Goal: Task Accomplishment & Management: Manage account settings

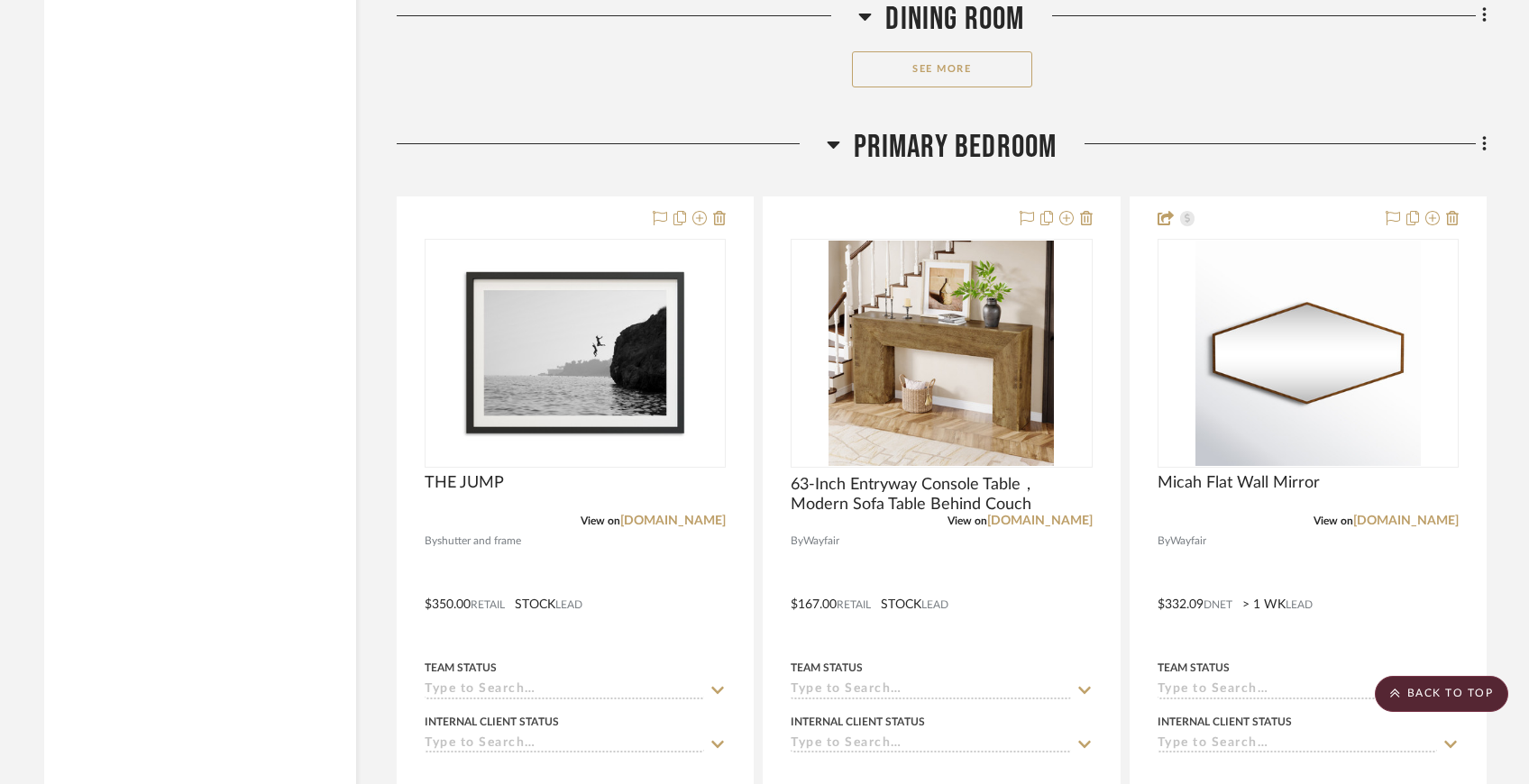
scroll to position [5440, 0]
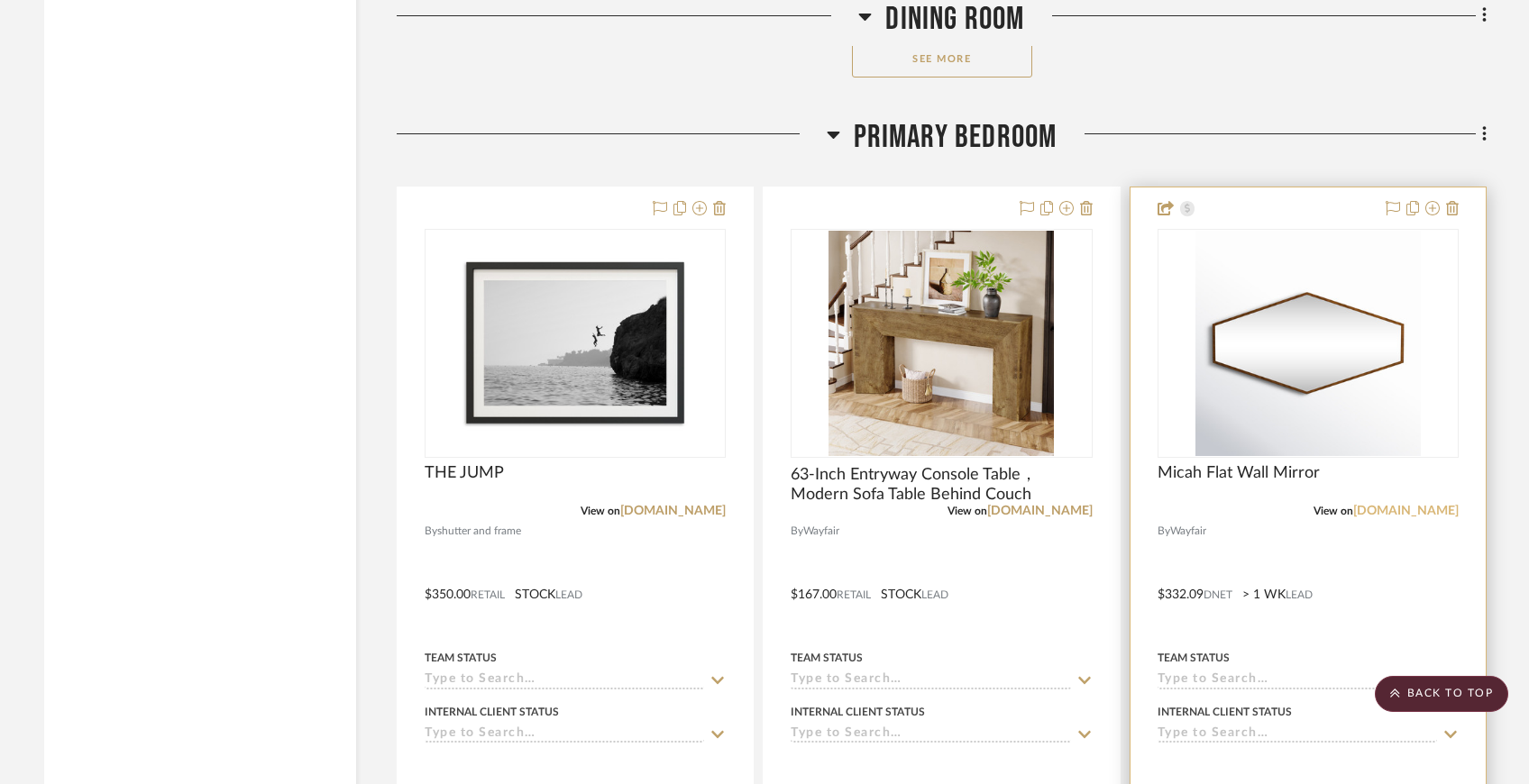
click at [1403, 508] on link "[DOMAIN_NAME]" at bounding box center [1406, 510] width 106 height 13
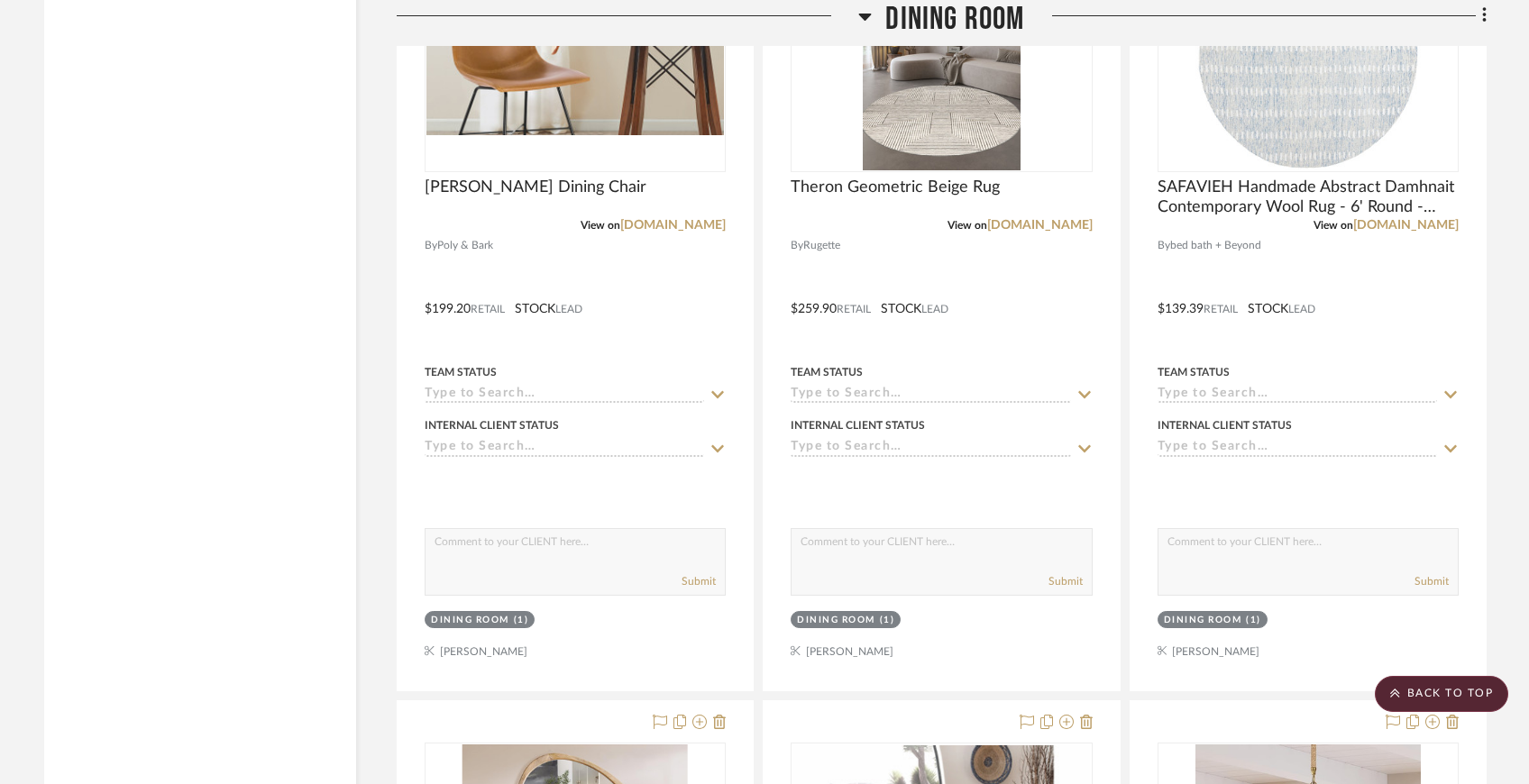
scroll to position [3085, 0]
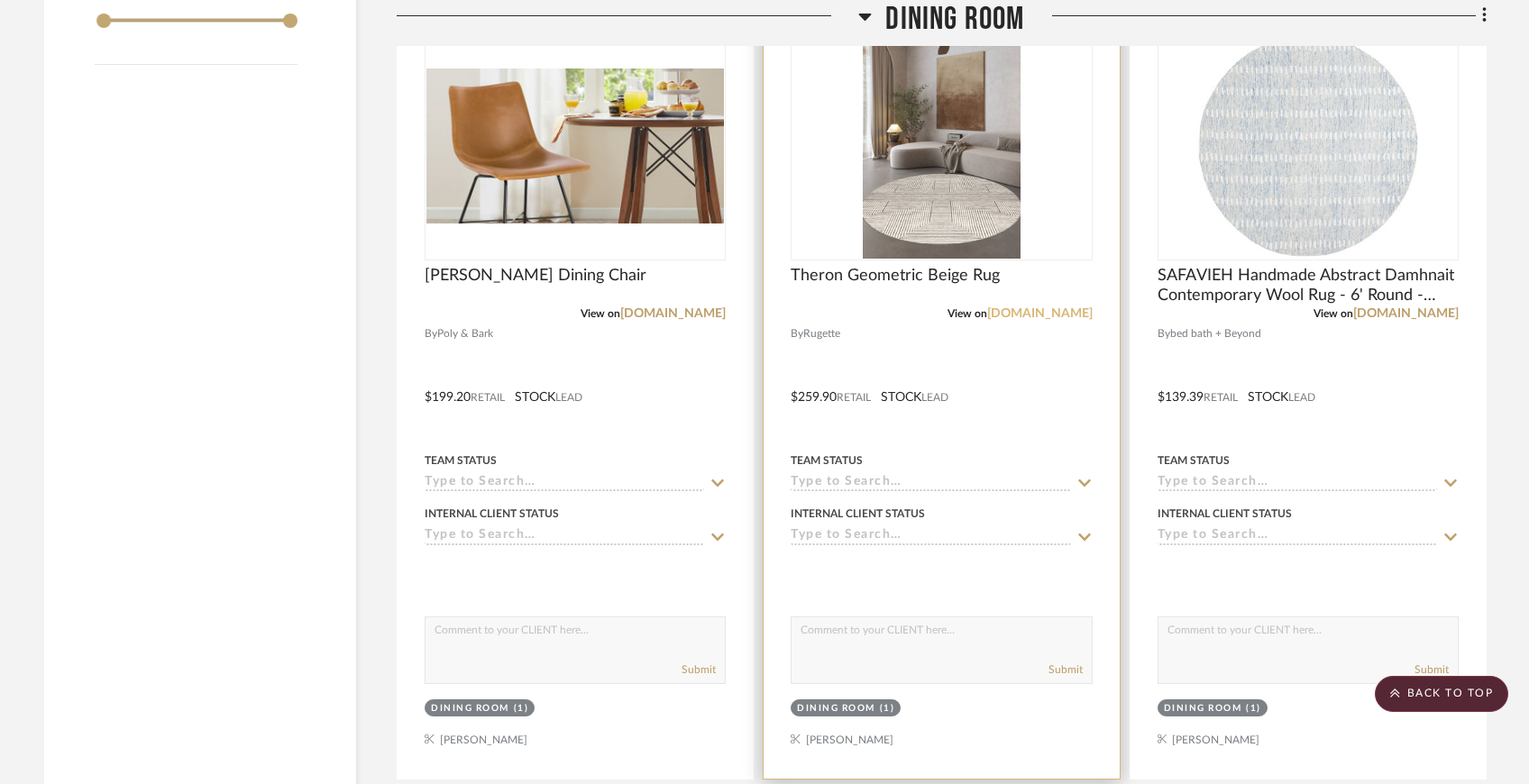
click at [1060, 314] on link "[DOMAIN_NAME]" at bounding box center [1039, 313] width 106 height 13
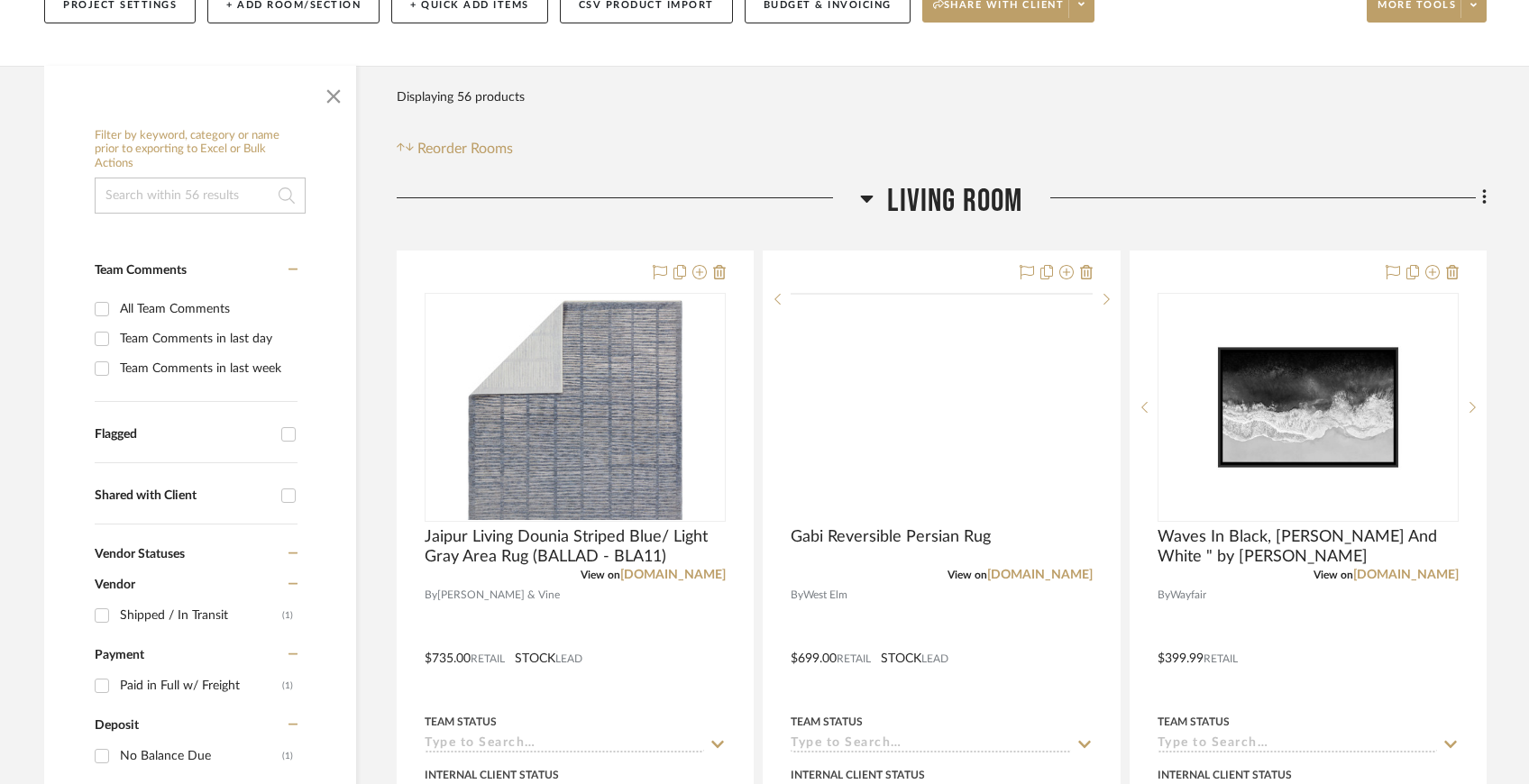
scroll to position [355, 0]
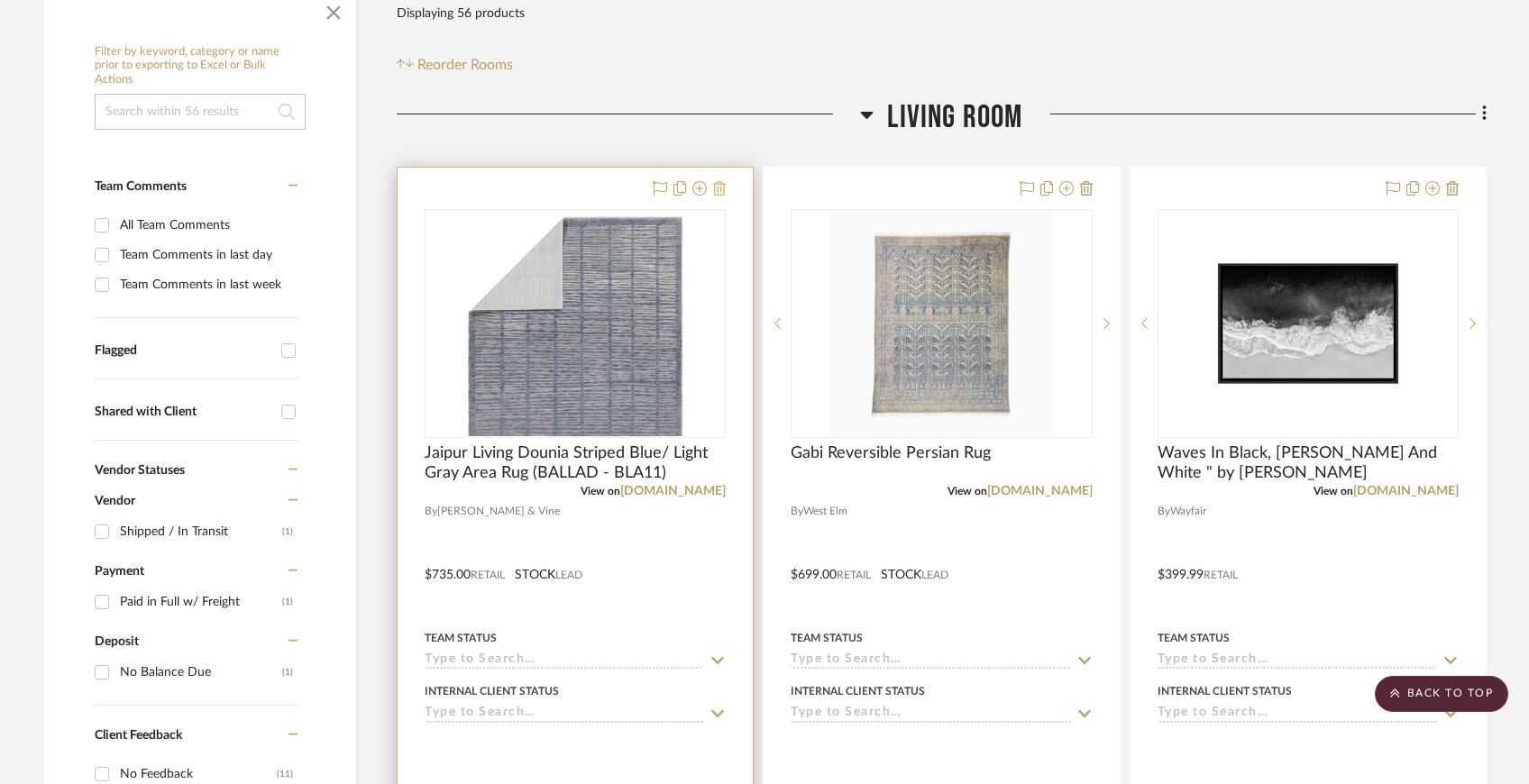
click at [722, 191] on icon at bounding box center [719, 188] width 13 height 15
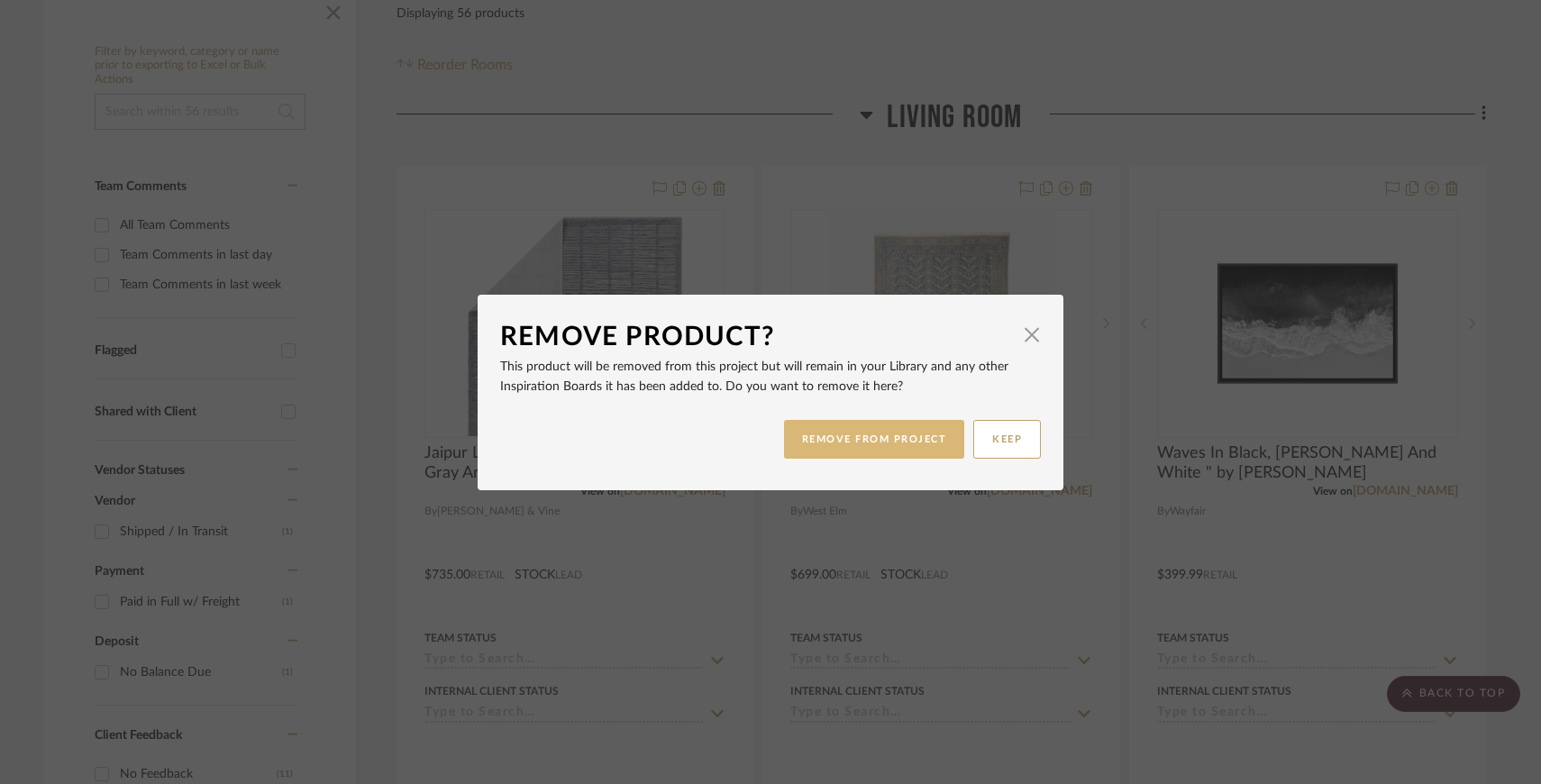
click at [912, 431] on button "REMOVE FROM PROJECT" at bounding box center [874, 438] width 181 height 39
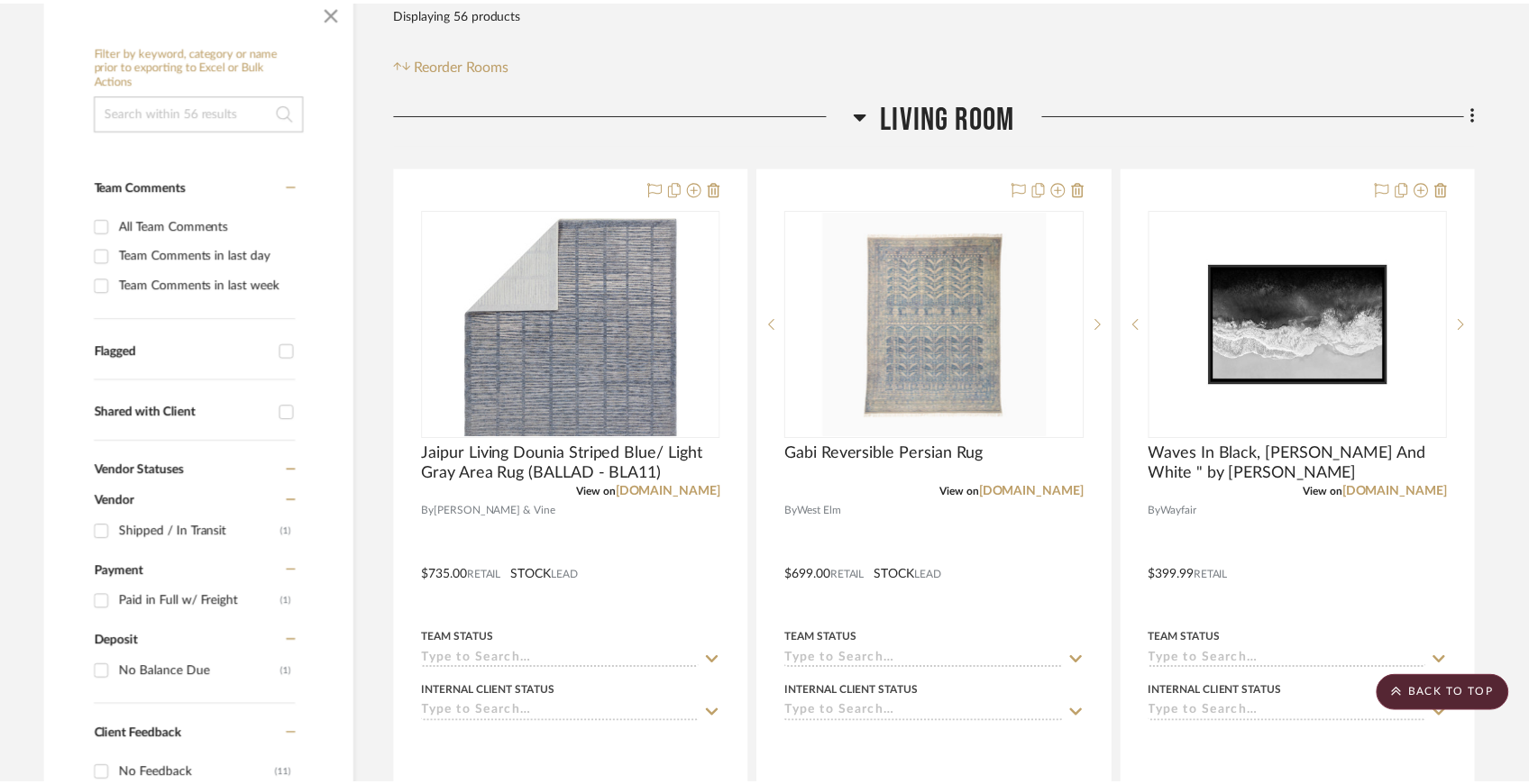
scroll to position [355, 0]
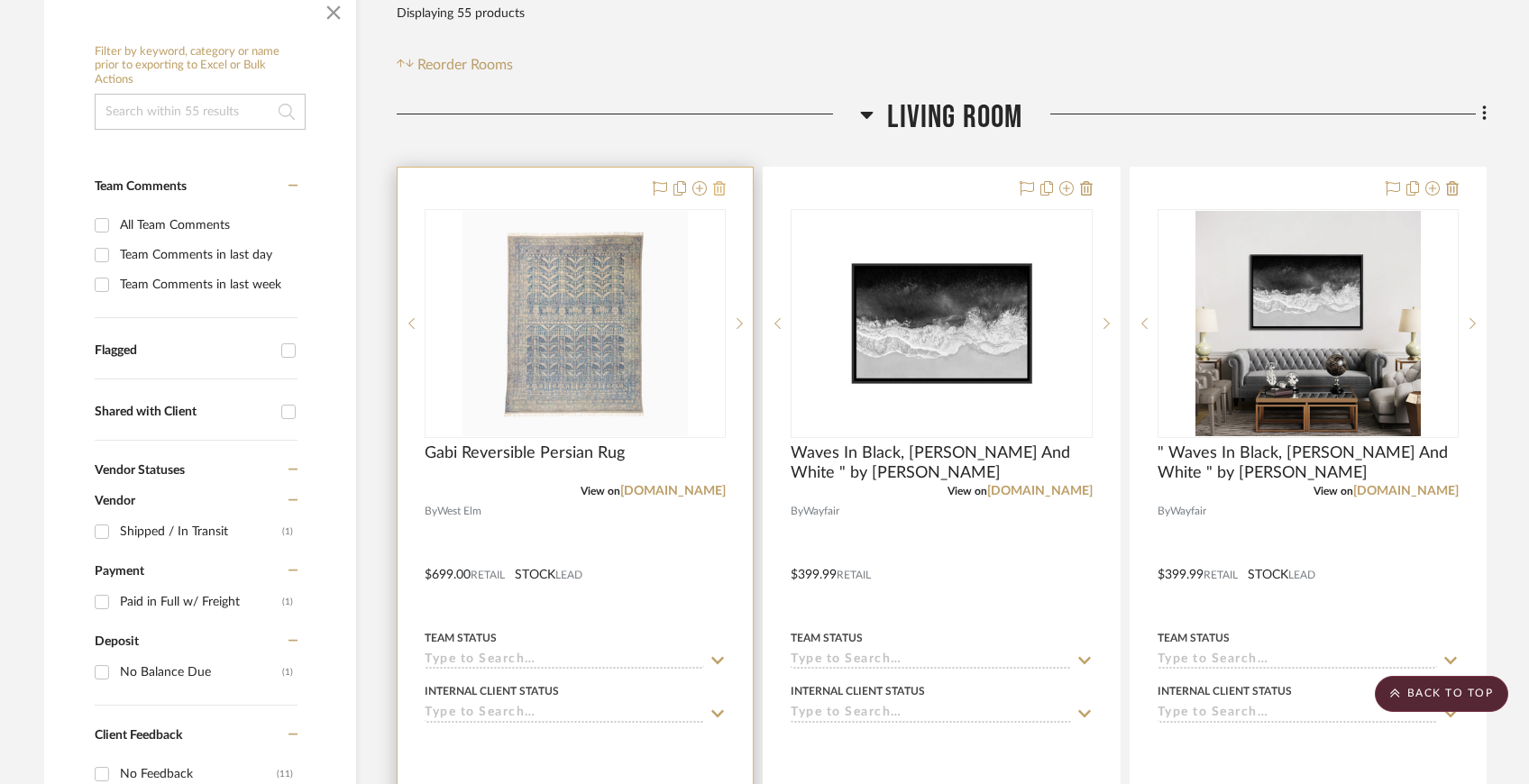
click at [722, 182] on icon at bounding box center [719, 188] width 13 height 15
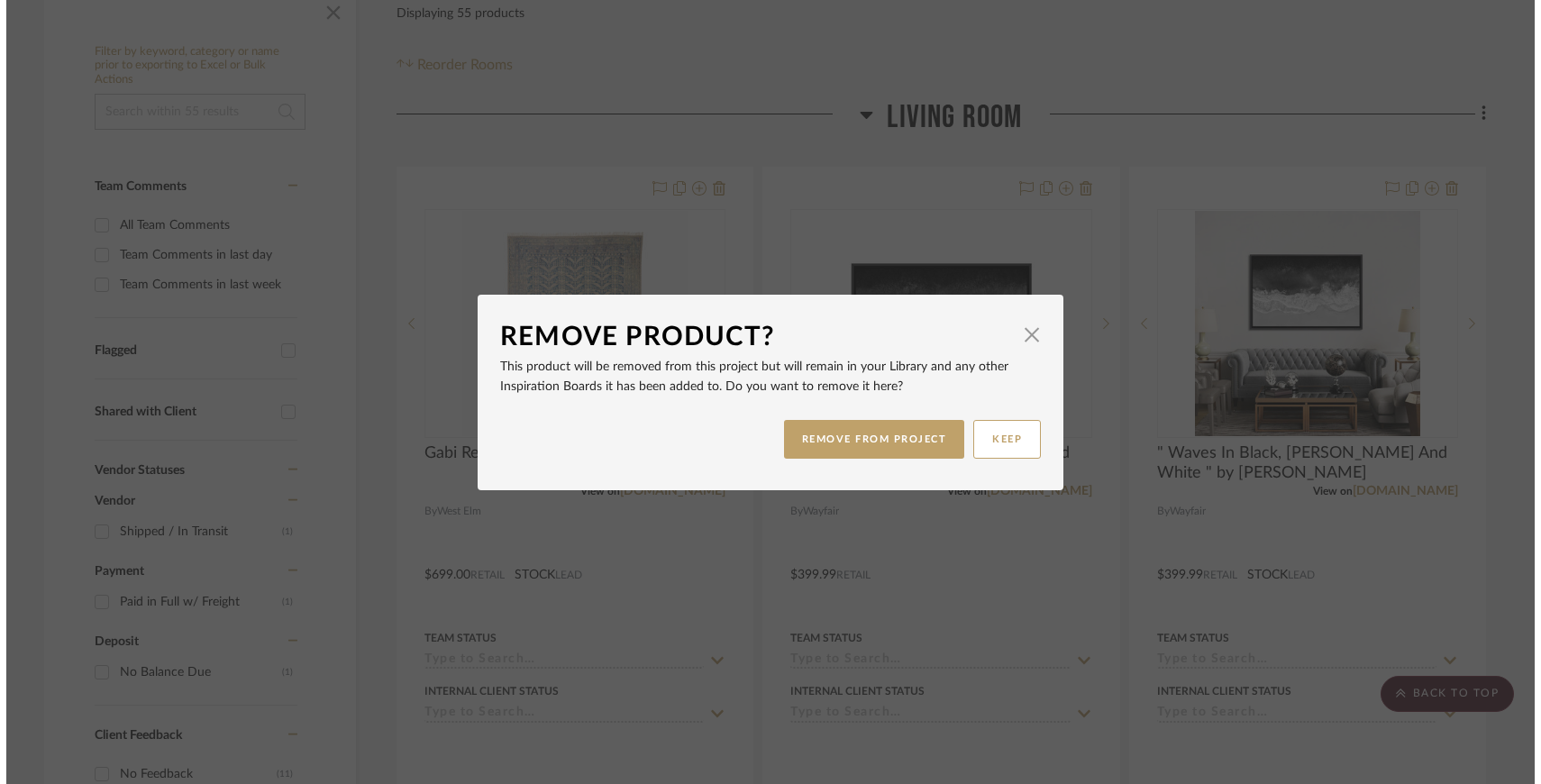
scroll to position [0, 0]
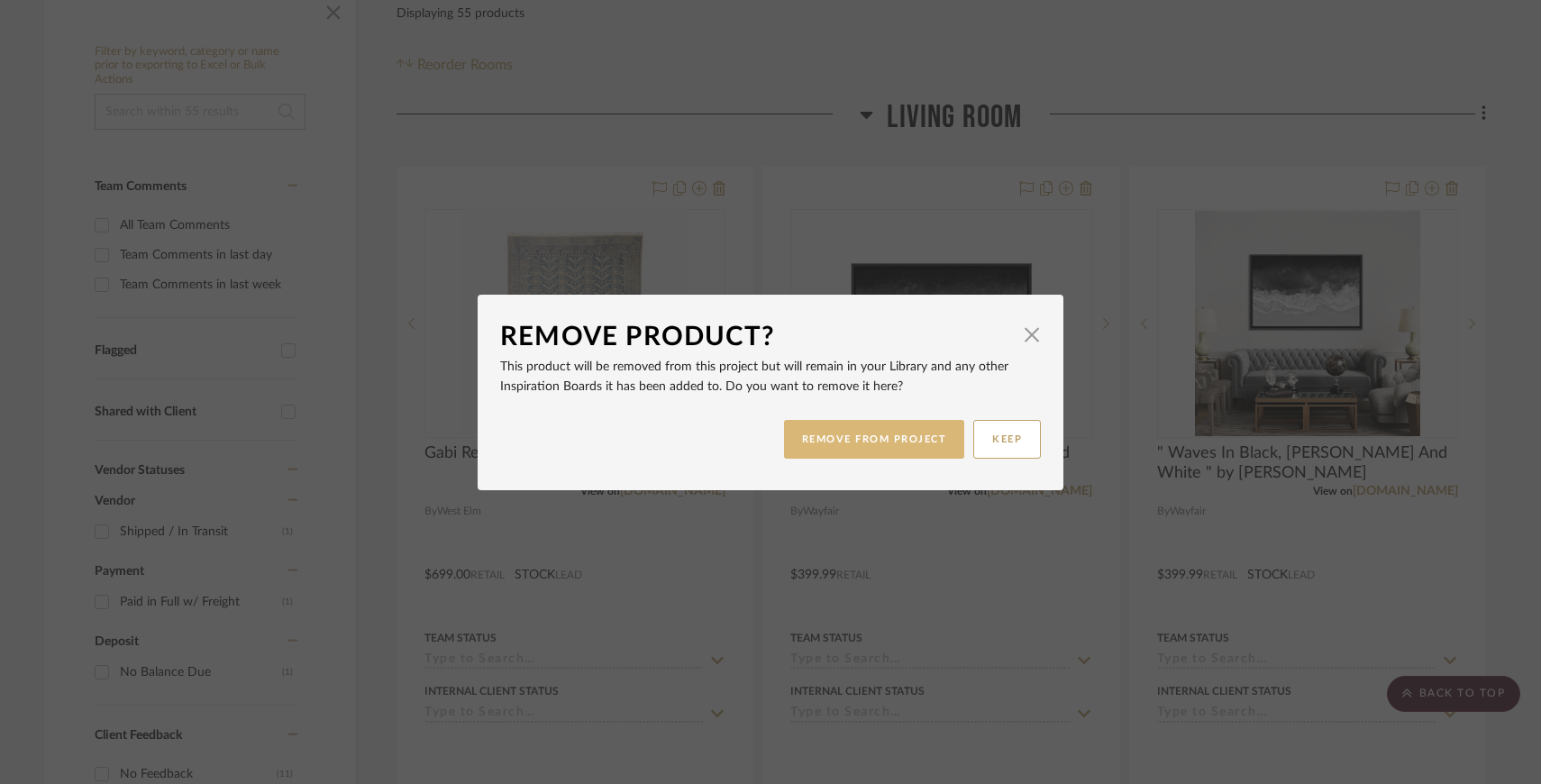
click at [820, 428] on button "REMOVE FROM PROJECT" at bounding box center [874, 438] width 181 height 39
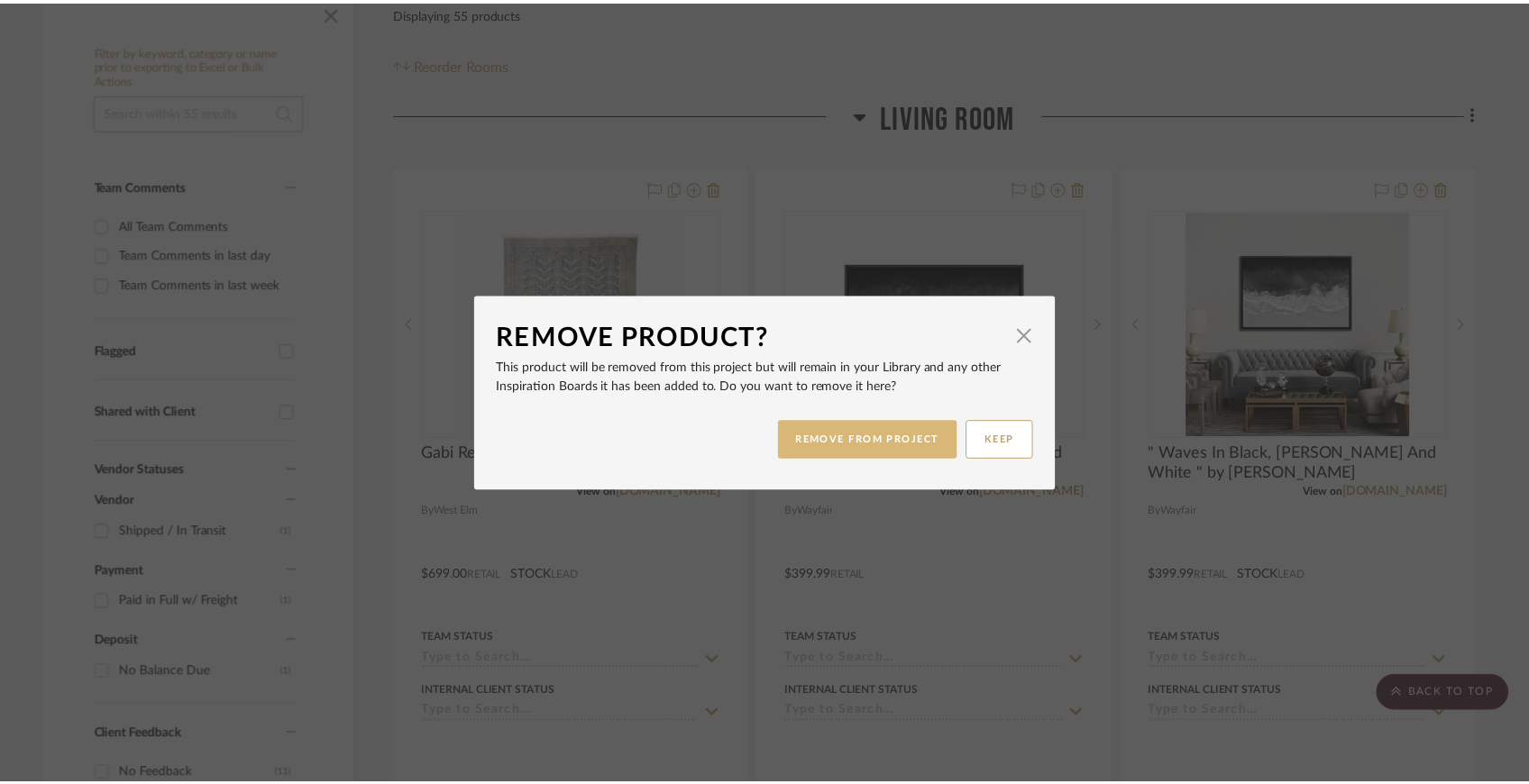
scroll to position [355, 0]
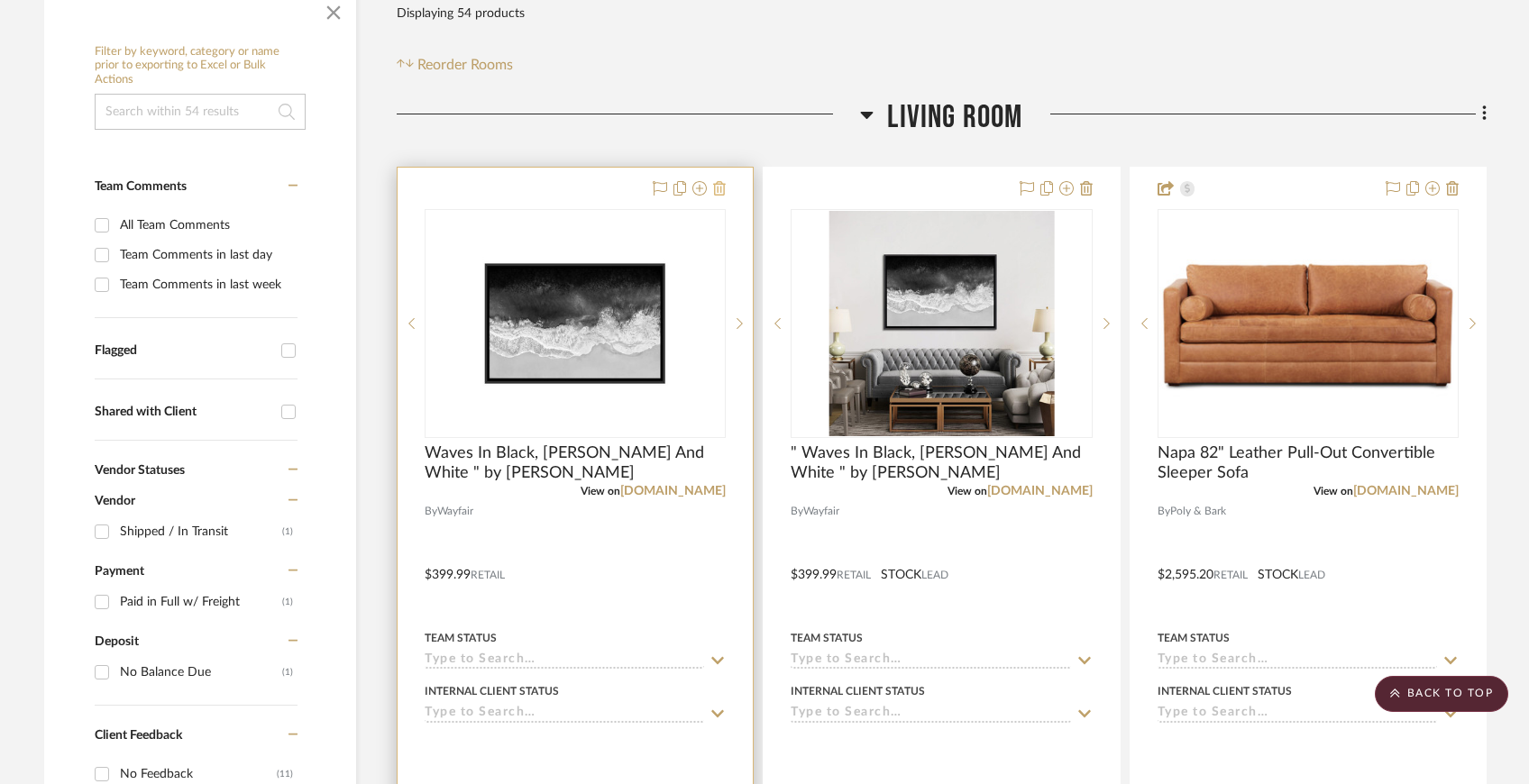
click at [719, 189] on icon at bounding box center [719, 188] width 13 height 15
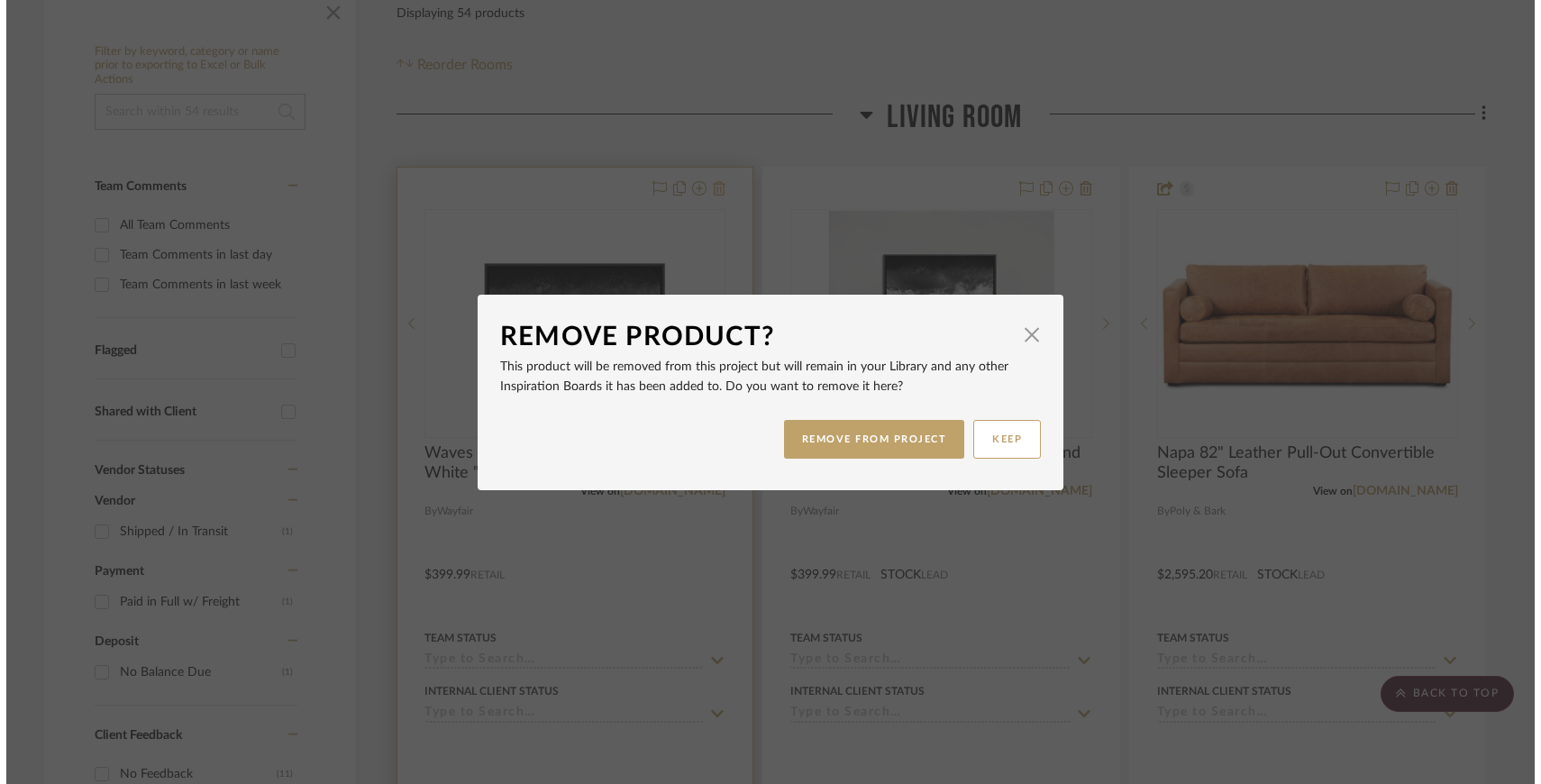
scroll to position [0, 0]
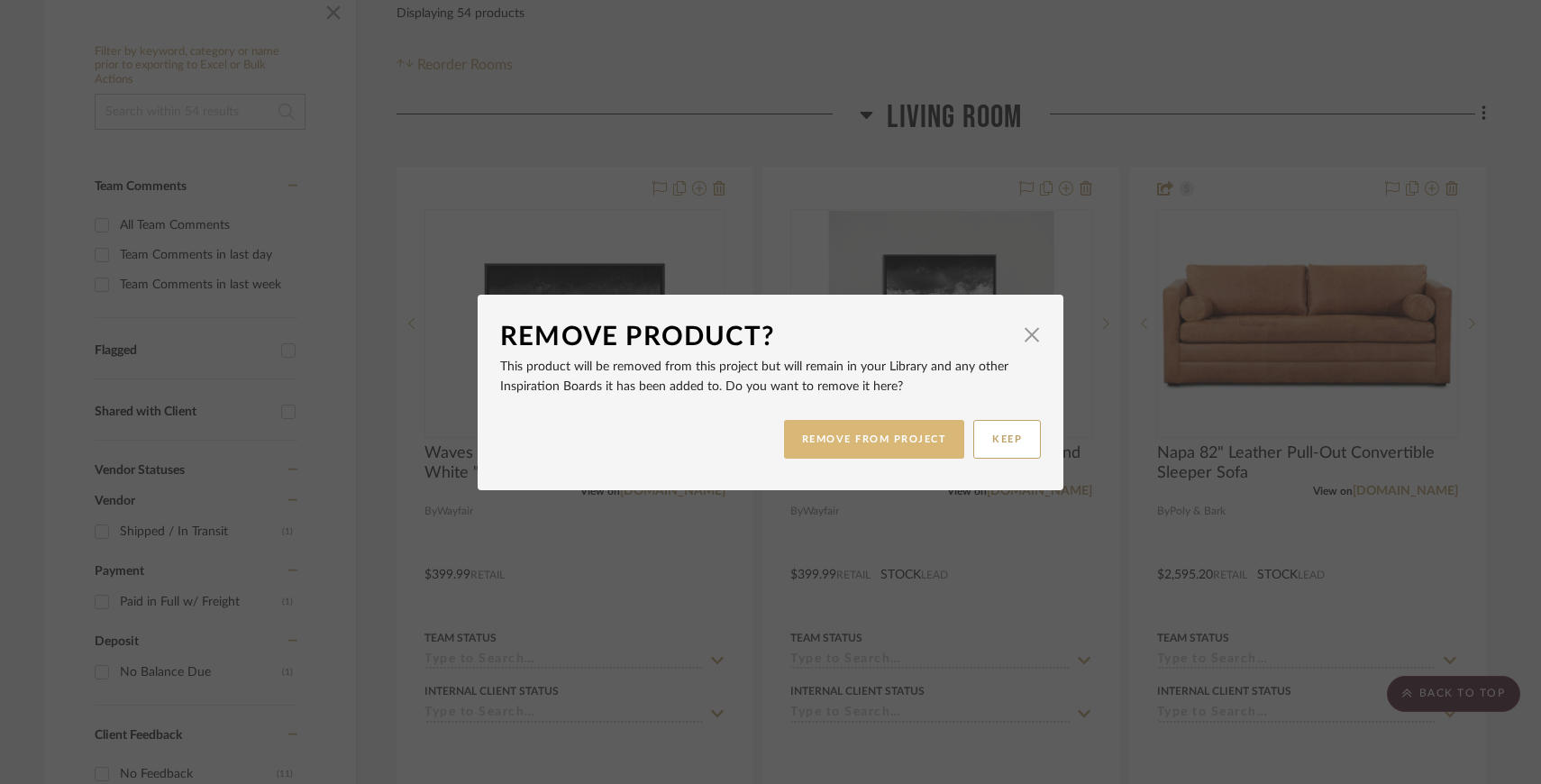
click at [812, 420] on button "REMOVE FROM PROJECT" at bounding box center [874, 438] width 181 height 39
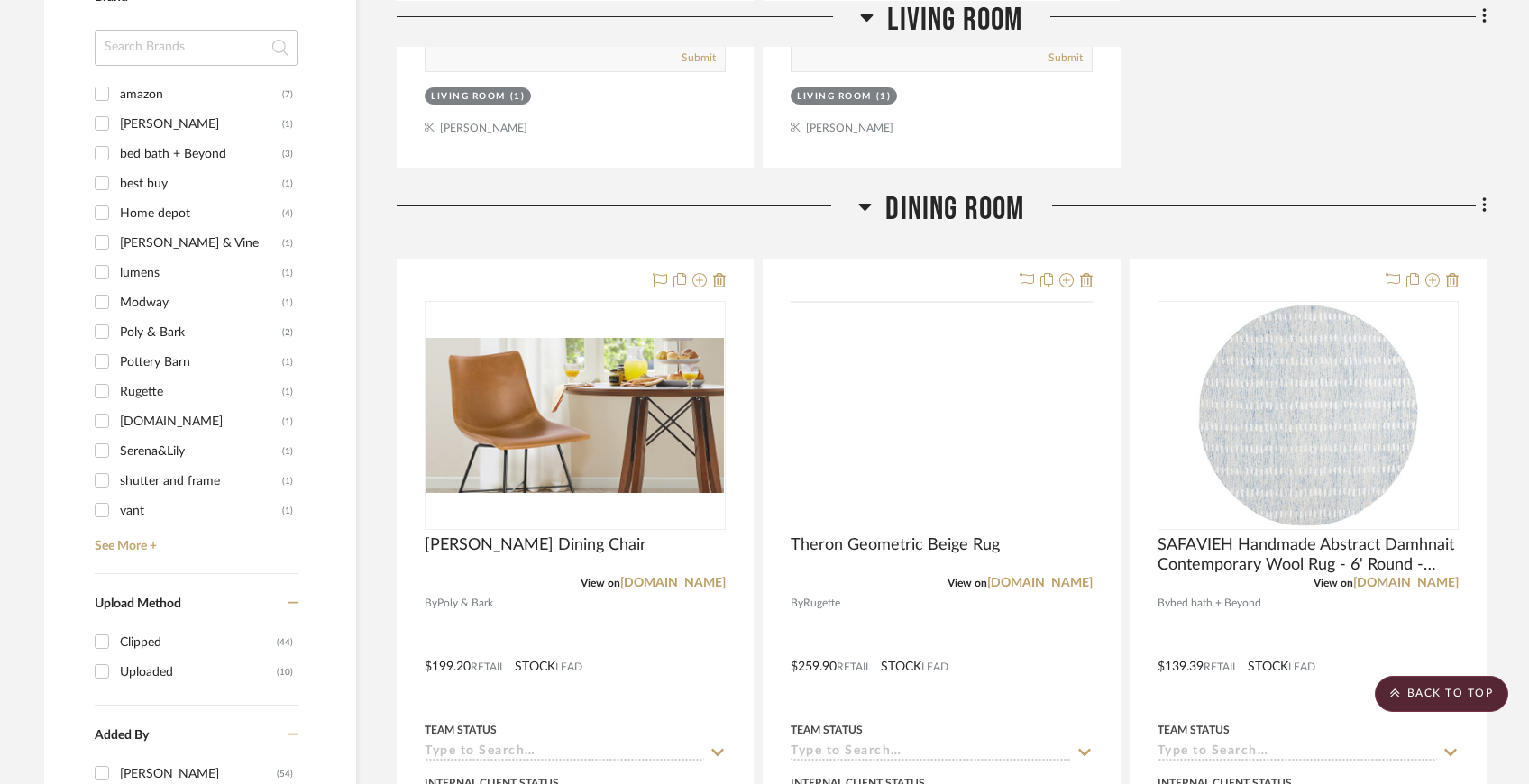
scroll to position [2015, 0]
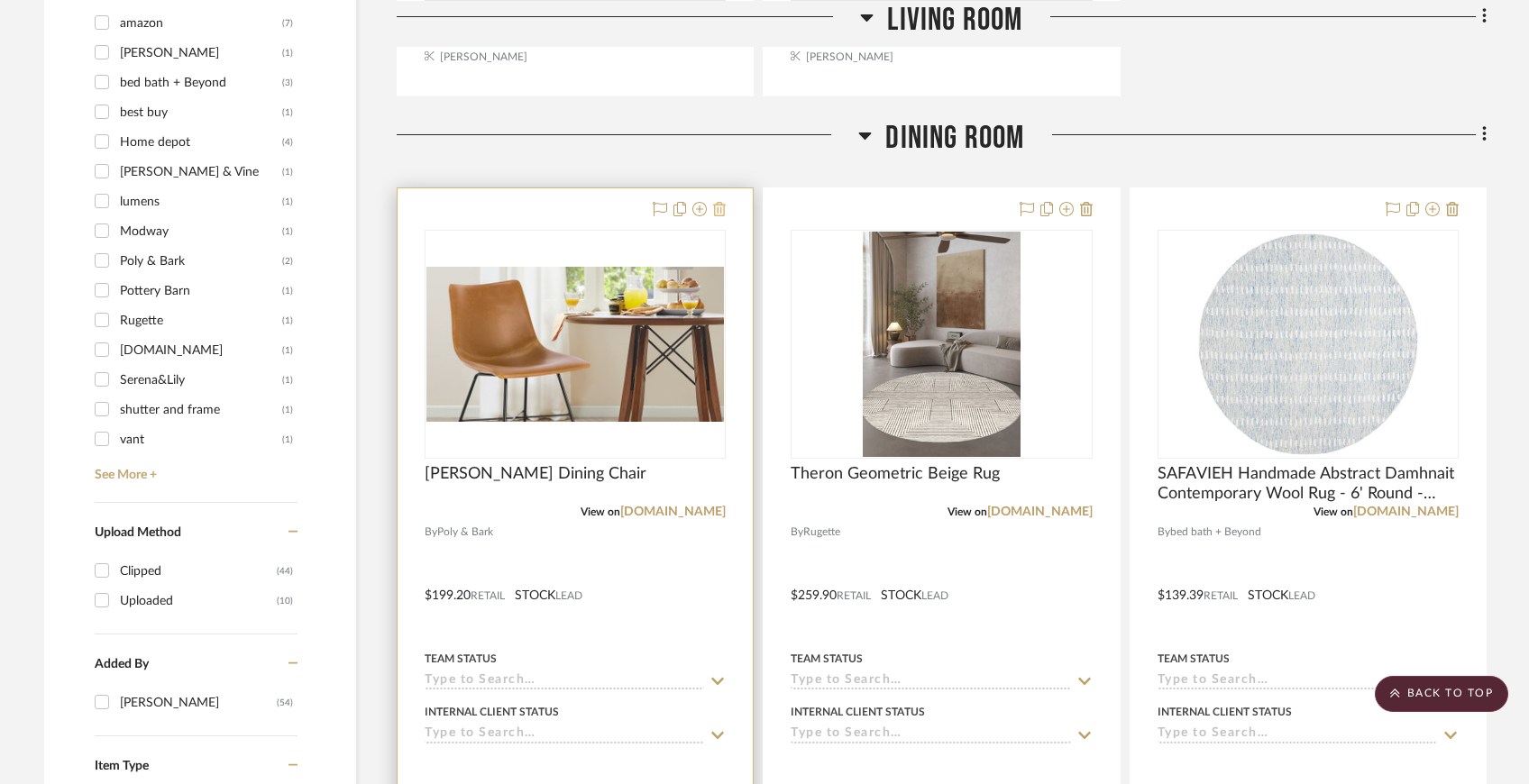
click at [723, 212] on icon at bounding box center [719, 208] width 13 height 15
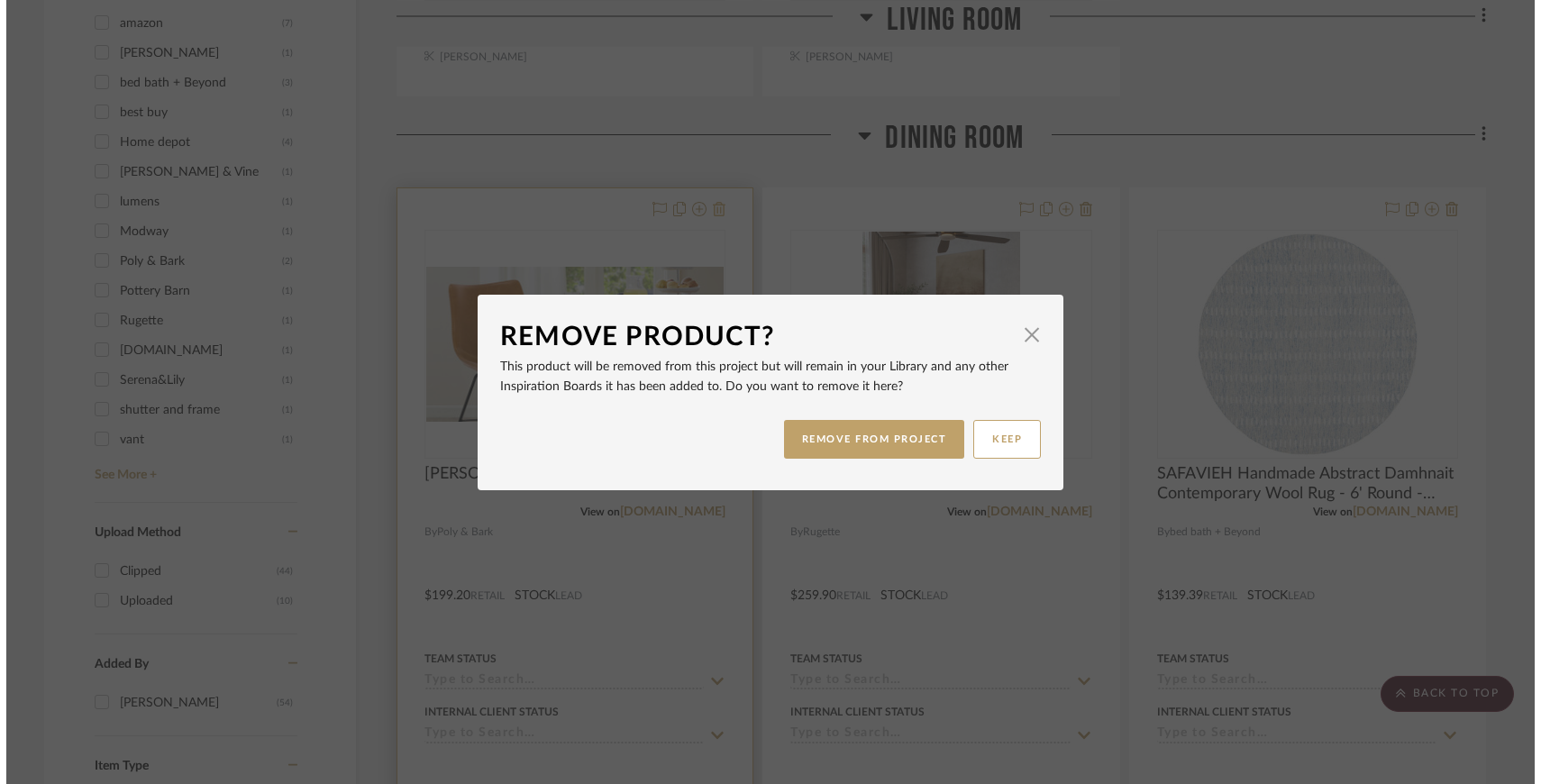
scroll to position [0, 0]
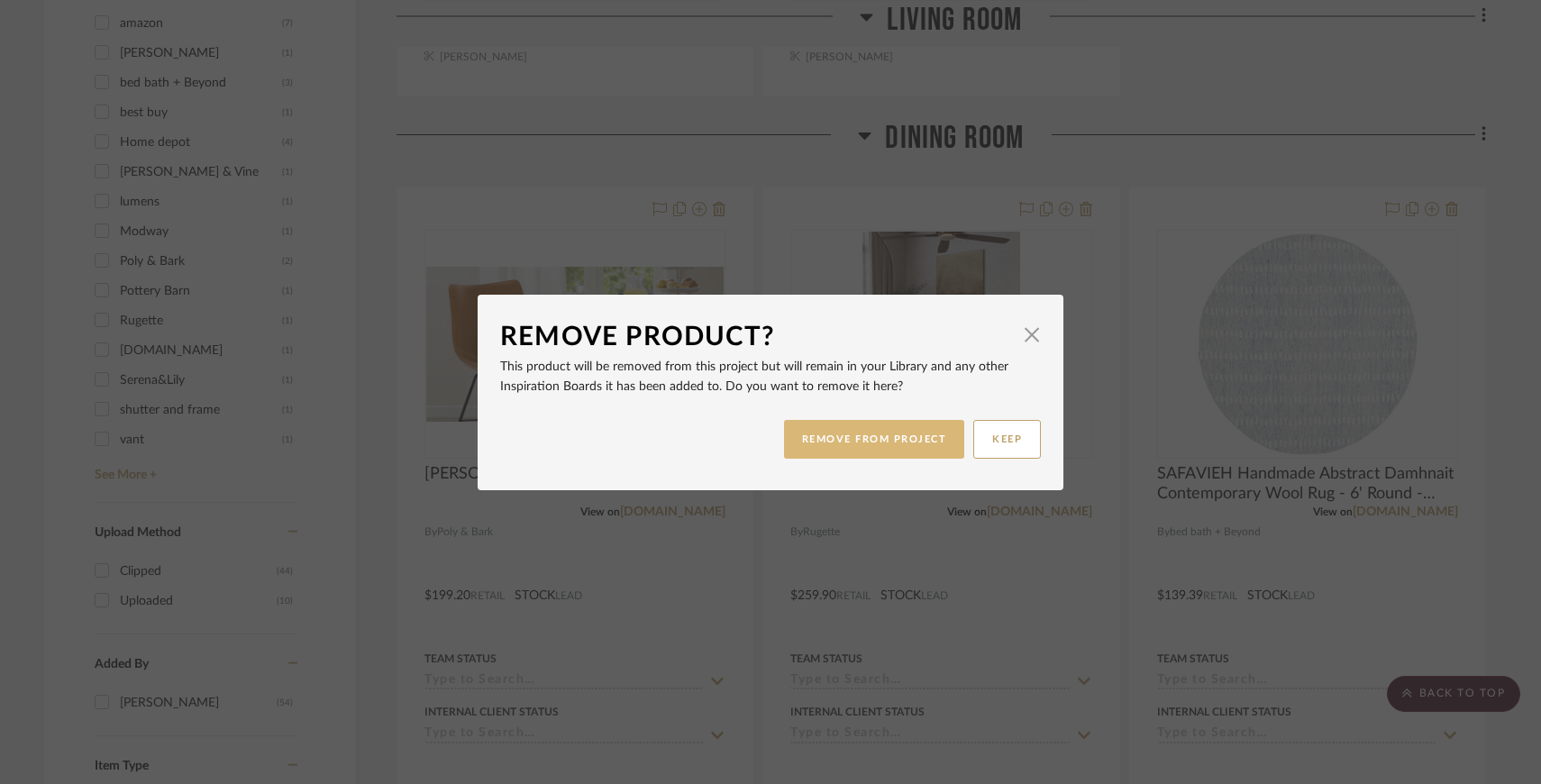
click at [829, 431] on button "REMOVE FROM PROJECT" at bounding box center [874, 438] width 181 height 39
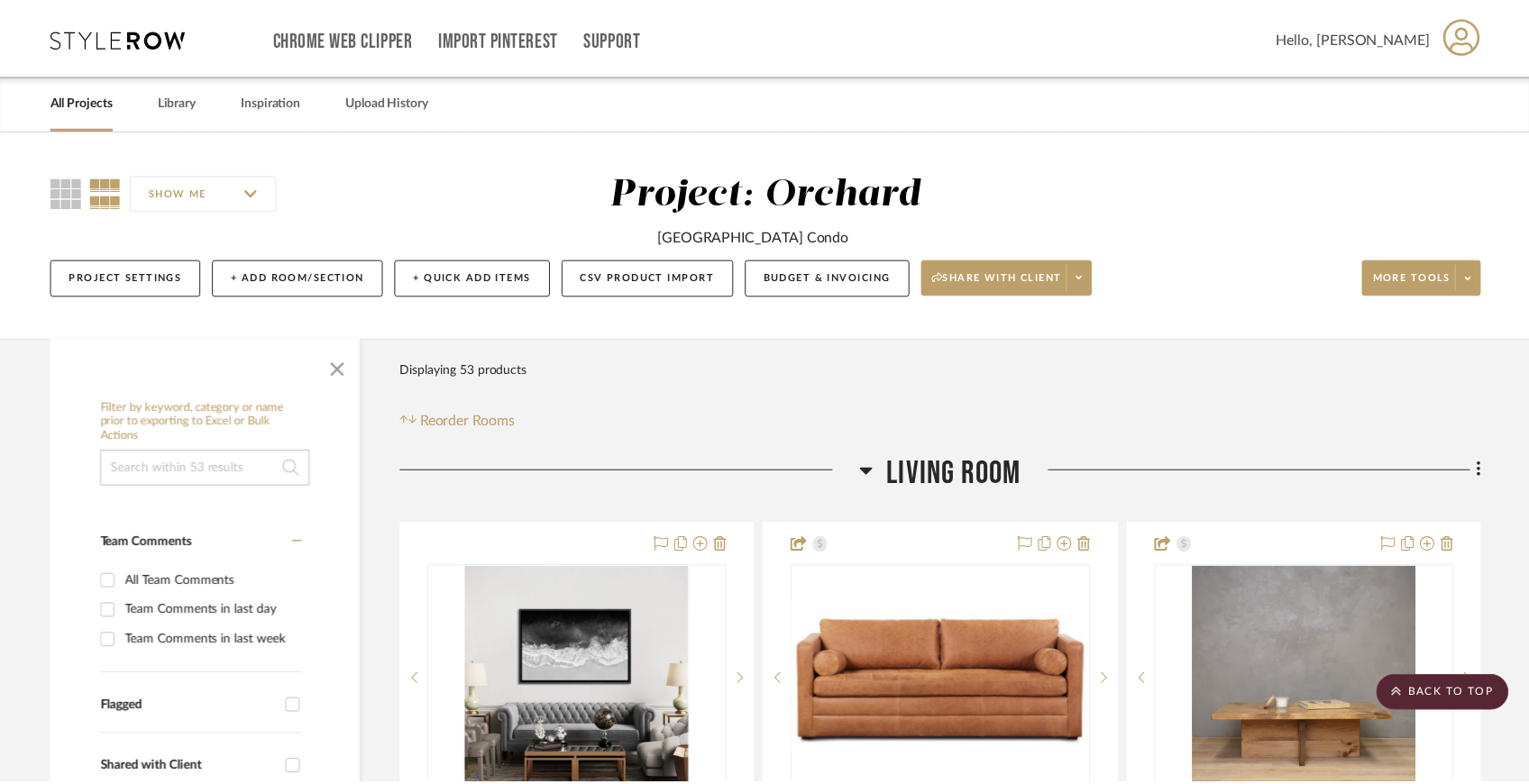
scroll to position [2015, 0]
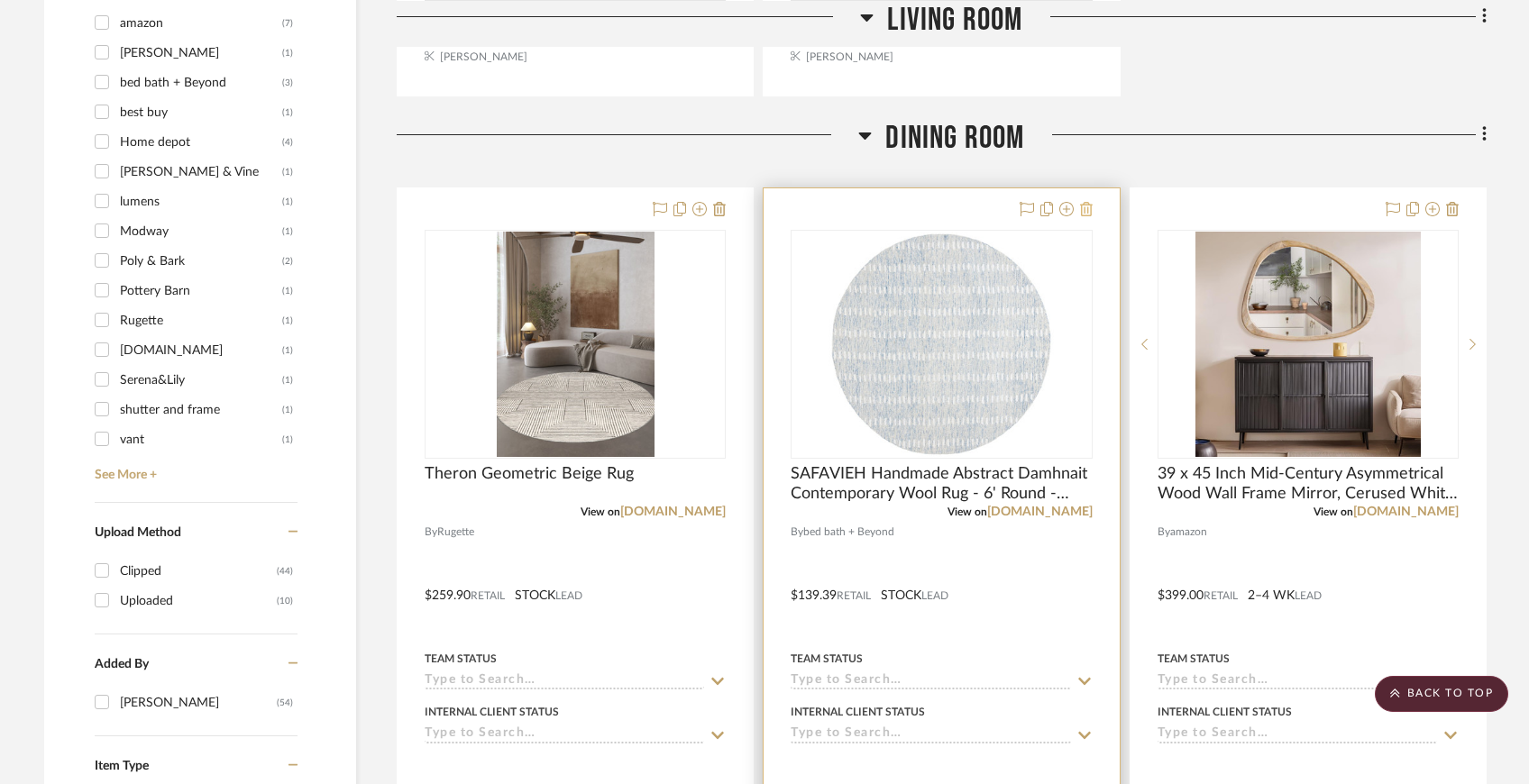
click at [1087, 211] on icon at bounding box center [1086, 208] width 13 height 15
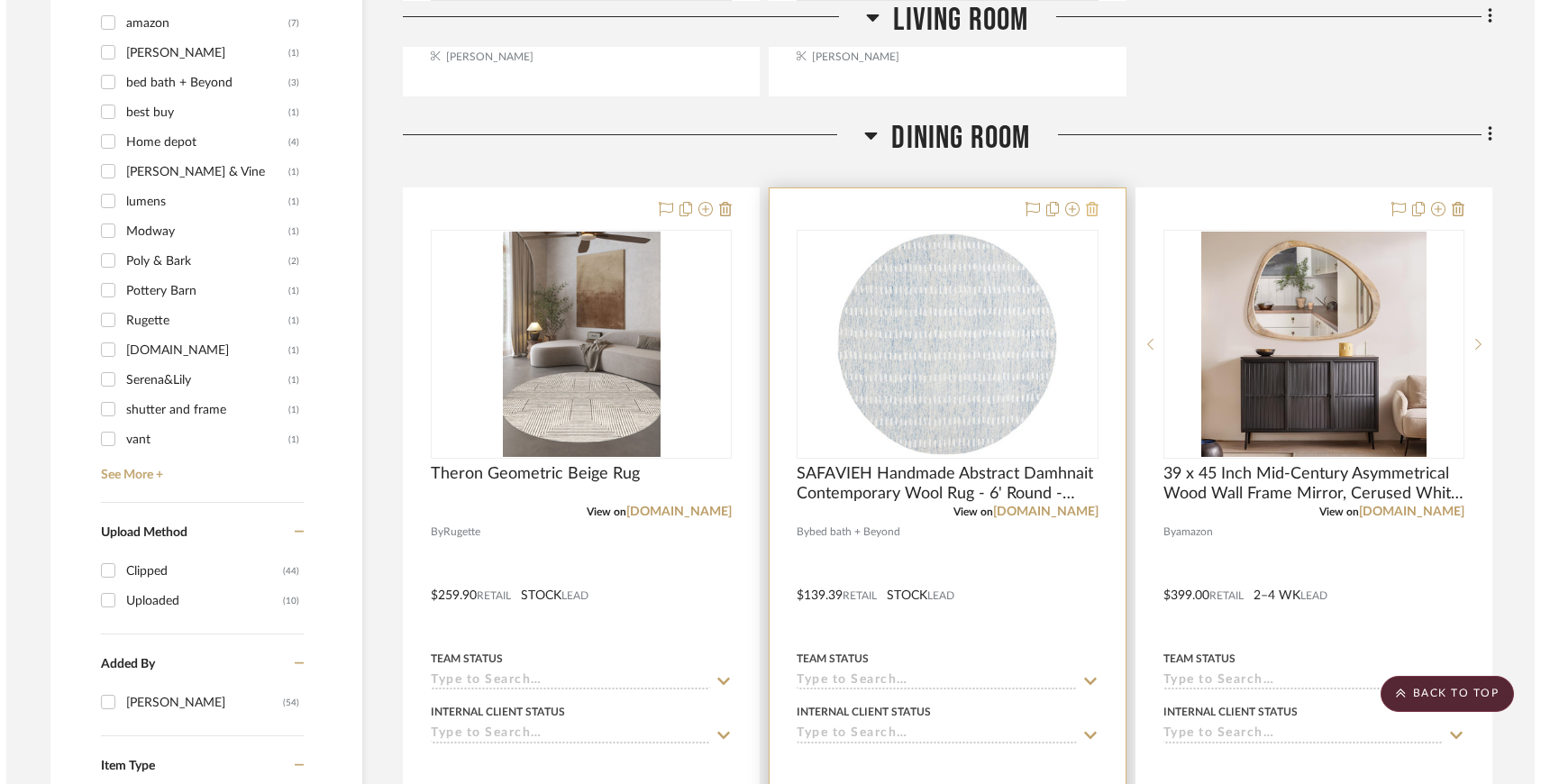
scroll to position [0, 0]
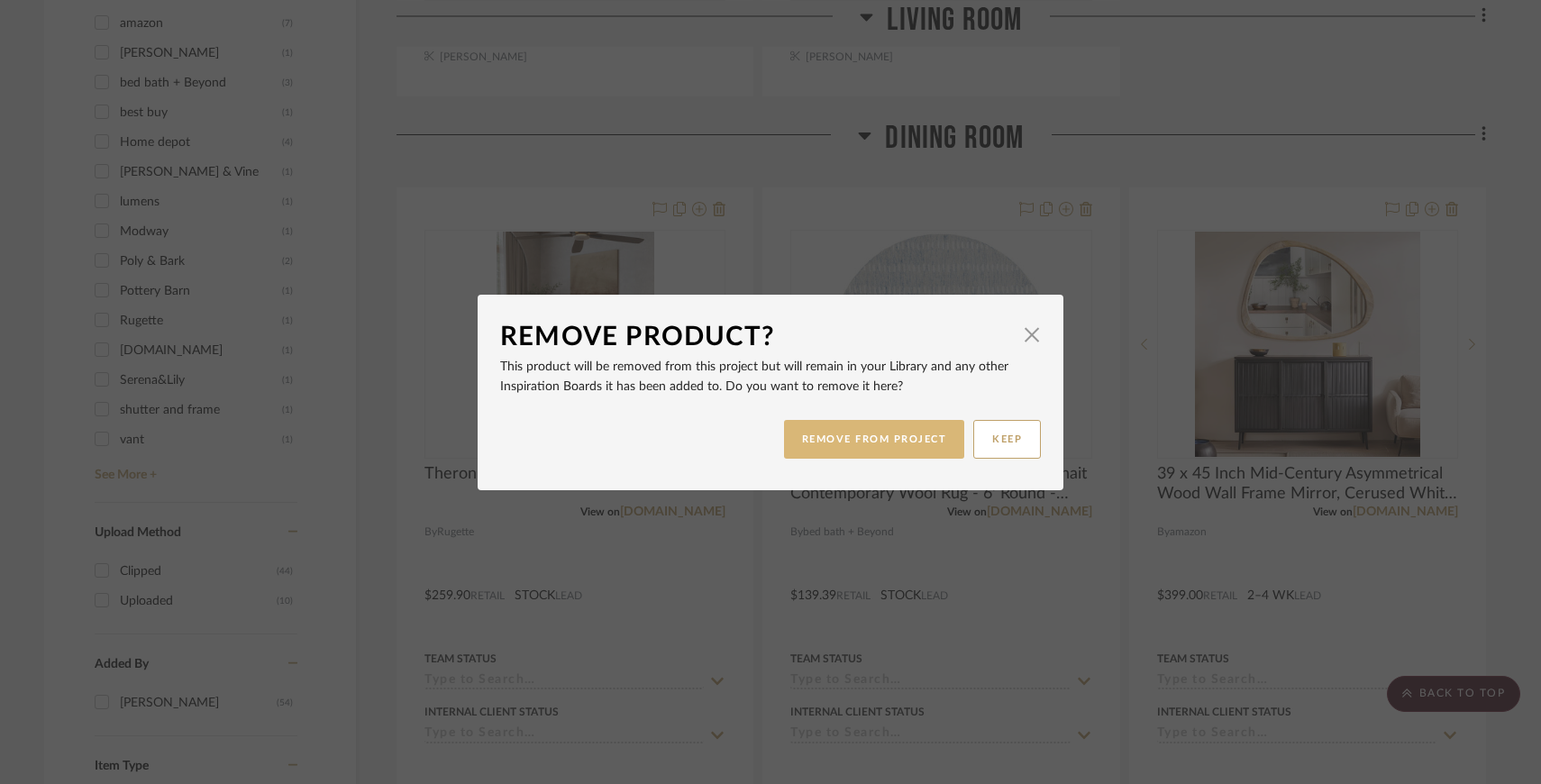
click at [908, 421] on button "REMOVE FROM PROJECT" at bounding box center [874, 438] width 181 height 39
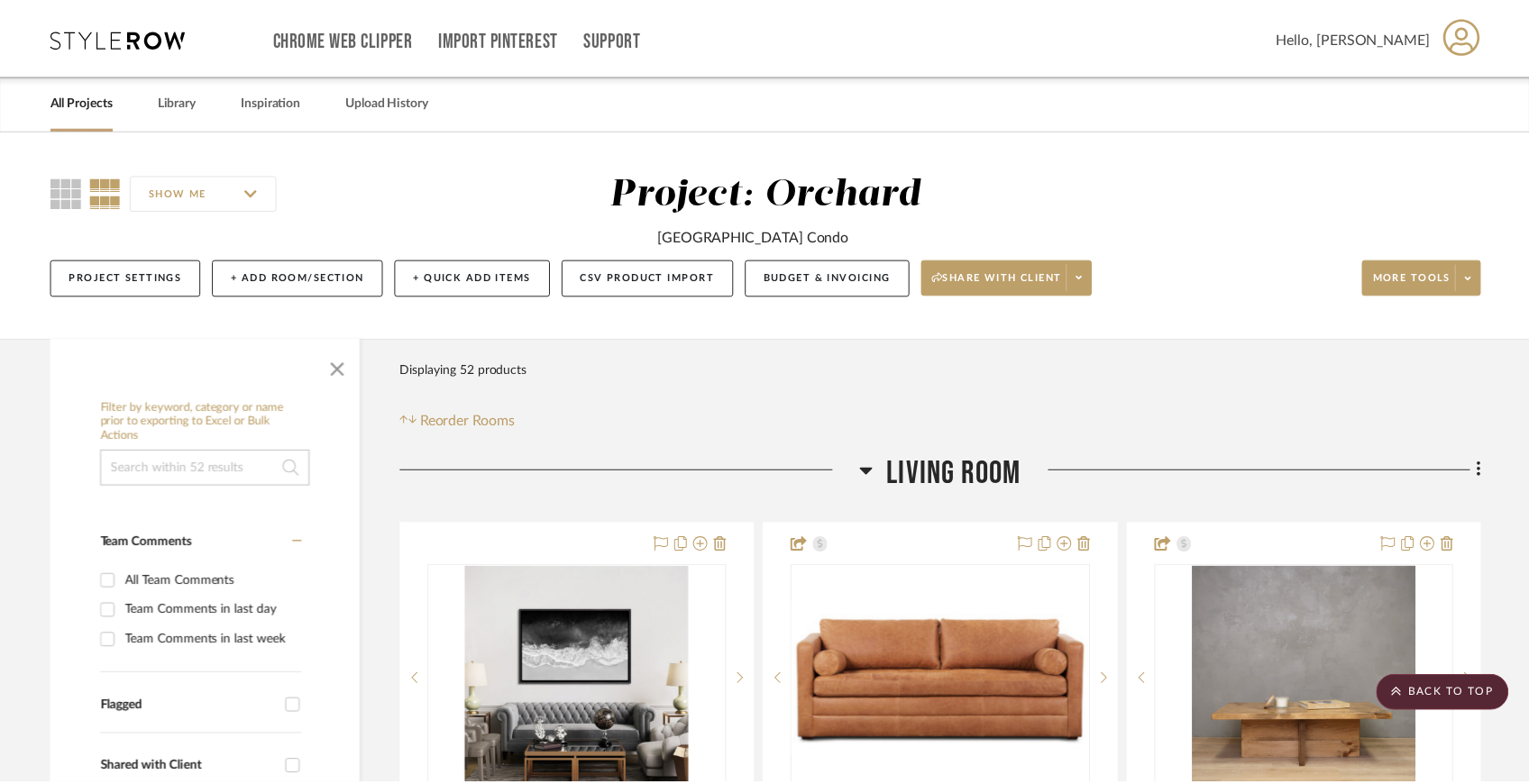
scroll to position [2015, 0]
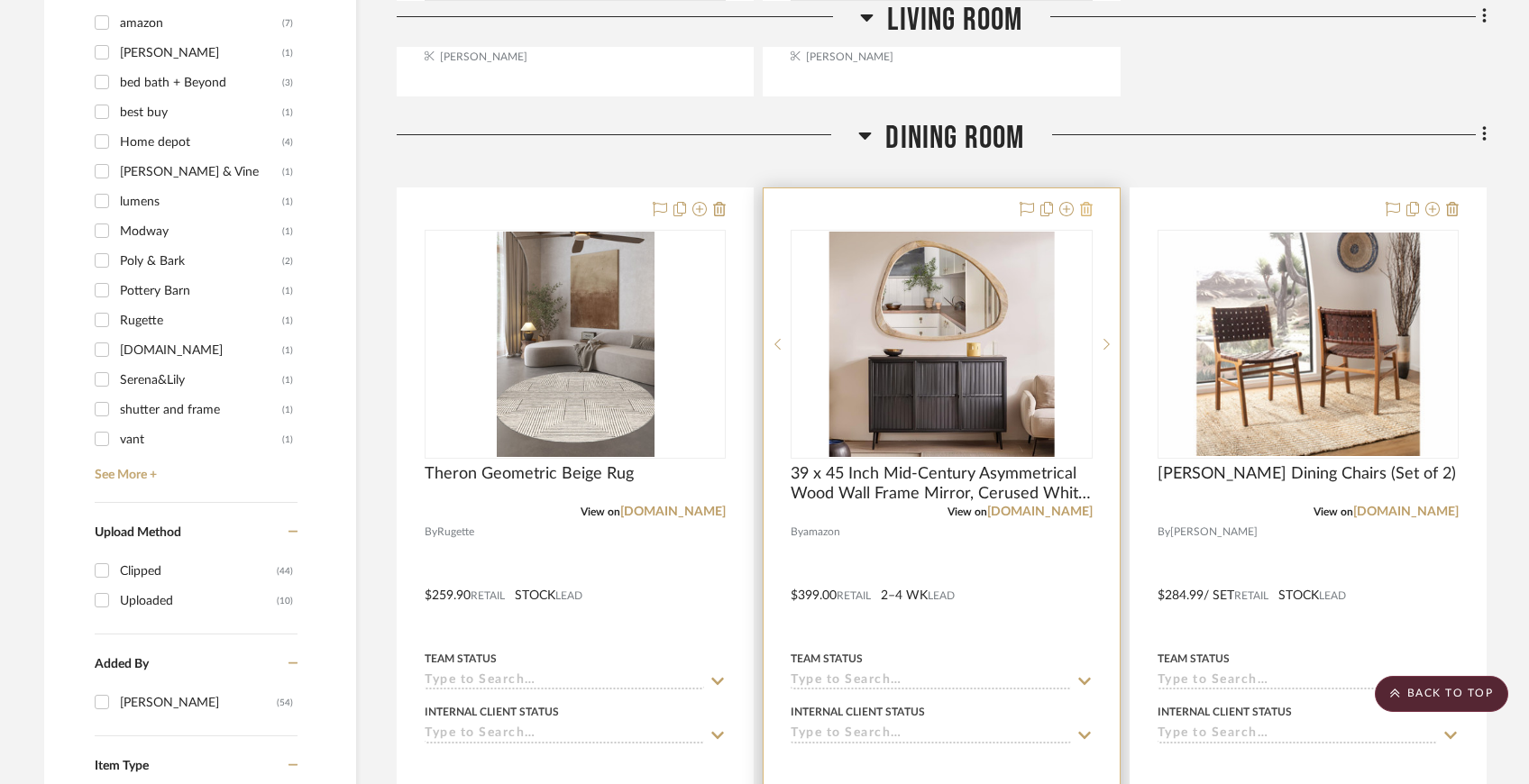
click at [1090, 202] on fa-icon at bounding box center [1086, 209] width 13 height 15
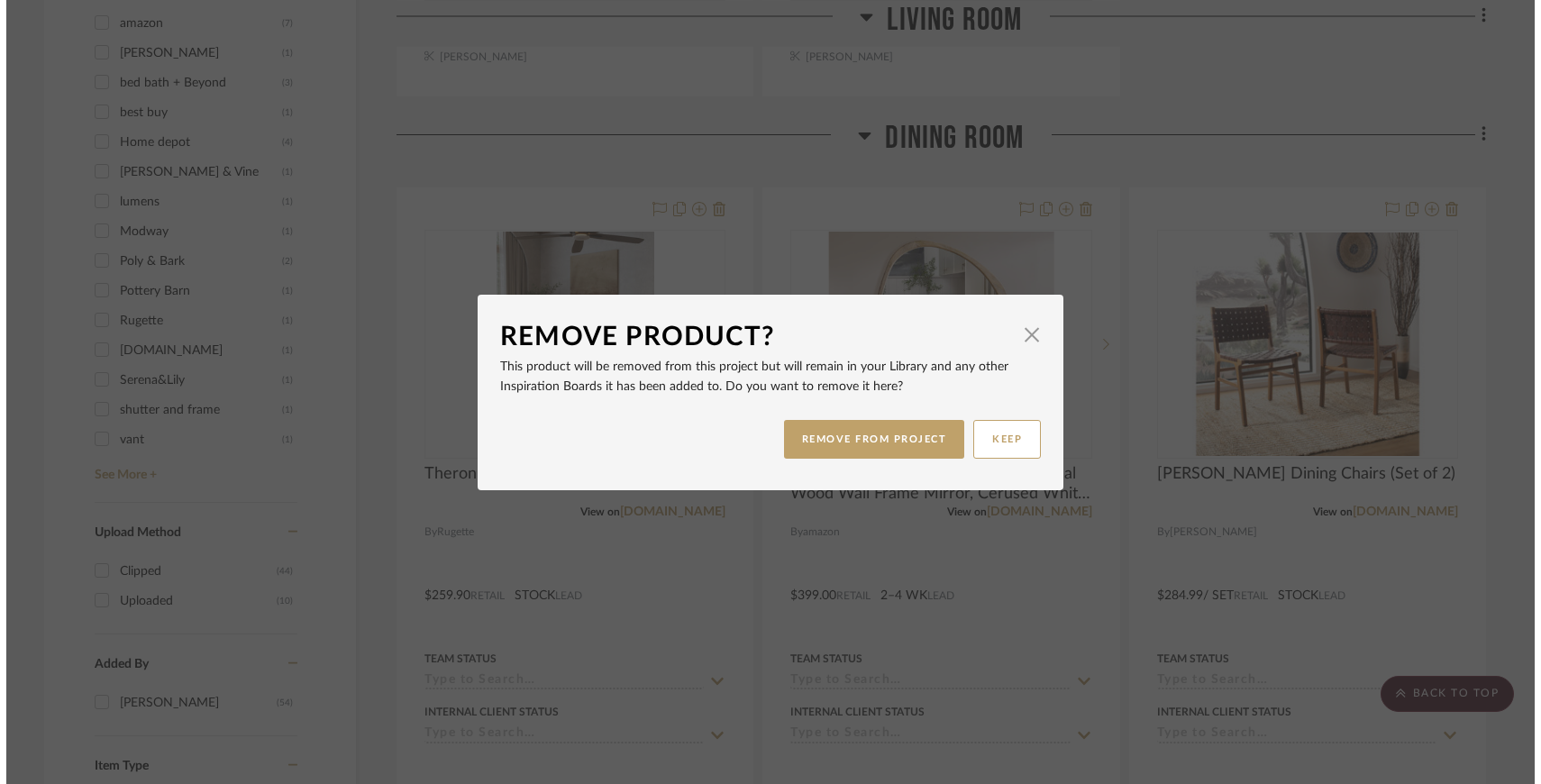
scroll to position [0, 0]
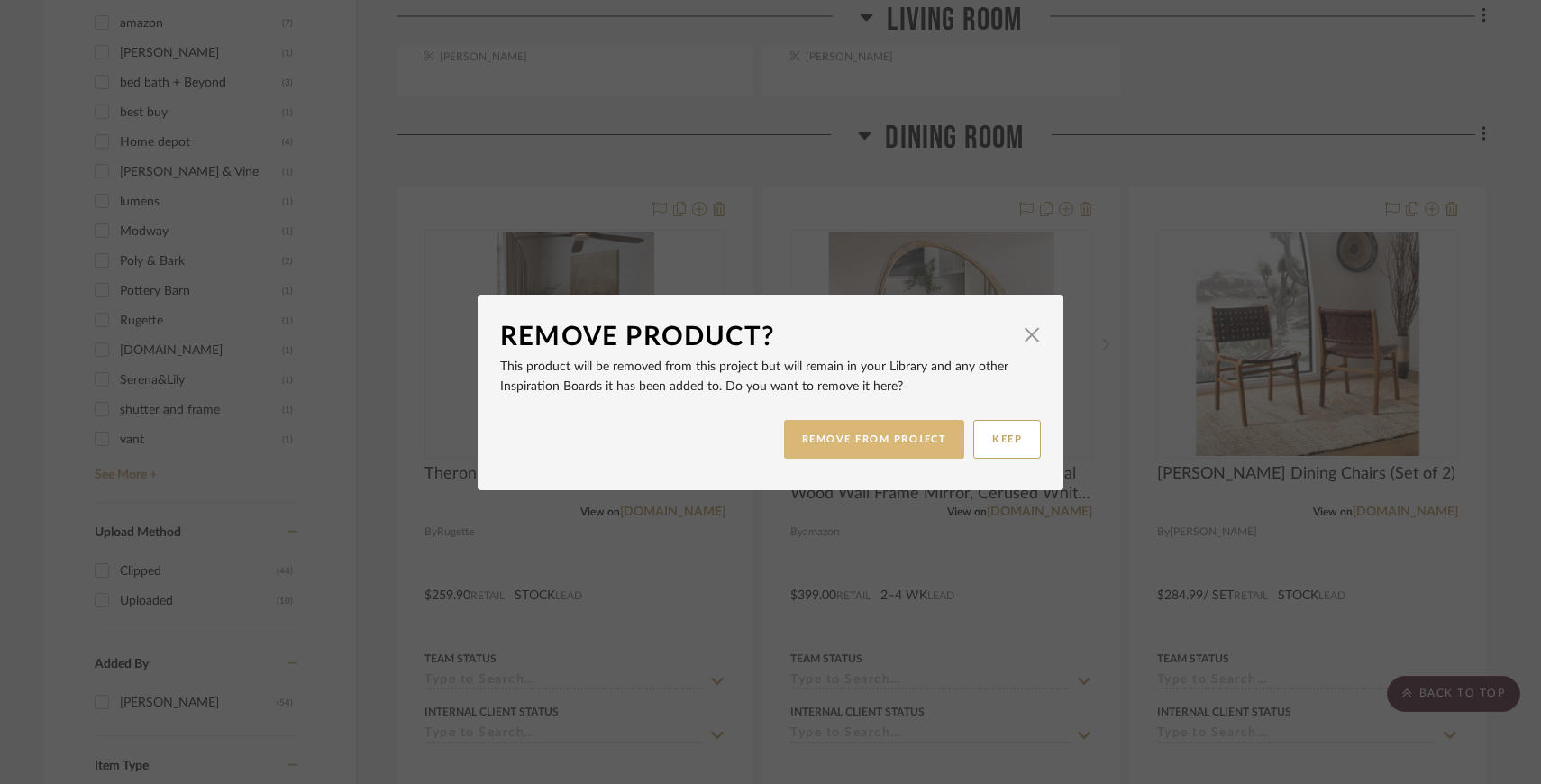
click at [901, 430] on button "REMOVE FROM PROJECT" at bounding box center [874, 438] width 181 height 39
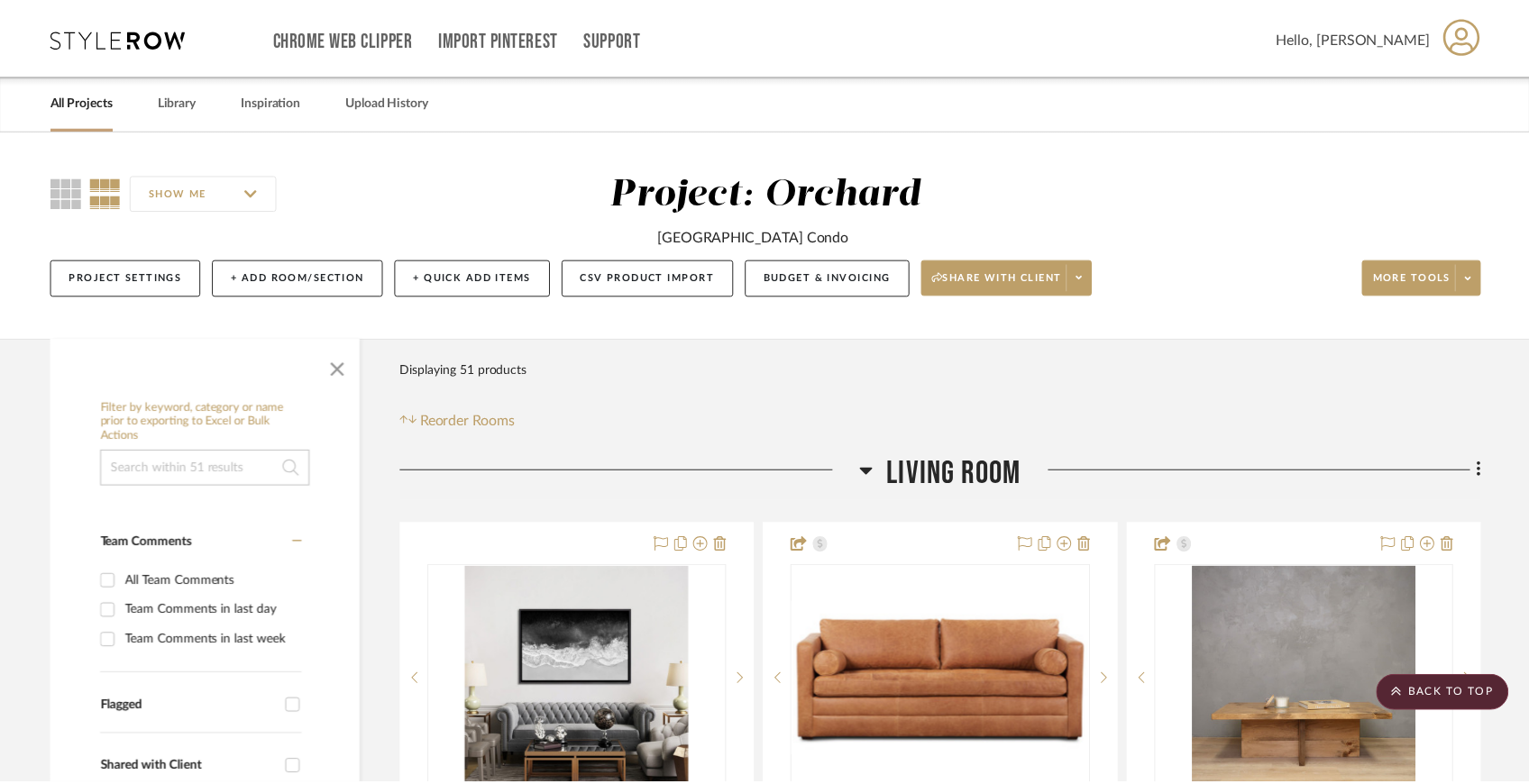
scroll to position [2015, 0]
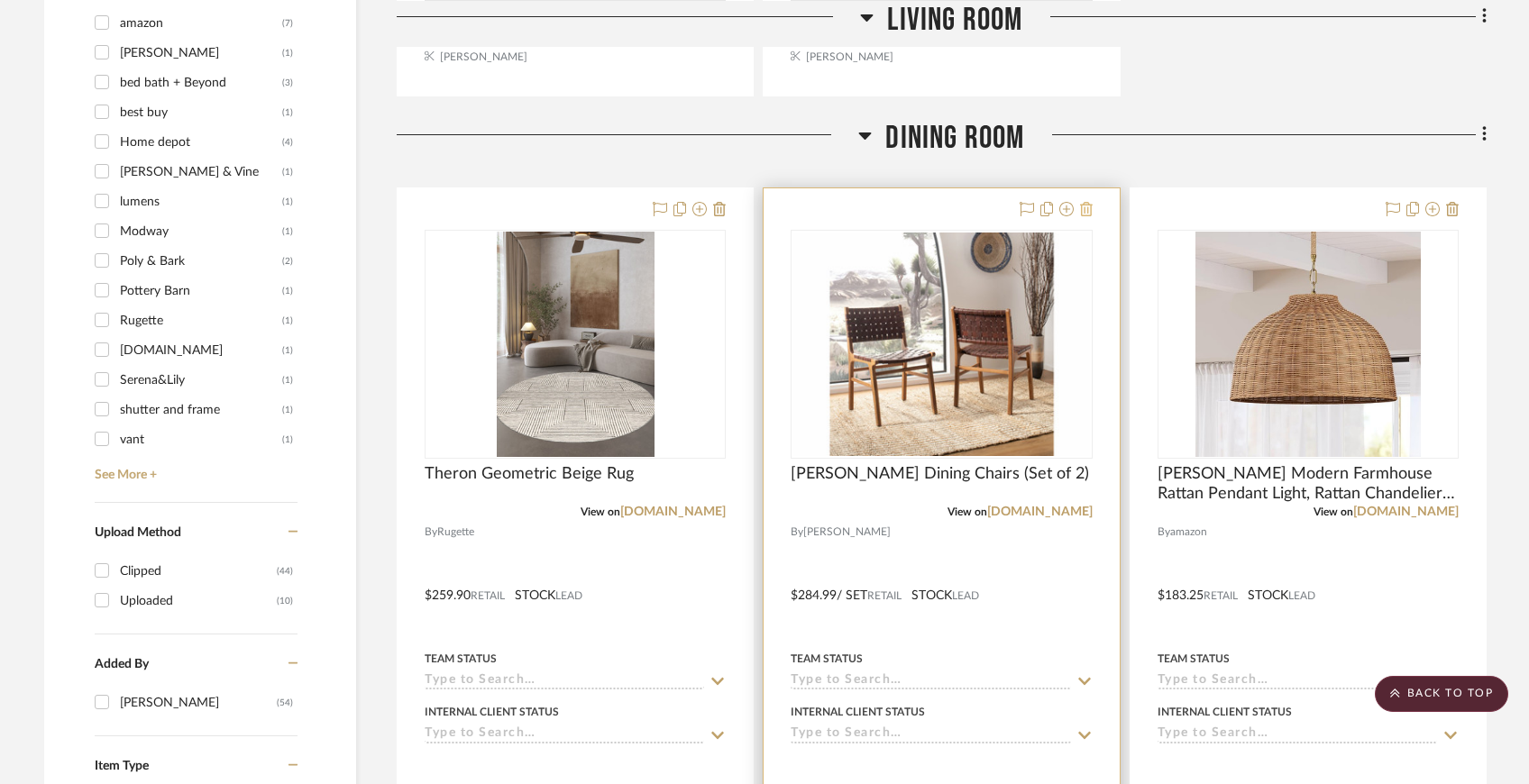
click at [1087, 214] on fa-icon at bounding box center [1086, 209] width 13 height 15
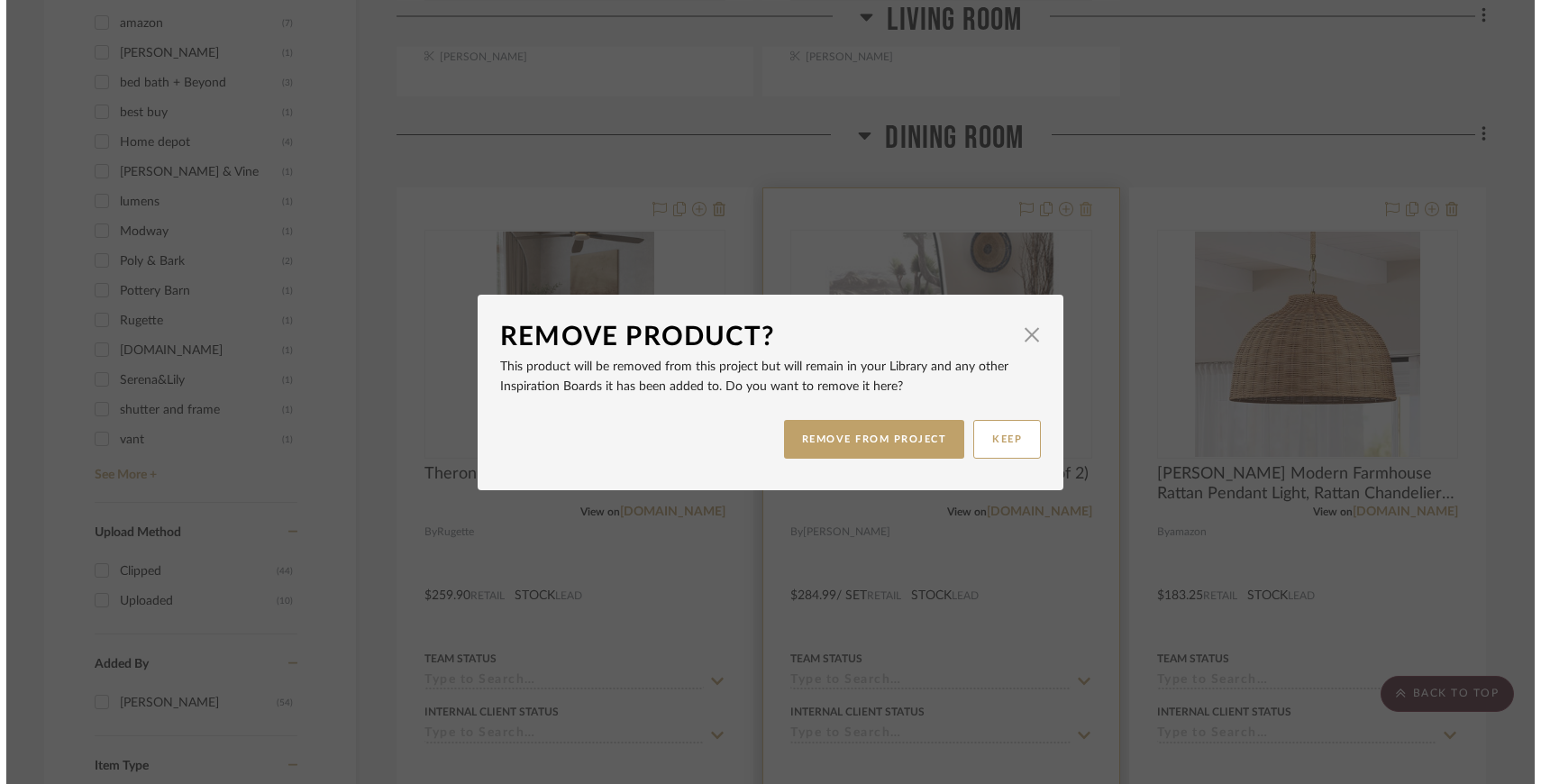
scroll to position [0, 0]
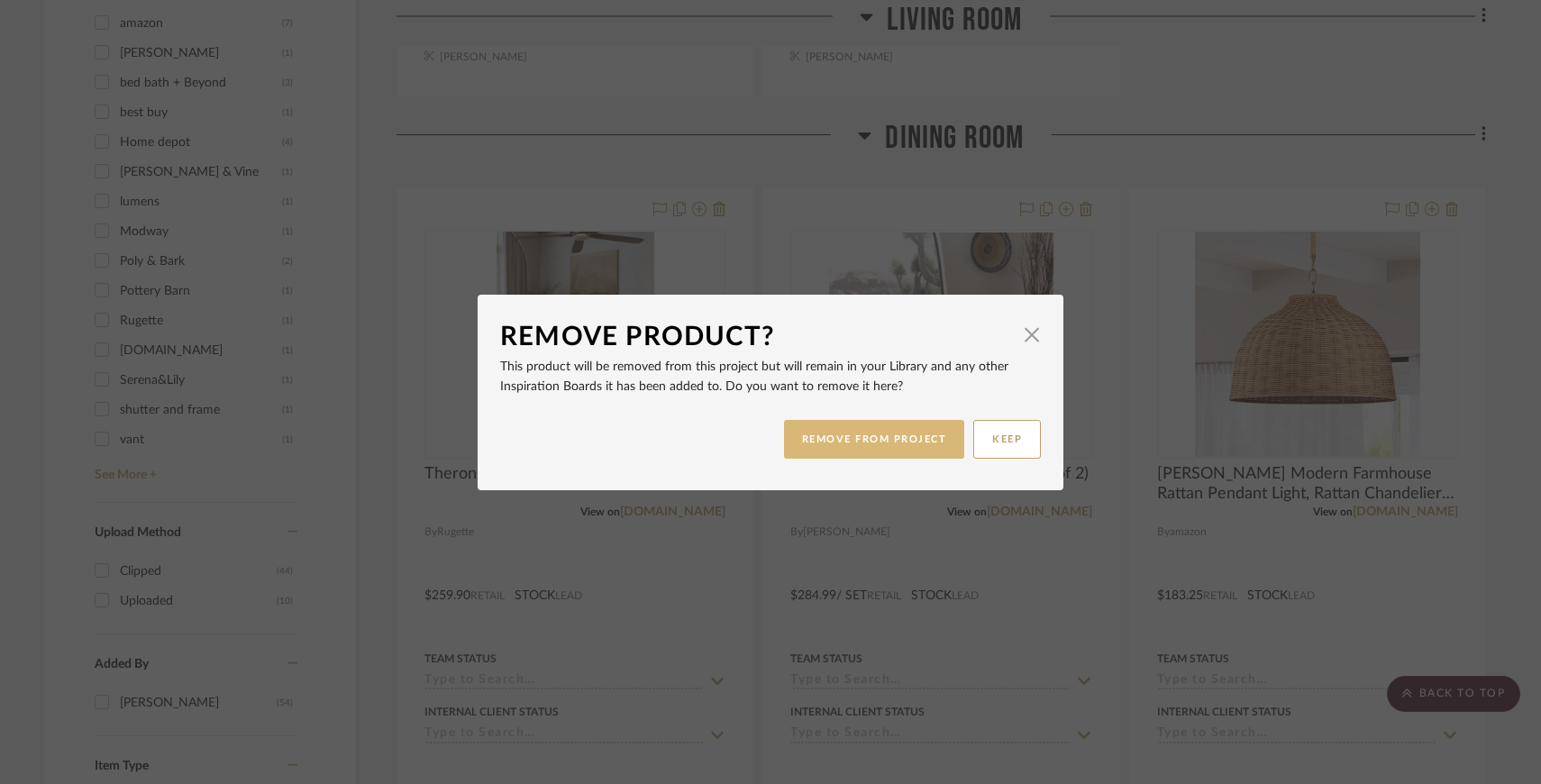
click at [905, 431] on button "REMOVE FROM PROJECT" at bounding box center [874, 438] width 181 height 39
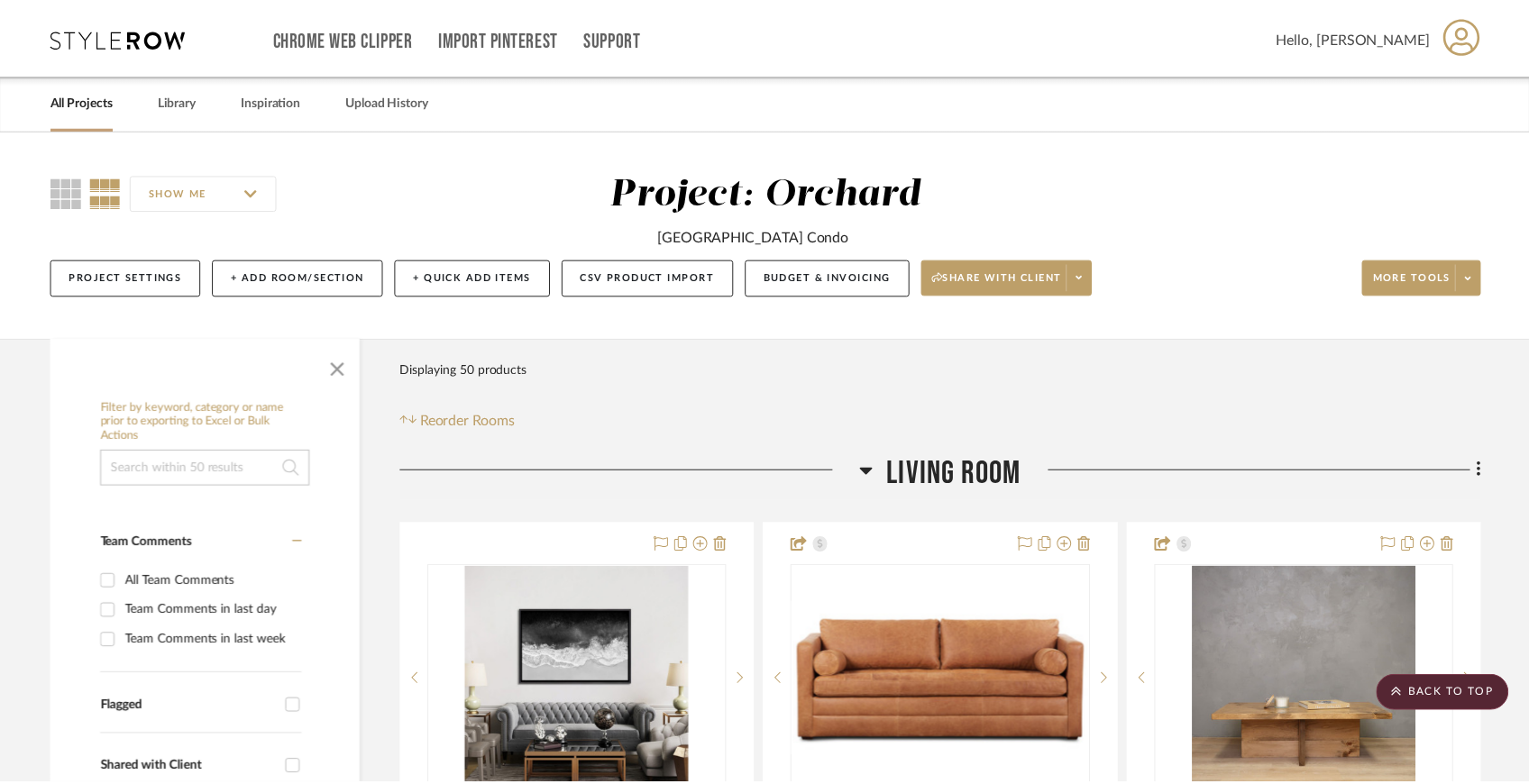
scroll to position [2015, 0]
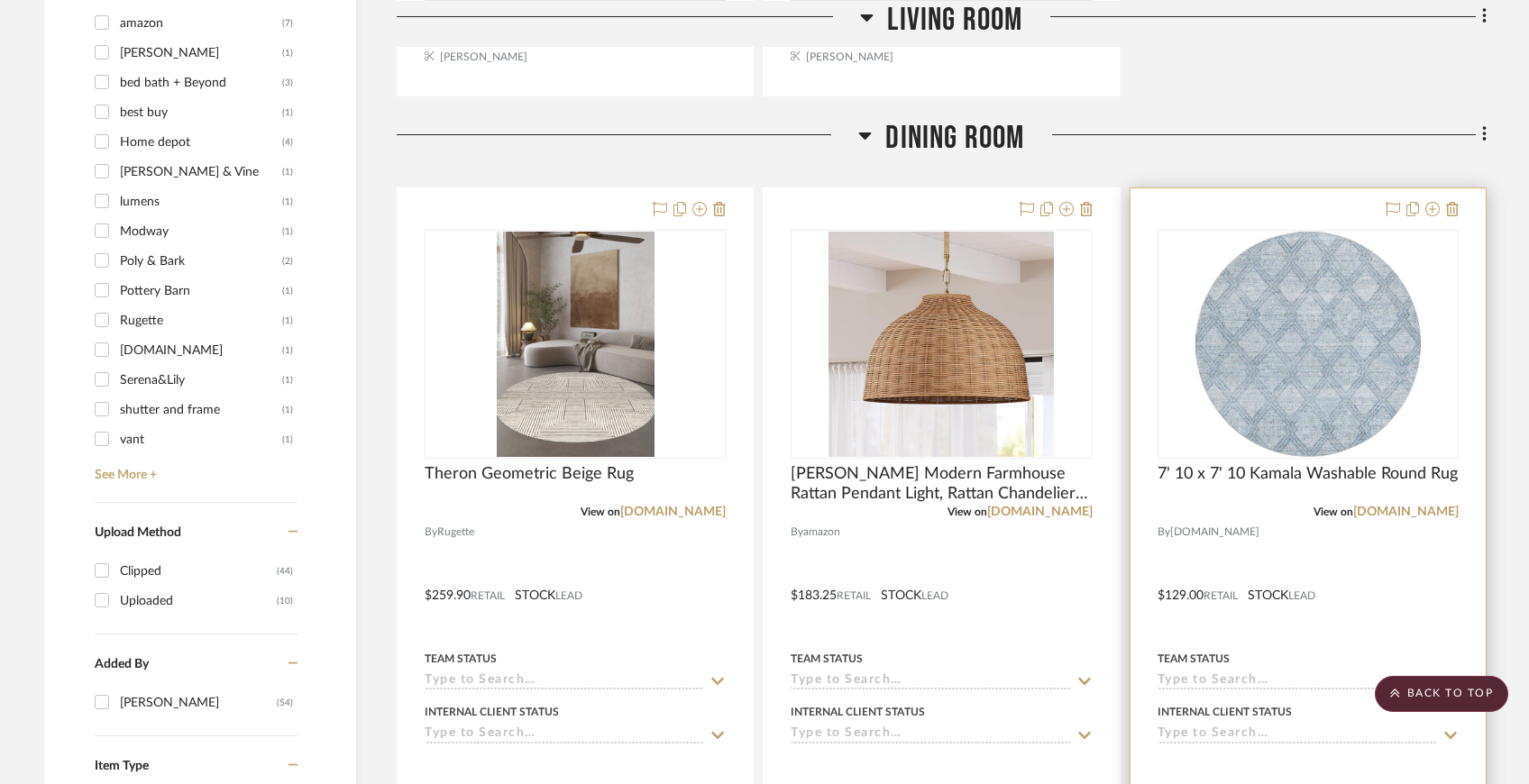
click at [1458, 204] on div at bounding box center [1308, 583] width 356 height 788
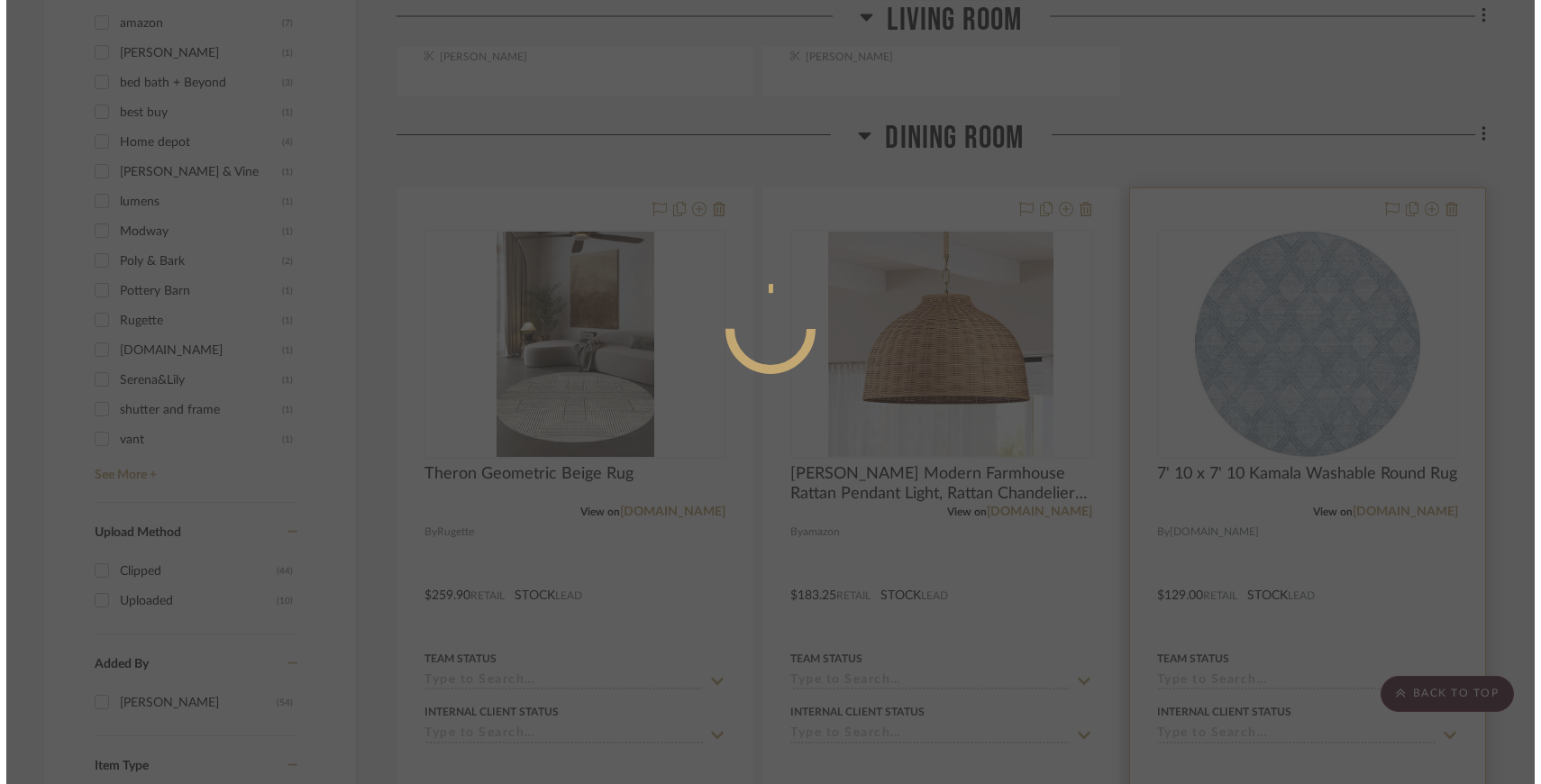
scroll to position [0, 0]
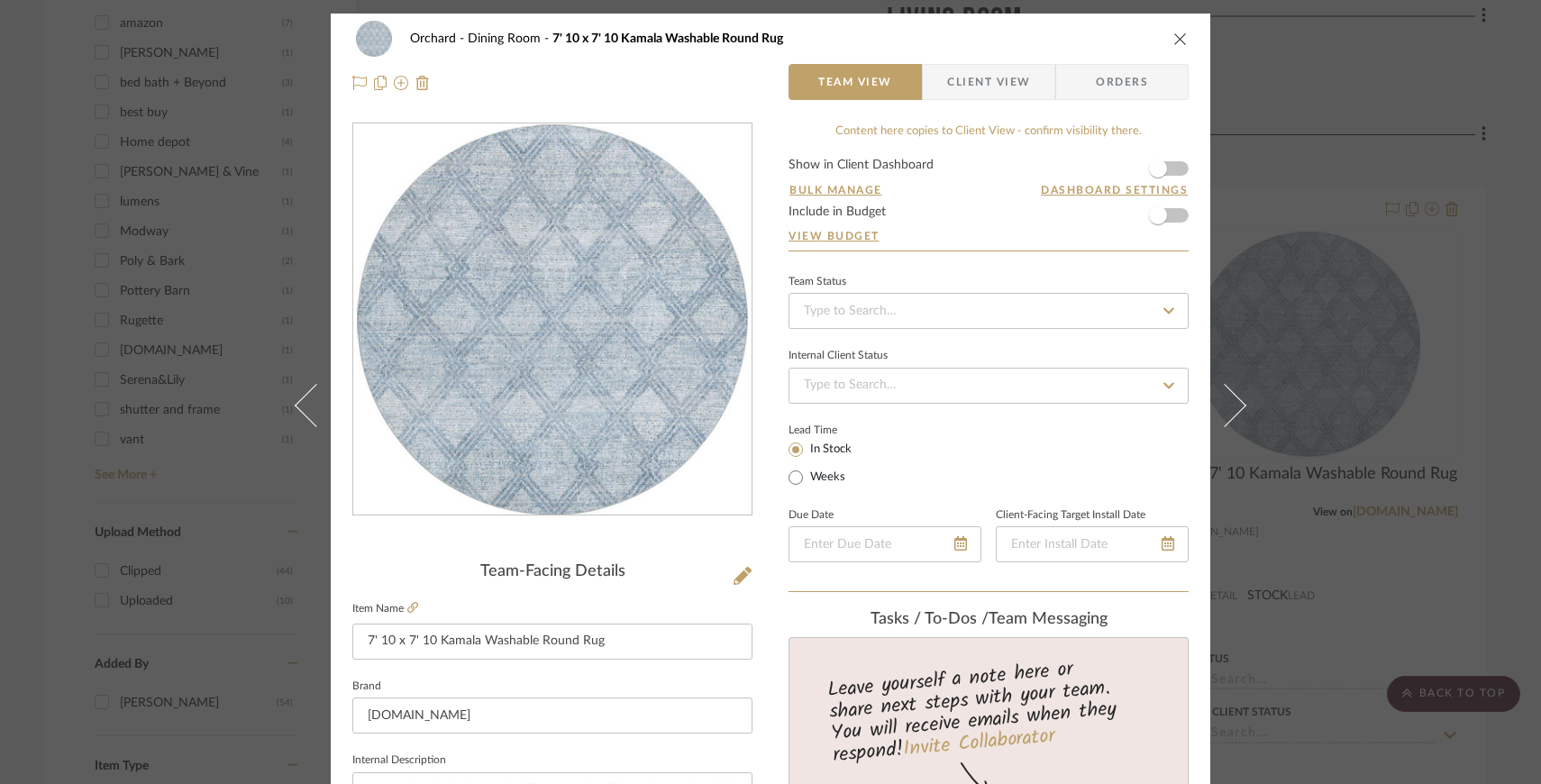
click at [1182, 34] on div "Orchard Dining Room 7' 10 x 7' 10 Kamala Washable Round Rug Team View Client Vi…" at bounding box center [770, 61] width 880 height 95
click at [1174, 39] on icon "close" at bounding box center [1180, 39] width 15 height 15
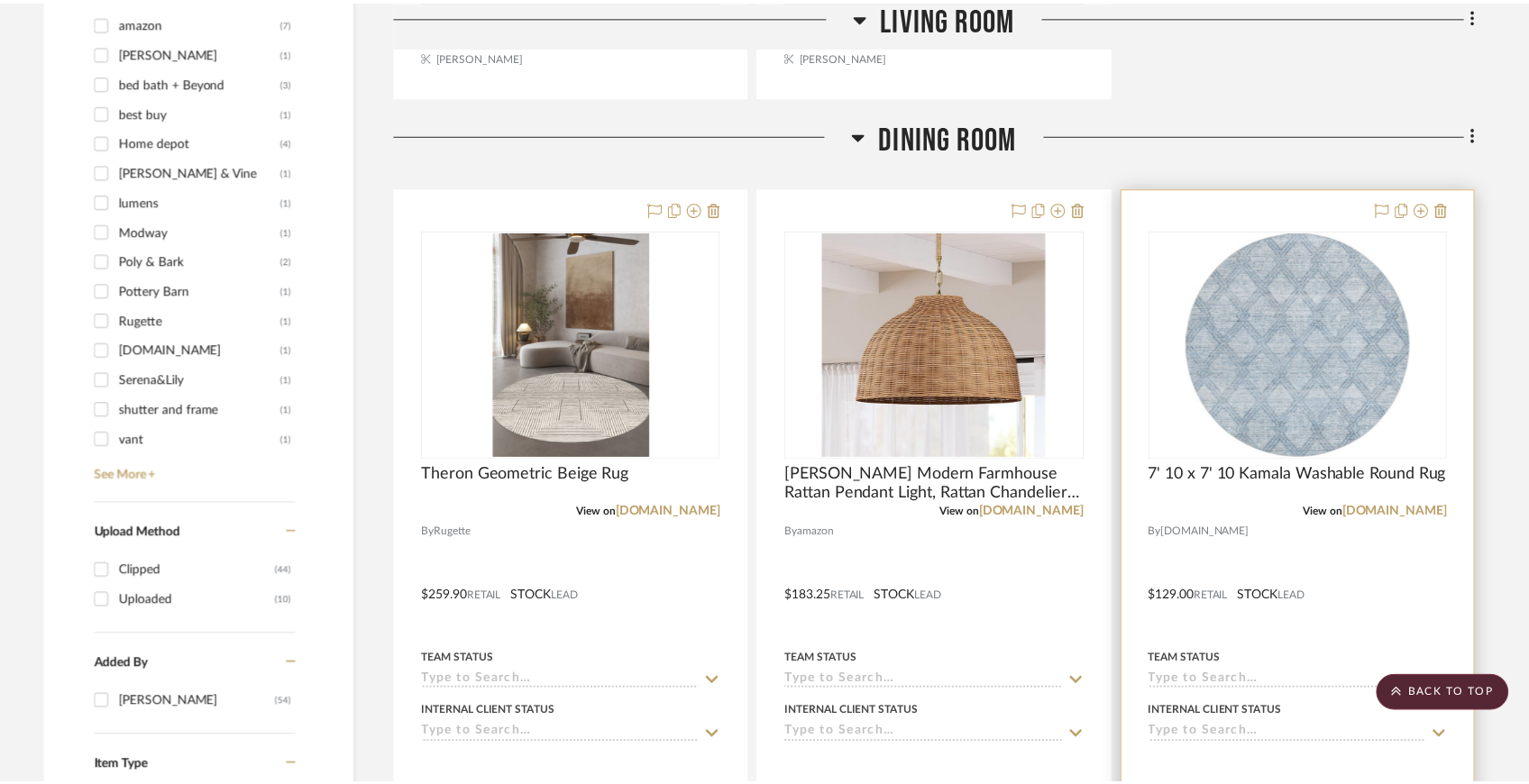
scroll to position [2015, 0]
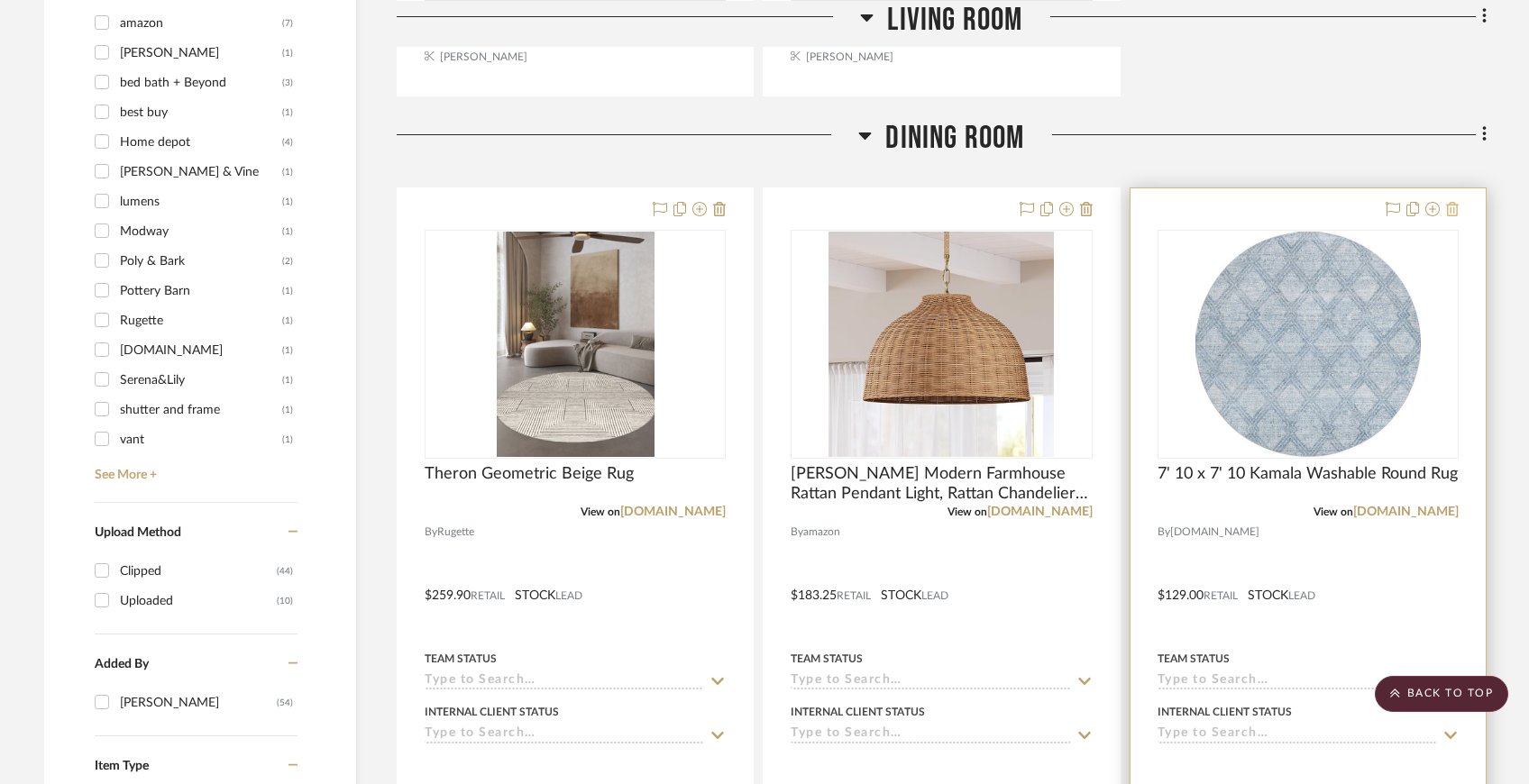
click at [1454, 215] on fa-icon at bounding box center [1452, 209] width 13 height 15
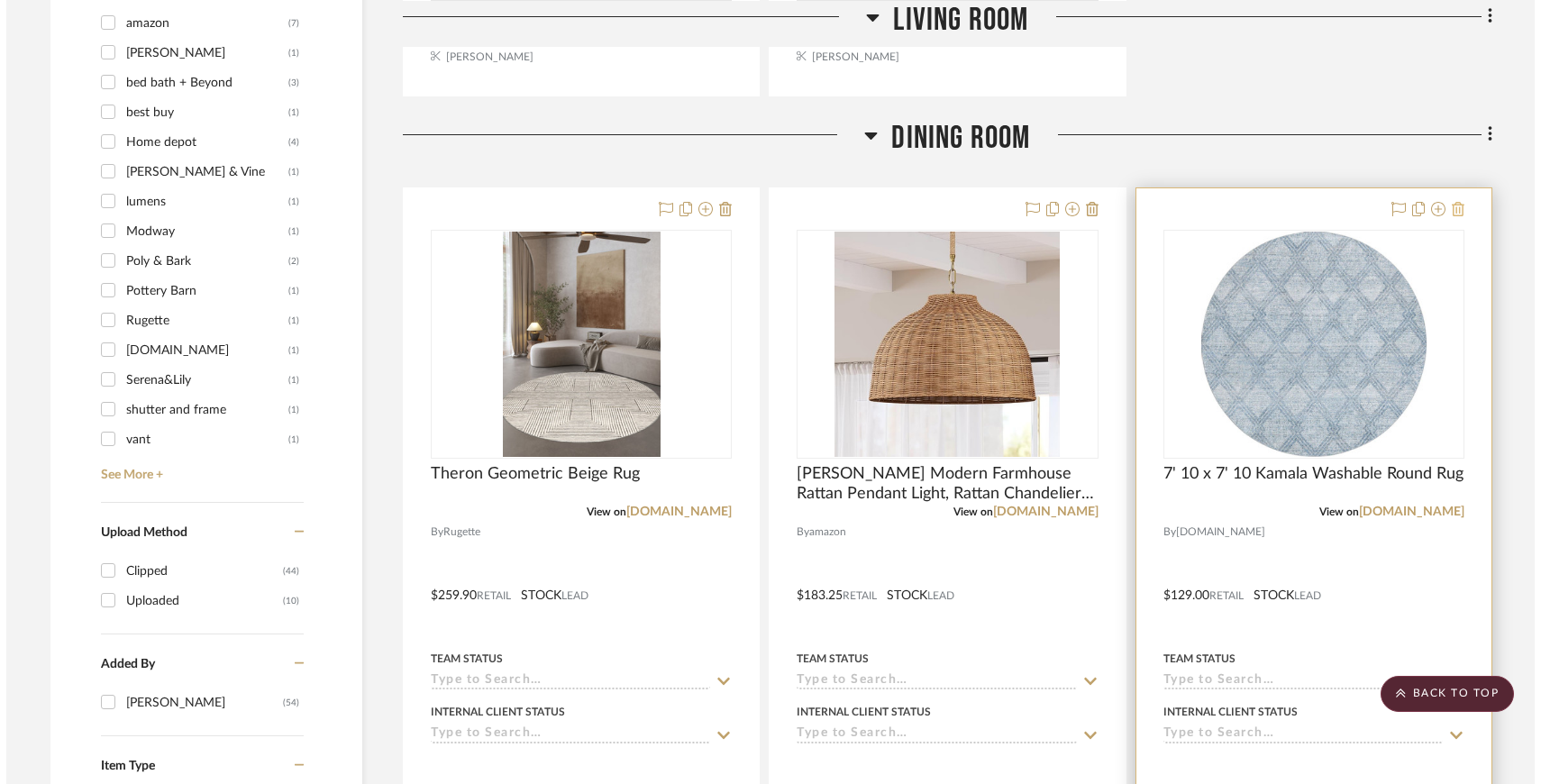
scroll to position [0, 0]
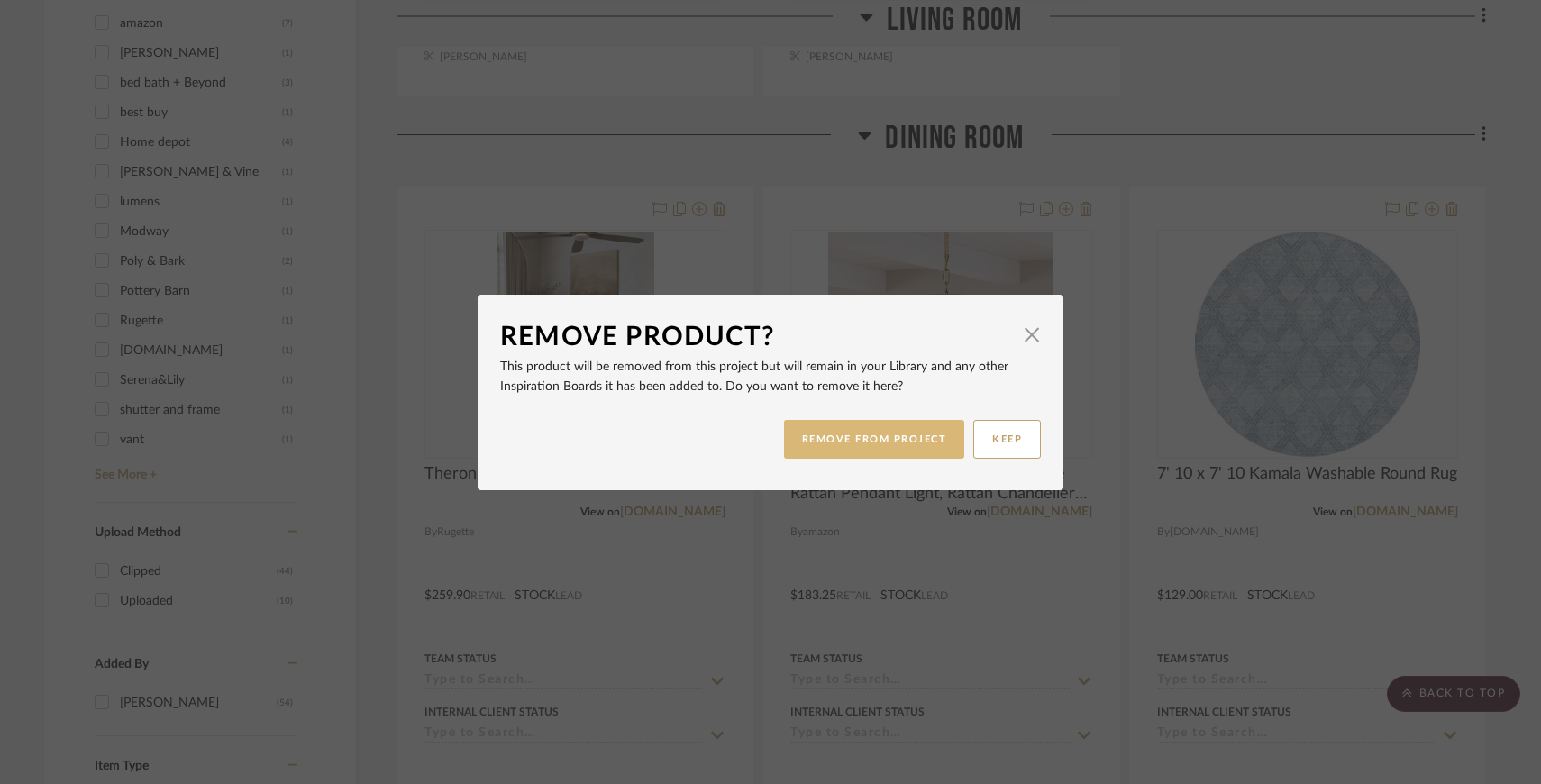
click at [892, 439] on button "REMOVE FROM PROJECT" at bounding box center [874, 438] width 181 height 39
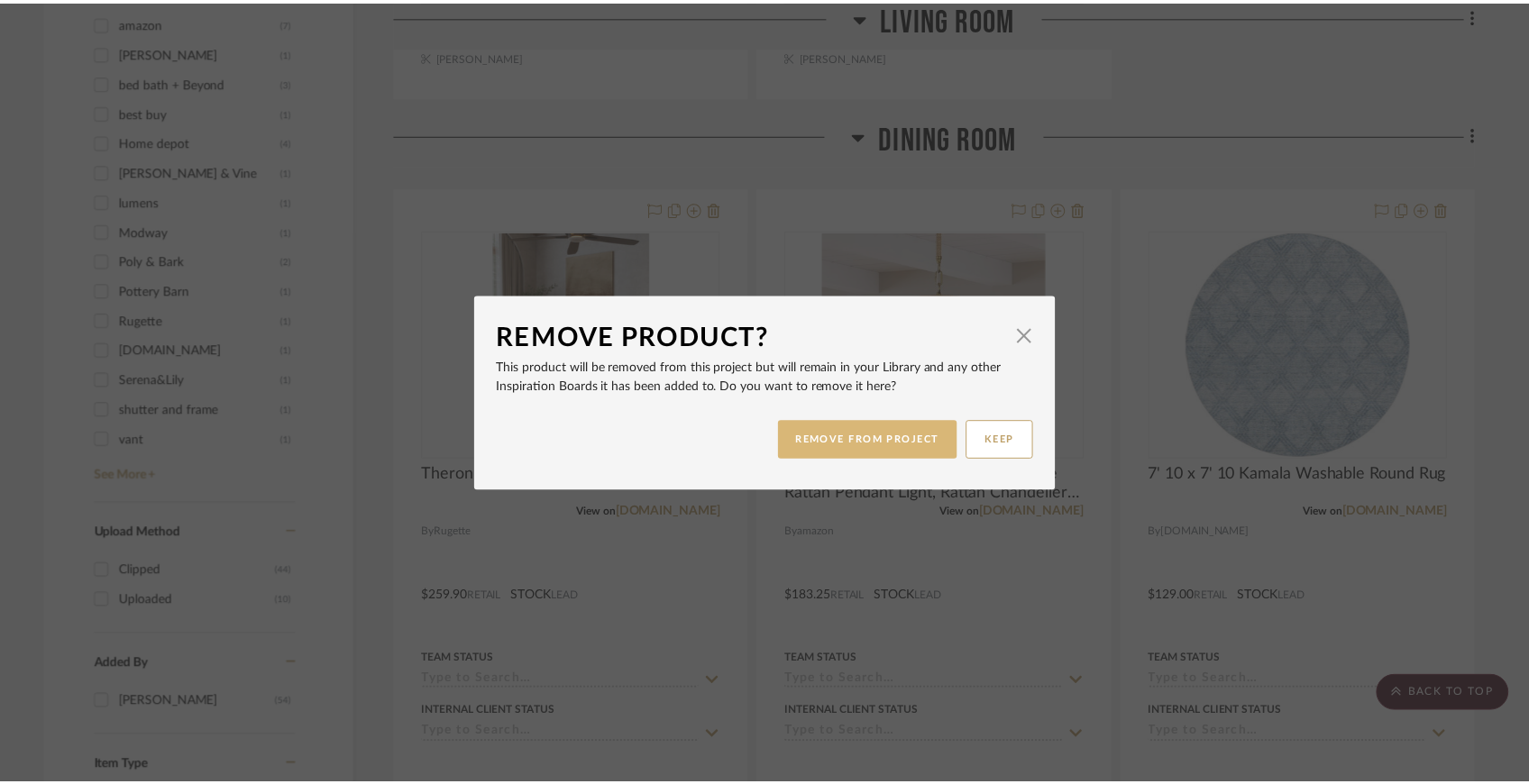
scroll to position [2015, 0]
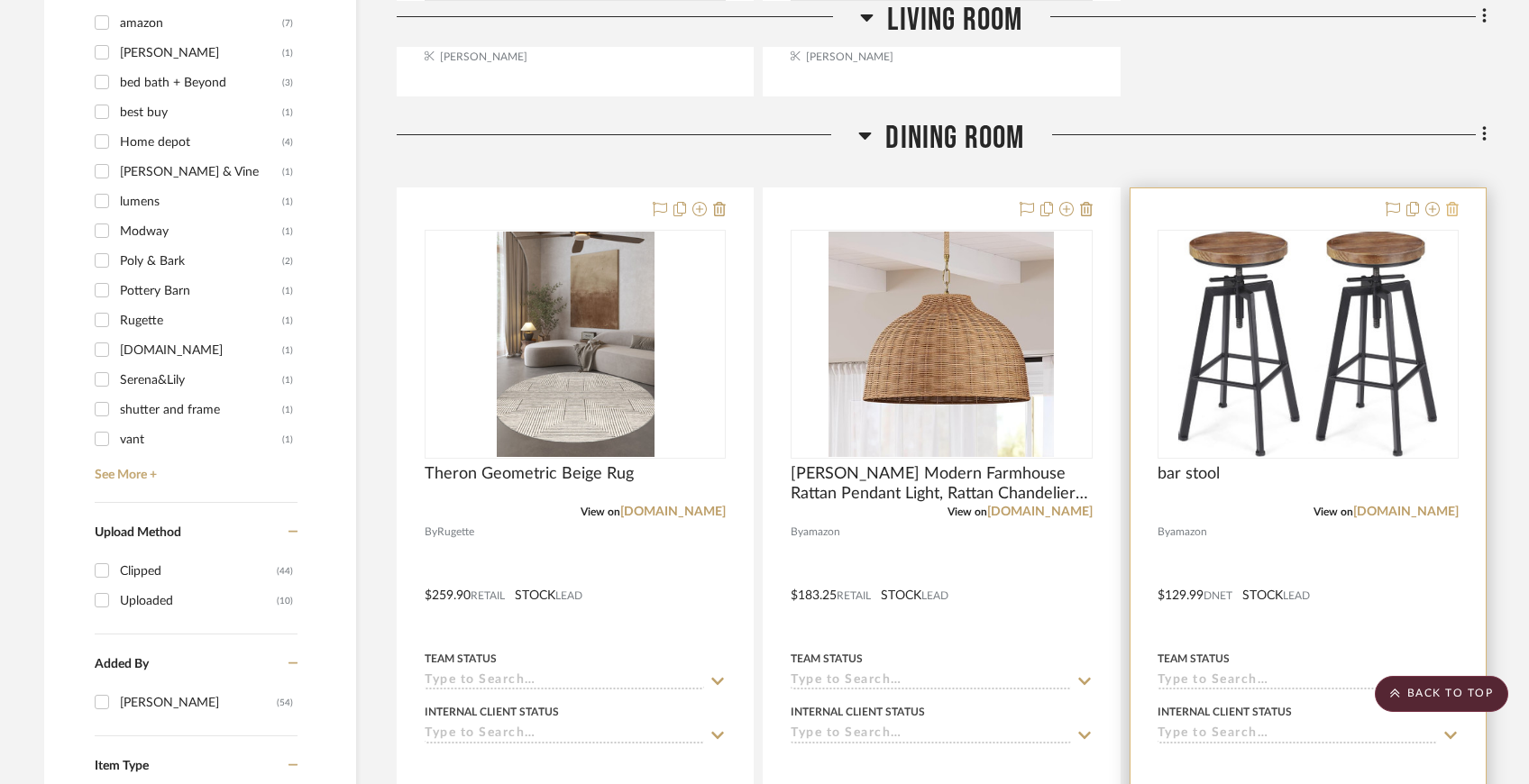
click at [1448, 208] on icon at bounding box center [1452, 208] width 13 height 15
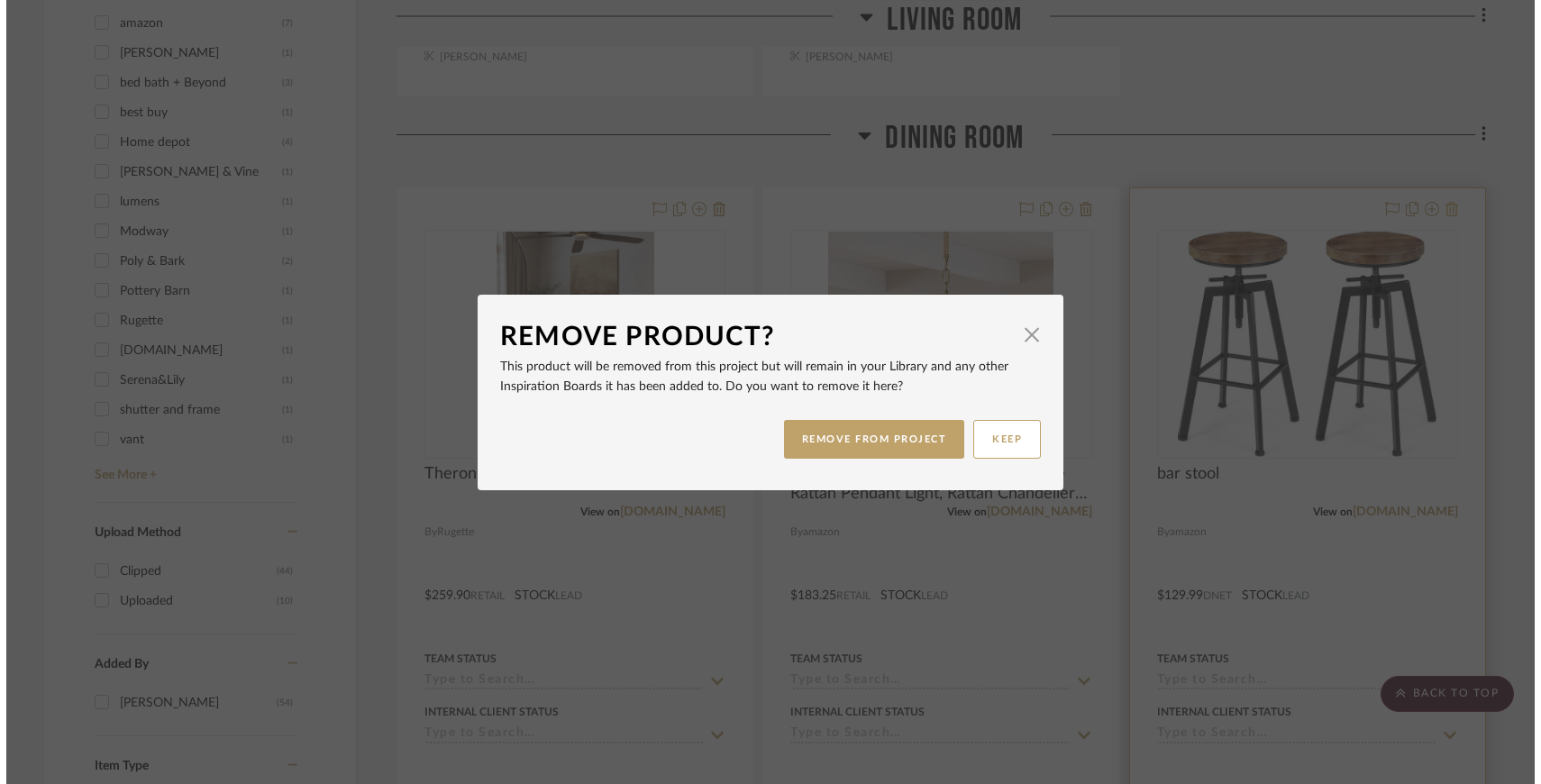
scroll to position [0, 0]
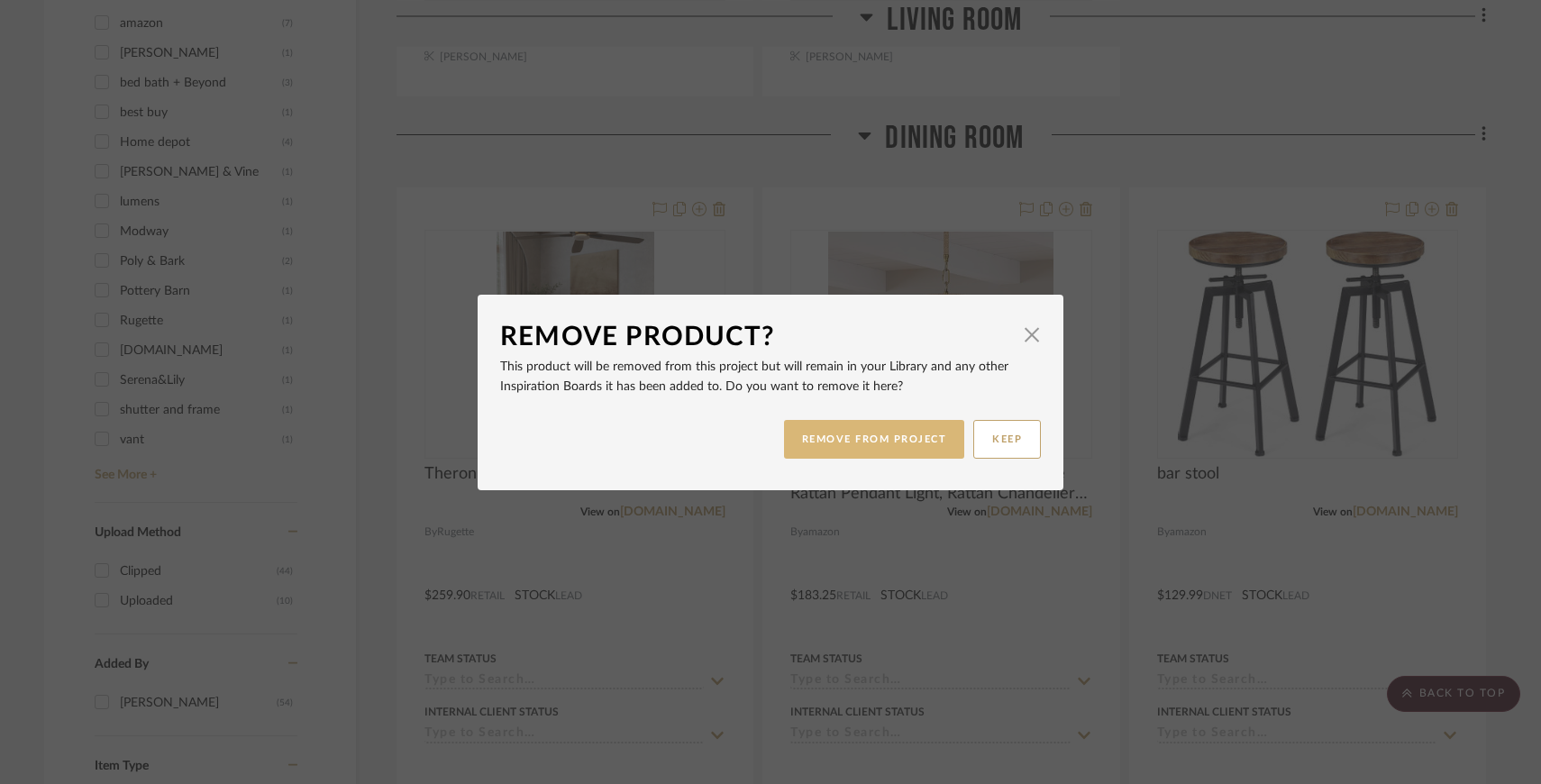
click at [903, 434] on button "REMOVE FROM PROJECT" at bounding box center [874, 438] width 181 height 39
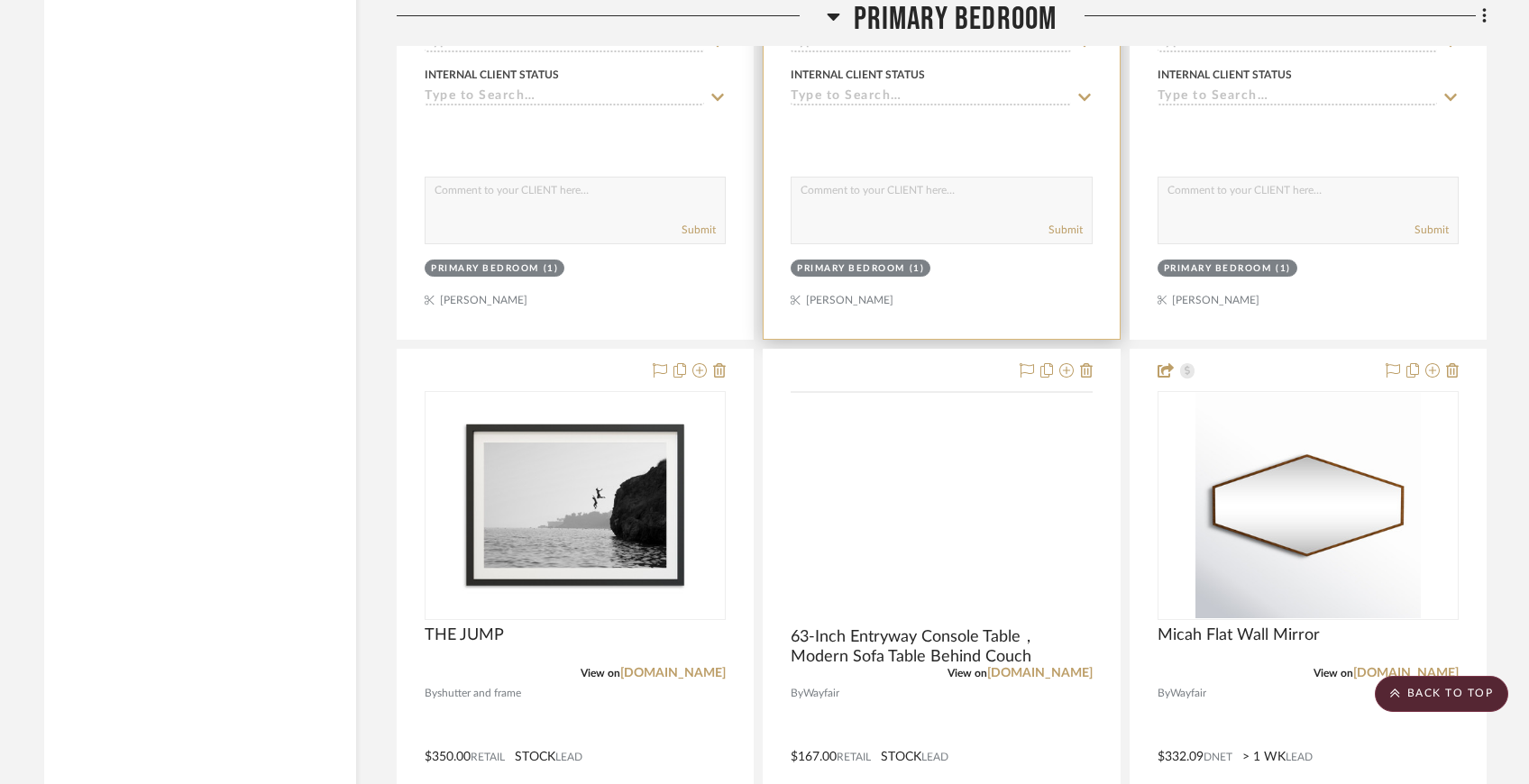
scroll to position [3548, 0]
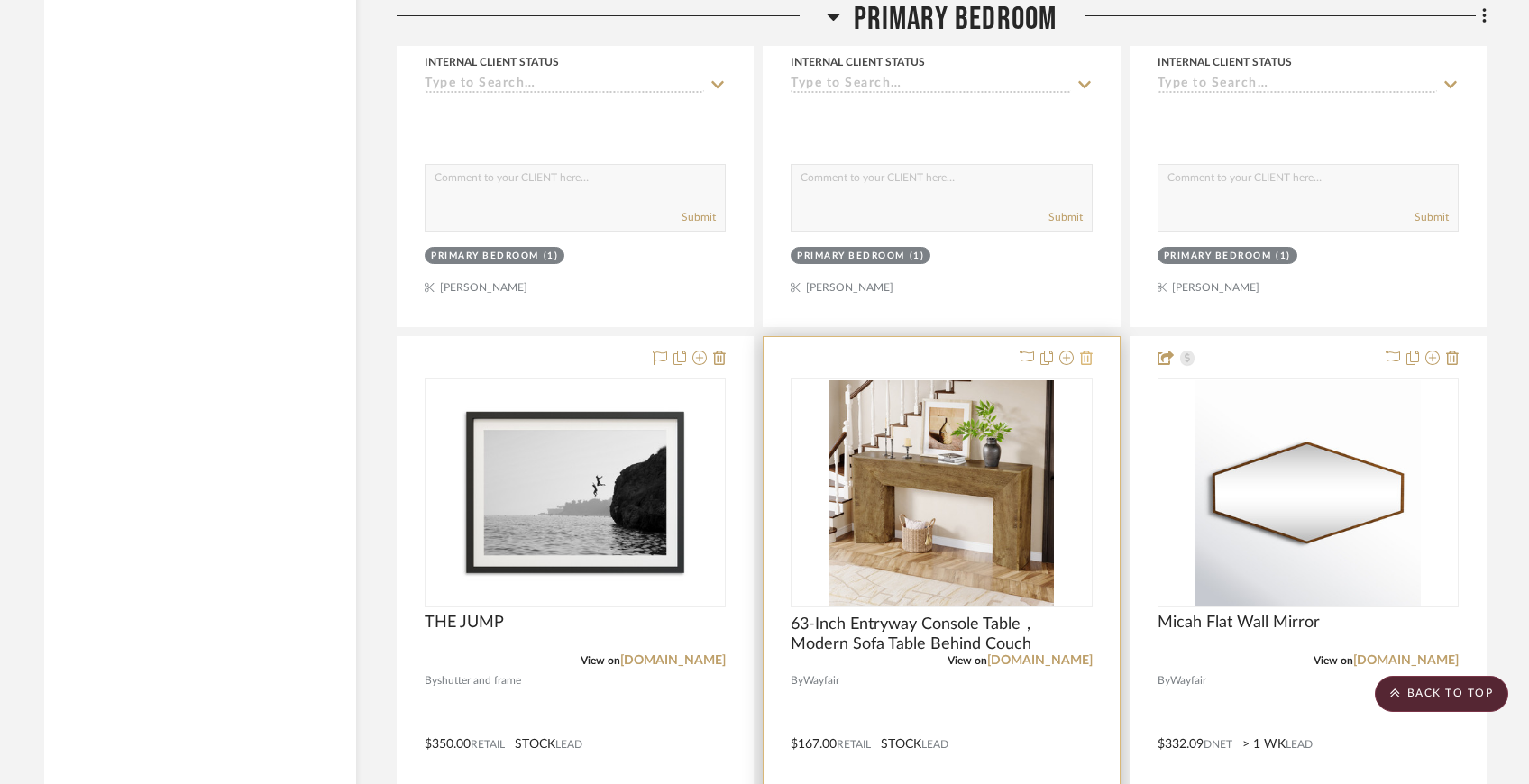
click at [1082, 354] on icon at bounding box center [1086, 357] width 13 height 15
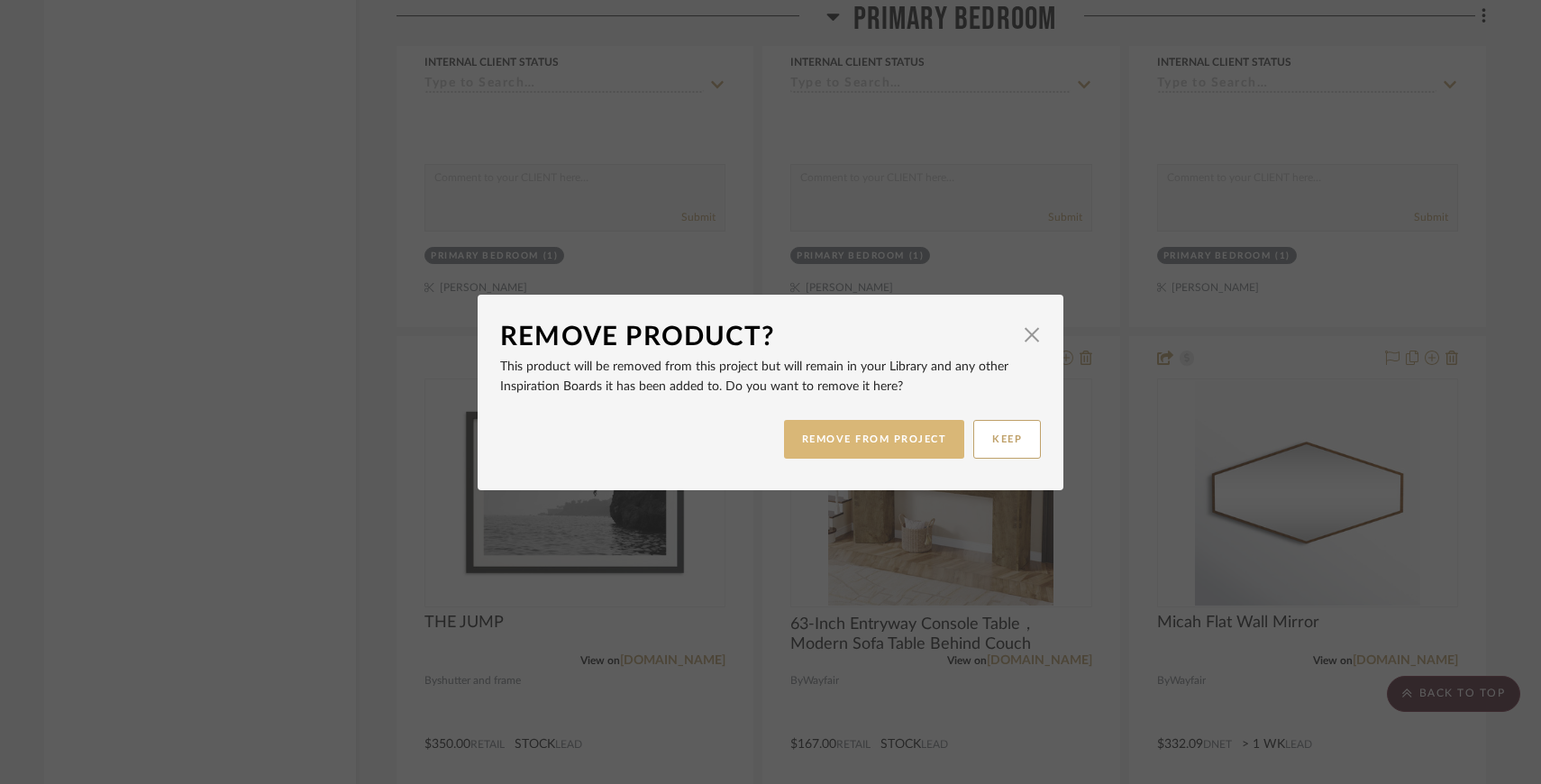
click at [898, 431] on button "REMOVE FROM PROJECT" at bounding box center [874, 438] width 181 height 39
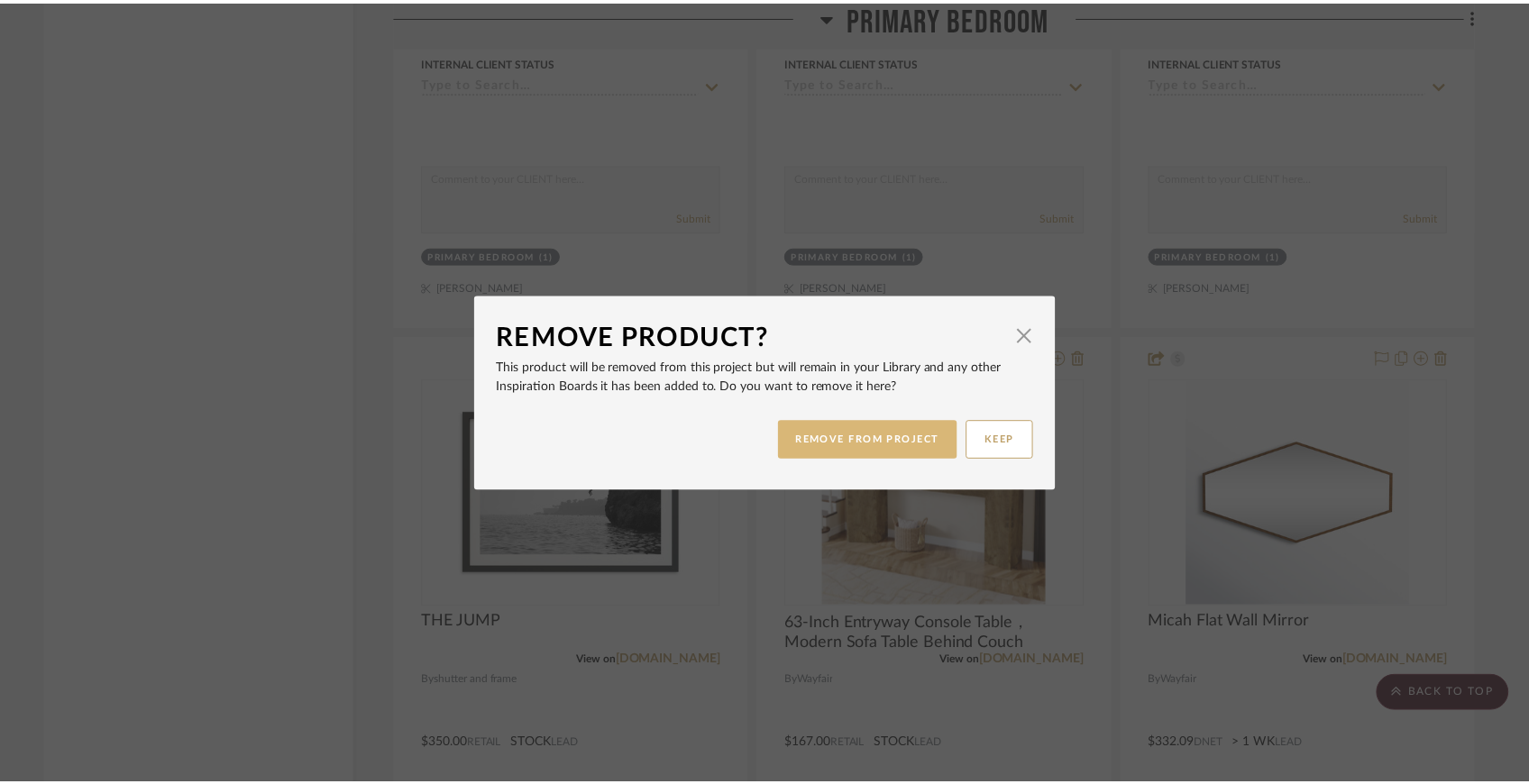
scroll to position [3548, 0]
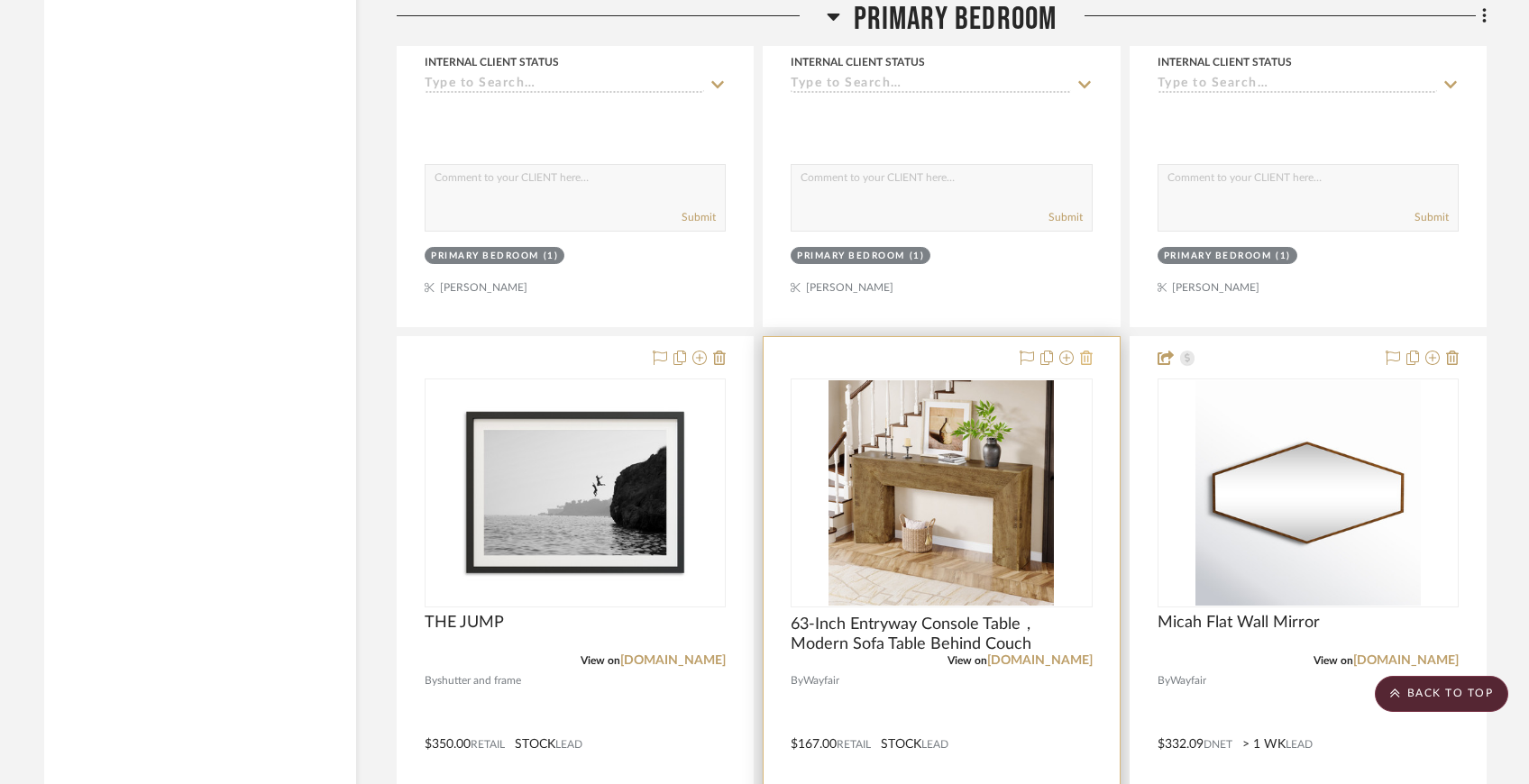
click at [1088, 357] on icon at bounding box center [1086, 357] width 13 height 15
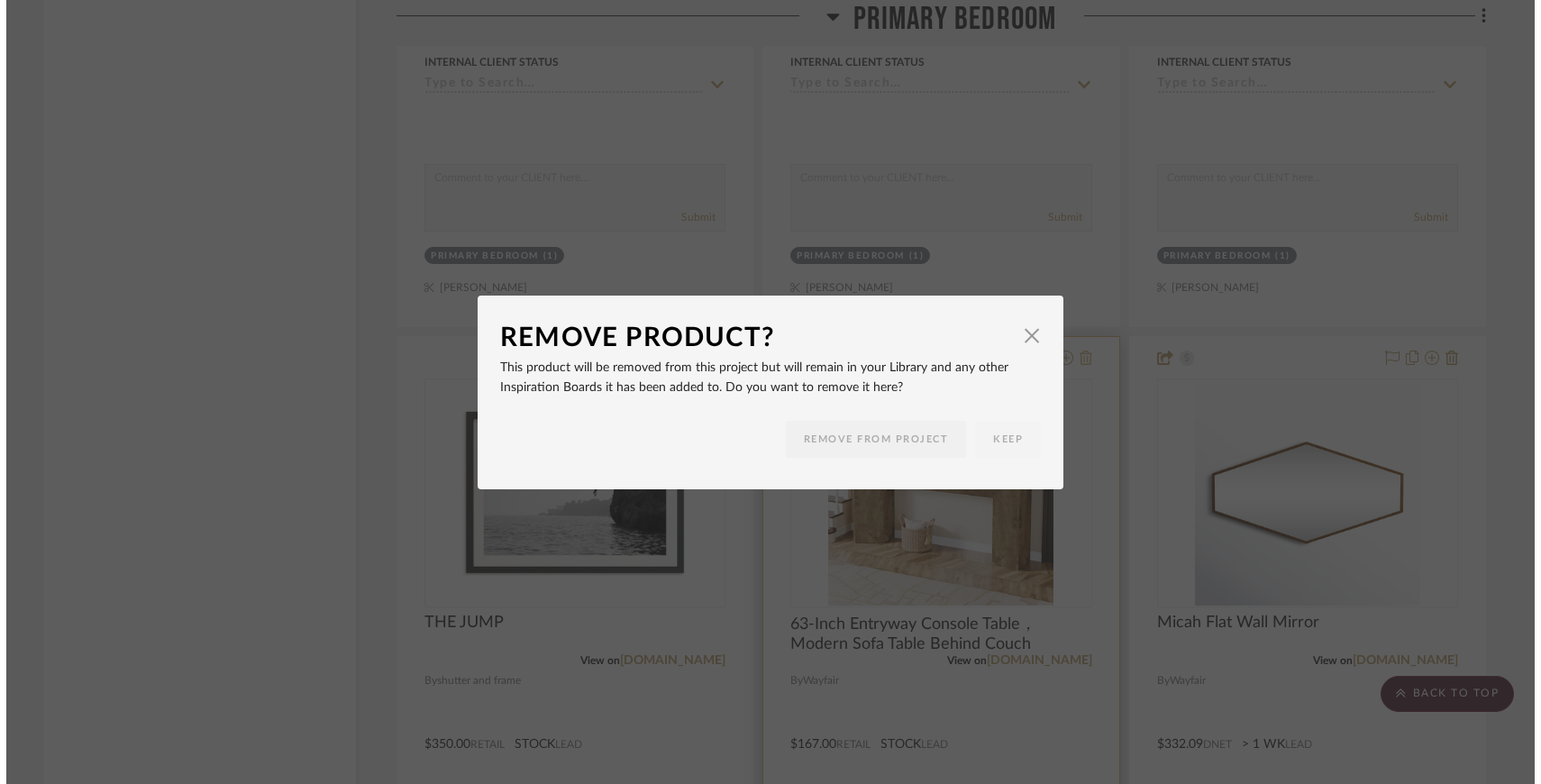
scroll to position [0, 0]
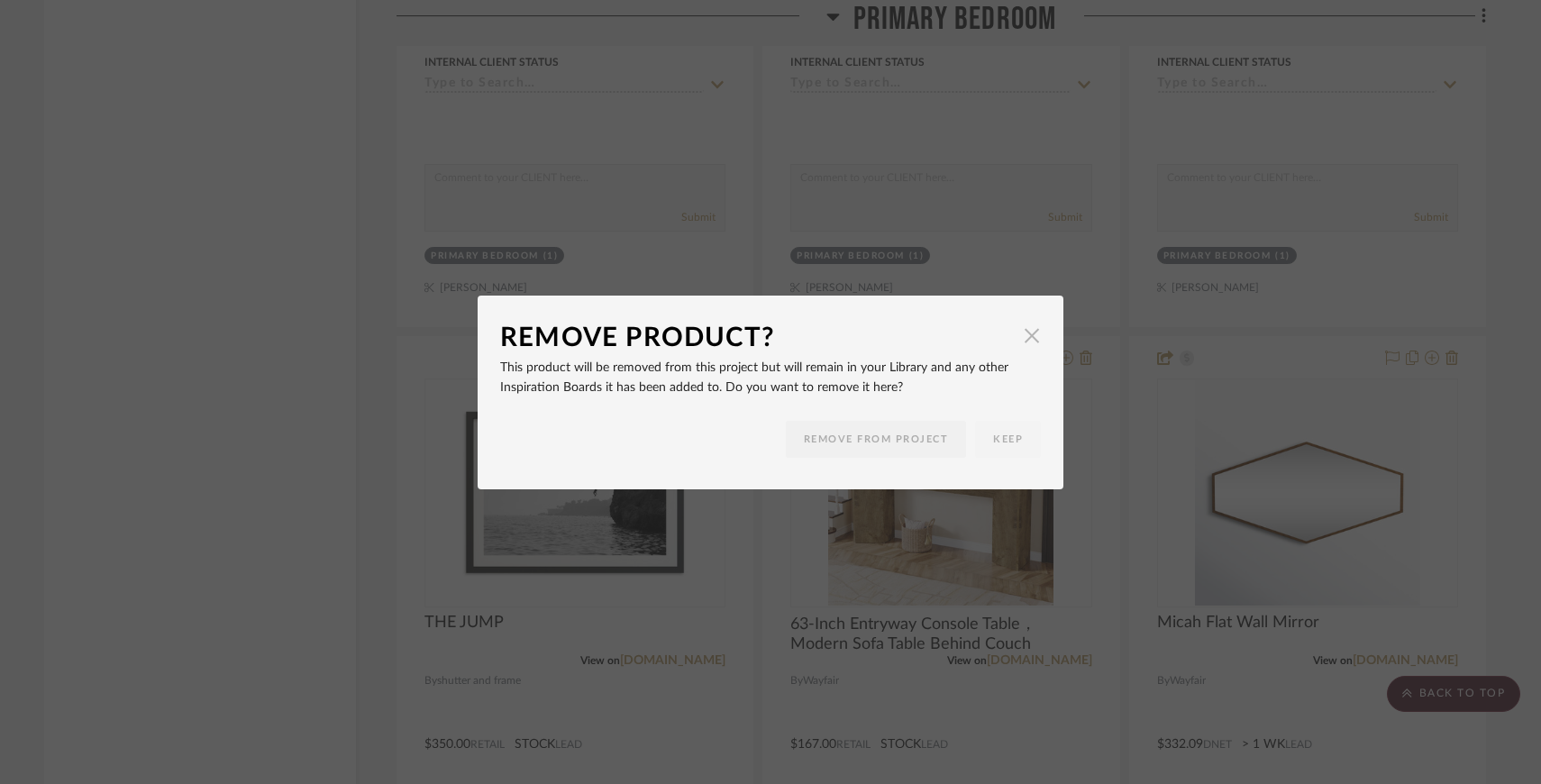
click at [1027, 338] on span "button" at bounding box center [1032, 336] width 37 height 37
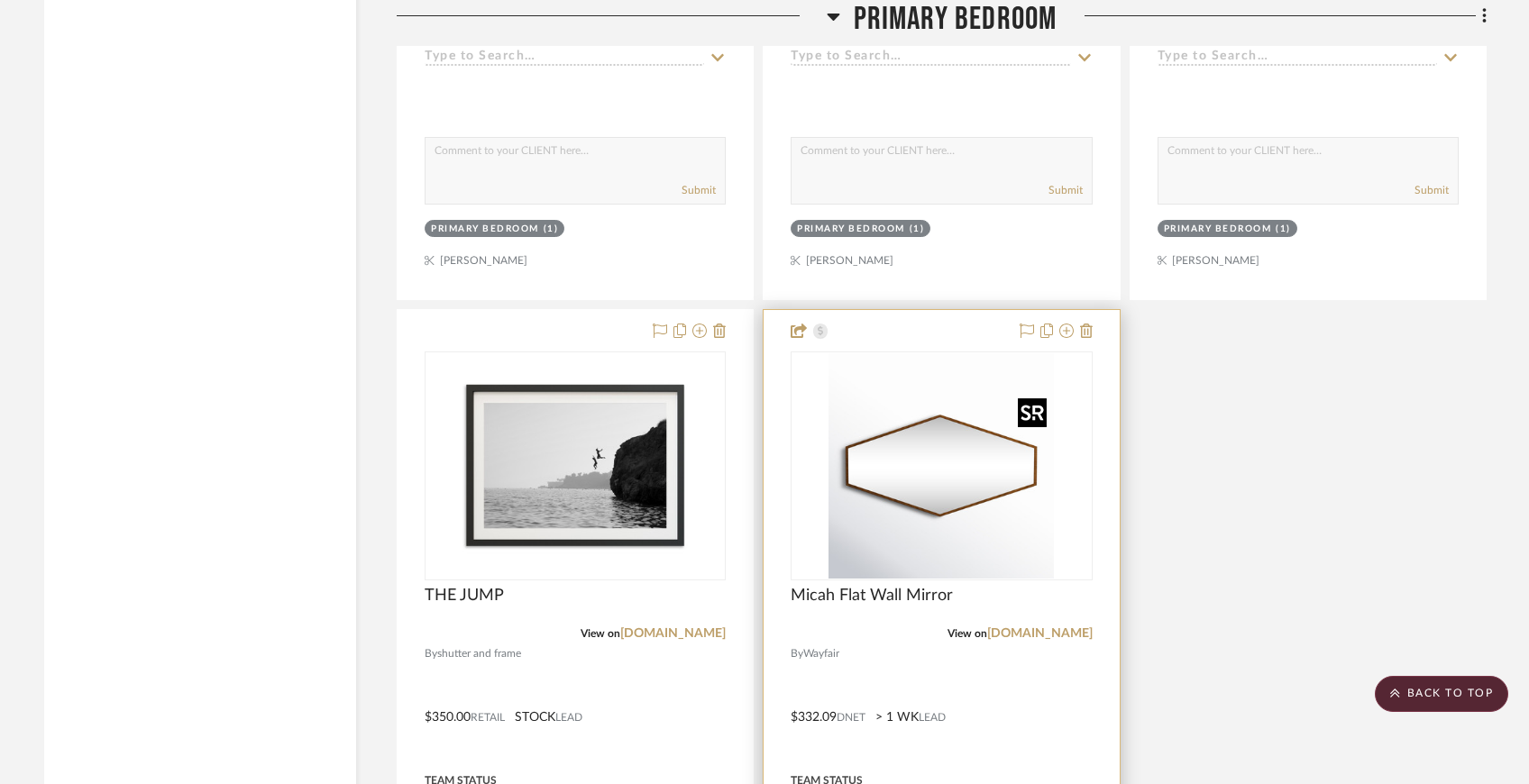
click at [990, 360] on img "0" at bounding box center [941, 466] width 225 height 225
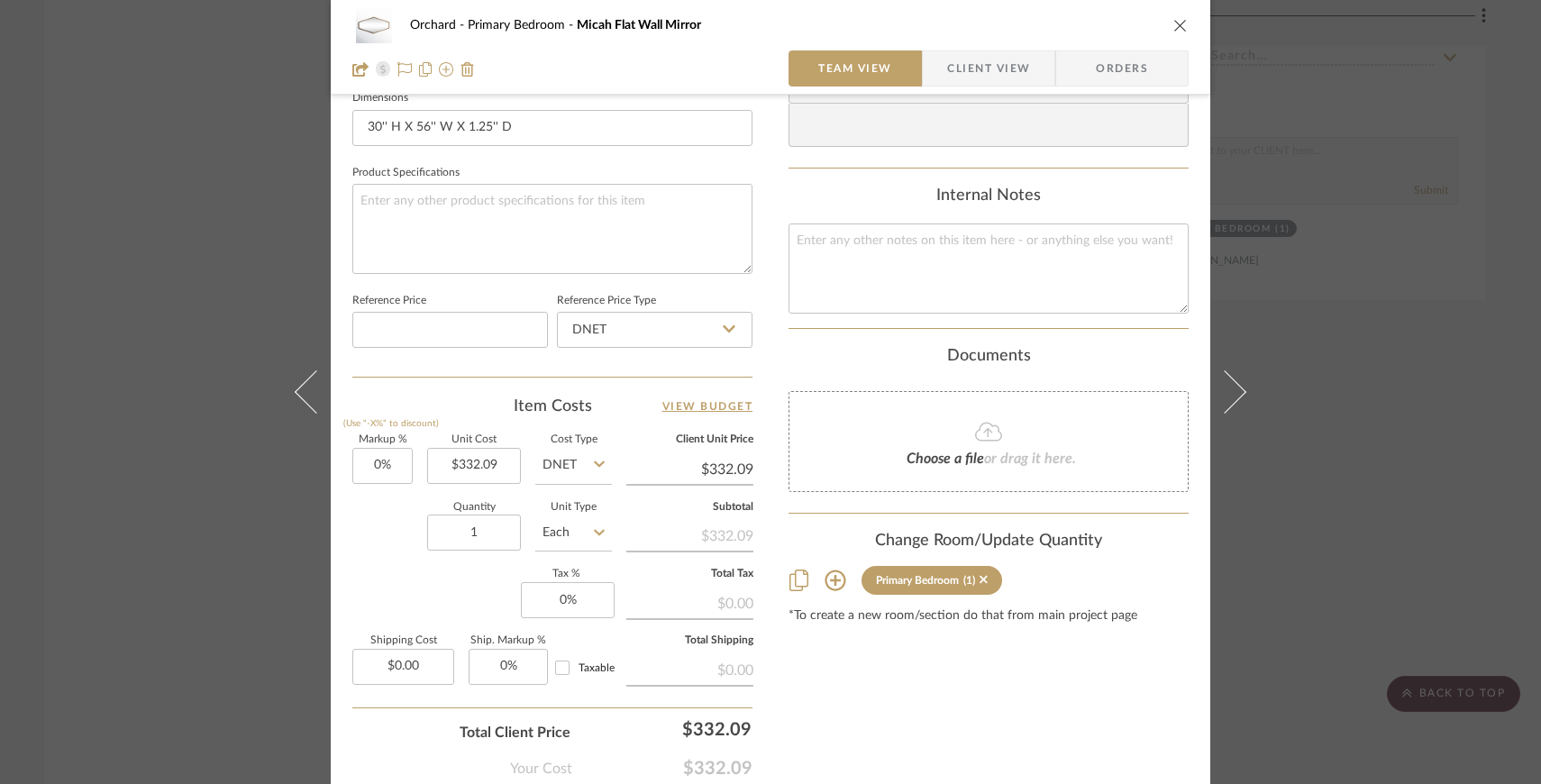
click at [827, 580] on icon at bounding box center [836, 581] width 22 height 22
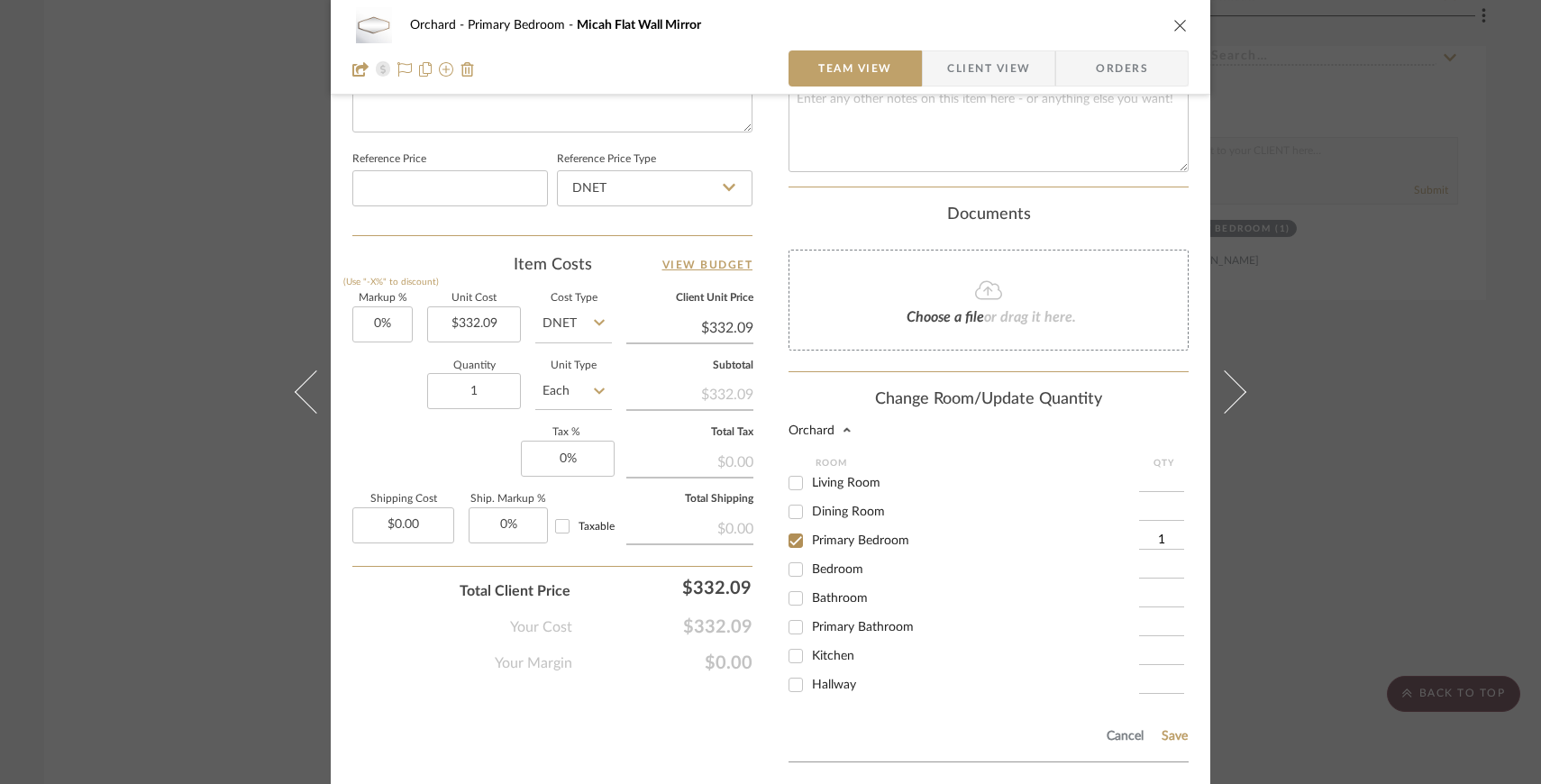
click at [793, 571] on input "Bedroom" at bounding box center [795, 569] width 29 height 29
checkbox input "true"
type input "1"
click at [790, 542] on input "Primary Bedroom" at bounding box center [795, 540] width 29 height 29
checkbox input "false"
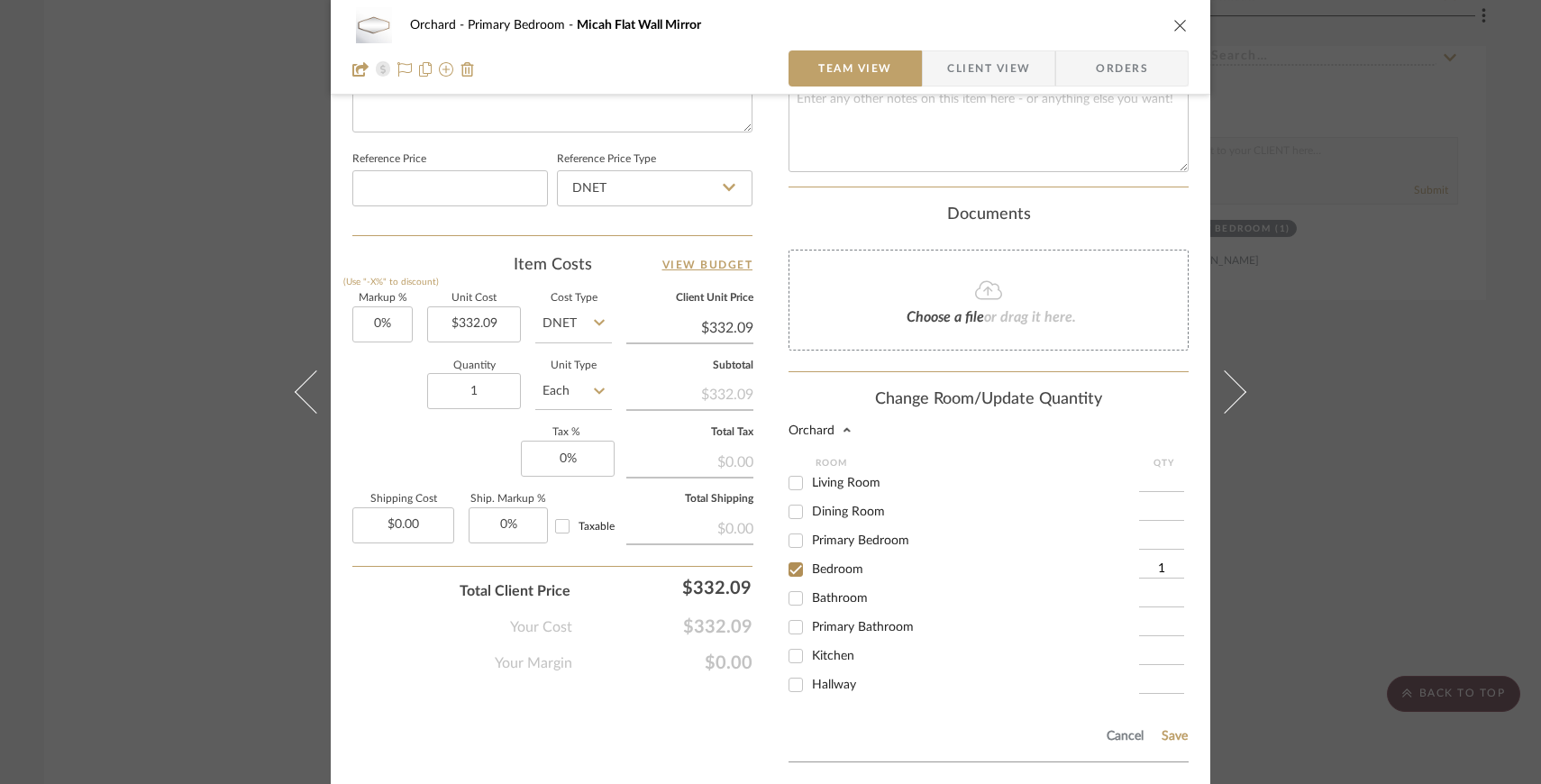
scroll to position [1067, 0]
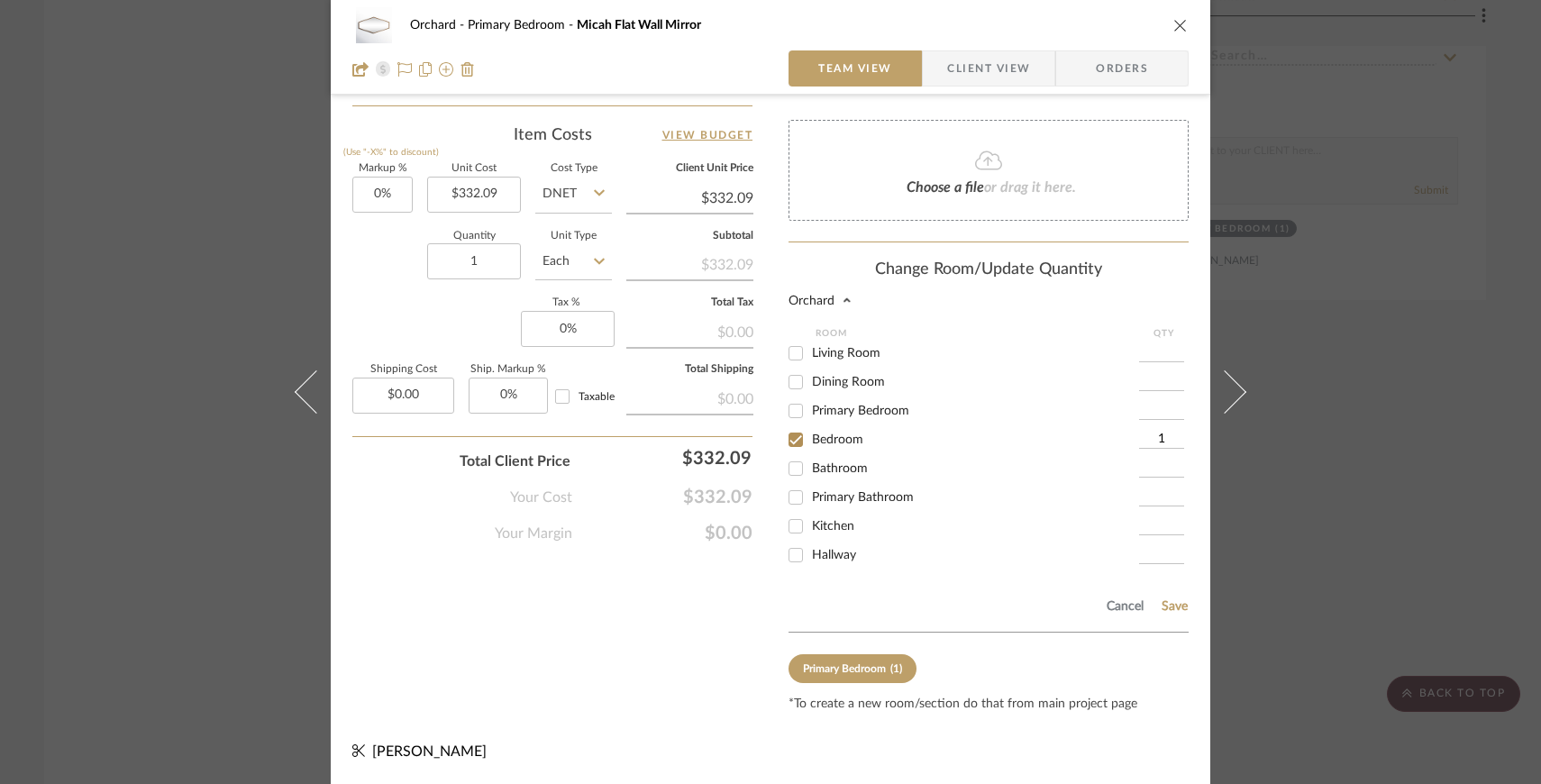
click at [883, 665] on div "Primary Bedroom (1)" at bounding box center [852, 667] width 99 height 7
click at [878, 671] on div "Primary Bedroom" at bounding box center [845, 668] width 83 height 13
click at [1292, 488] on div "Orchard Primary Bedroom Micah Flat Wall Mirror Team View Client View Orders Tea…" at bounding box center [770, 392] width 1541 height 784
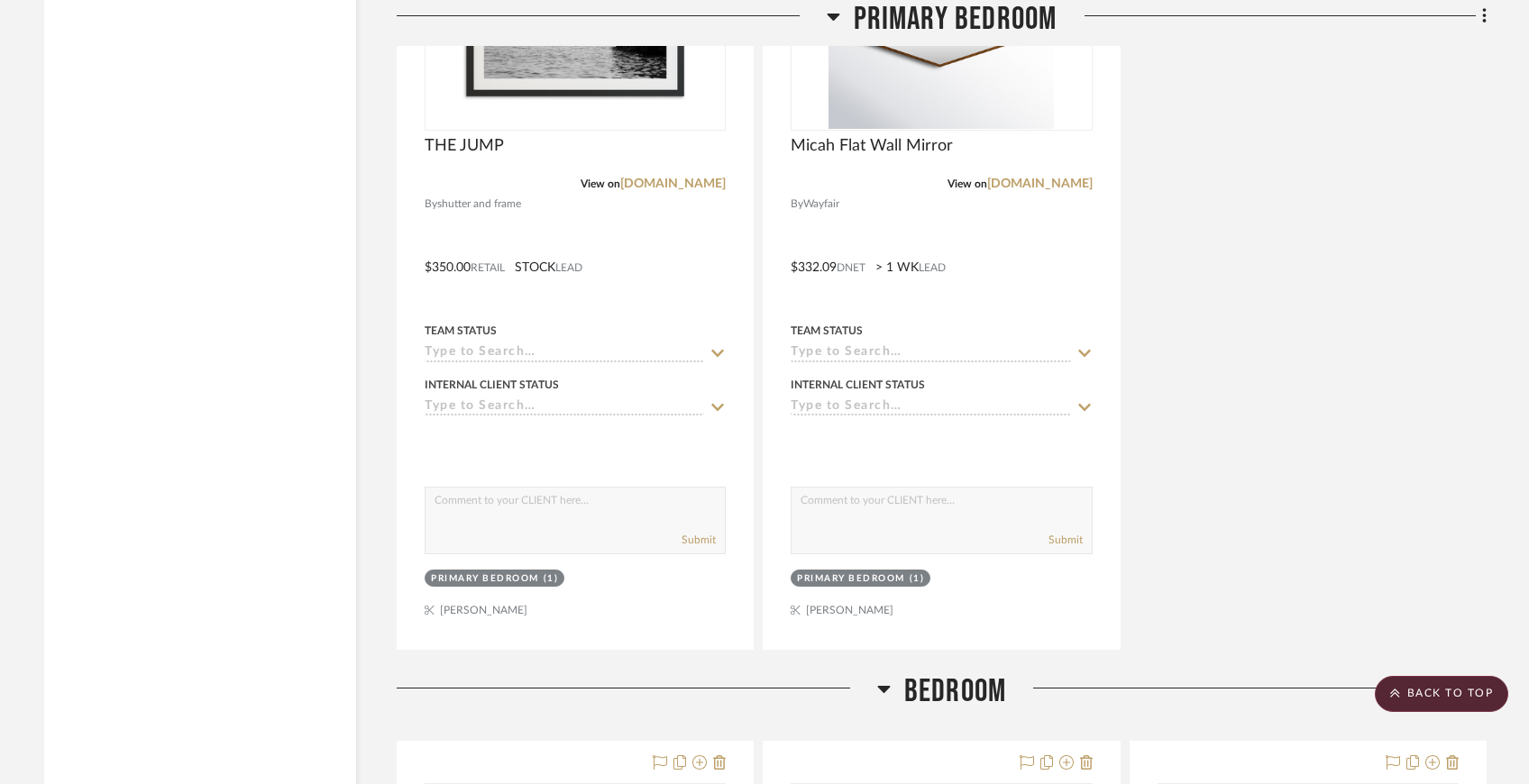
scroll to position [4105, 0]
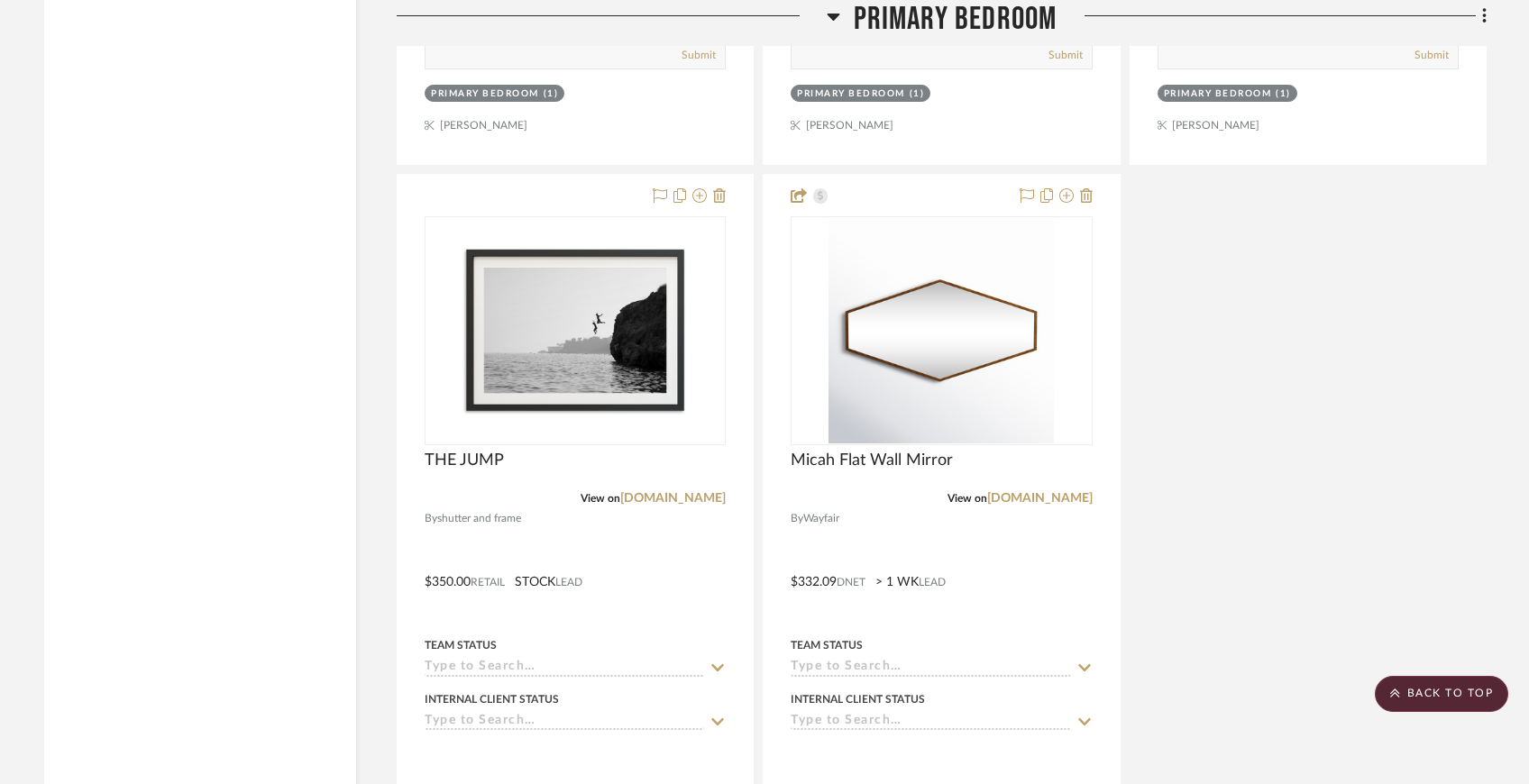
scroll to position [3754, 0]
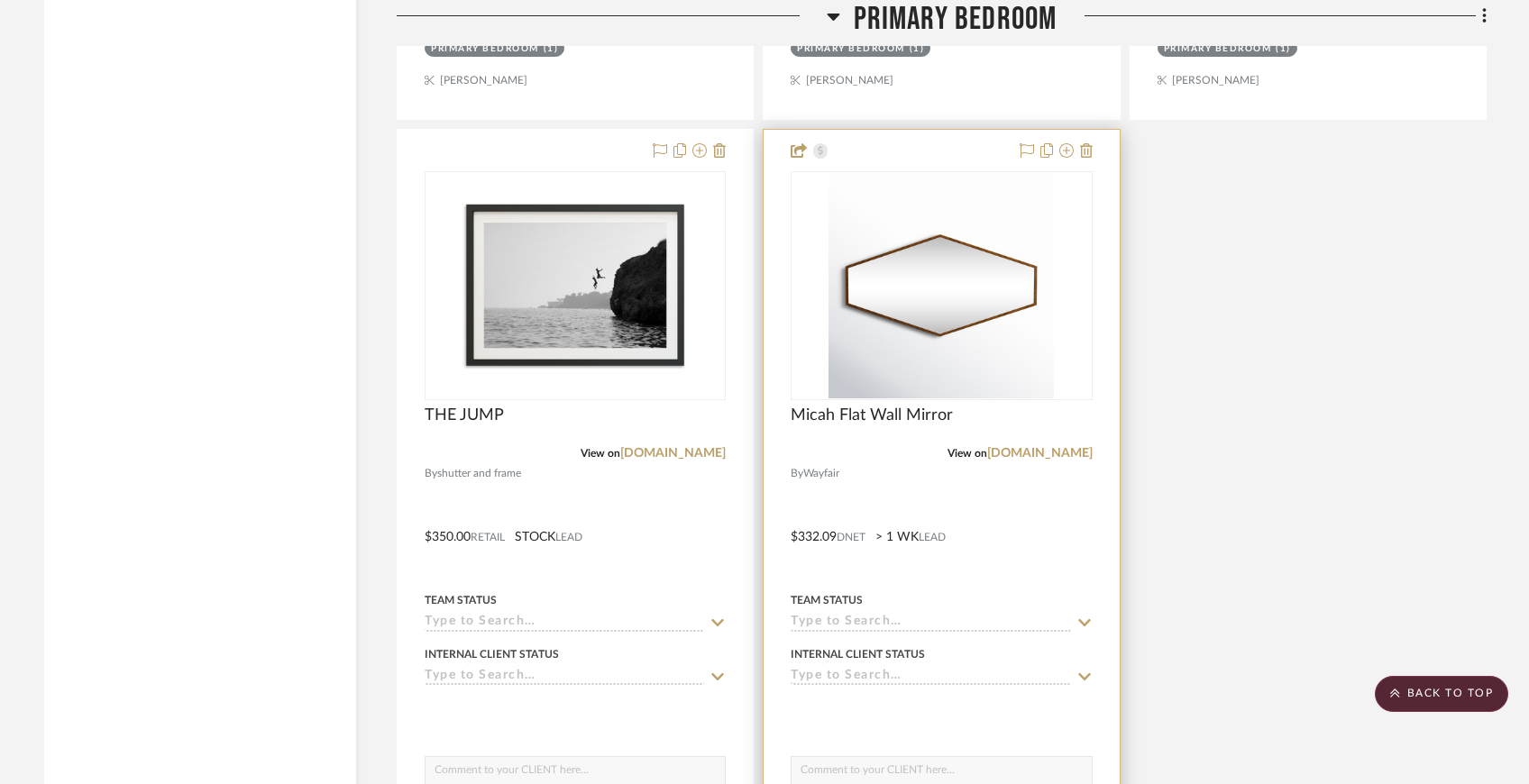
click at [1074, 225] on div "0" at bounding box center [940, 285] width 299 height 227
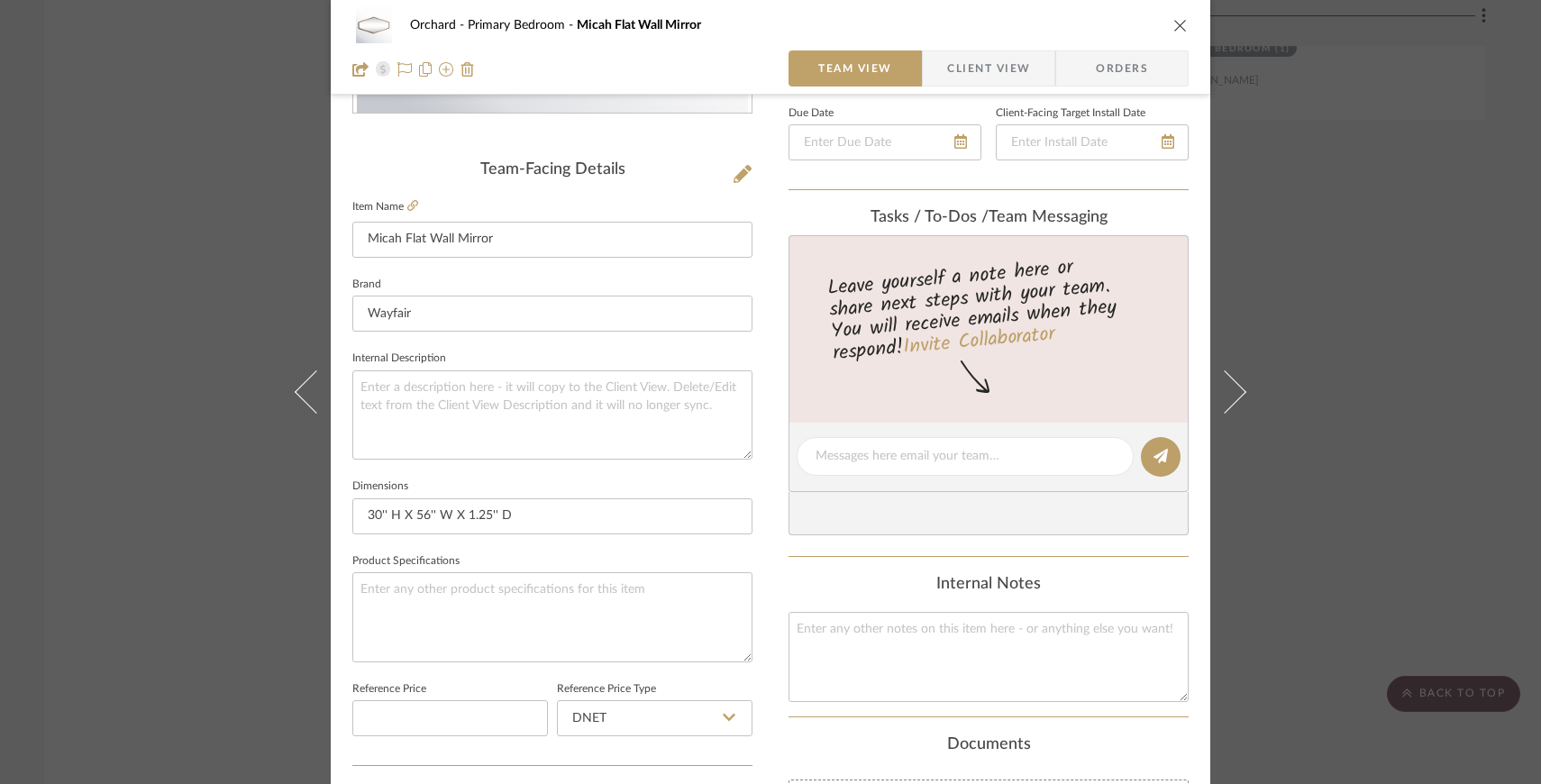
scroll to position [891, 0]
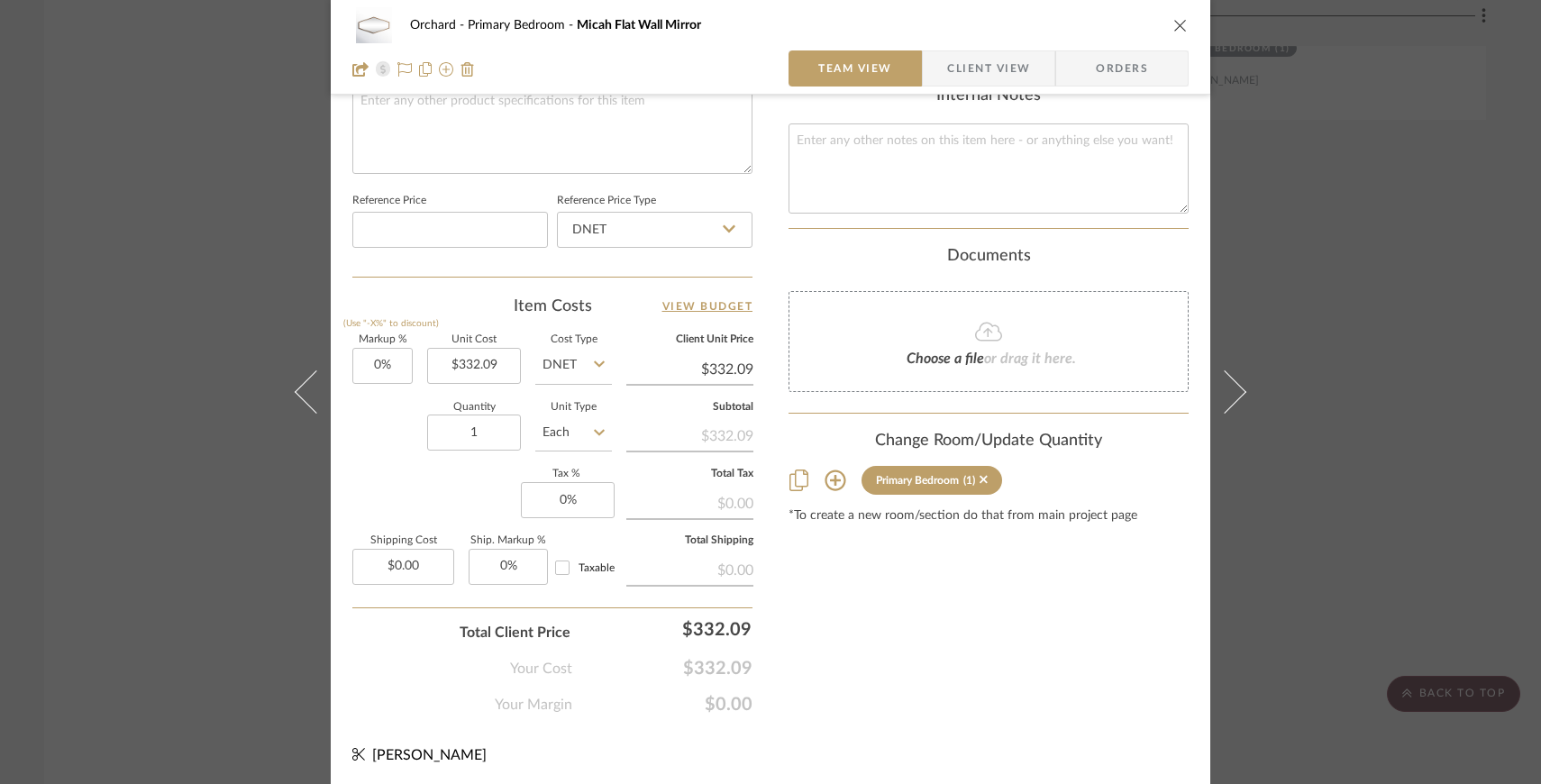
click at [831, 488] on icon at bounding box center [836, 480] width 22 height 22
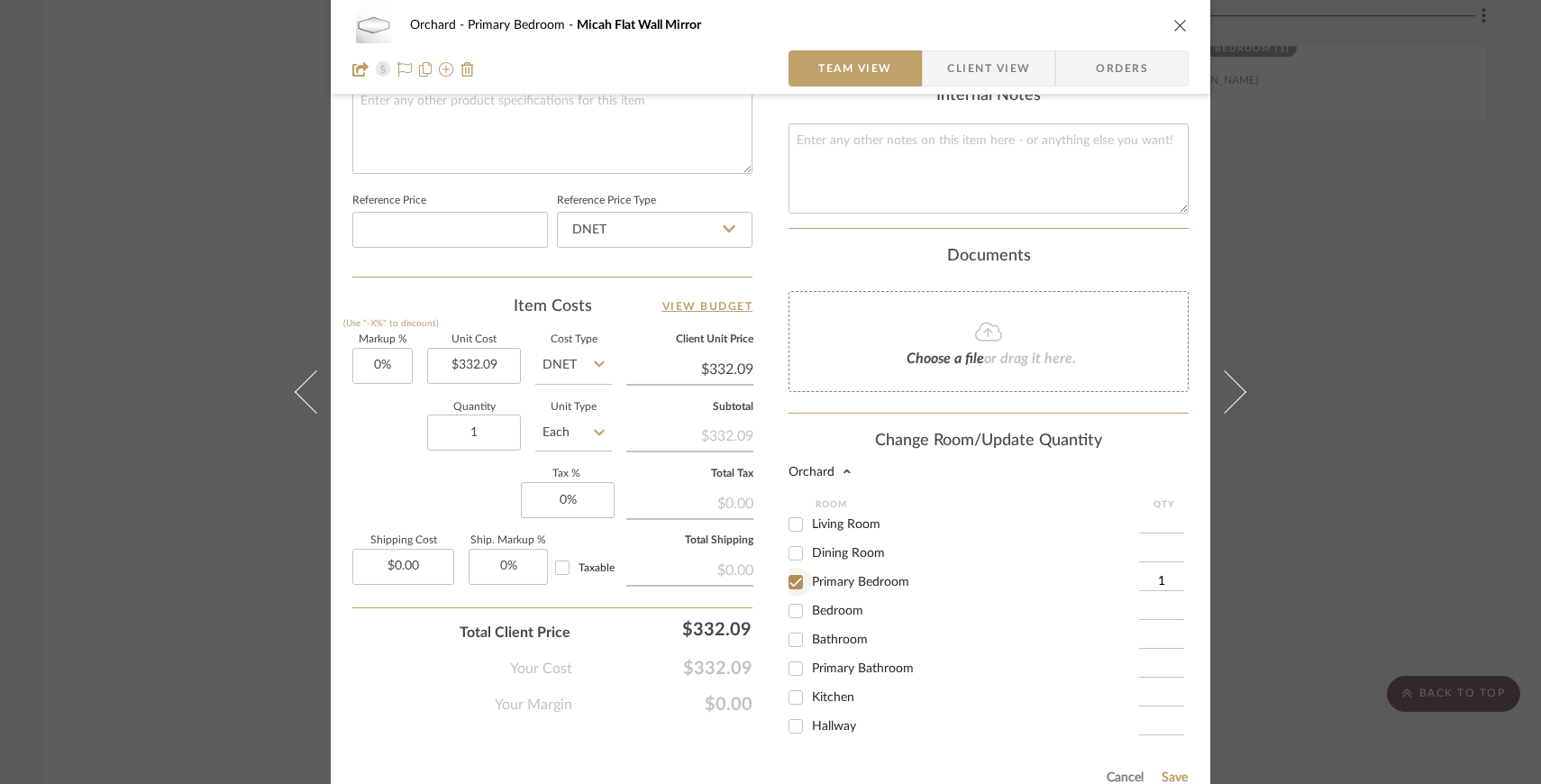
click at [790, 580] on input "Primary Bedroom" at bounding box center [795, 582] width 29 height 29
checkbox input "false"
click at [790, 609] on input "Bedroom" at bounding box center [795, 610] width 29 height 29
checkbox input "true"
type input "1"
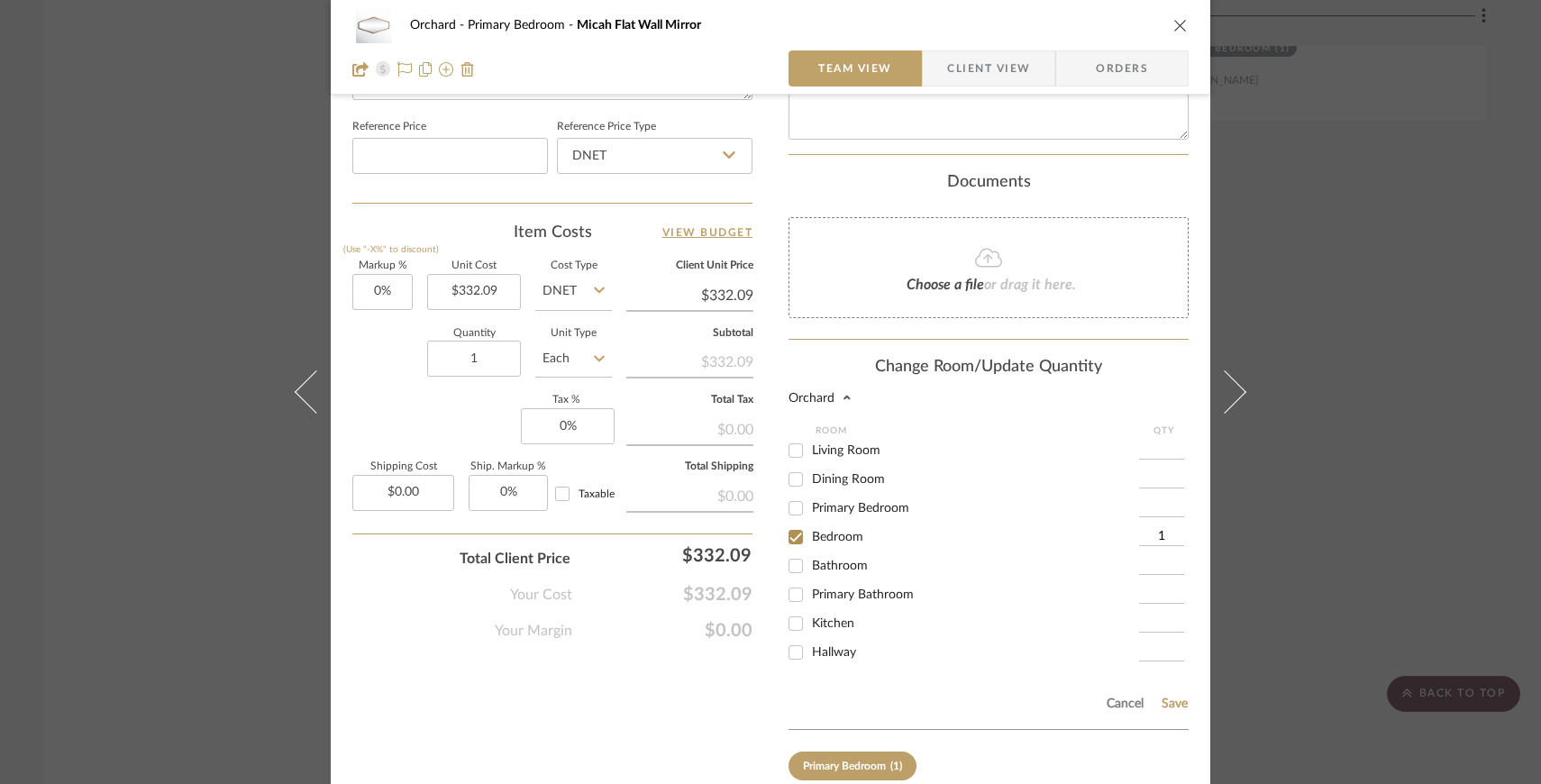
scroll to position [1067, 0]
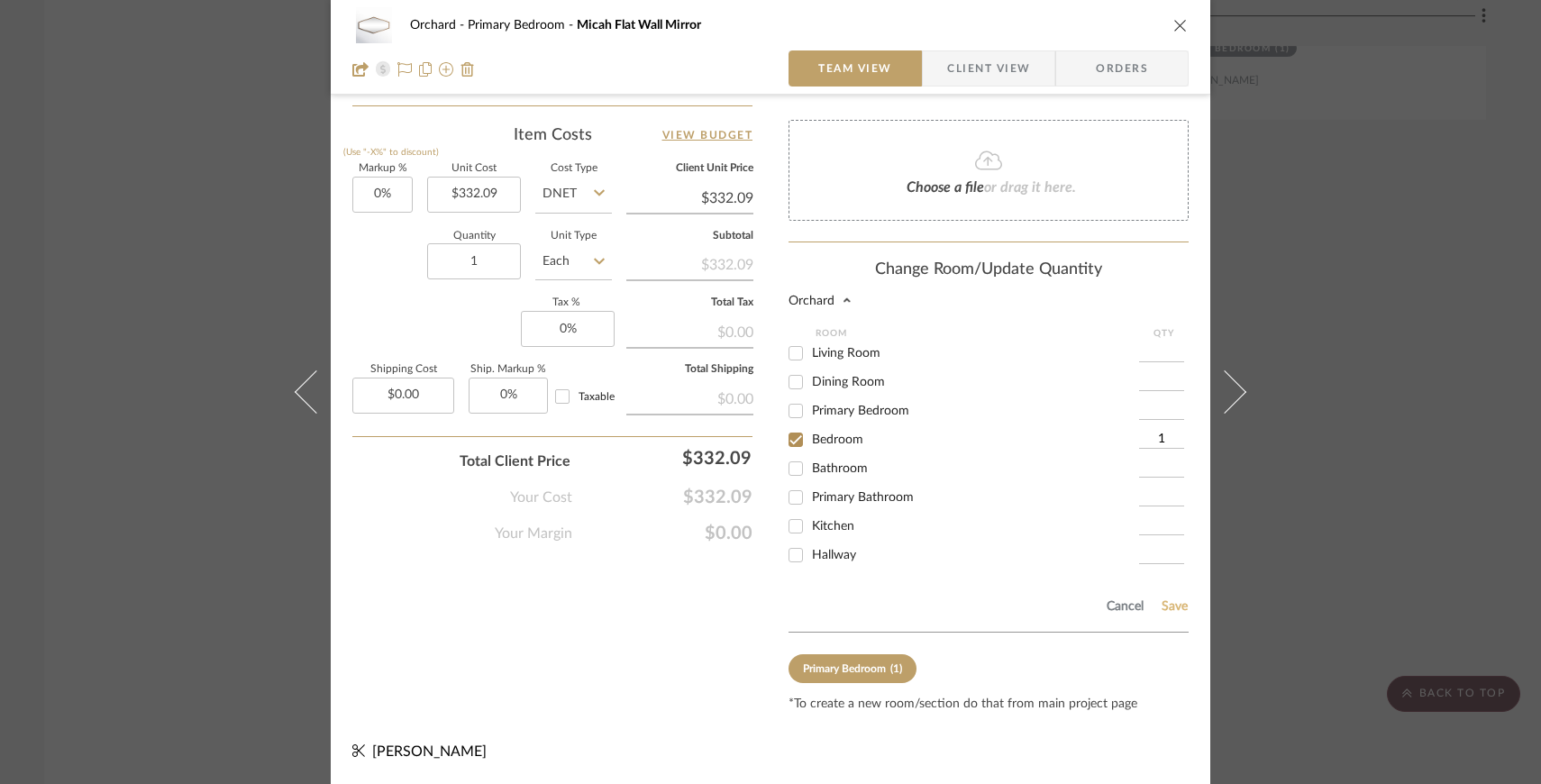
click at [1176, 611] on button "Save" at bounding box center [1175, 606] width 28 height 15
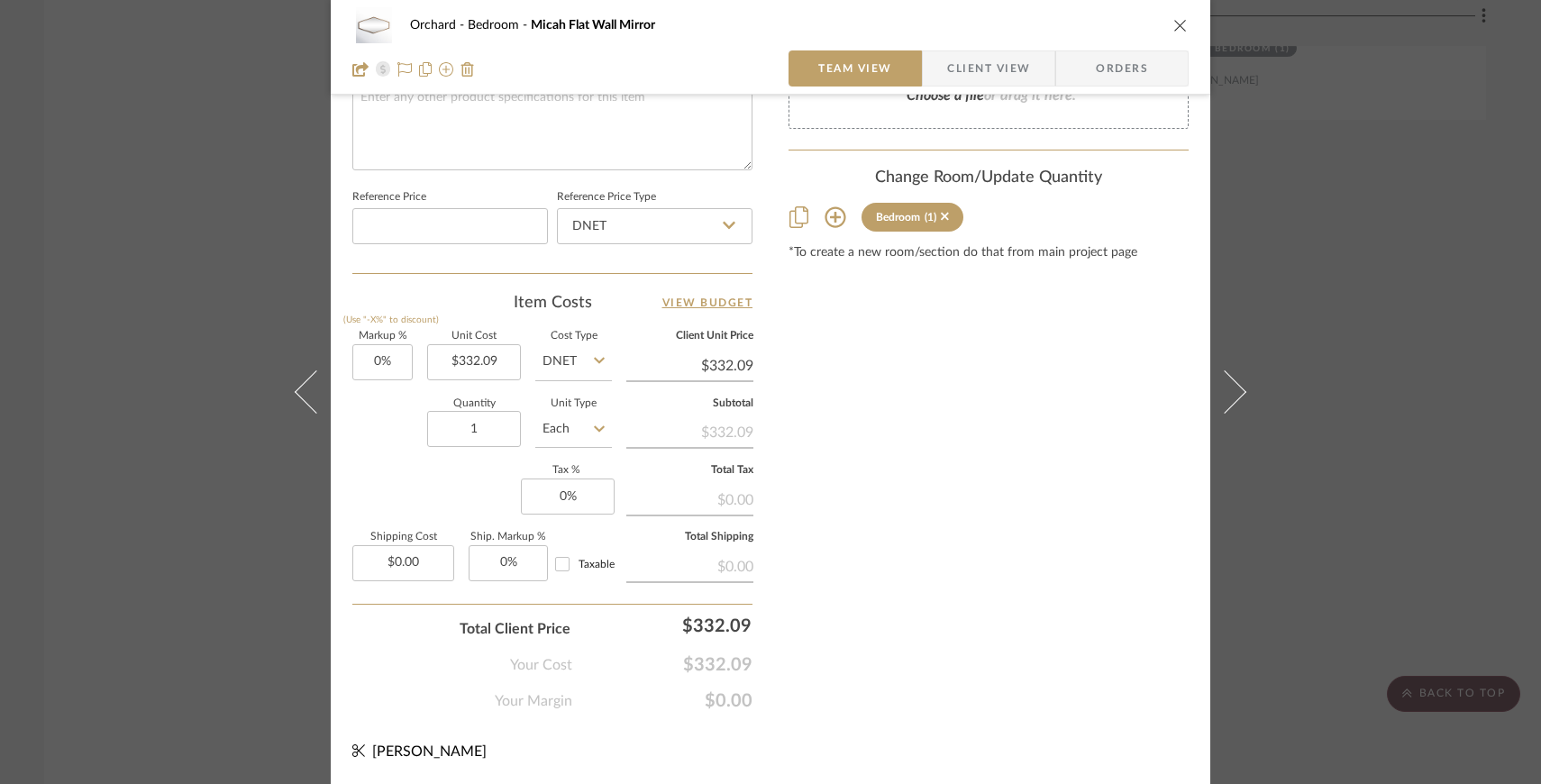
scroll to position [891, 0]
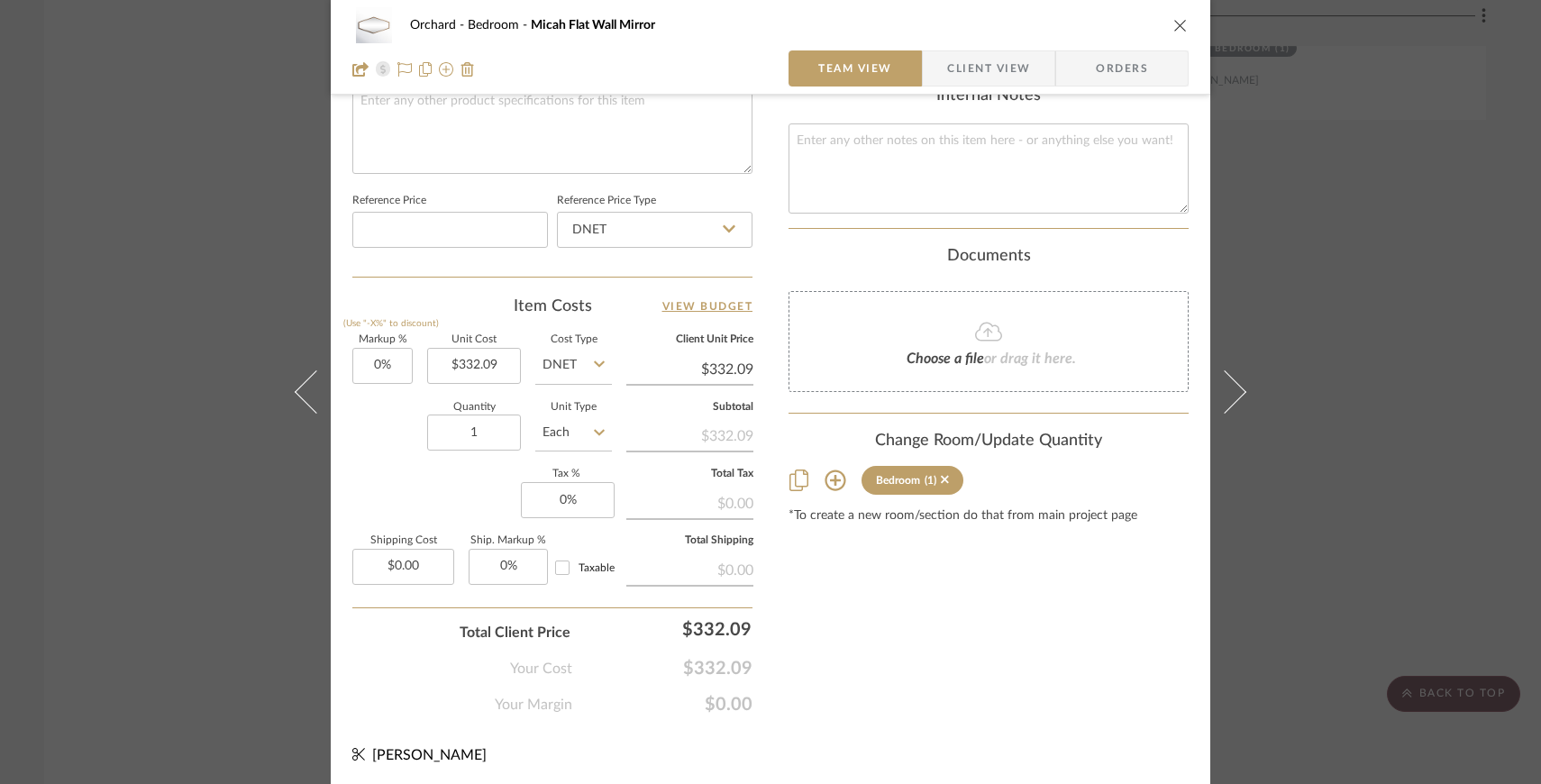
click at [1175, 19] on icon "close" at bounding box center [1180, 25] width 15 height 15
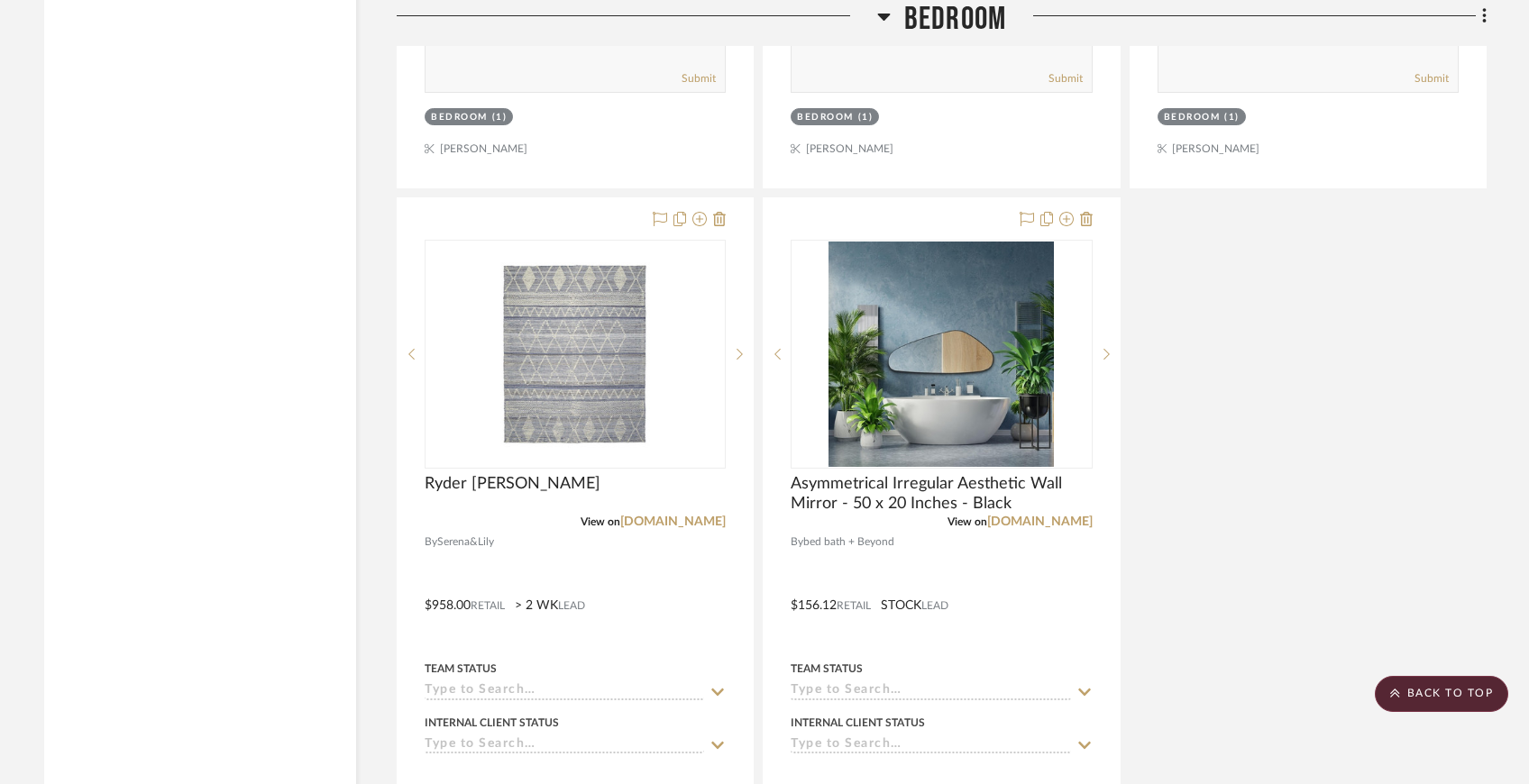
scroll to position [6186, 0]
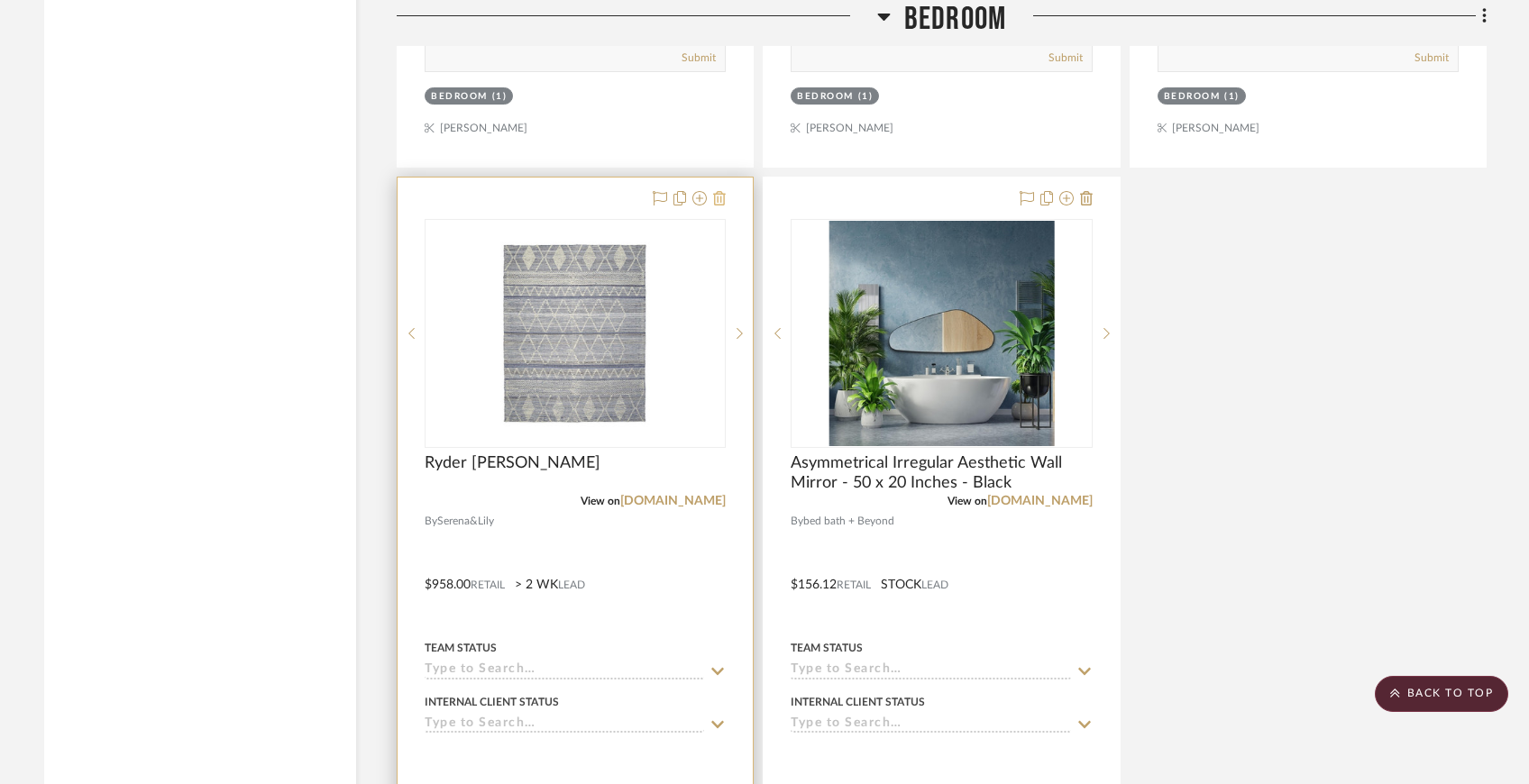
click at [717, 196] on icon at bounding box center [719, 197] width 13 height 15
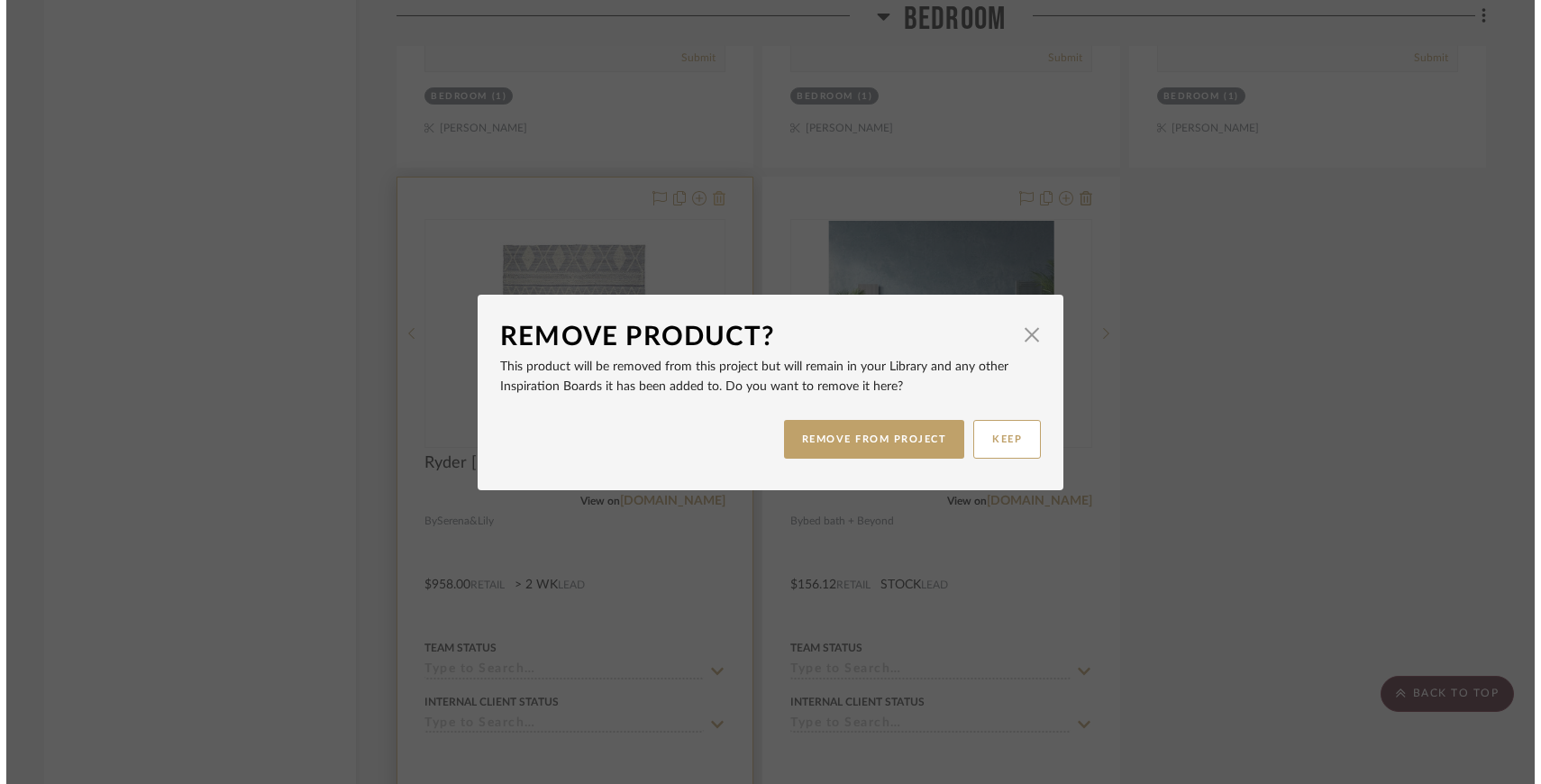
scroll to position [0, 0]
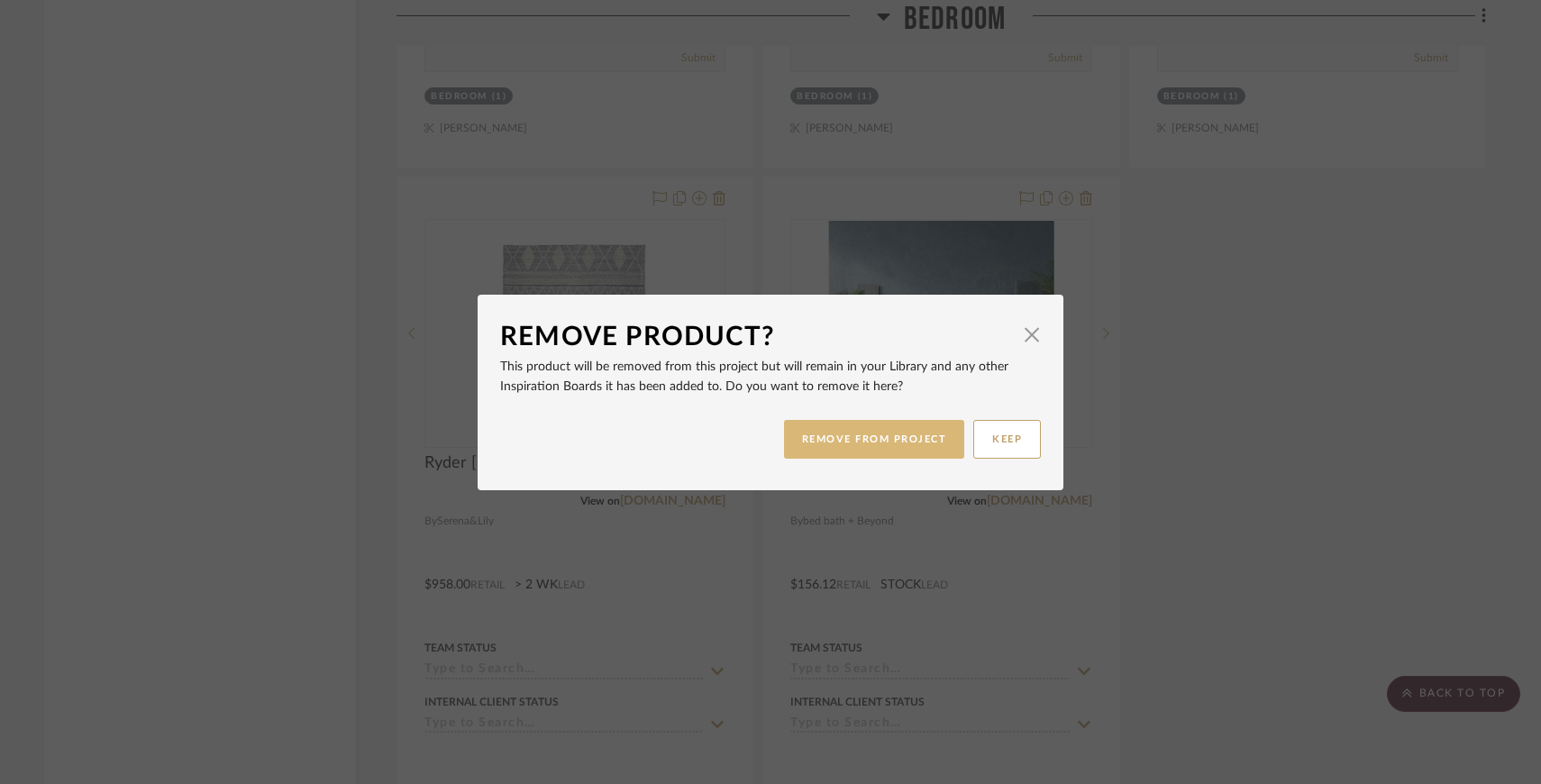
click at [835, 427] on button "REMOVE FROM PROJECT" at bounding box center [874, 438] width 181 height 39
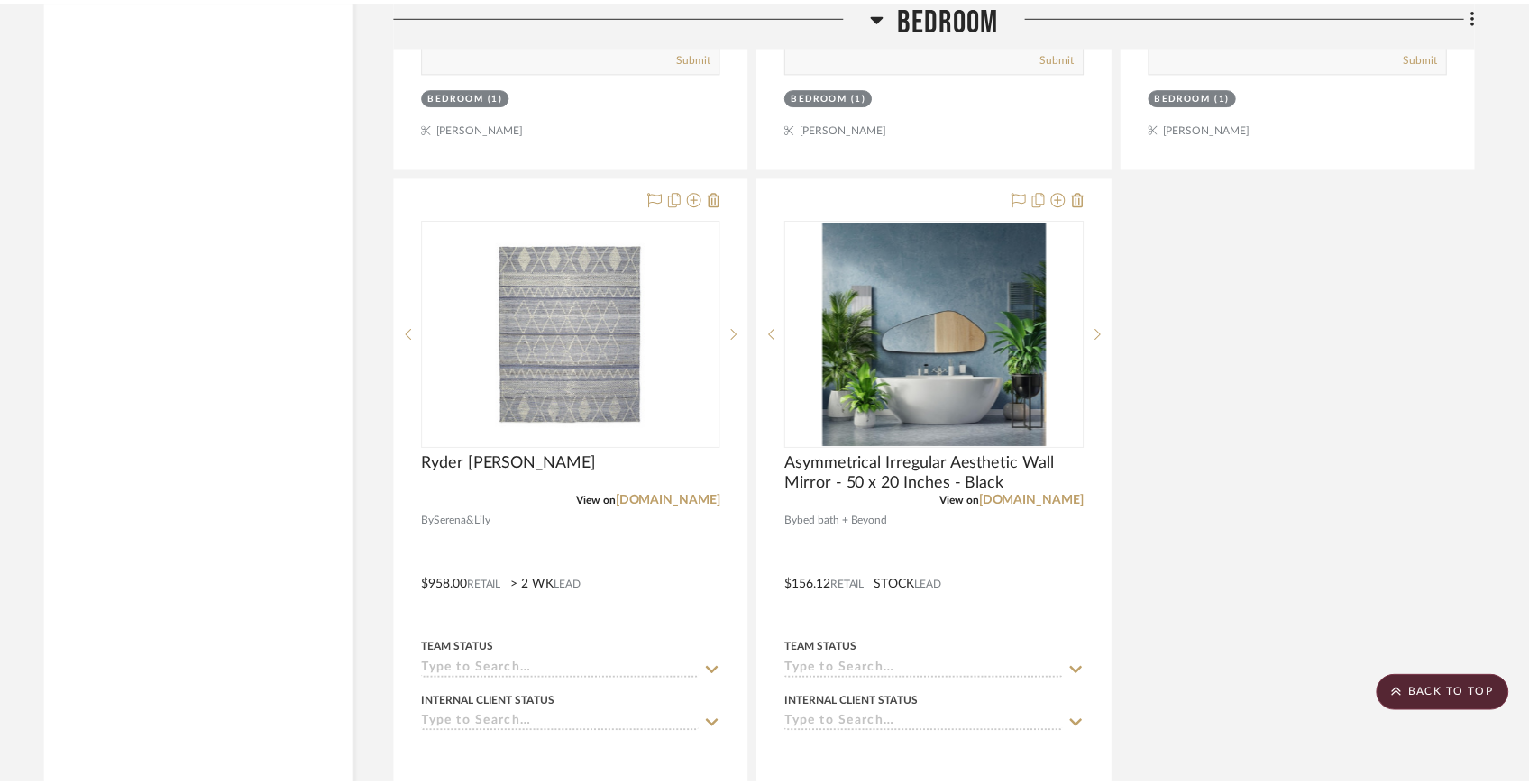
scroll to position [6186, 0]
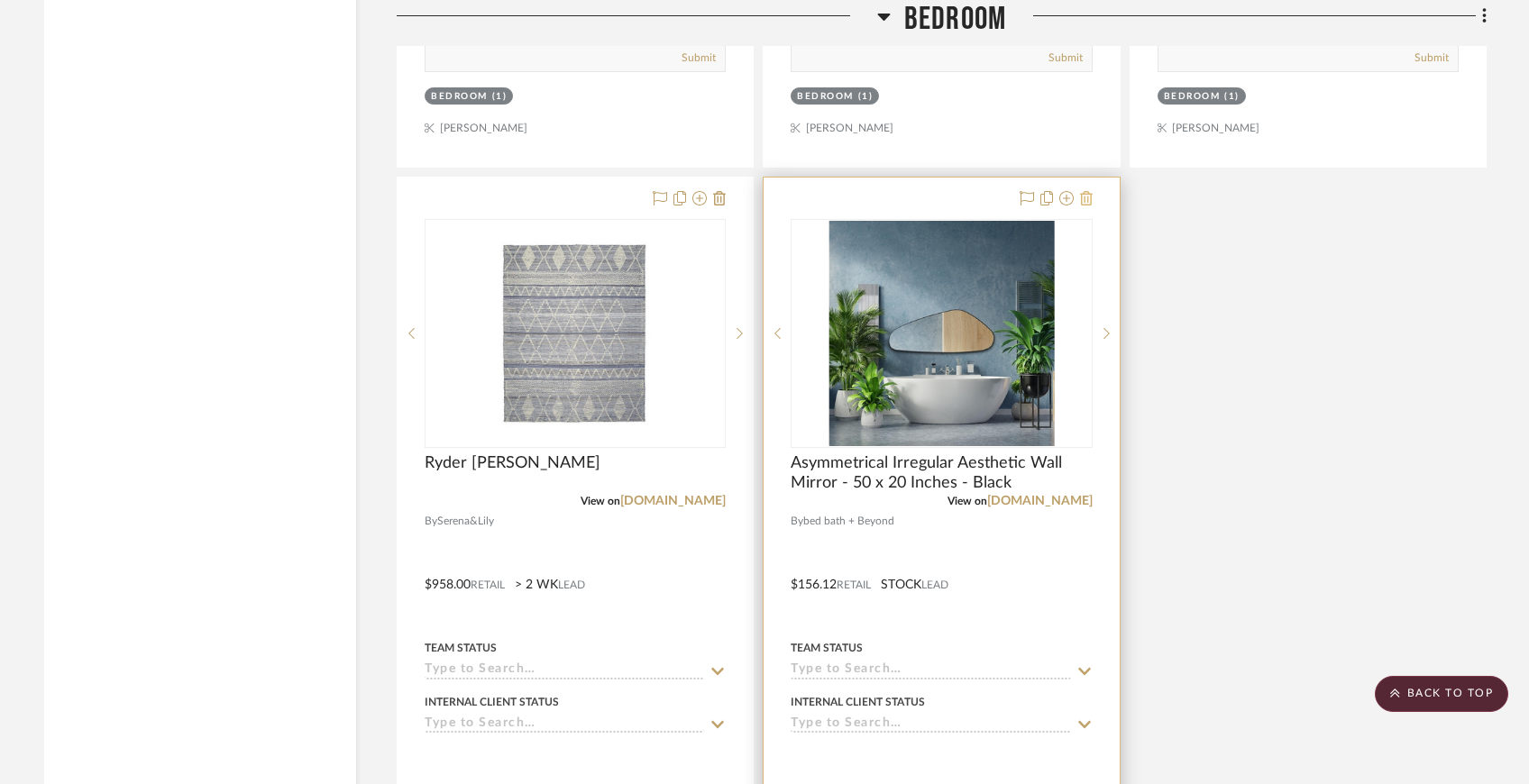
click at [1088, 192] on icon at bounding box center [1086, 197] width 13 height 15
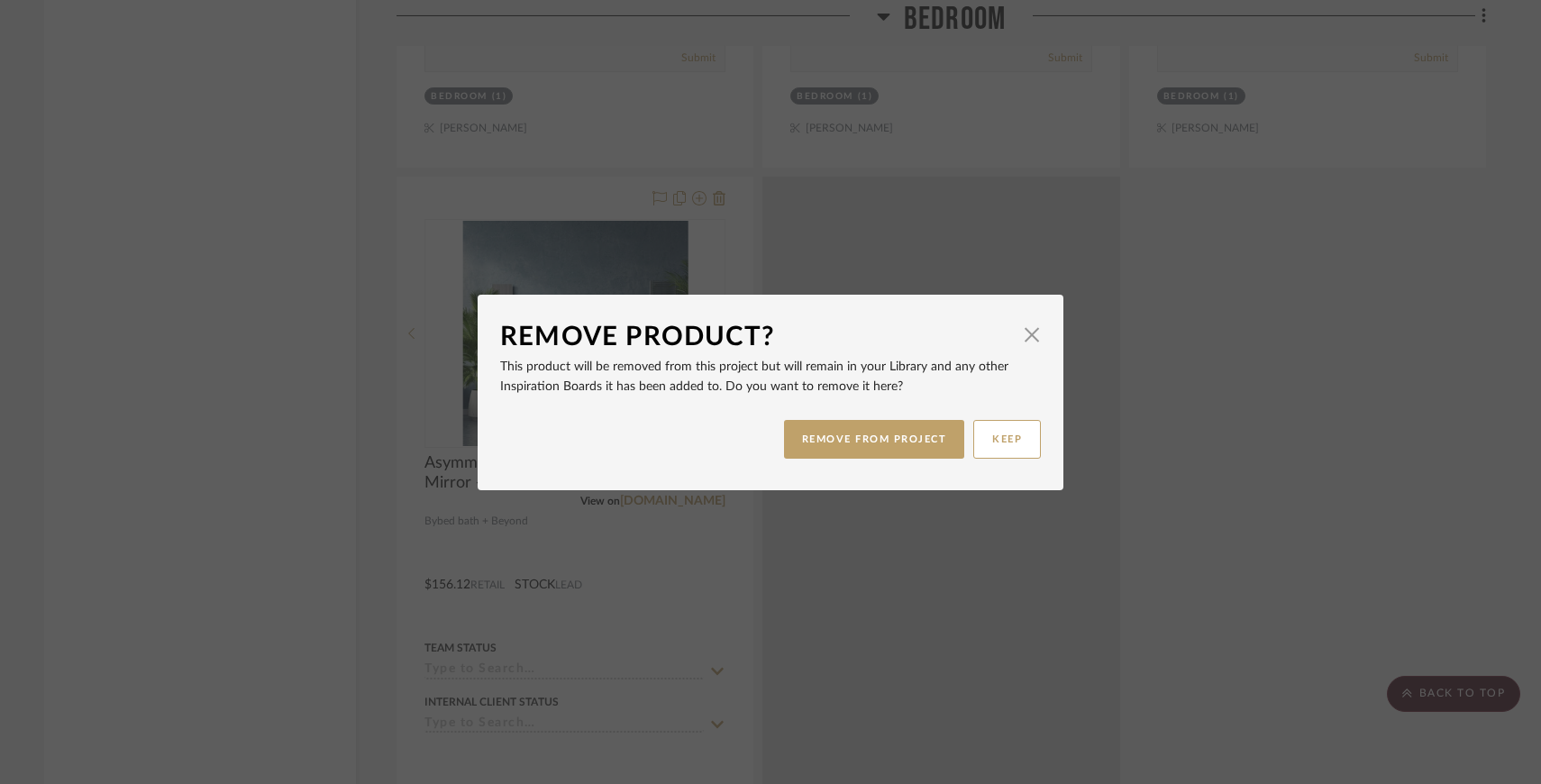
click at [1142, 318] on div "Remove Product? × This product will be removed from this project but will remai…" at bounding box center [770, 392] width 1541 height 784
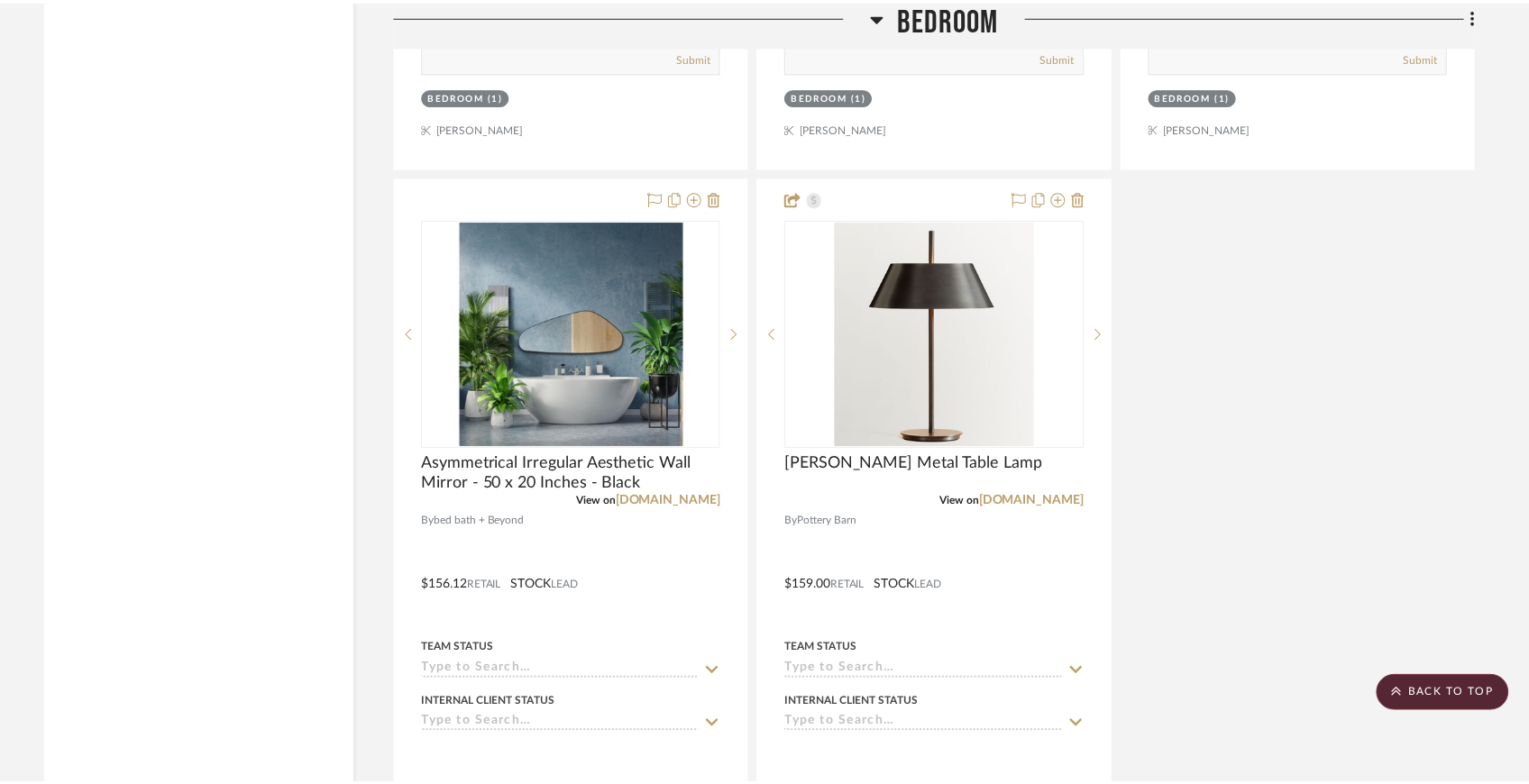
scroll to position [6186, 0]
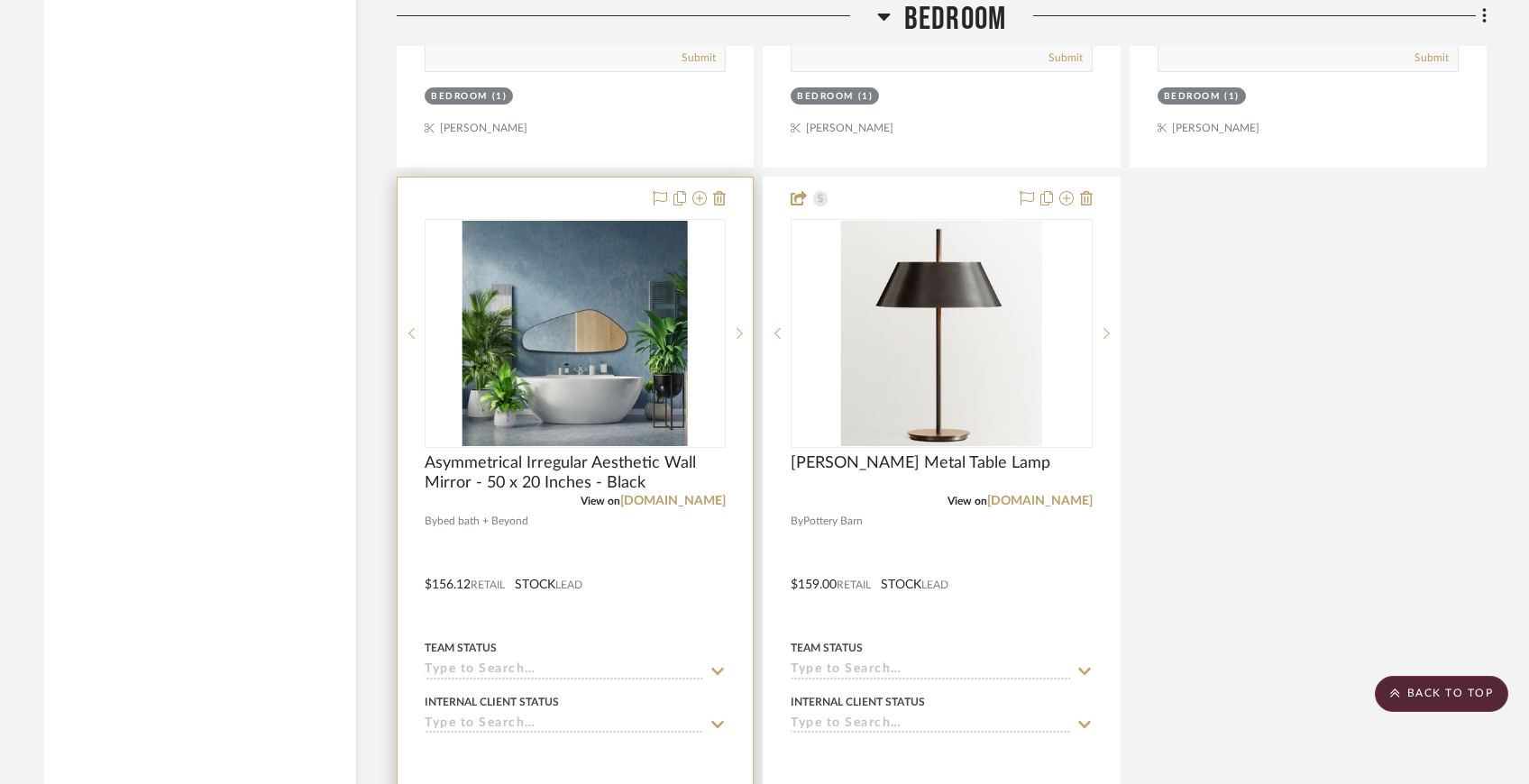
click at [730, 195] on div at bounding box center [575, 572] width 356 height 788
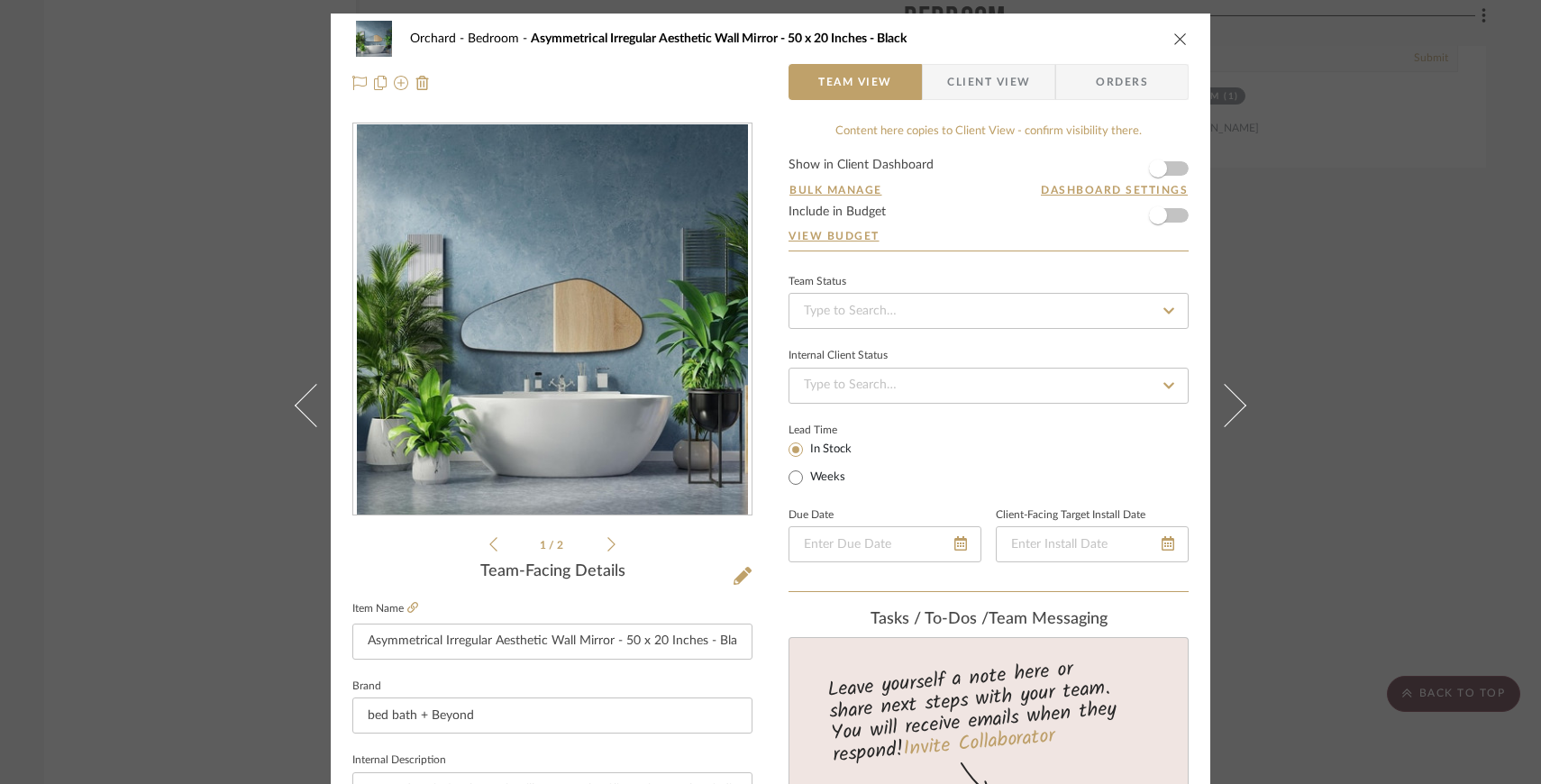
click at [1179, 38] on icon "close" at bounding box center [1180, 39] width 15 height 15
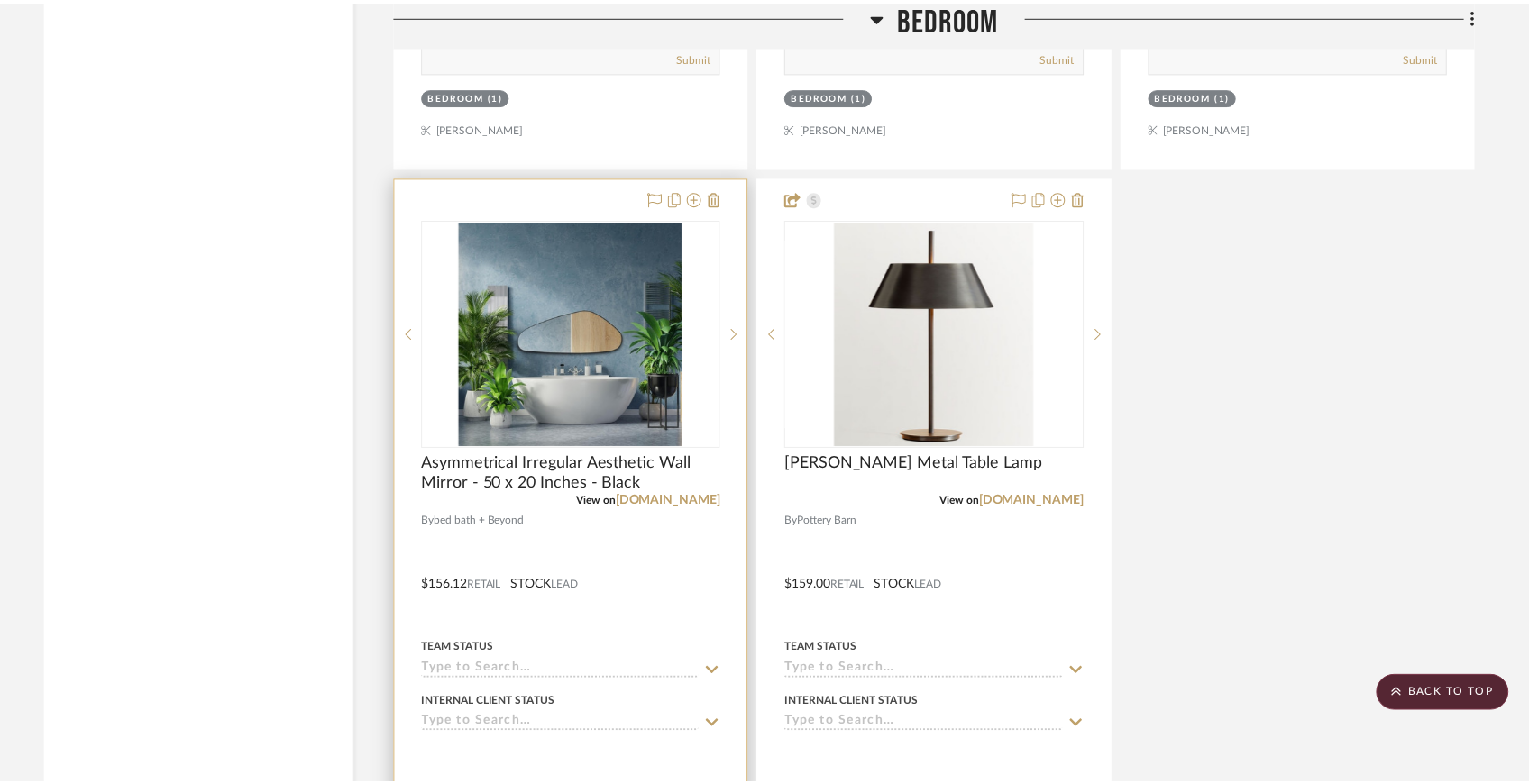
scroll to position [6186, 0]
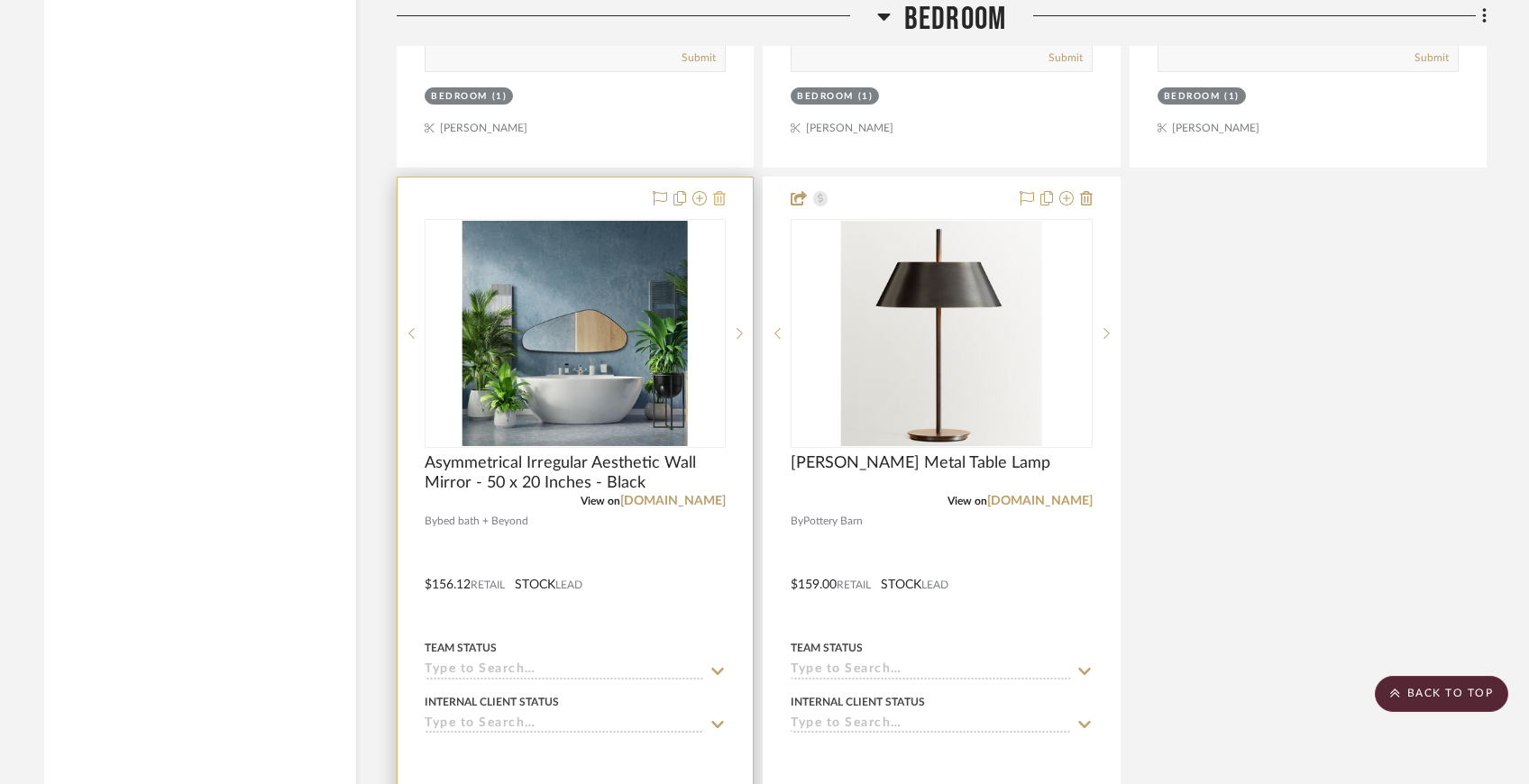
click at [716, 197] on icon at bounding box center [719, 197] width 13 height 15
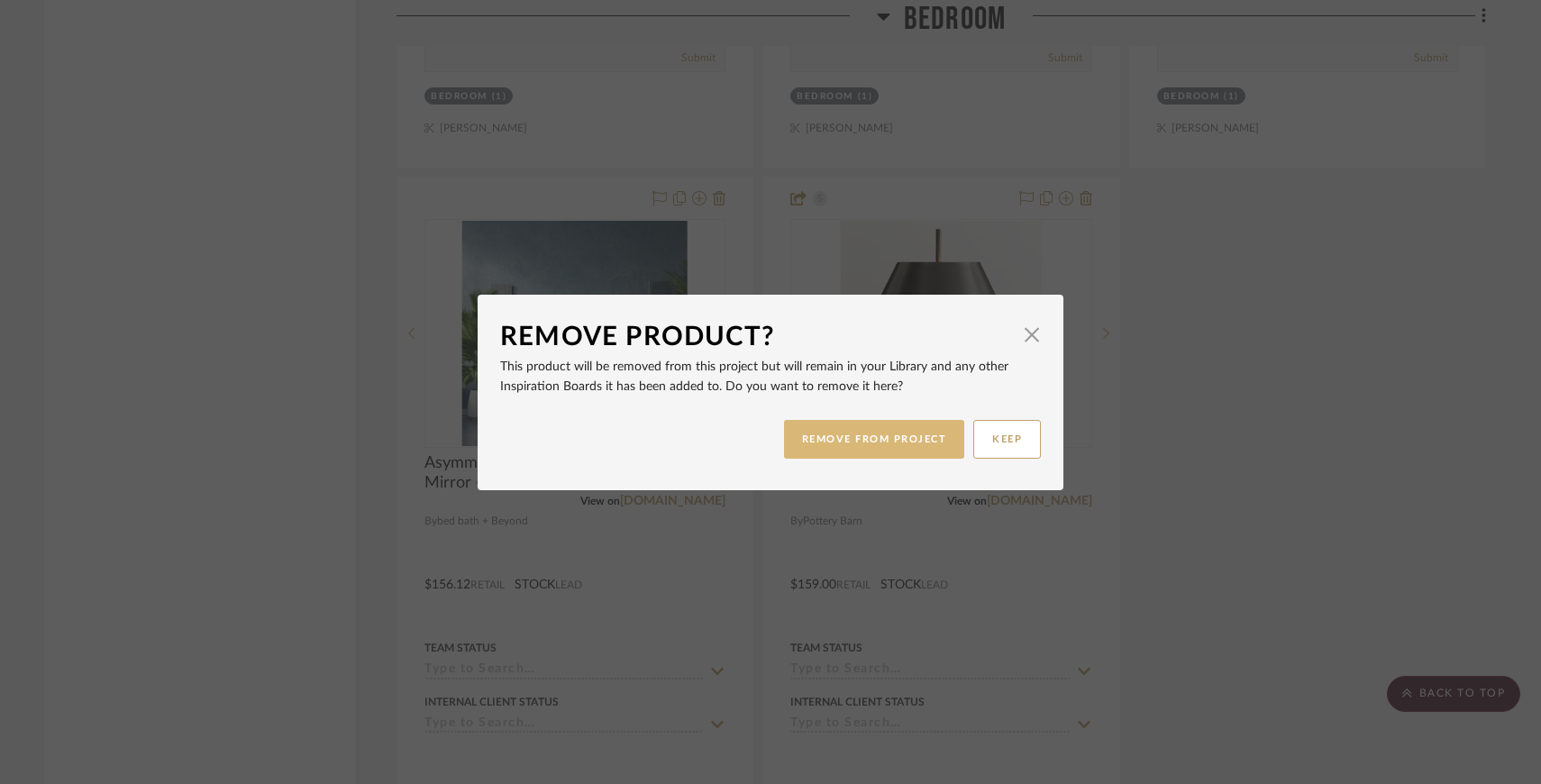
click at [811, 439] on button "REMOVE FROM PROJECT" at bounding box center [874, 438] width 181 height 39
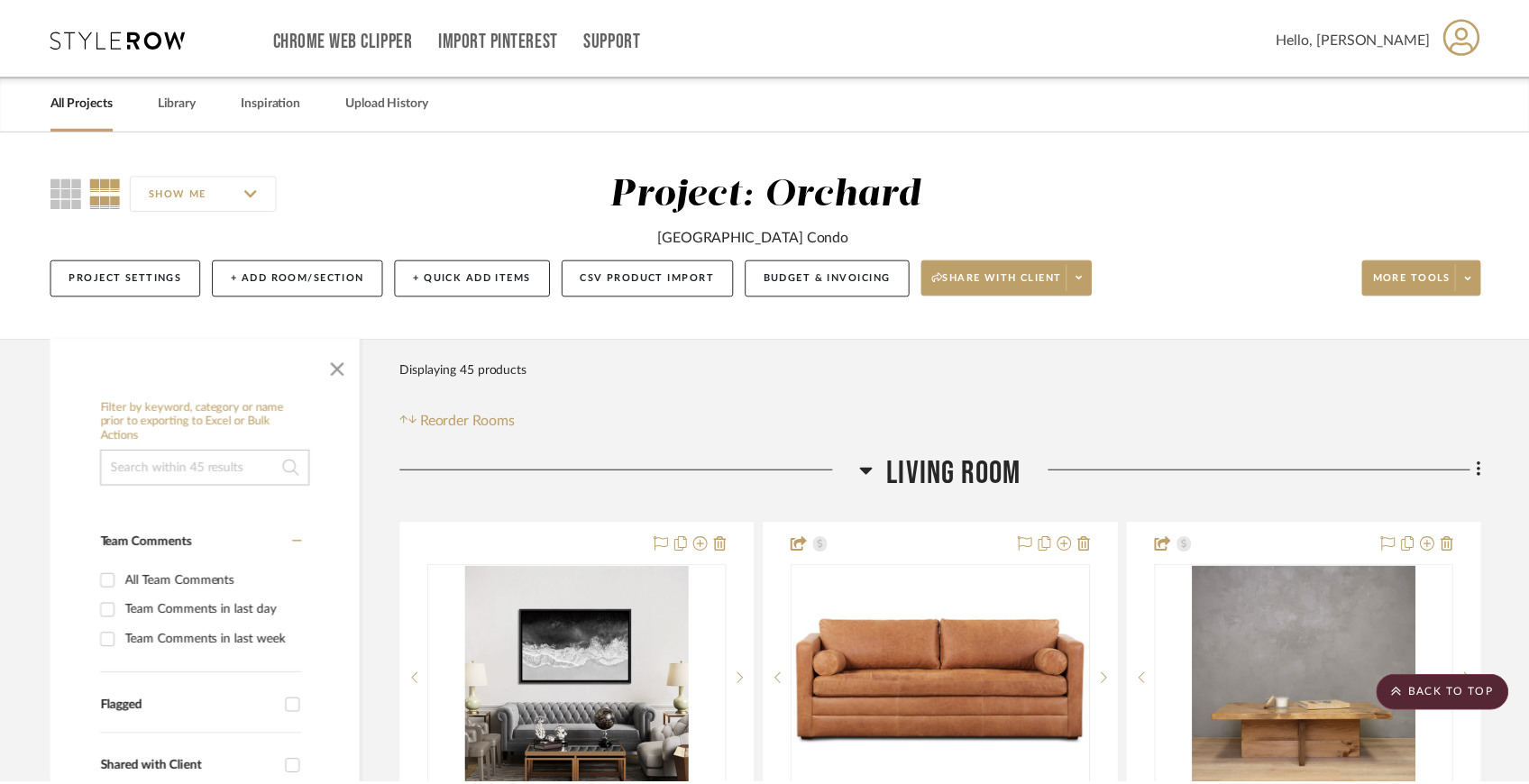
scroll to position [6186, 0]
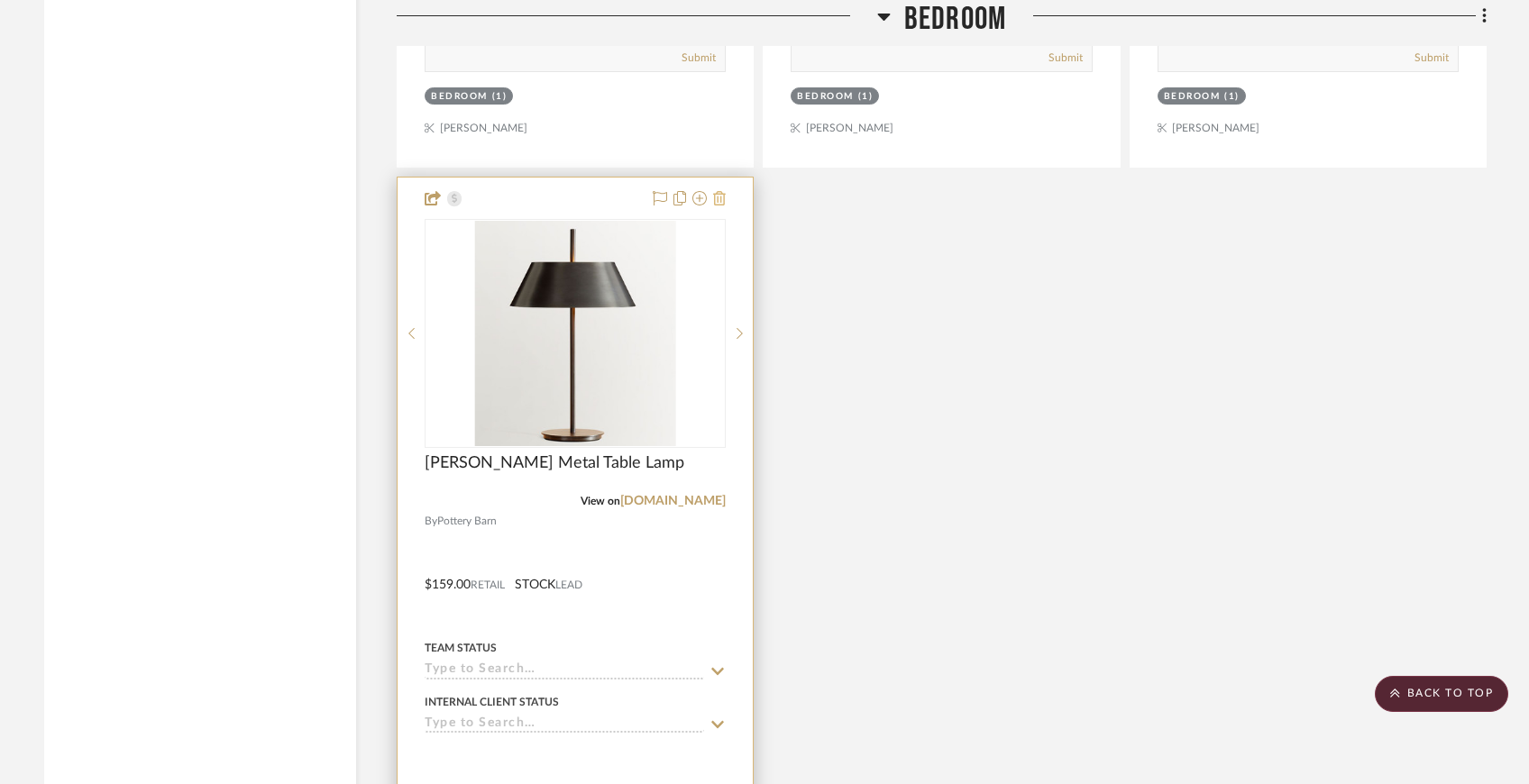
click at [722, 191] on icon at bounding box center [719, 197] width 13 height 15
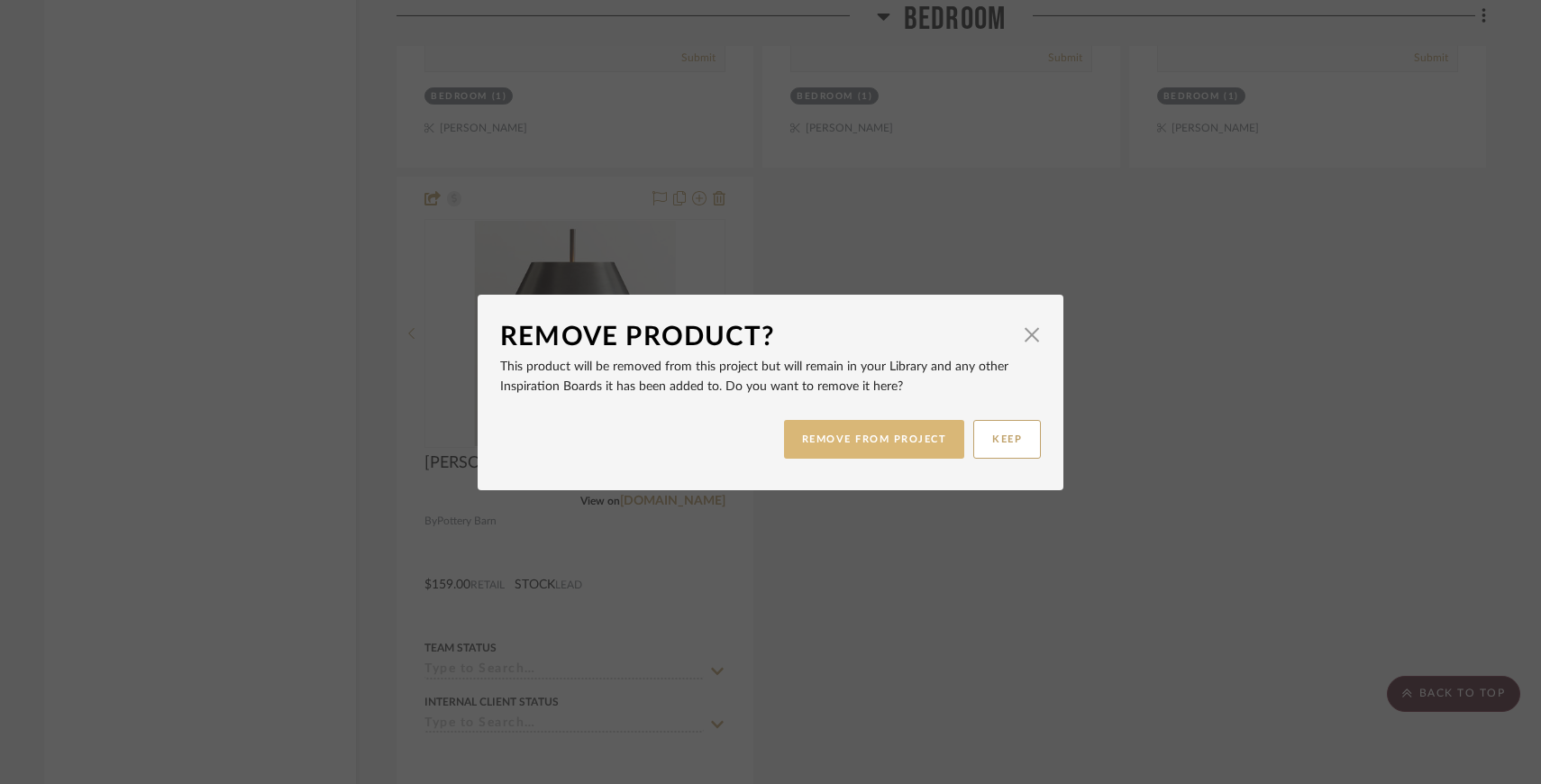
click at [832, 436] on button "REMOVE FROM PROJECT" at bounding box center [874, 438] width 181 height 39
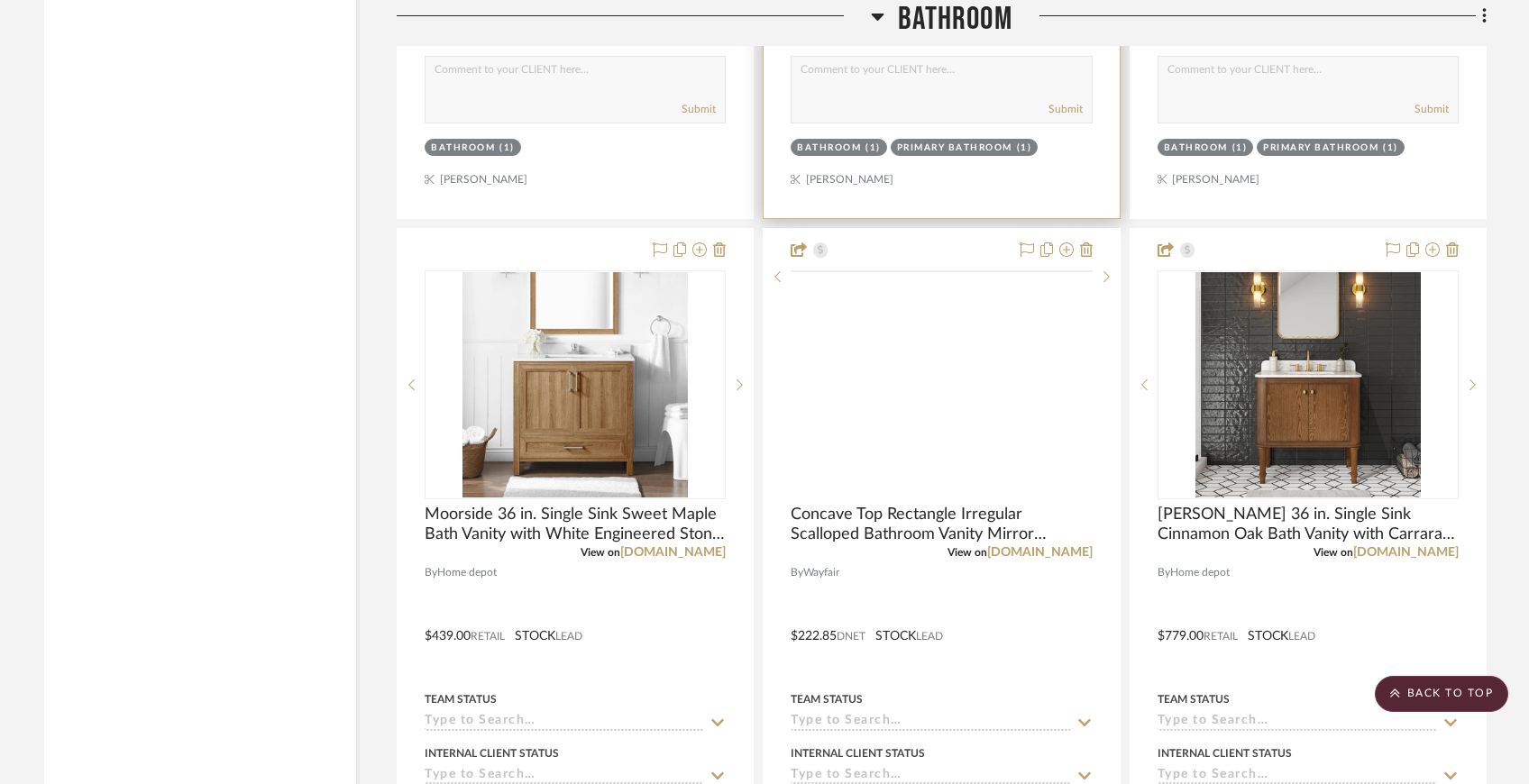
scroll to position [6878, 0]
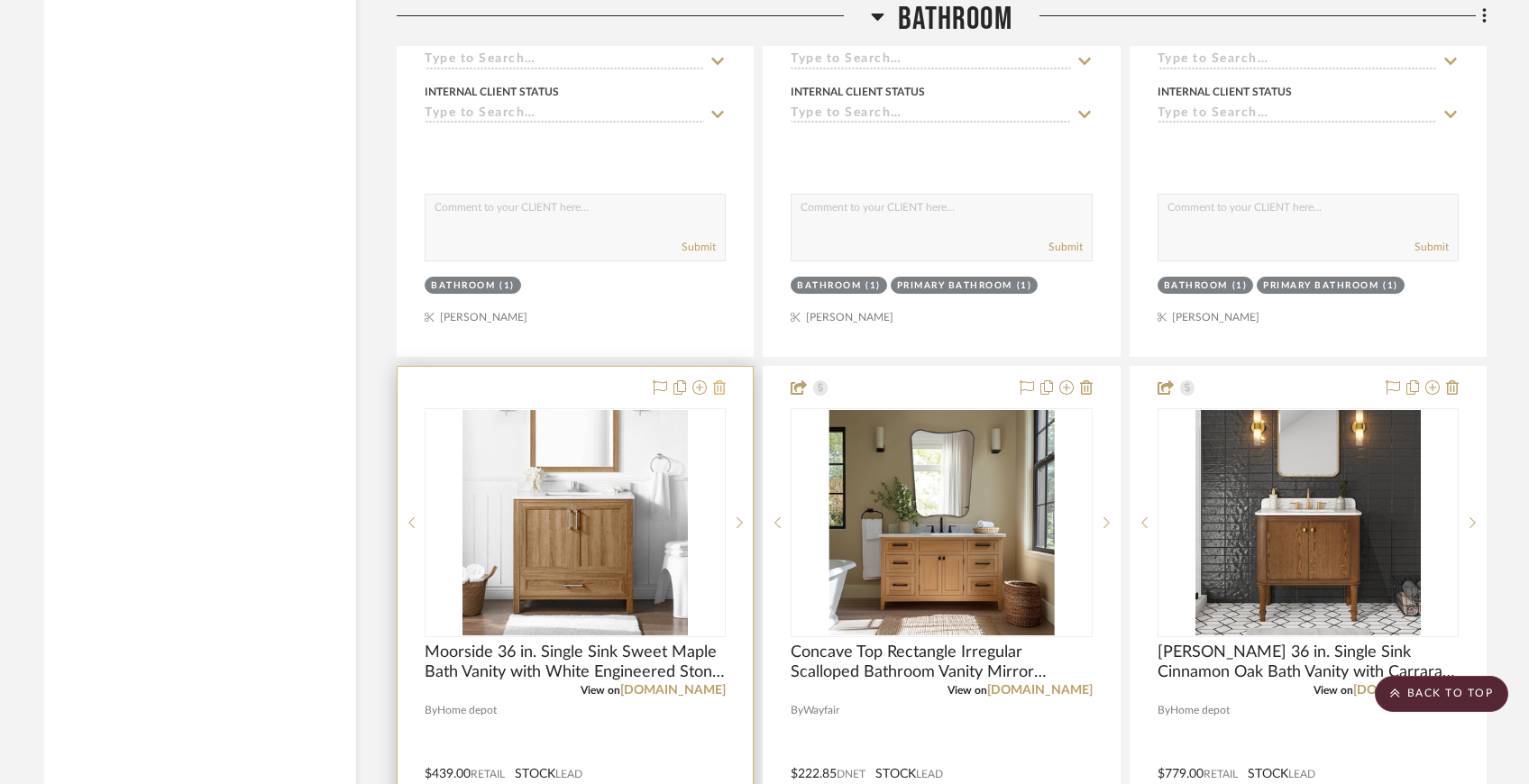
click at [724, 380] on icon at bounding box center [719, 387] width 13 height 15
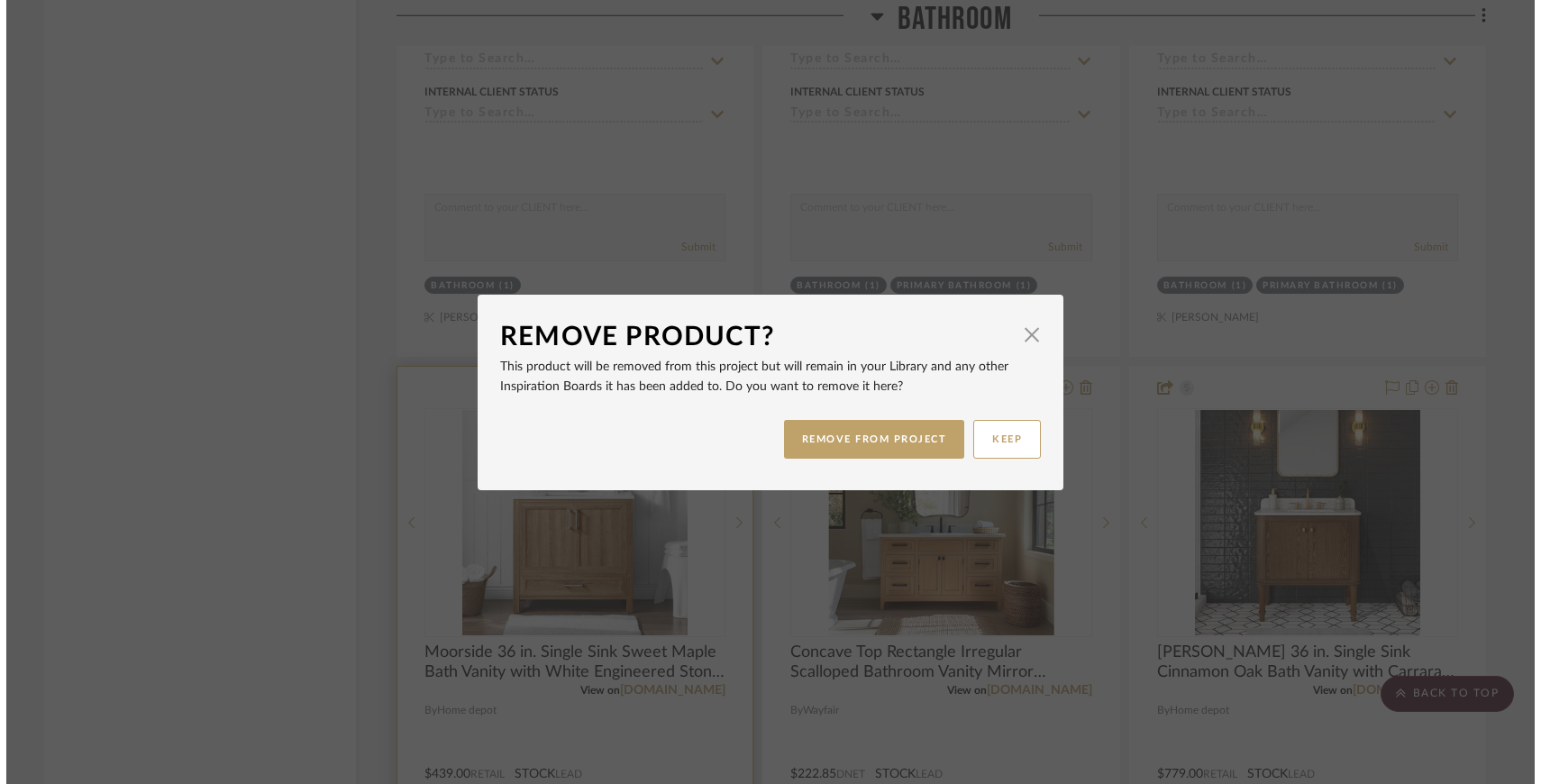
scroll to position [0, 0]
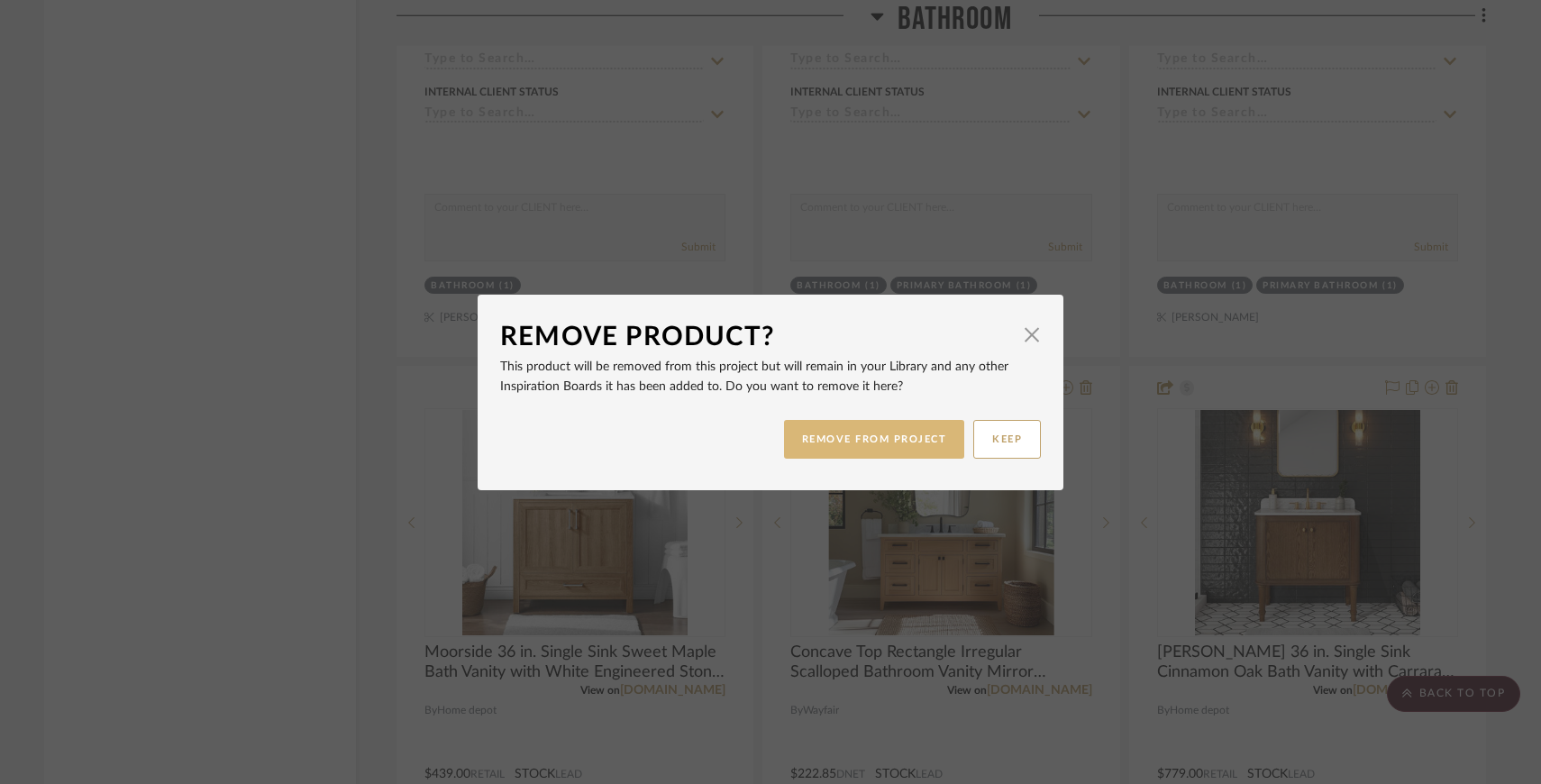
click at [832, 449] on button "REMOVE FROM PROJECT" at bounding box center [874, 438] width 181 height 39
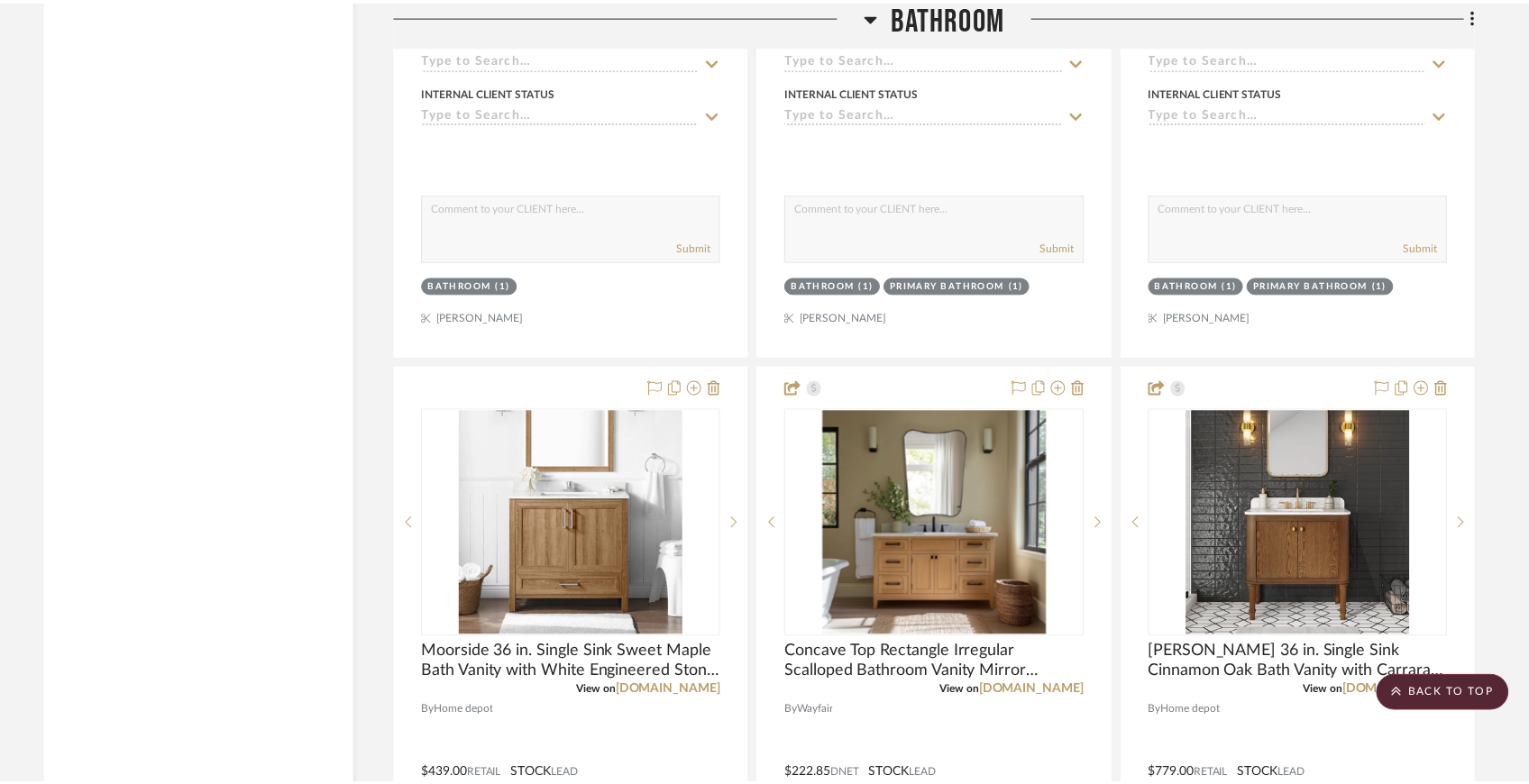
scroll to position [6878, 0]
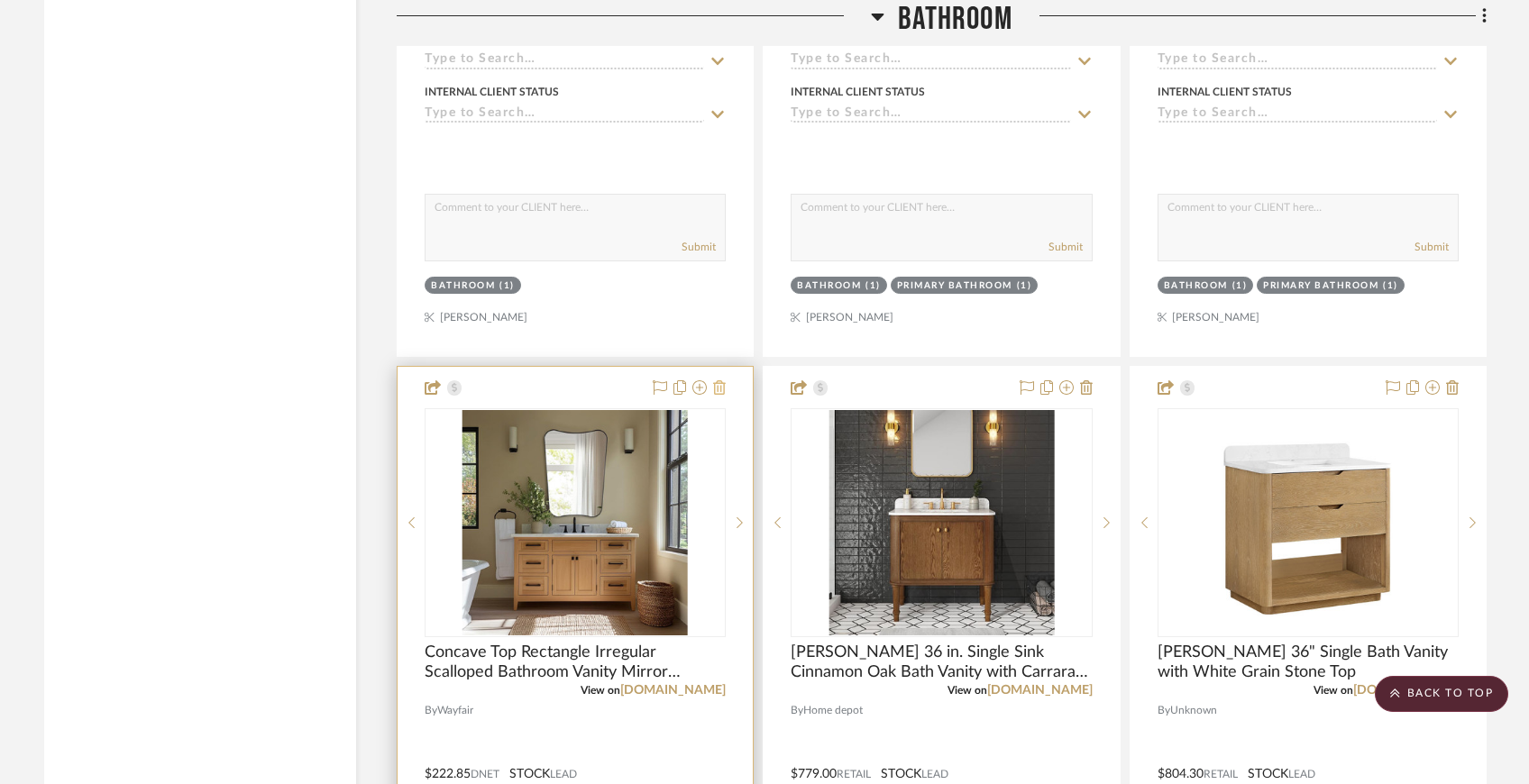
click at [718, 380] on icon at bounding box center [719, 387] width 13 height 15
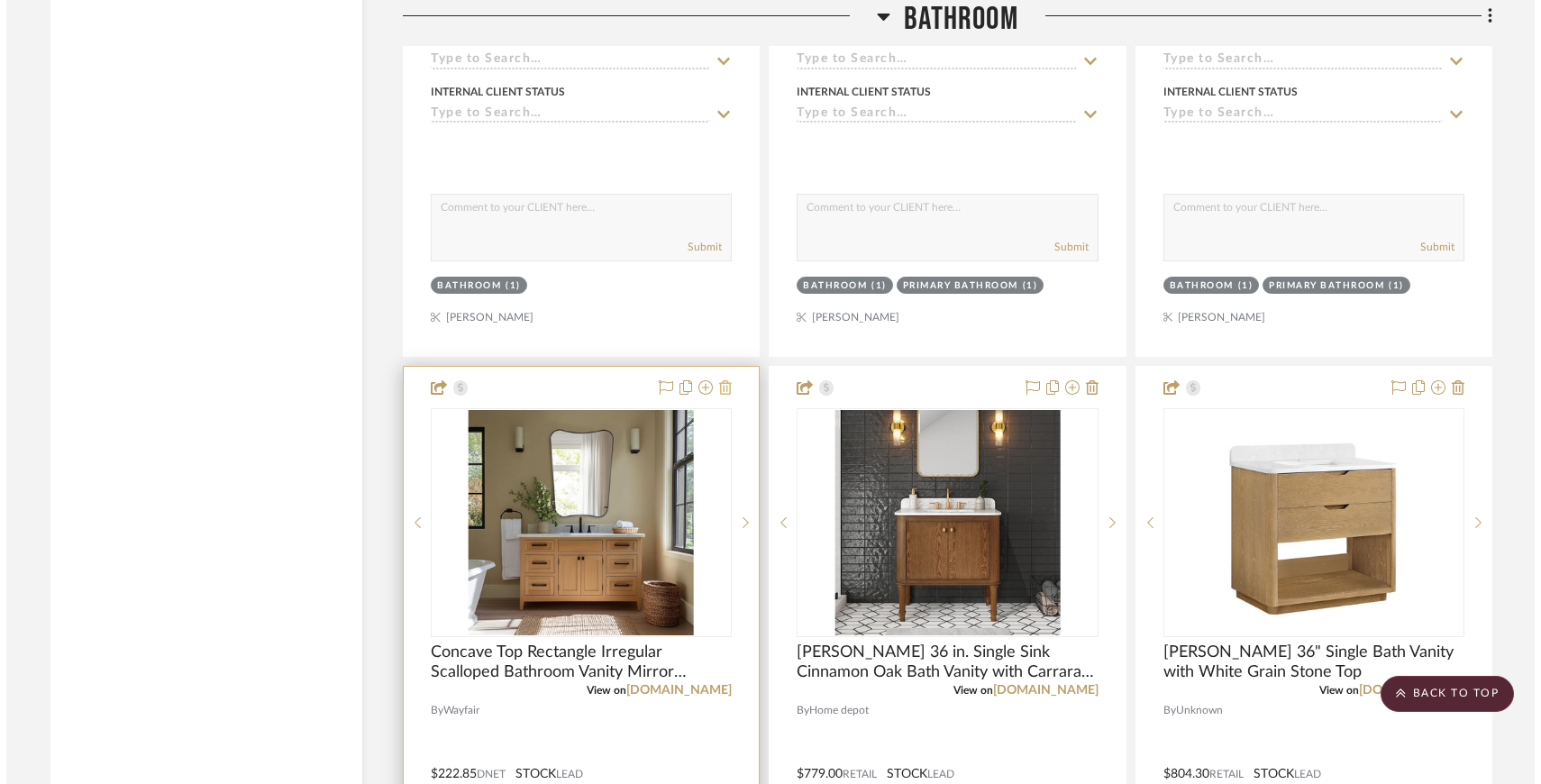
scroll to position [0, 0]
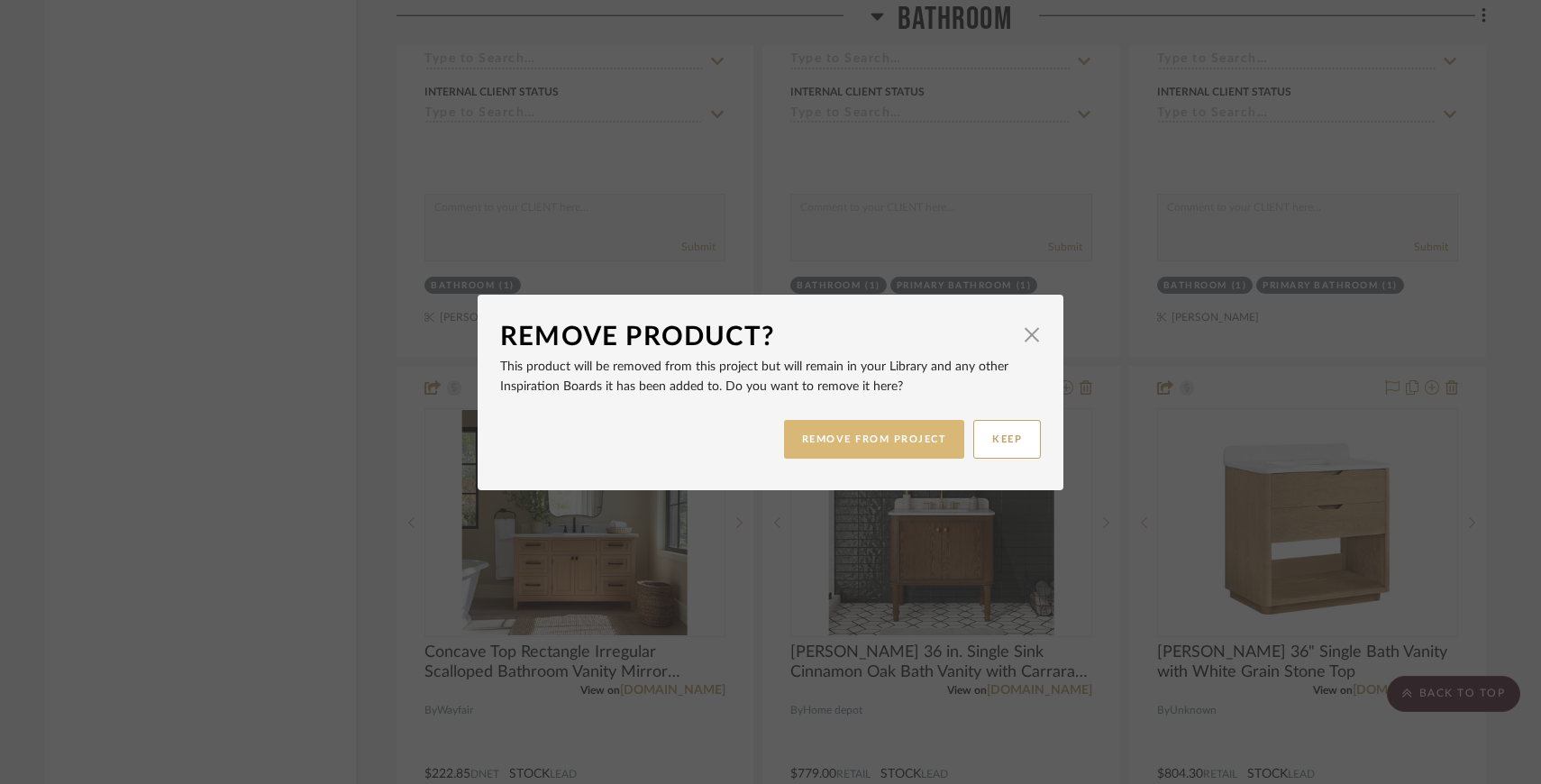
click at [820, 443] on button "REMOVE FROM PROJECT" at bounding box center [874, 438] width 181 height 39
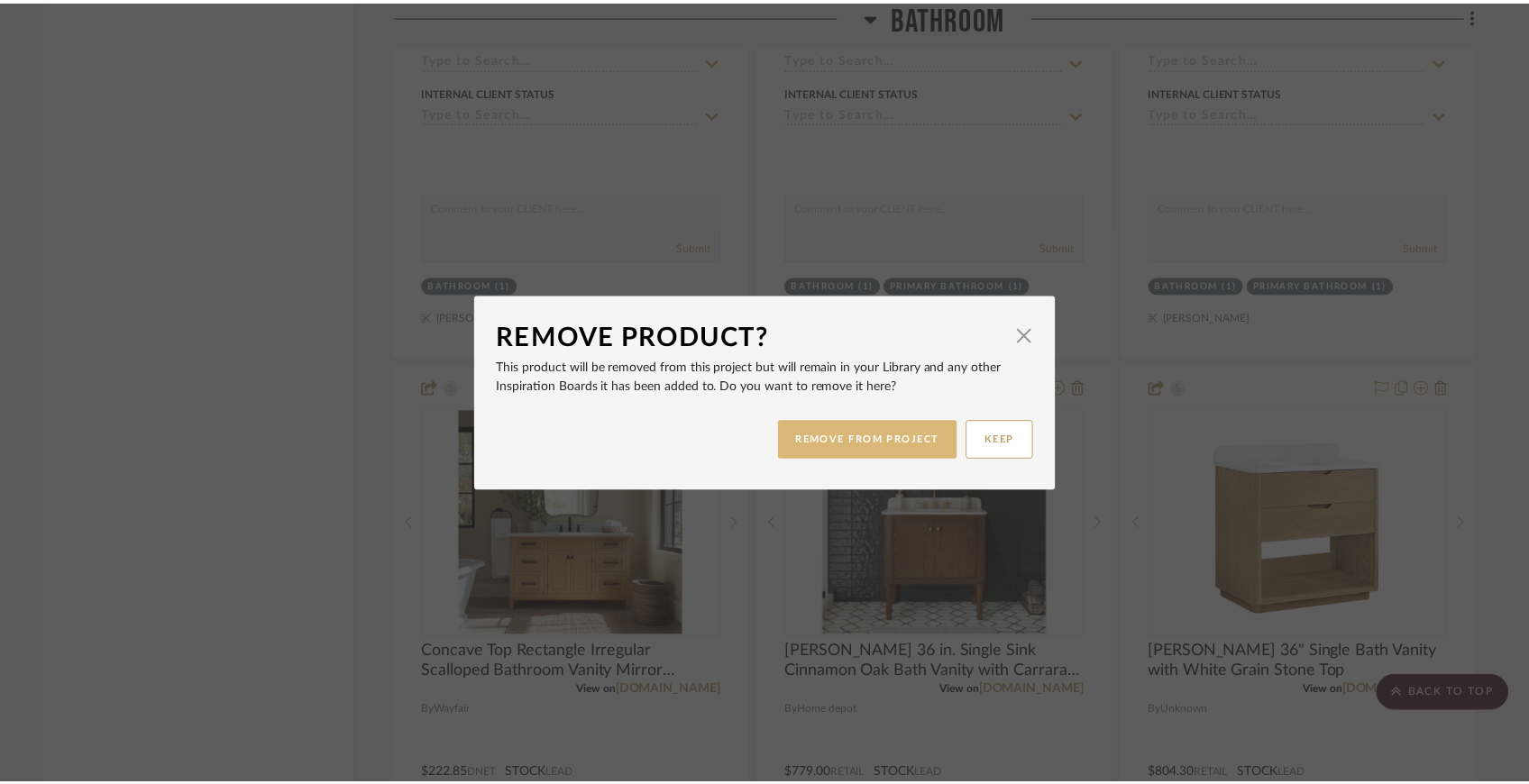
scroll to position [6878, 0]
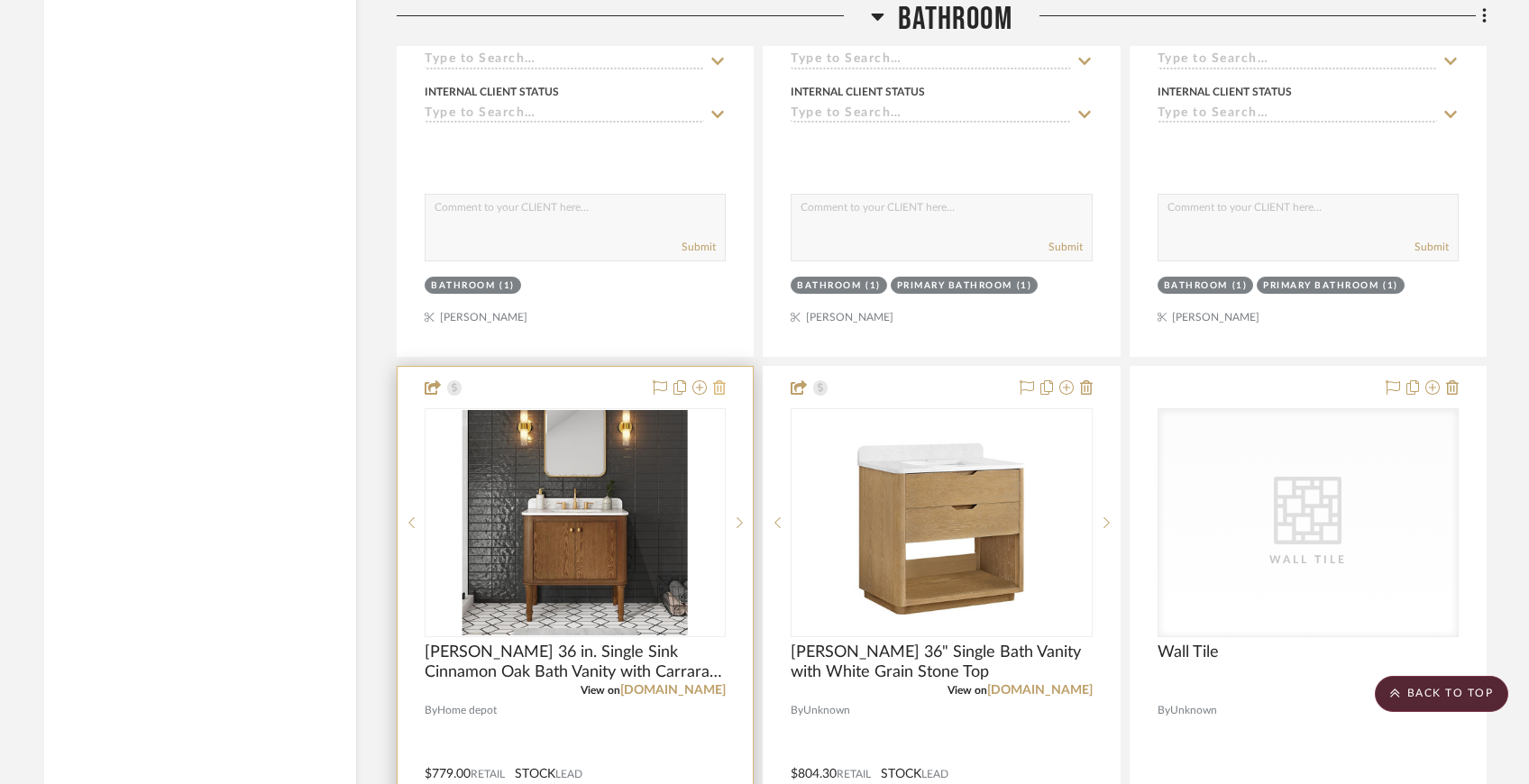
click at [722, 383] on icon at bounding box center [719, 387] width 13 height 15
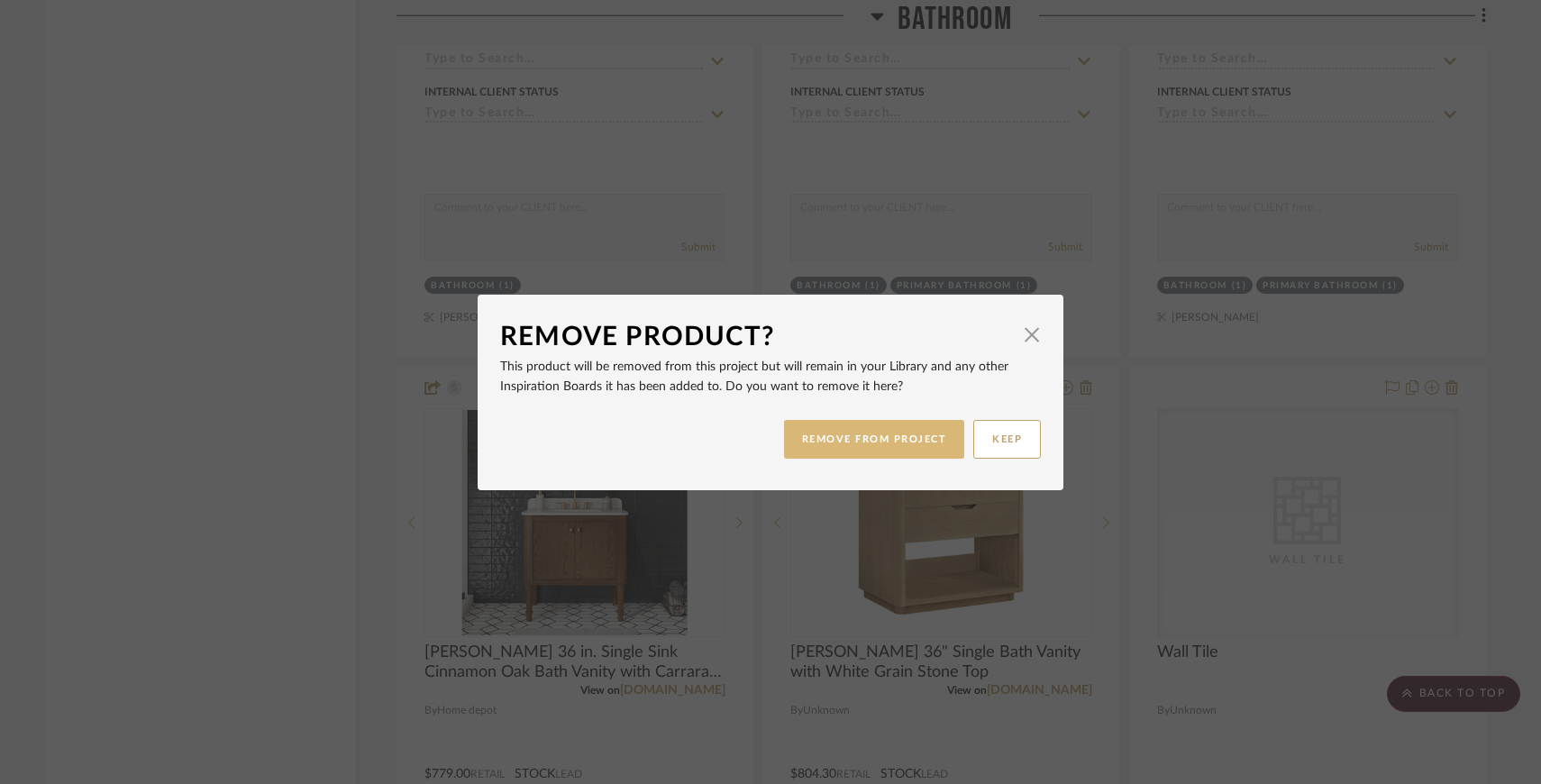
click at [821, 443] on button "REMOVE FROM PROJECT" at bounding box center [874, 438] width 181 height 39
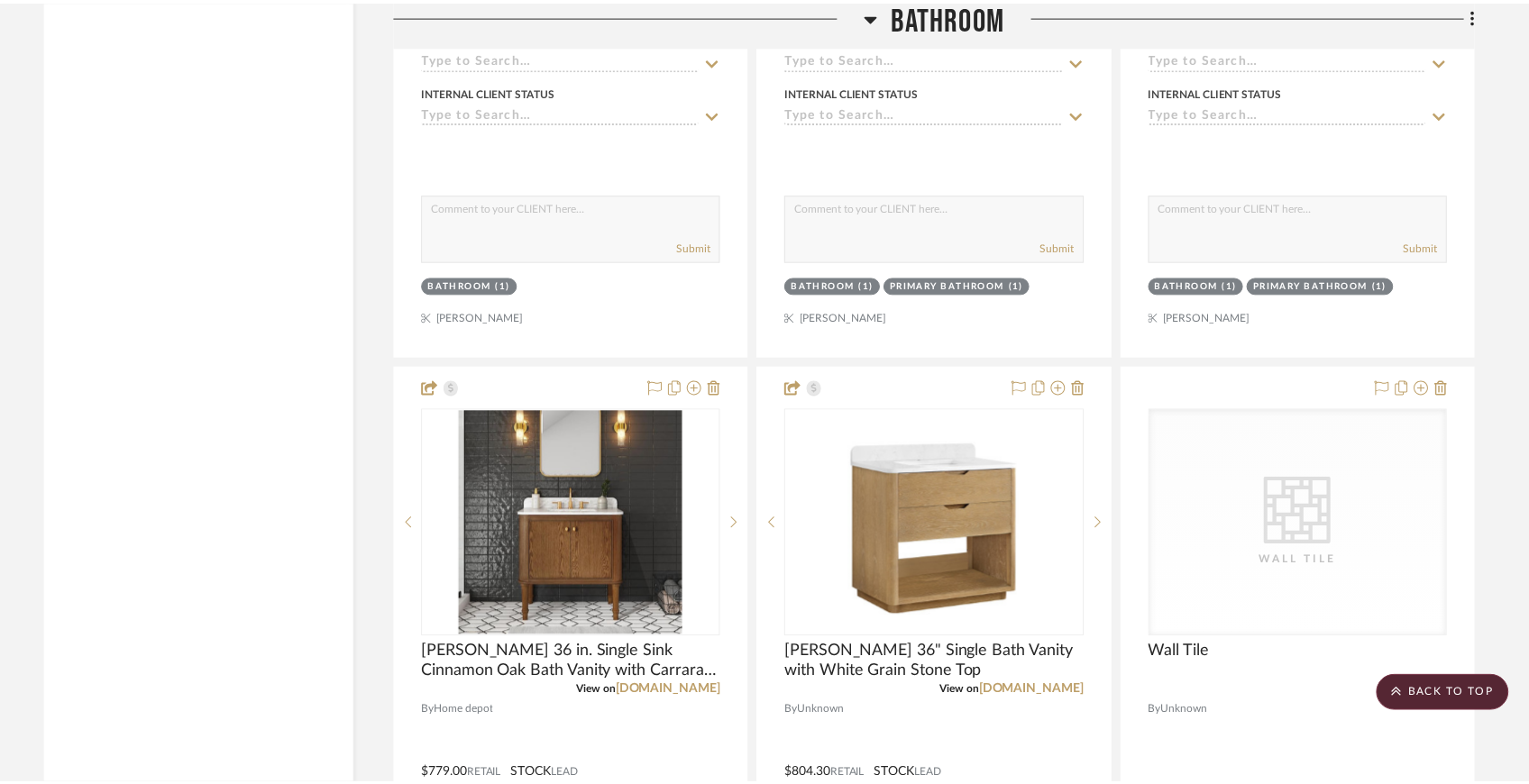
scroll to position [6878, 0]
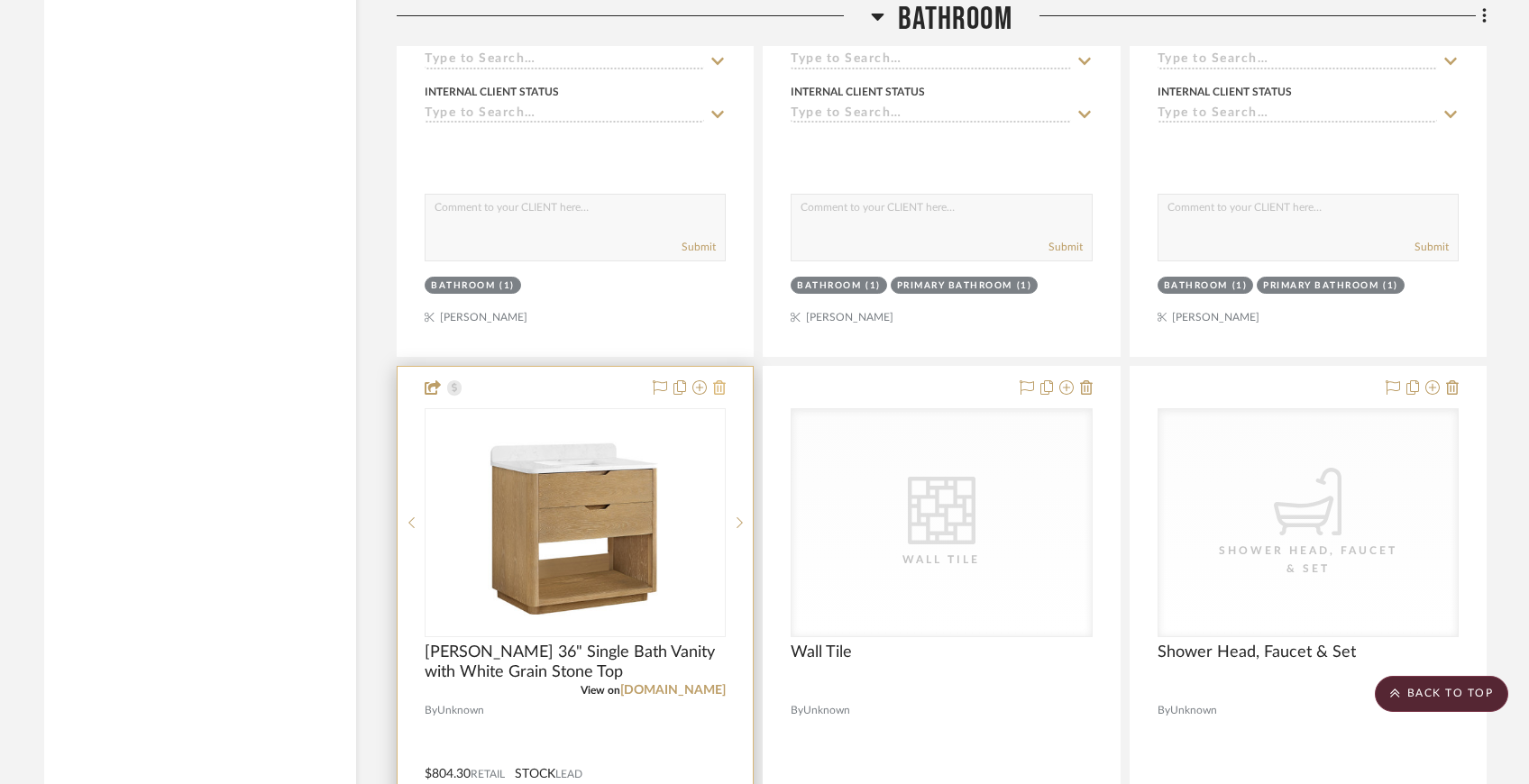
click at [715, 386] on icon at bounding box center [719, 387] width 13 height 15
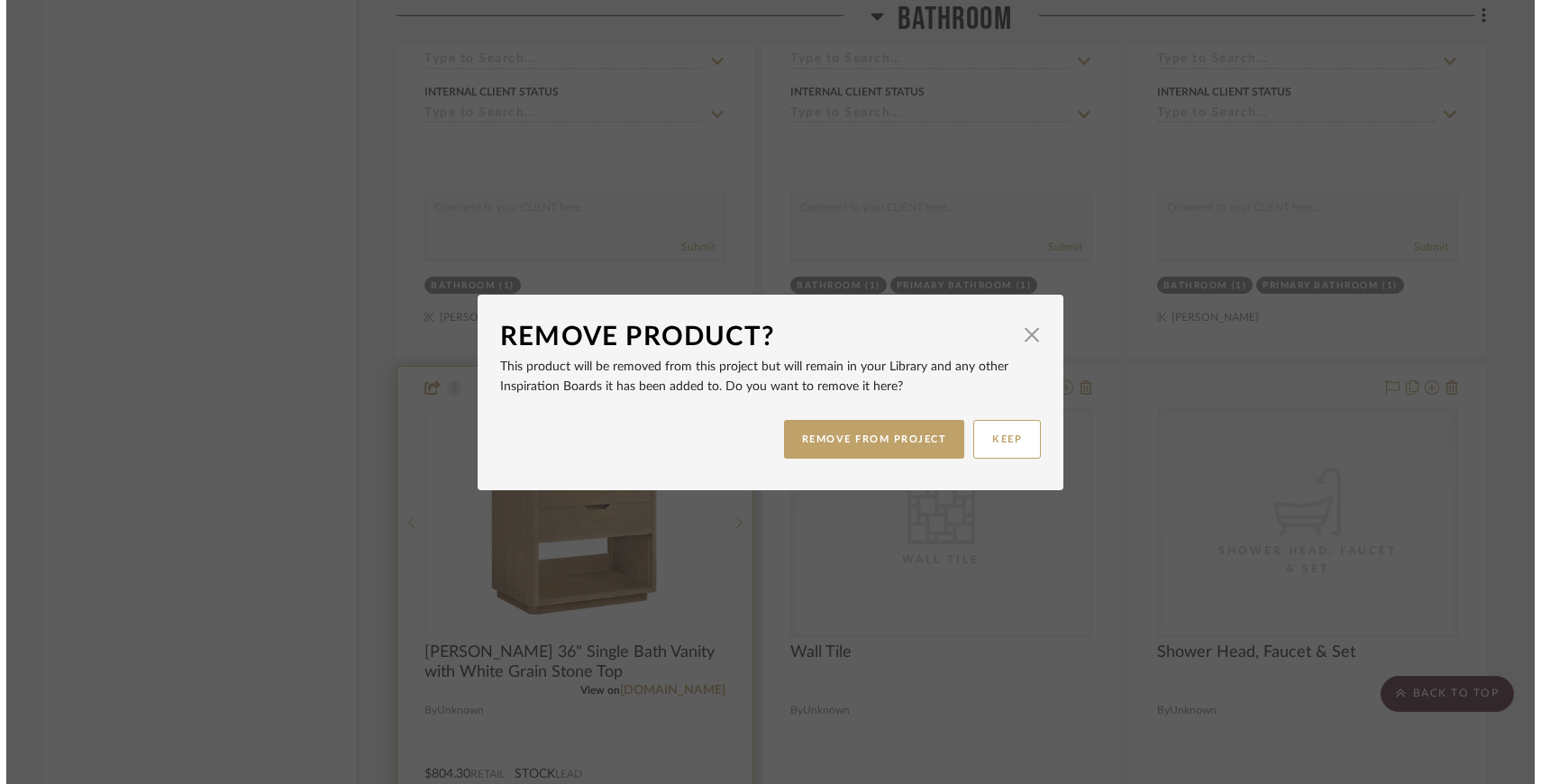
scroll to position [0, 0]
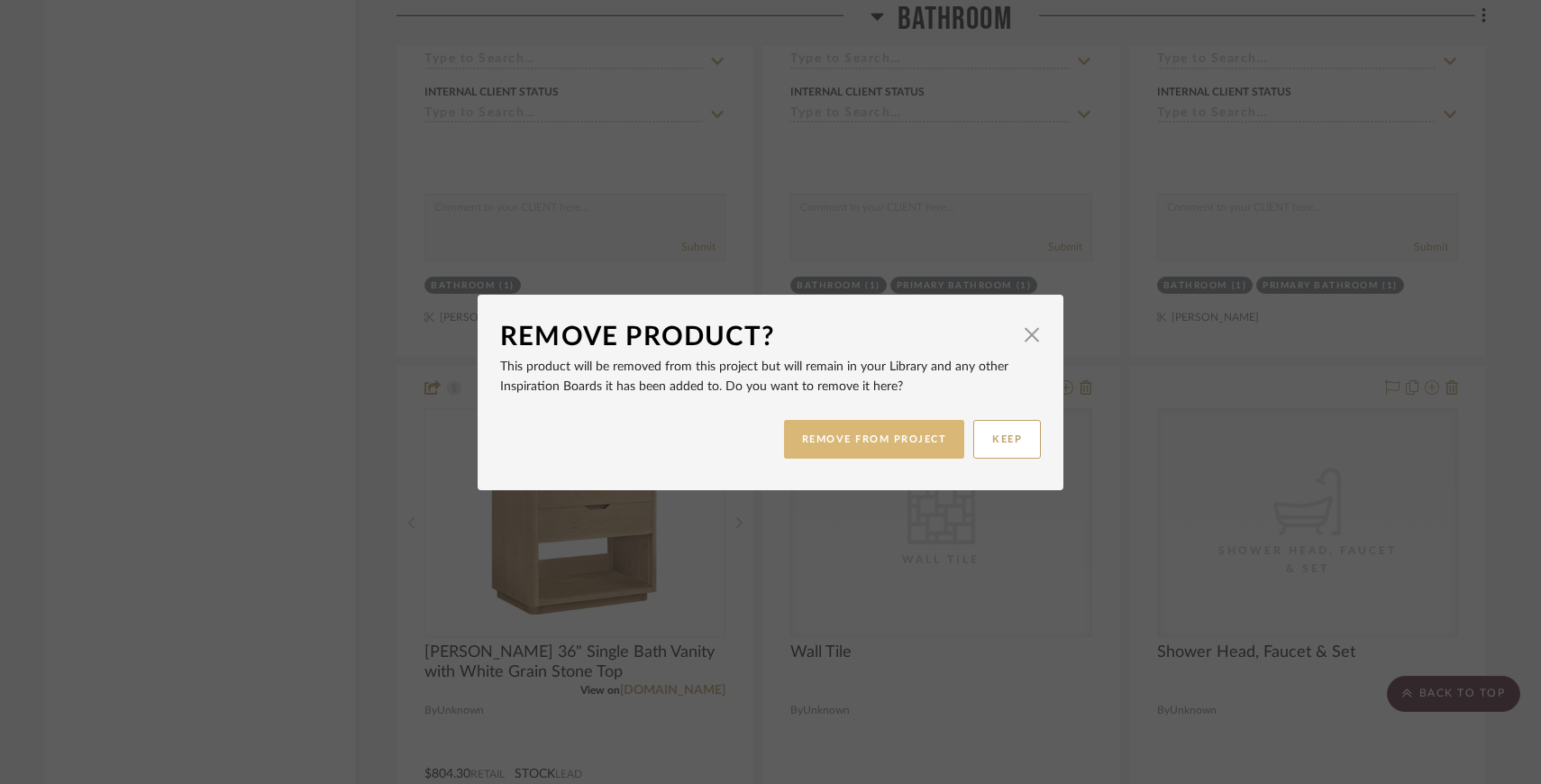
click at [822, 429] on button "REMOVE FROM PROJECT" at bounding box center [874, 438] width 181 height 39
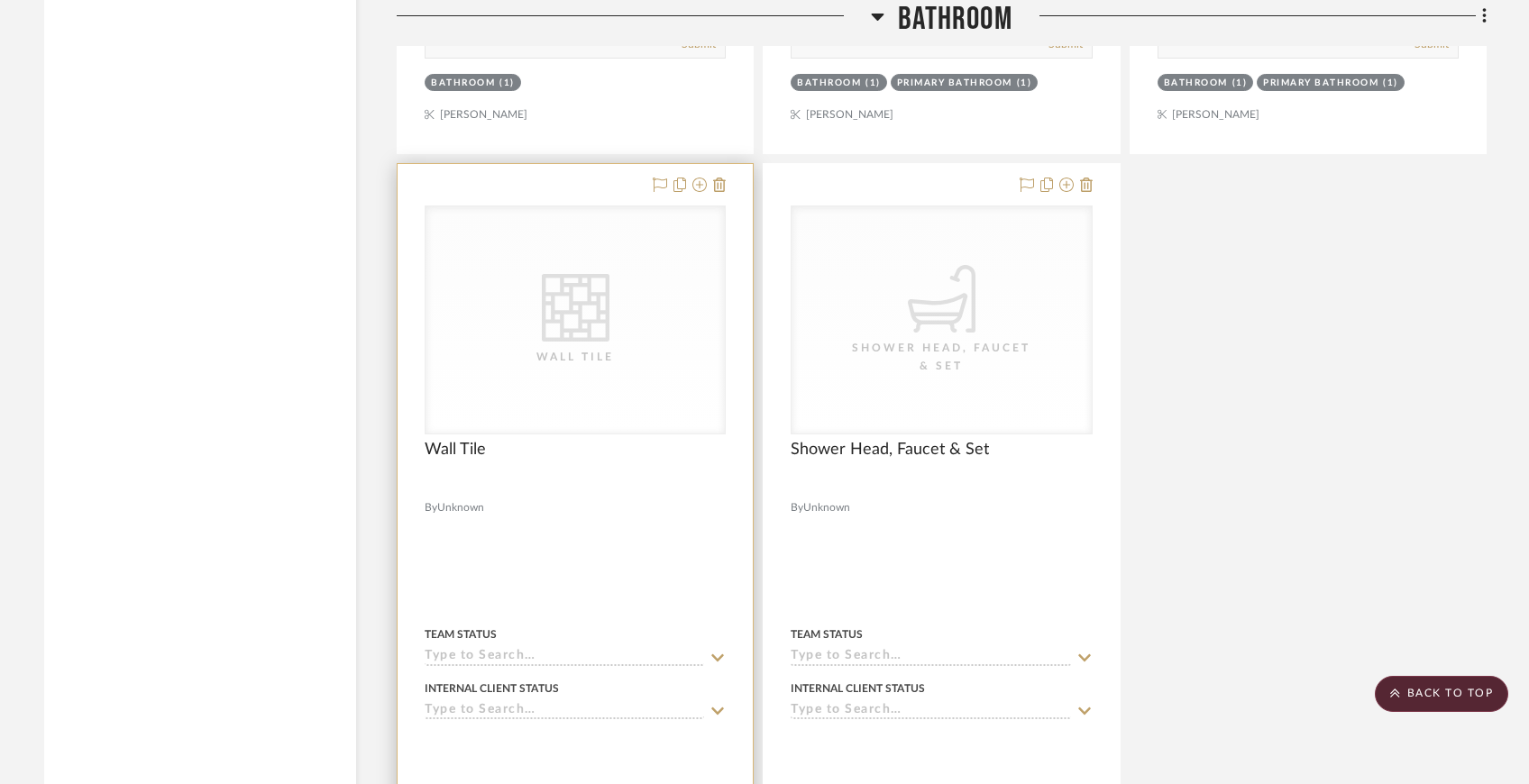
click at [726, 184] on div at bounding box center [575, 558] width 356 height 788
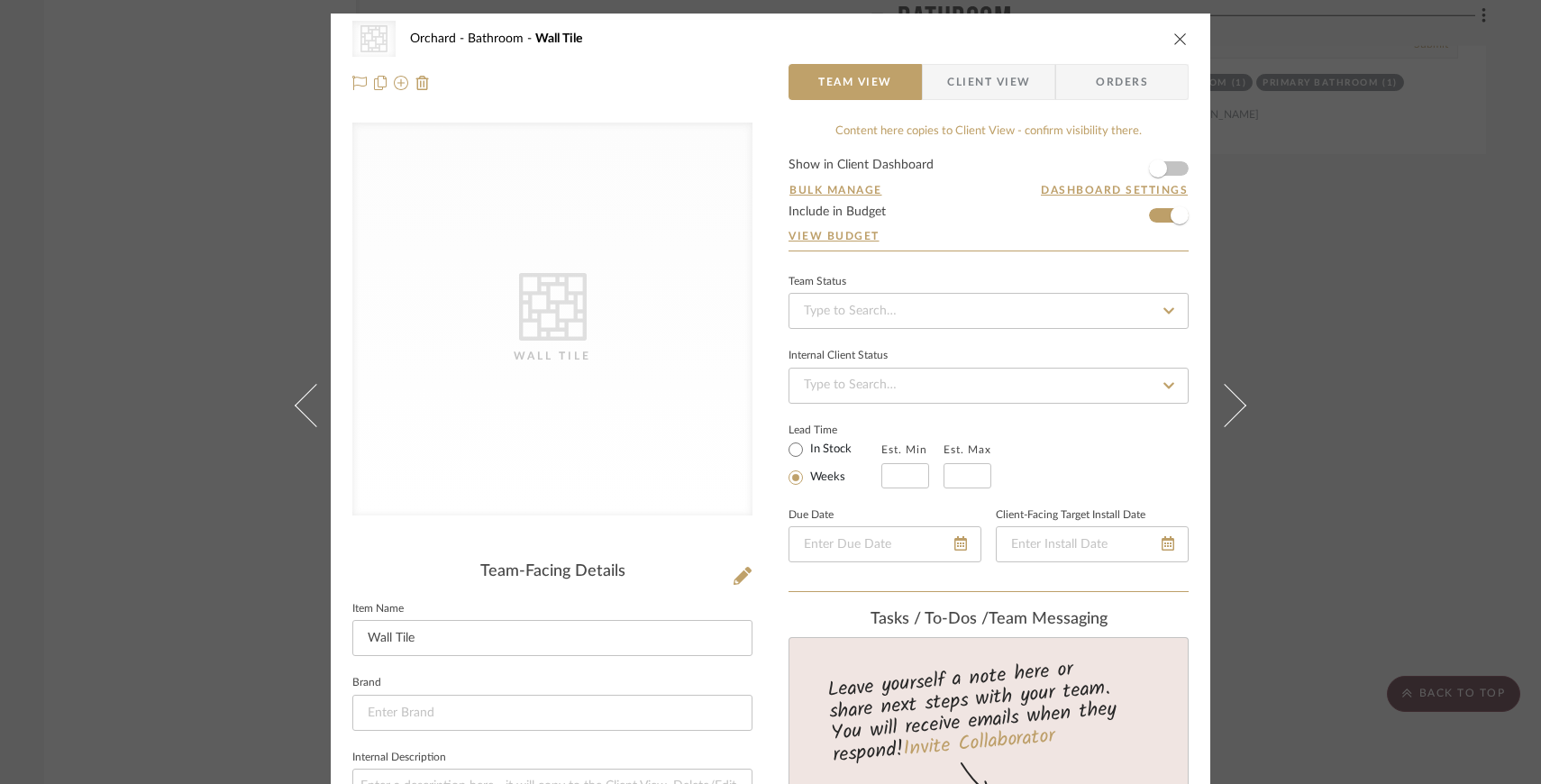
click at [1162, 43] on div "CategoryIconTile Created with Sketch. Wall Tile Orchard Bathroom Wall Tile" at bounding box center [770, 39] width 837 height 37
click at [1177, 39] on icon "close" at bounding box center [1180, 39] width 15 height 15
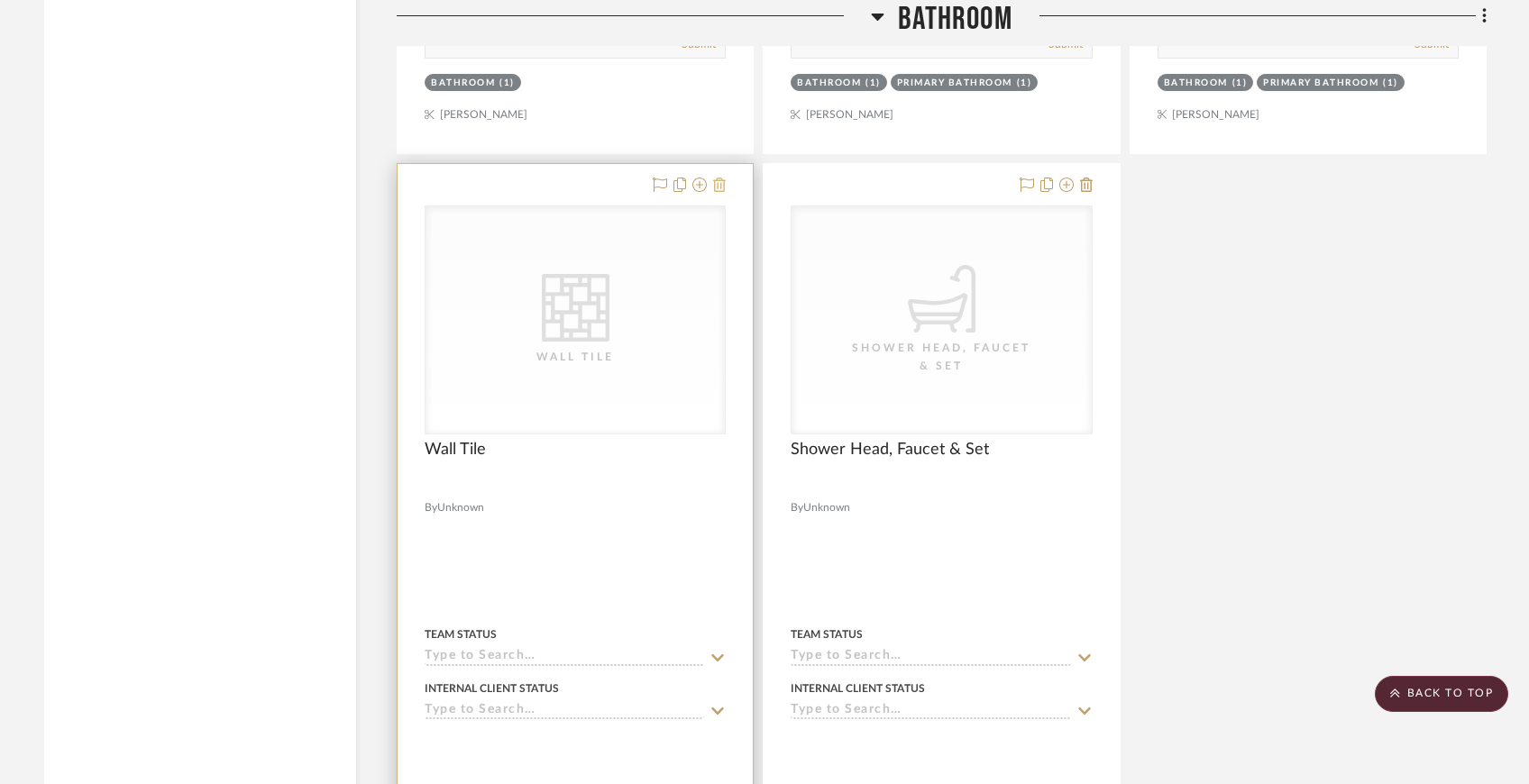
click at [724, 178] on icon at bounding box center [719, 185] width 13 height 15
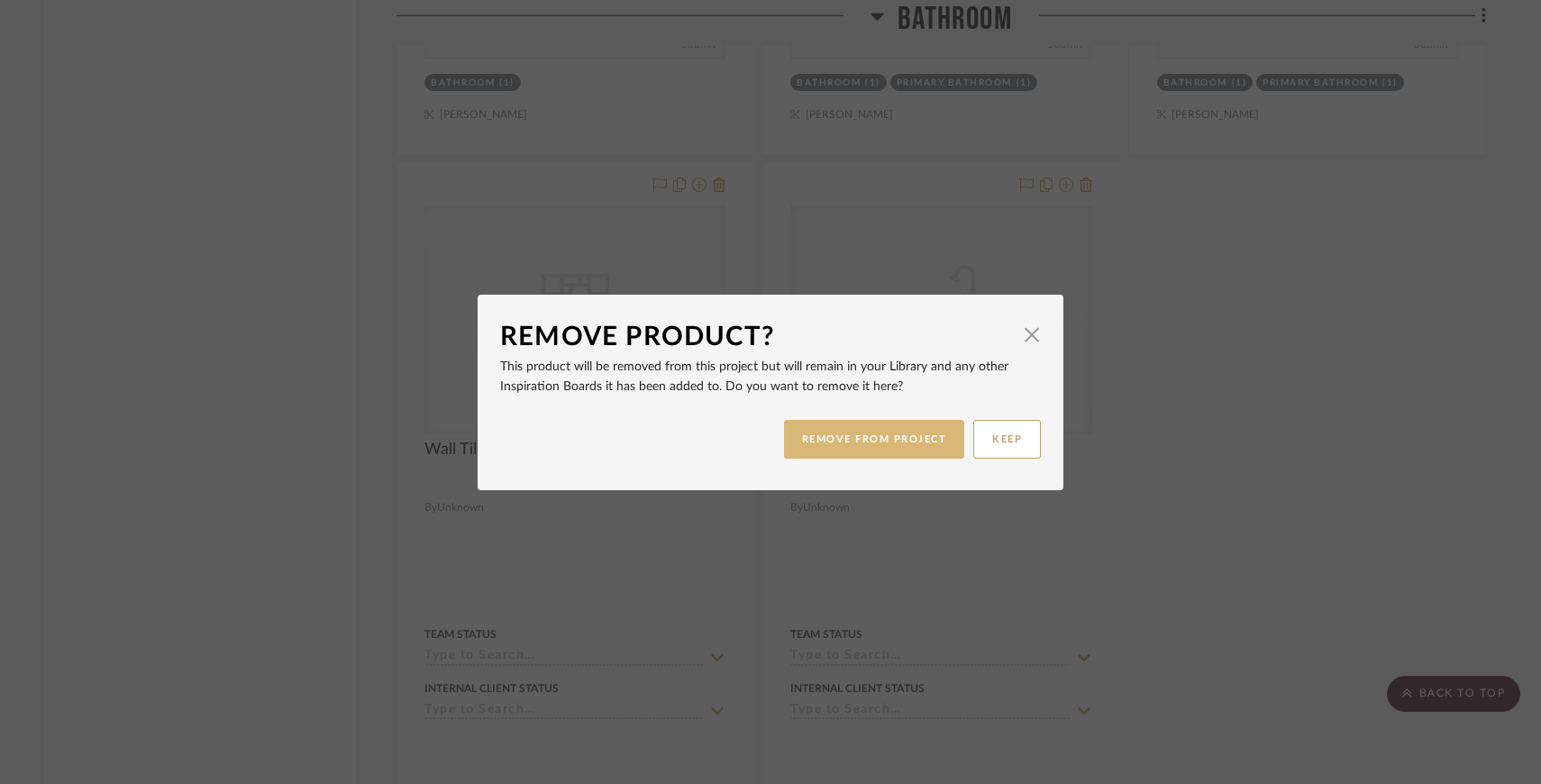
click at [914, 434] on button "REMOVE FROM PROJECT" at bounding box center [874, 438] width 181 height 39
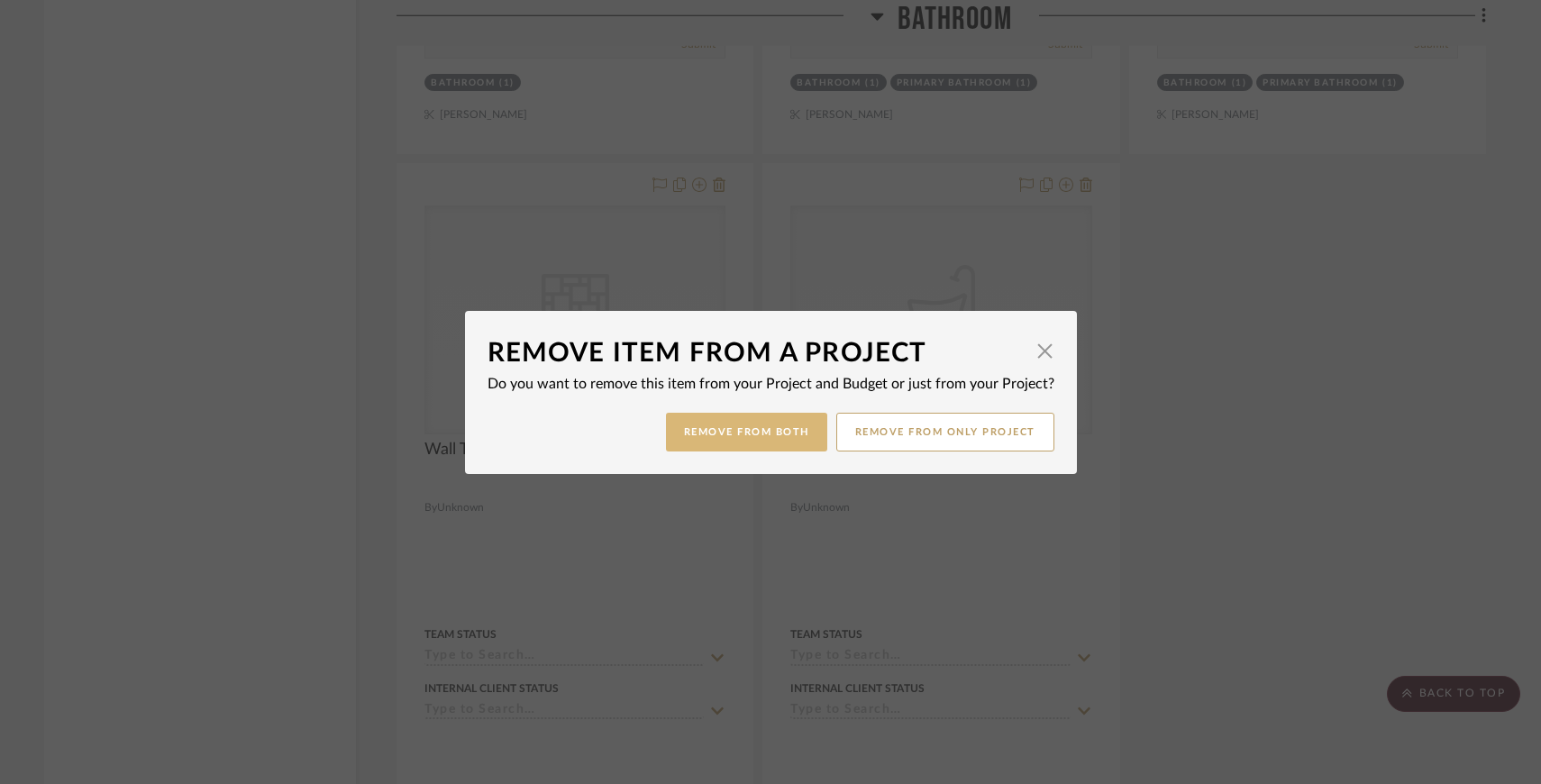
click at [773, 439] on button "Remove from Both" at bounding box center [746, 431] width 161 height 39
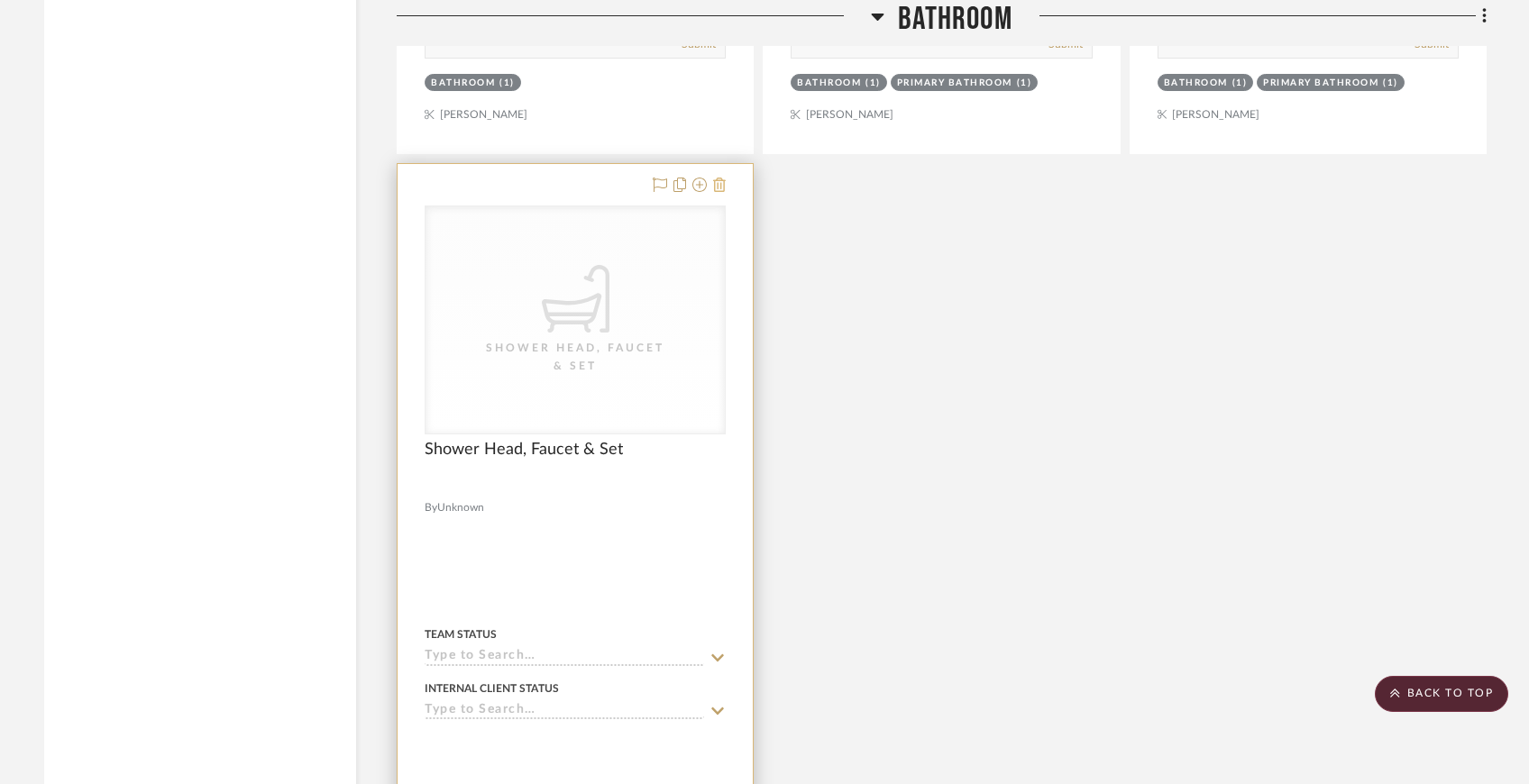
click at [718, 180] on icon at bounding box center [719, 185] width 13 height 15
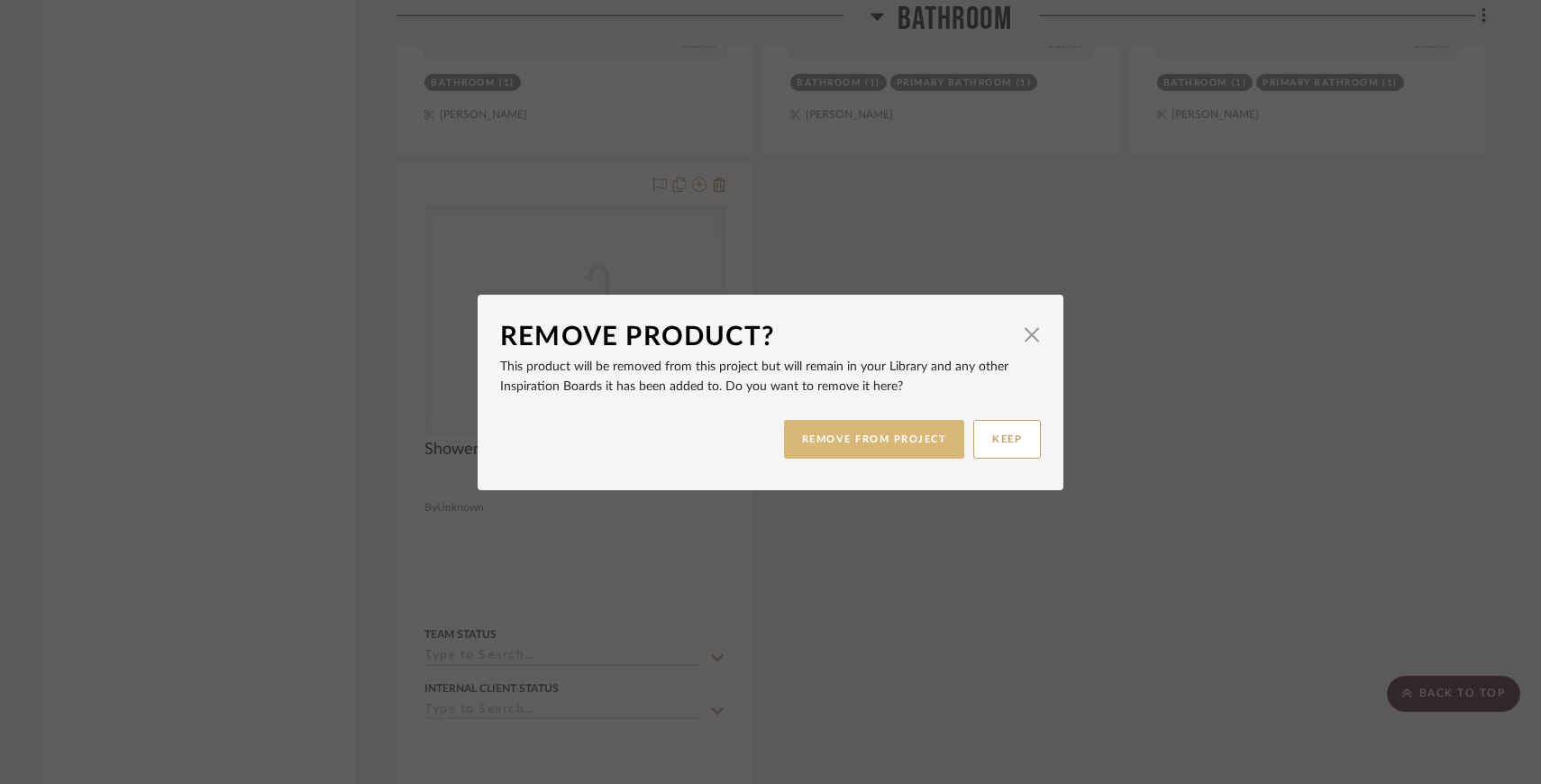
click at [876, 434] on button "REMOVE FROM PROJECT" at bounding box center [874, 438] width 181 height 39
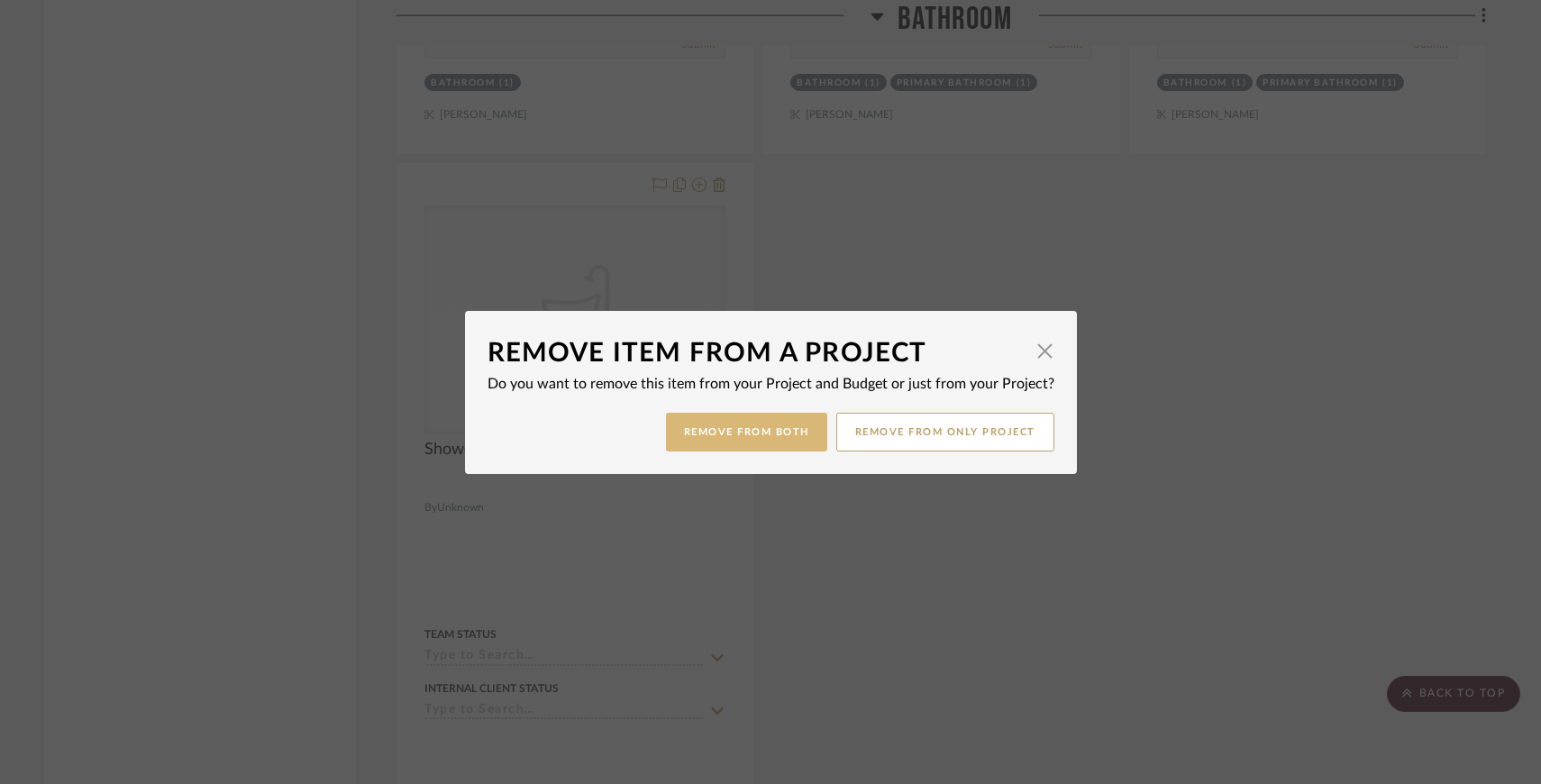
click at [785, 420] on button "Remove from Both" at bounding box center [746, 431] width 161 height 39
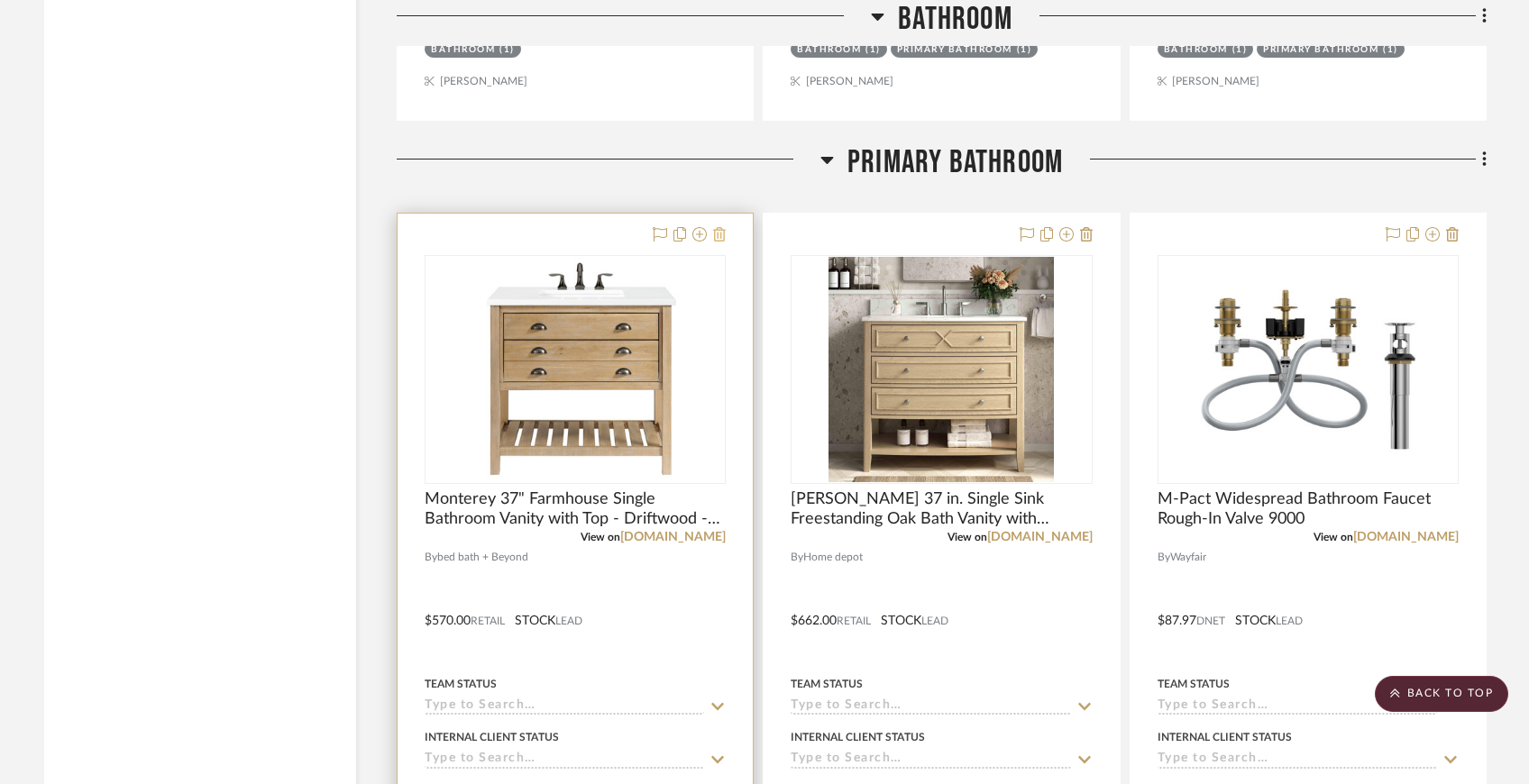
click at [725, 227] on icon at bounding box center [719, 234] width 13 height 15
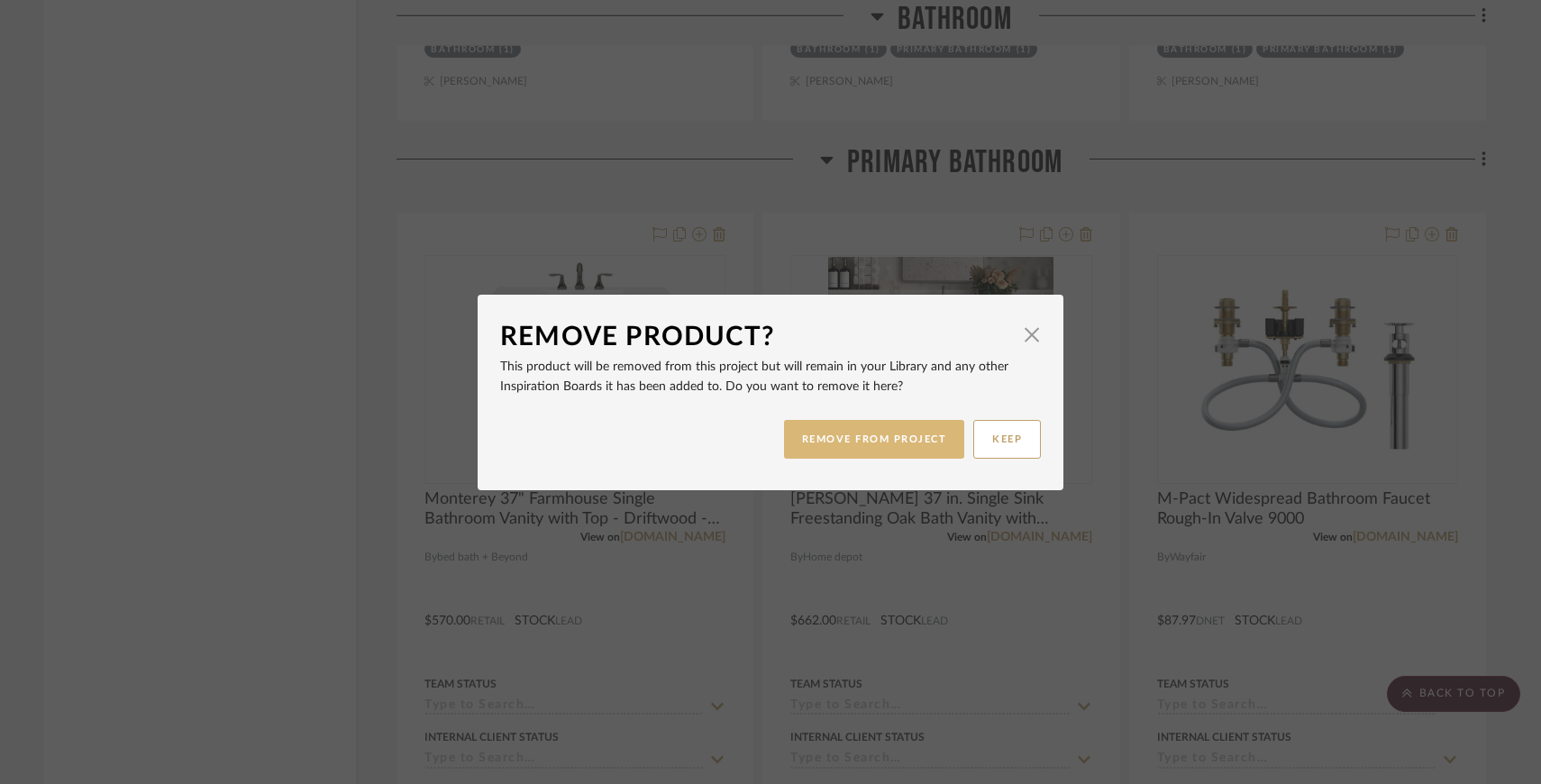
click at [833, 433] on button "REMOVE FROM PROJECT" at bounding box center [874, 438] width 181 height 39
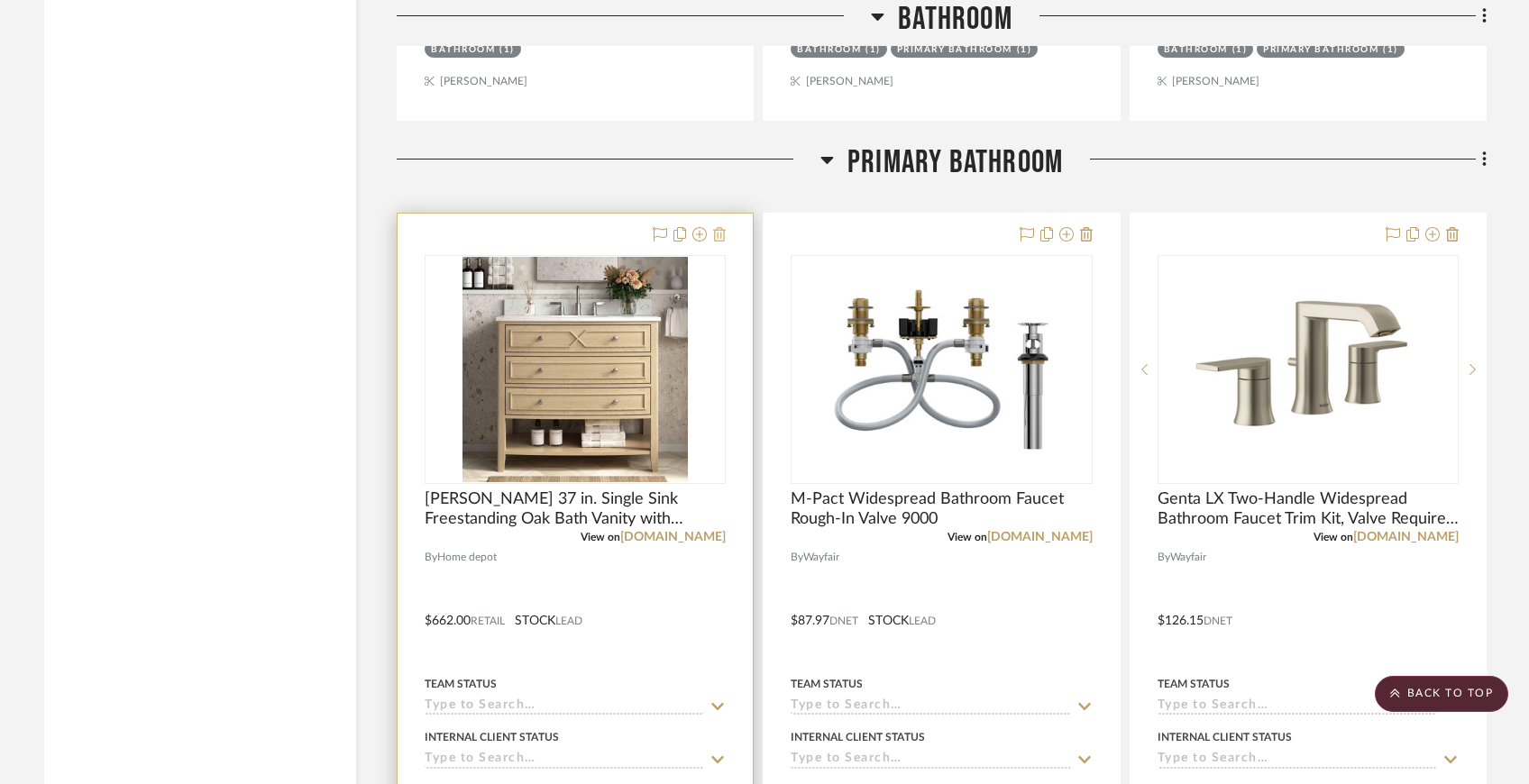
click at [716, 227] on icon at bounding box center [719, 234] width 13 height 15
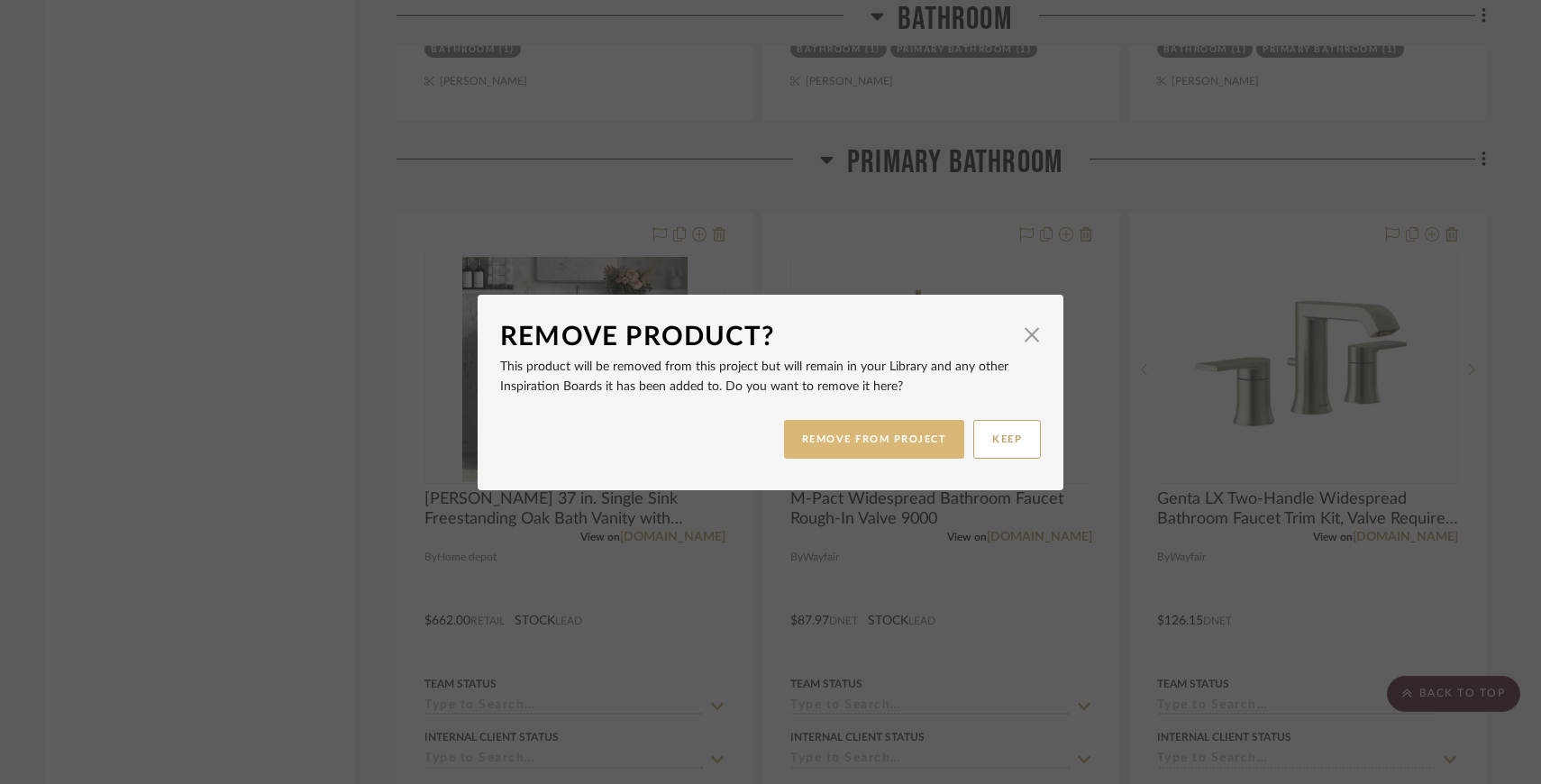
click at [798, 432] on button "REMOVE FROM PROJECT" at bounding box center [874, 438] width 181 height 39
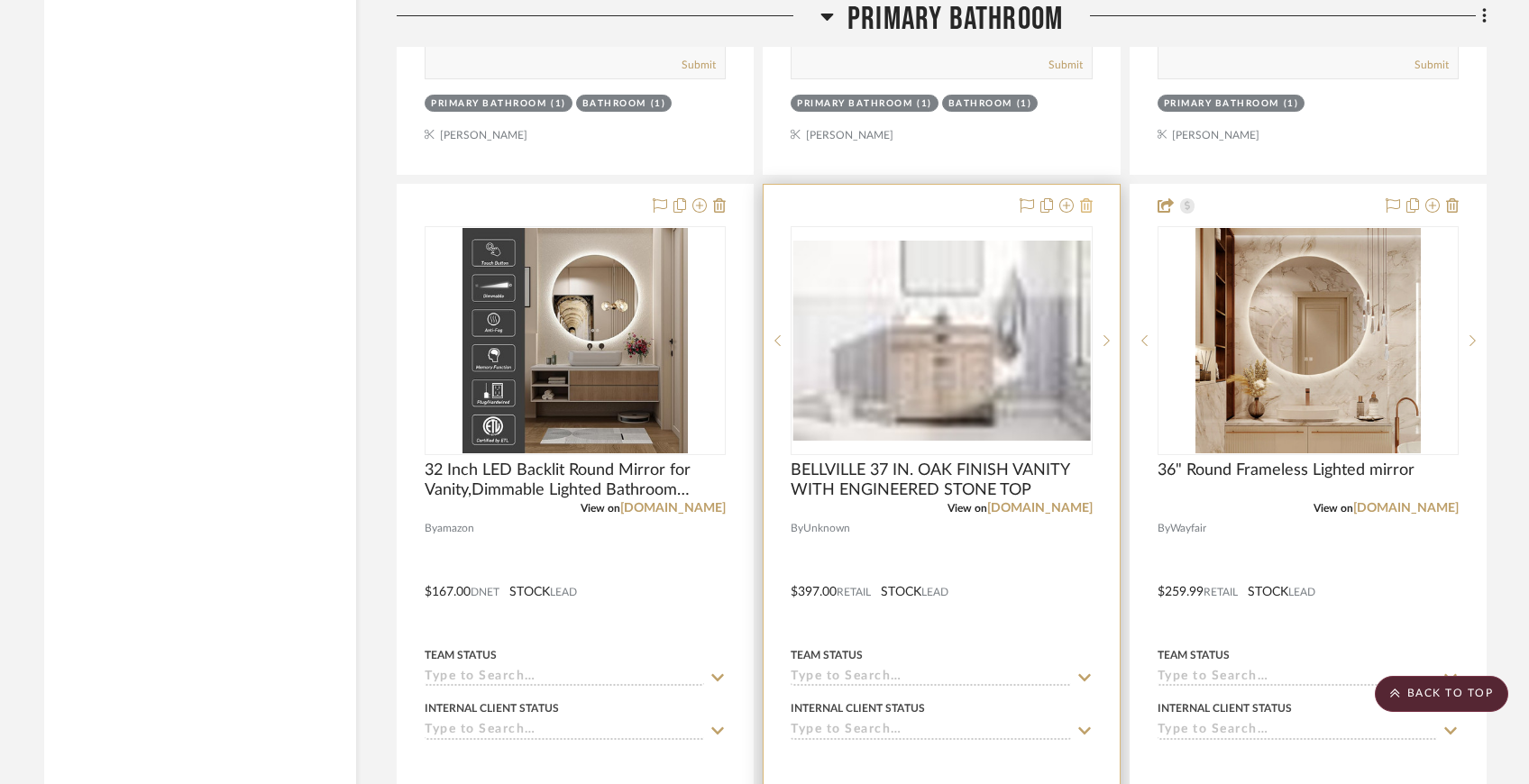
click at [1087, 204] on icon at bounding box center [1086, 205] width 13 height 15
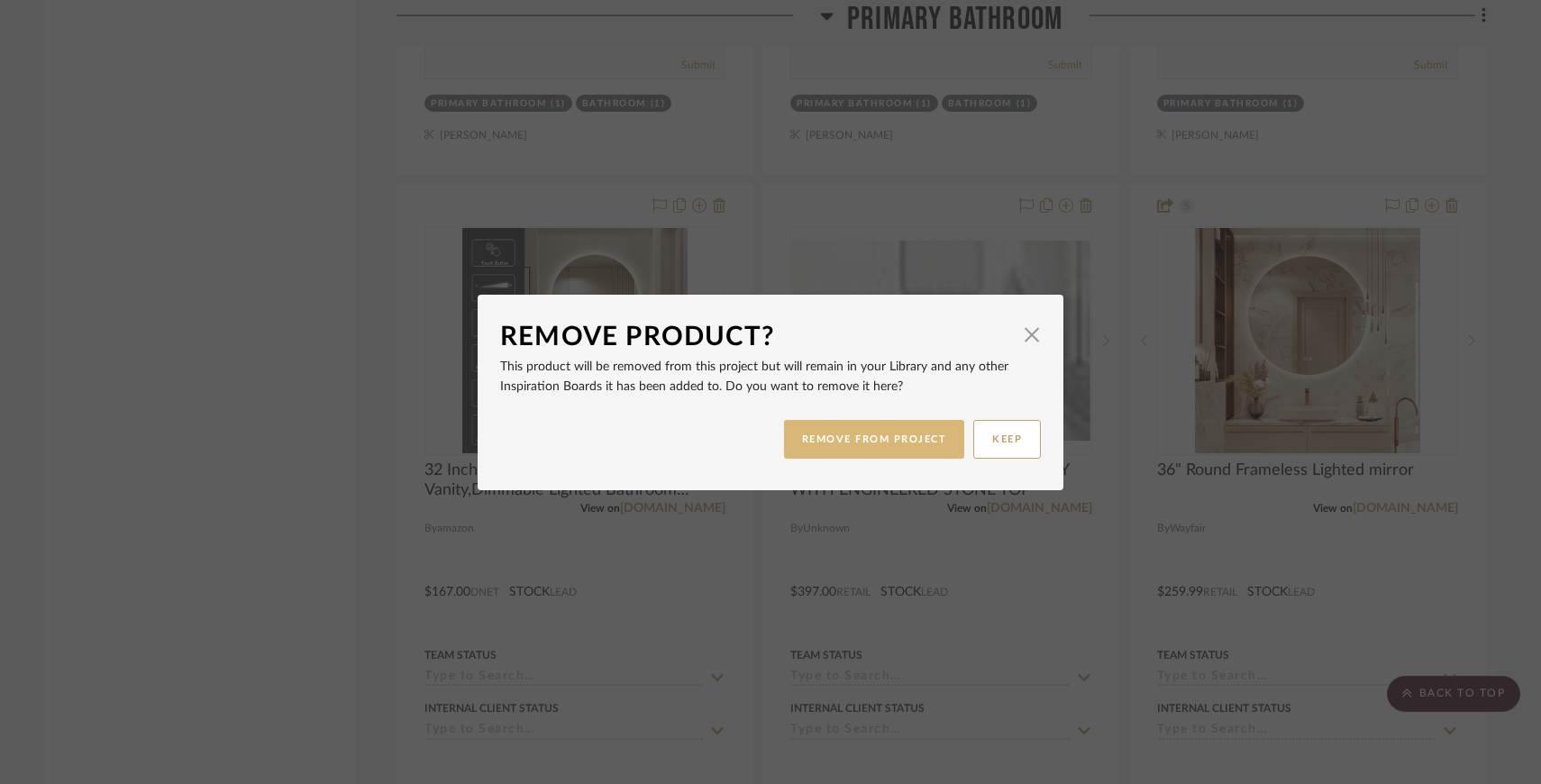
click at [918, 428] on button "REMOVE FROM PROJECT" at bounding box center [874, 438] width 181 height 39
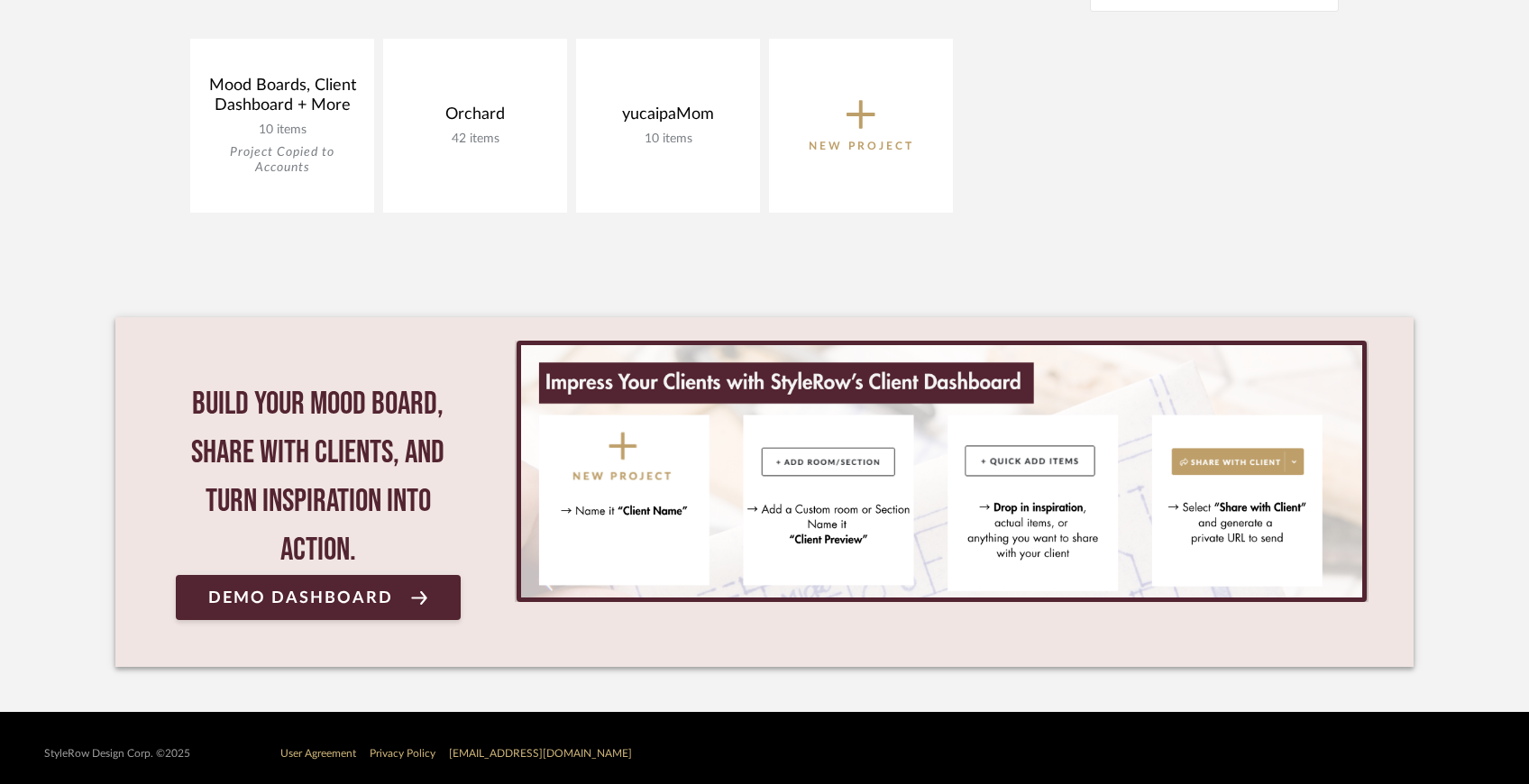
scroll to position [419, 0]
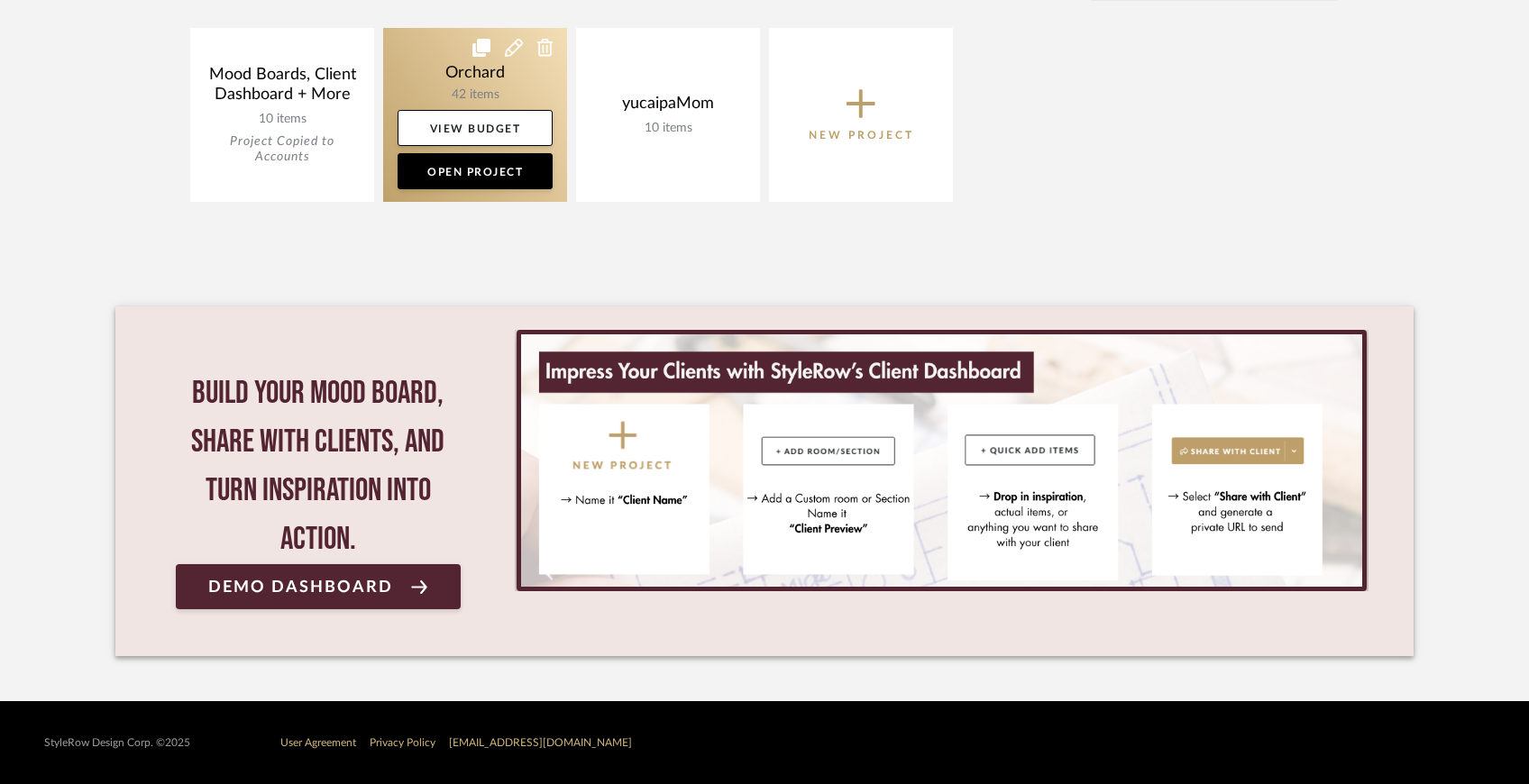
click at [504, 70] on link at bounding box center [475, 115] width 184 height 174
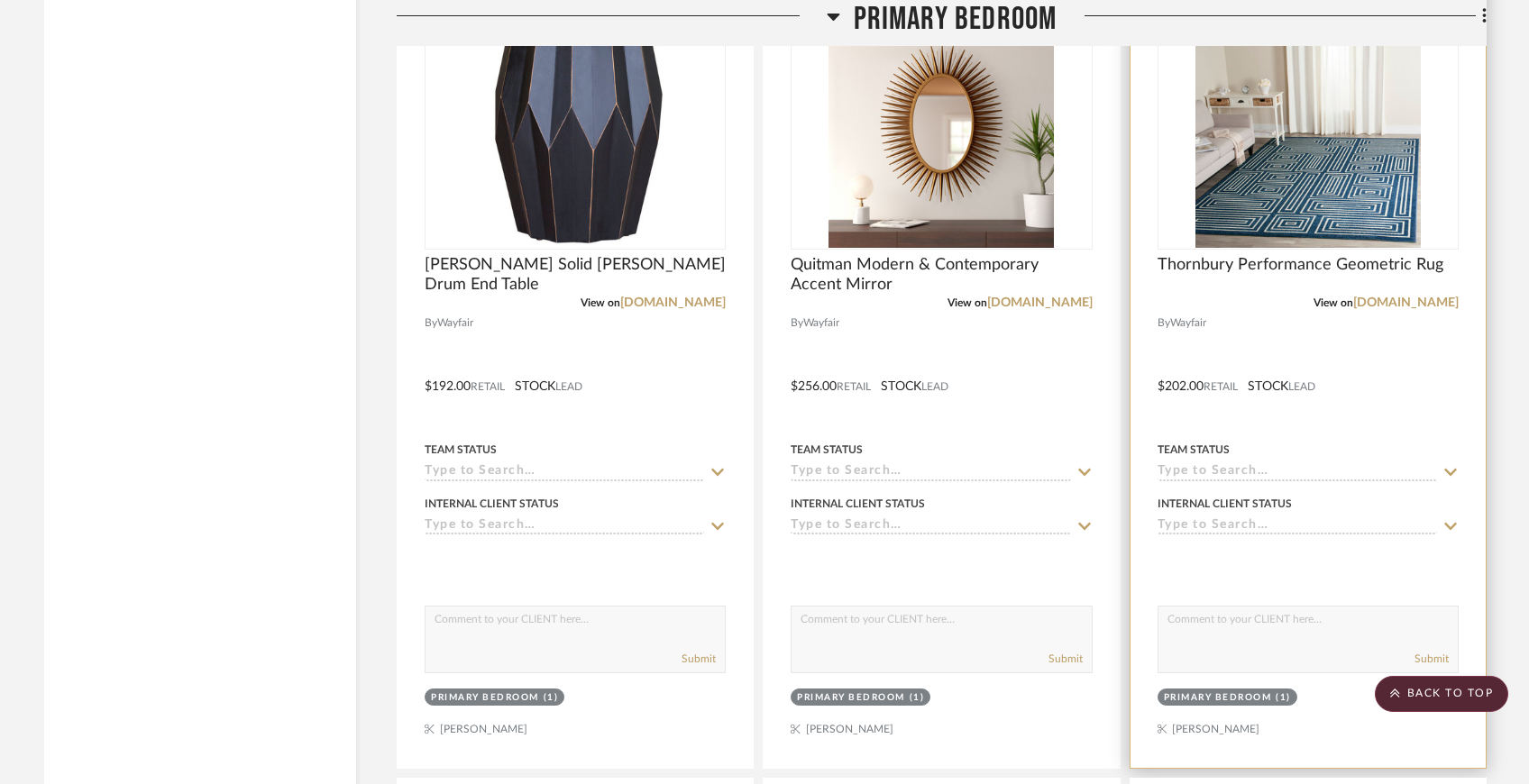
scroll to position [3879, 0]
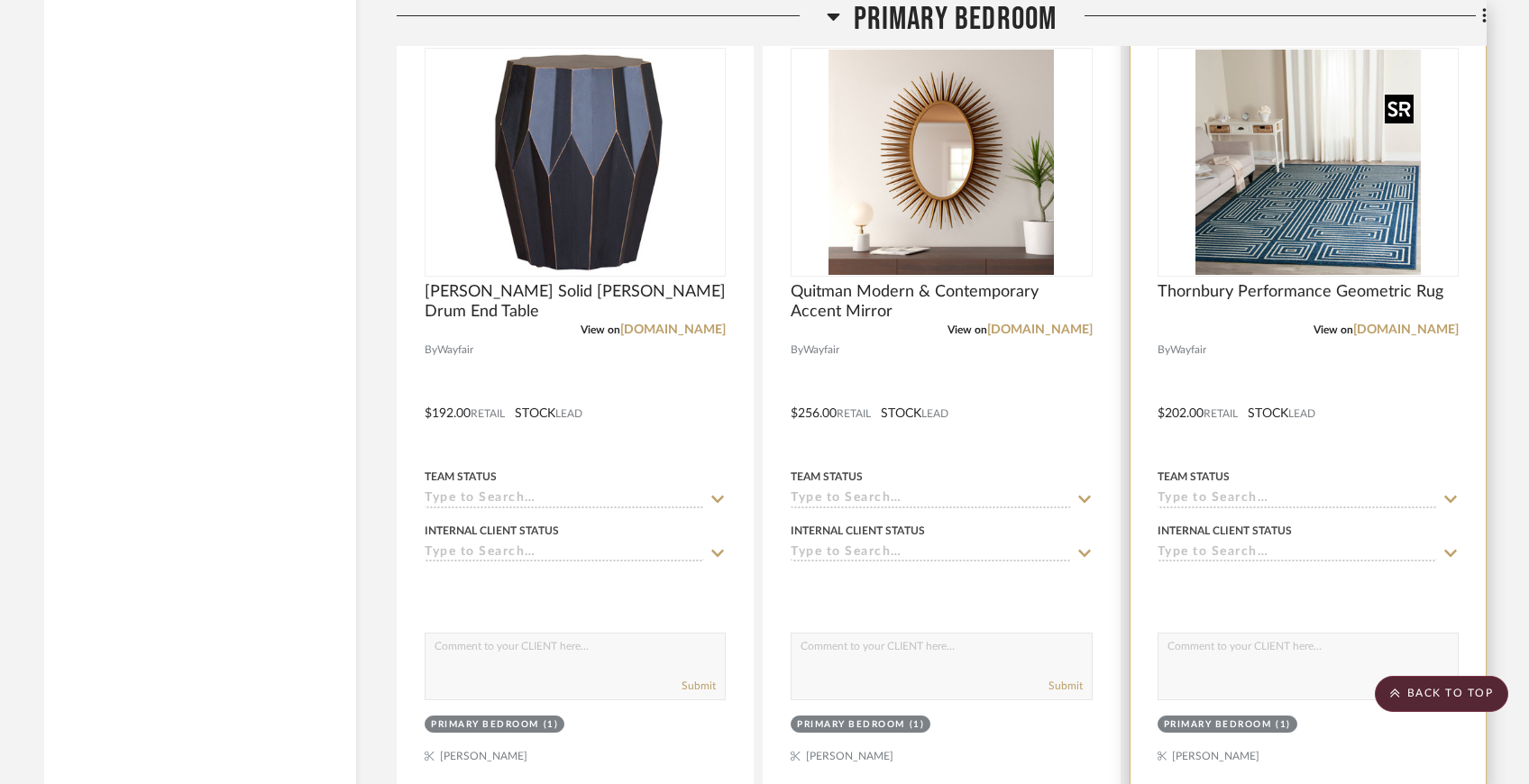
click at [1318, 190] on img "0" at bounding box center [1308, 162] width 225 height 225
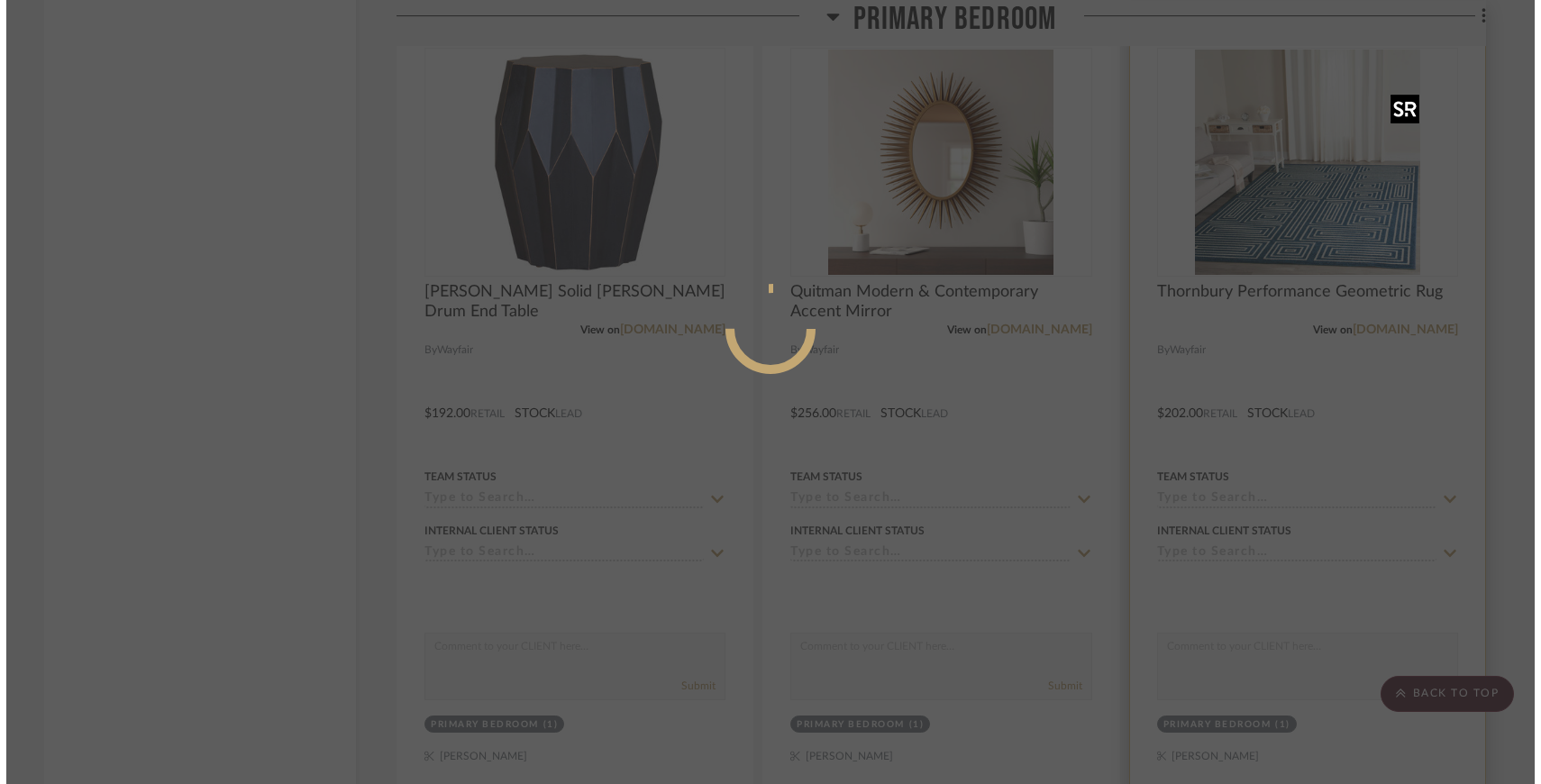
scroll to position [0, 0]
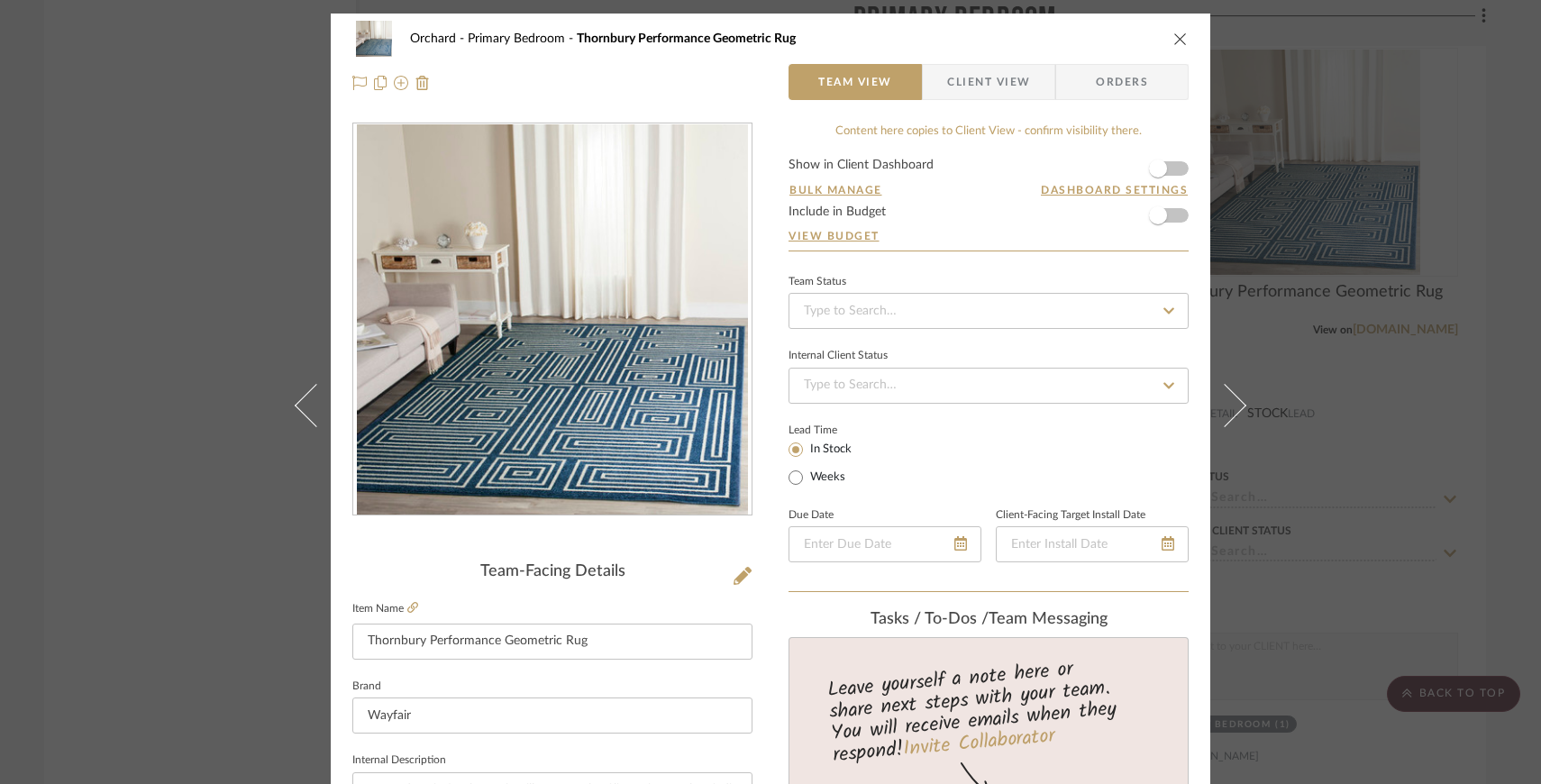
click at [1174, 41] on icon "close" at bounding box center [1180, 39] width 15 height 15
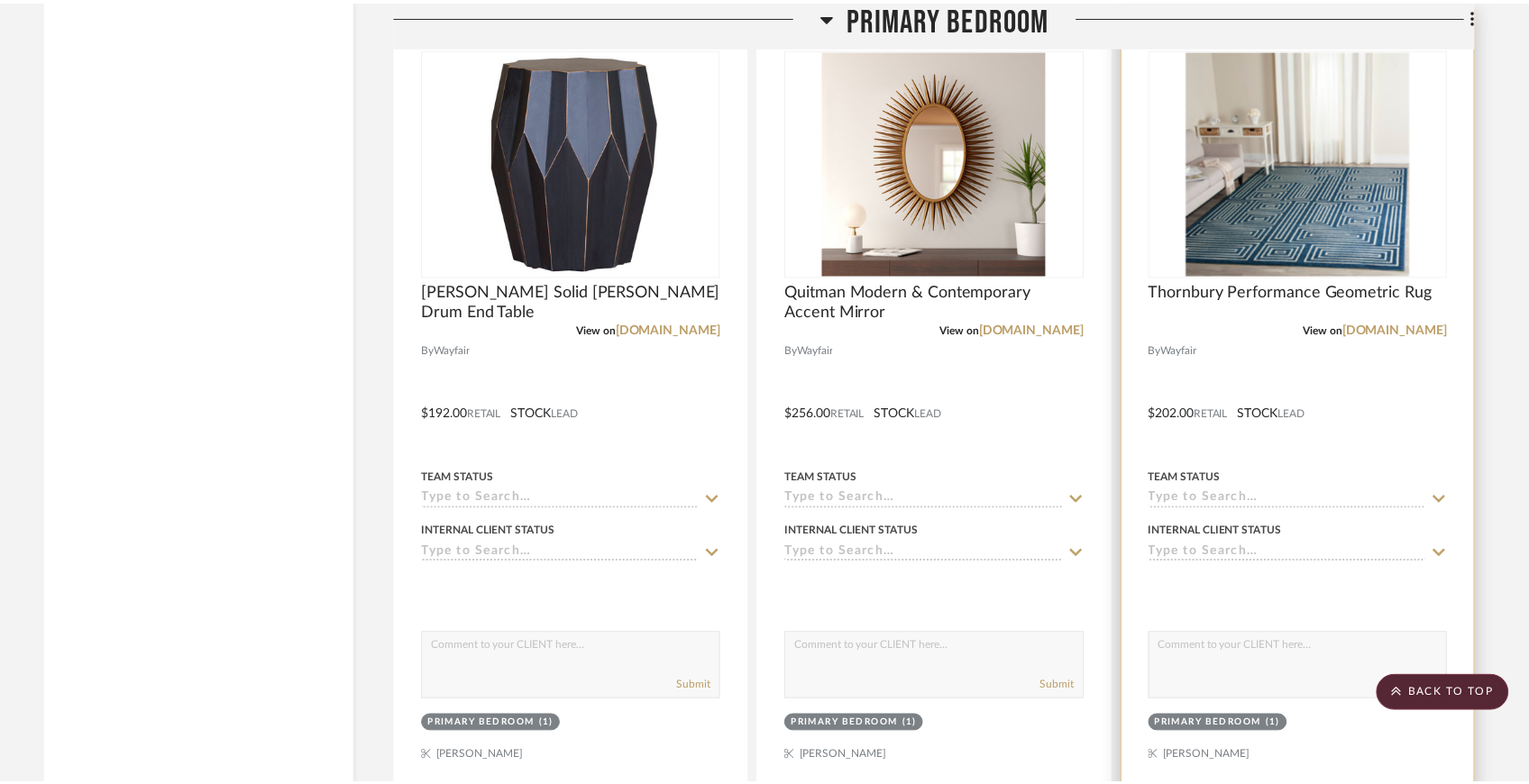
scroll to position [3879, 0]
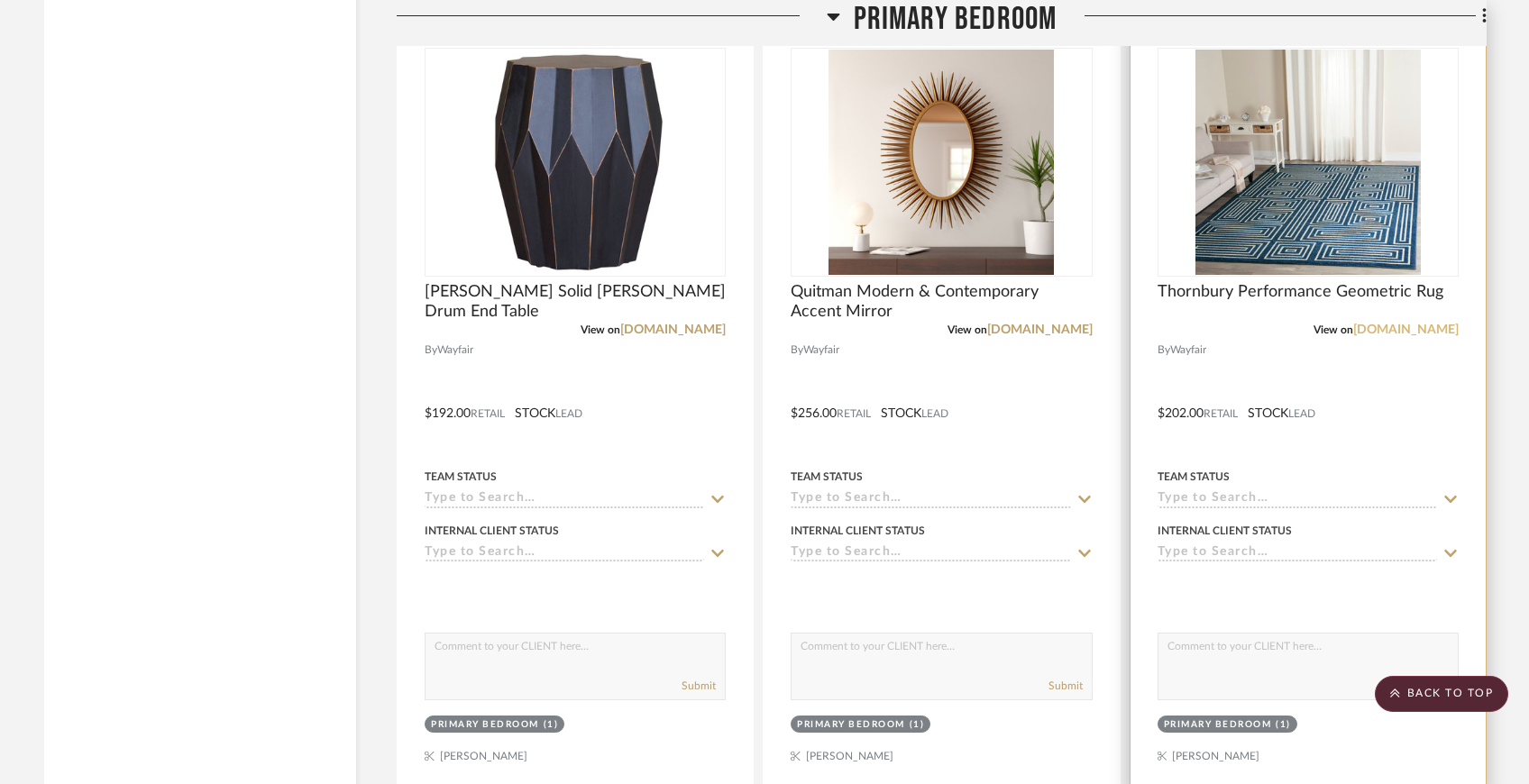
click at [1406, 324] on link "[DOMAIN_NAME]" at bounding box center [1406, 330] width 106 height 13
click at [1424, 326] on link "[DOMAIN_NAME]" at bounding box center [1406, 330] width 106 height 13
